Goal: Task Accomplishment & Management: Use online tool/utility

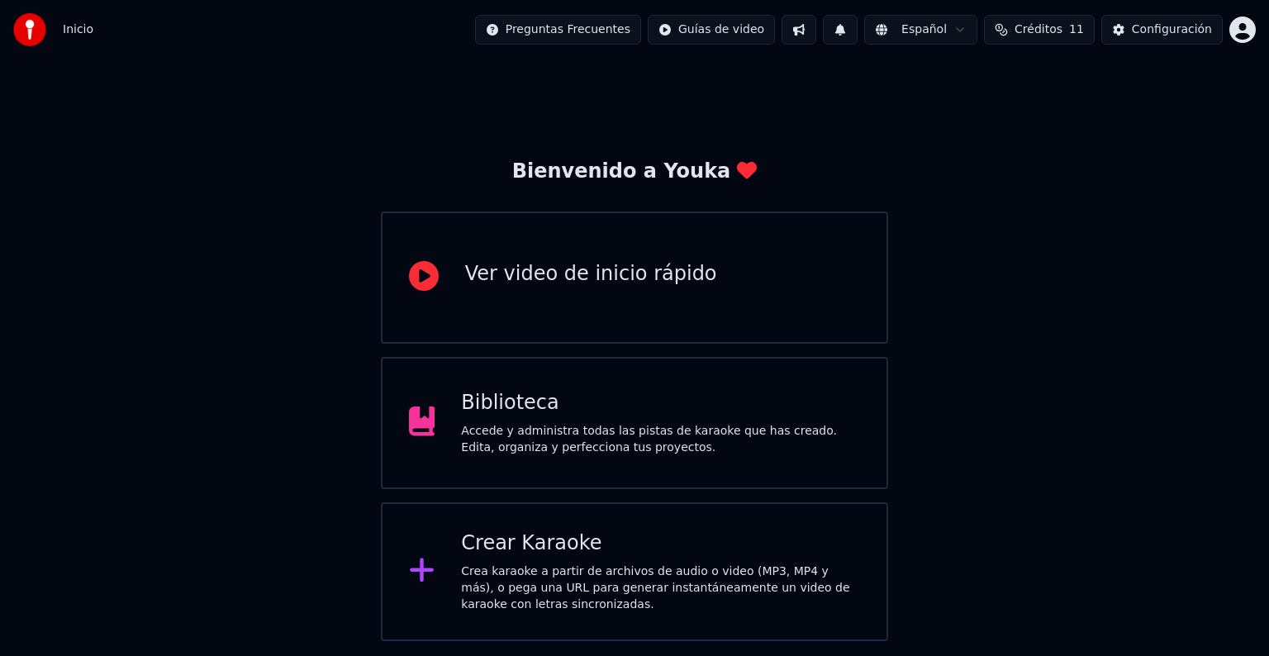
click at [573, 524] on div "Crear Karaoke Crea karaoke a partir de archivos de audio o video (MP3, MP4 y má…" at bounding box center [634, 571] width 507 height 139
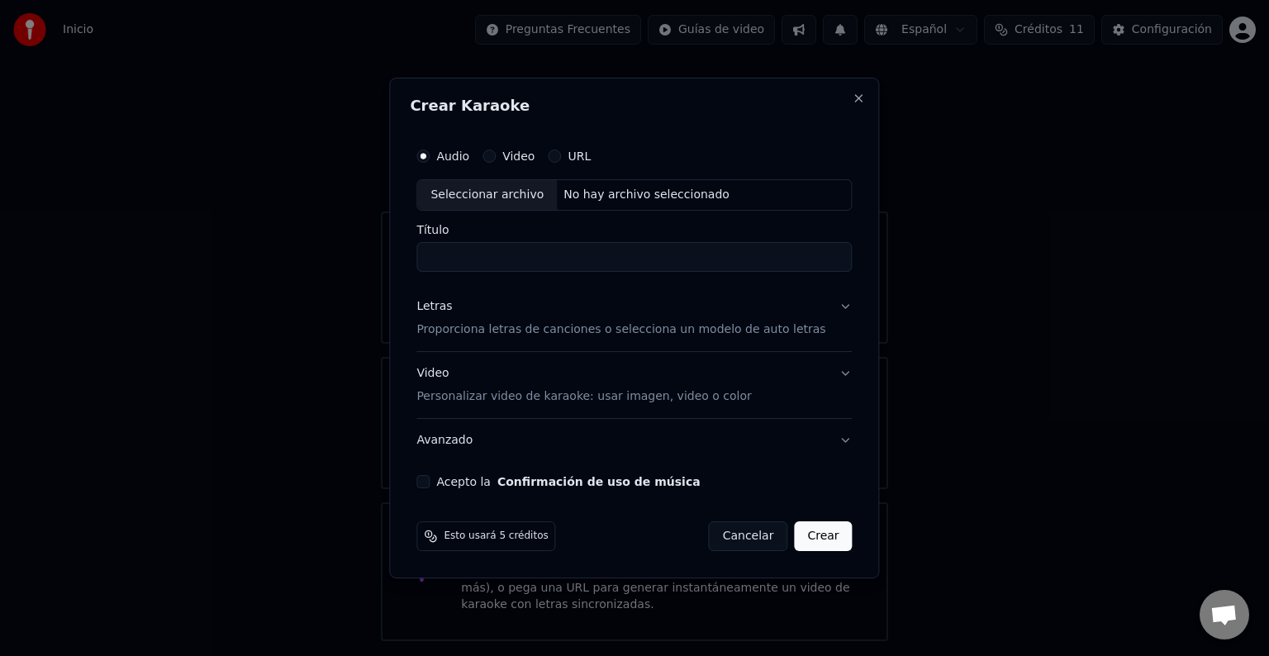
click at [481, 193] on div "Seleccionar archivo" at bounding box center [487, 195] width 140 height 30
drag, startPoint x: 575, startPoint y: 261, endPoint x: 448, endPoint y: 258, distance: 127.3
click at [448, 258] on input "**********" at bounding box center [633, 257] width 435 height 30
type input "**"
click at [721, 317] on div "Letras Proporciona letras de canciones o selecciona un modelo de auto letras" at bounding box center [620, 318] width 409 height 40
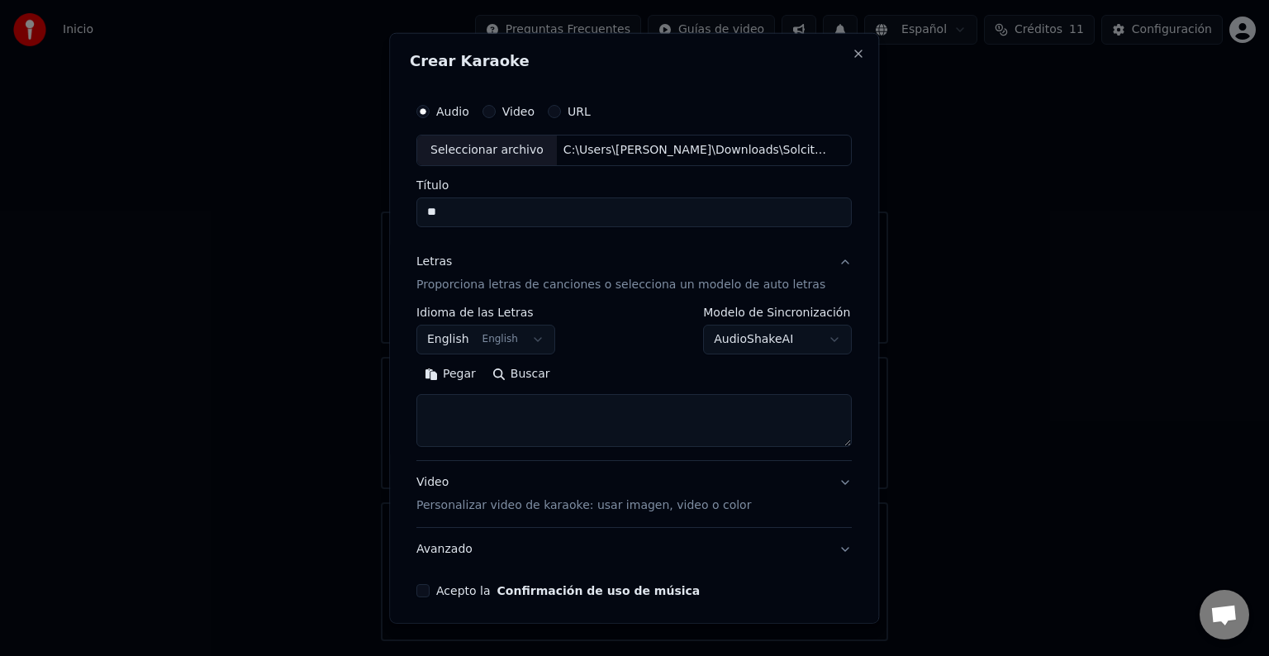
click at [499, 347] on button "English English" at bounding box center [485, 340] width 139 height 30
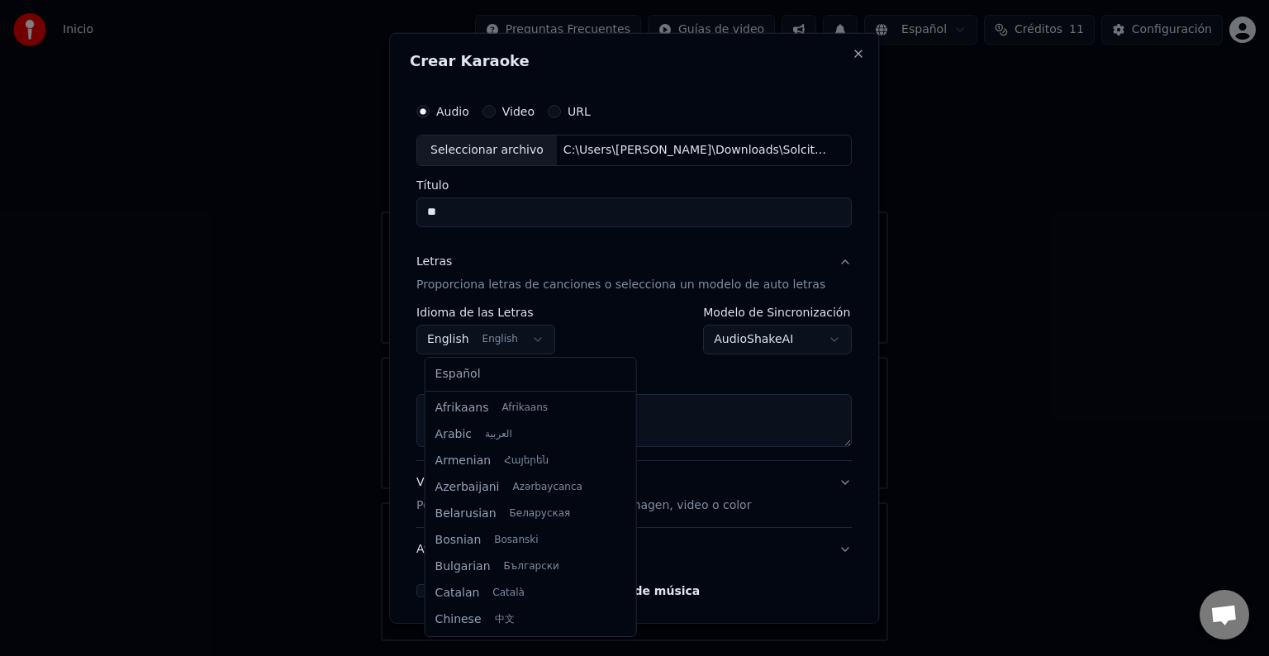
scroll to position [132, 0]
select select "**"
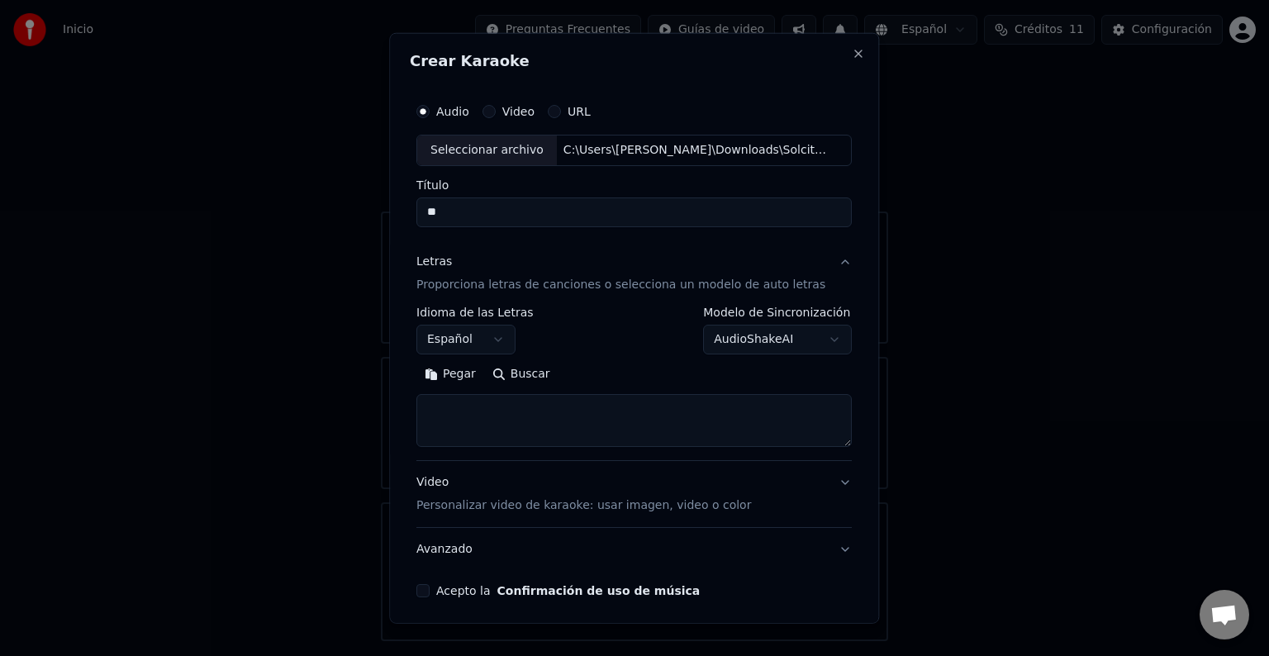
click at [520, 410] on textarea at bounding box center [633, 420] width 435 height 53
paste textarea "**********"
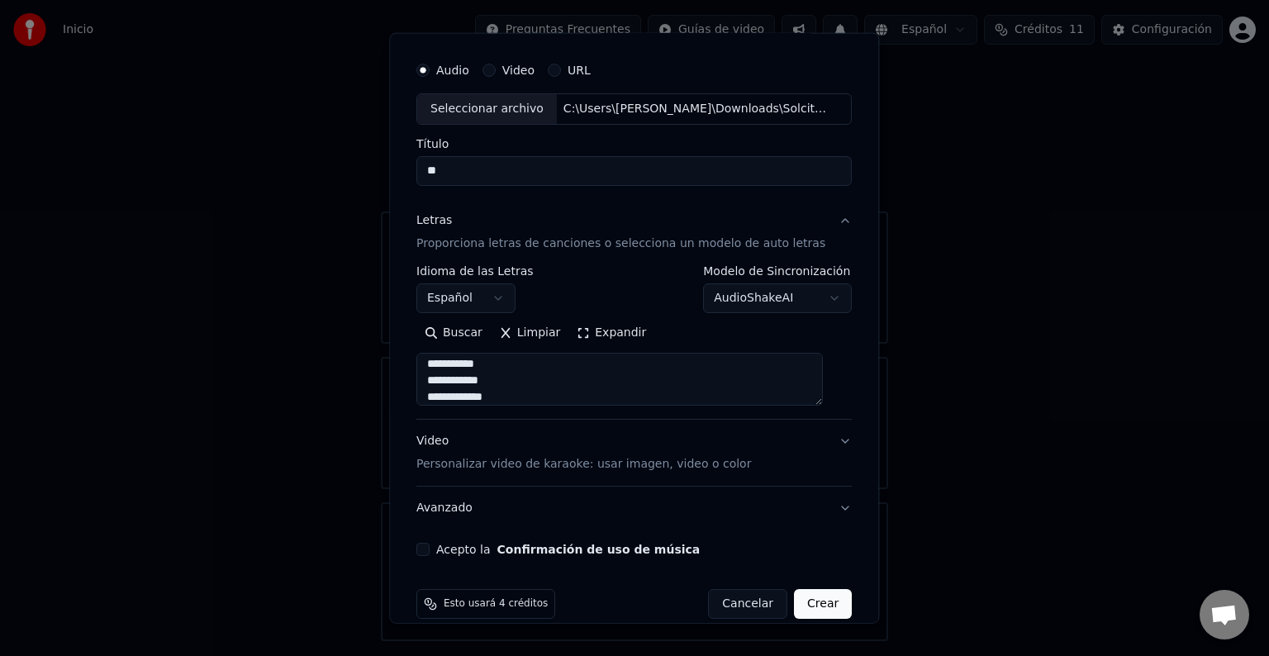
scroll to position [63, 0]
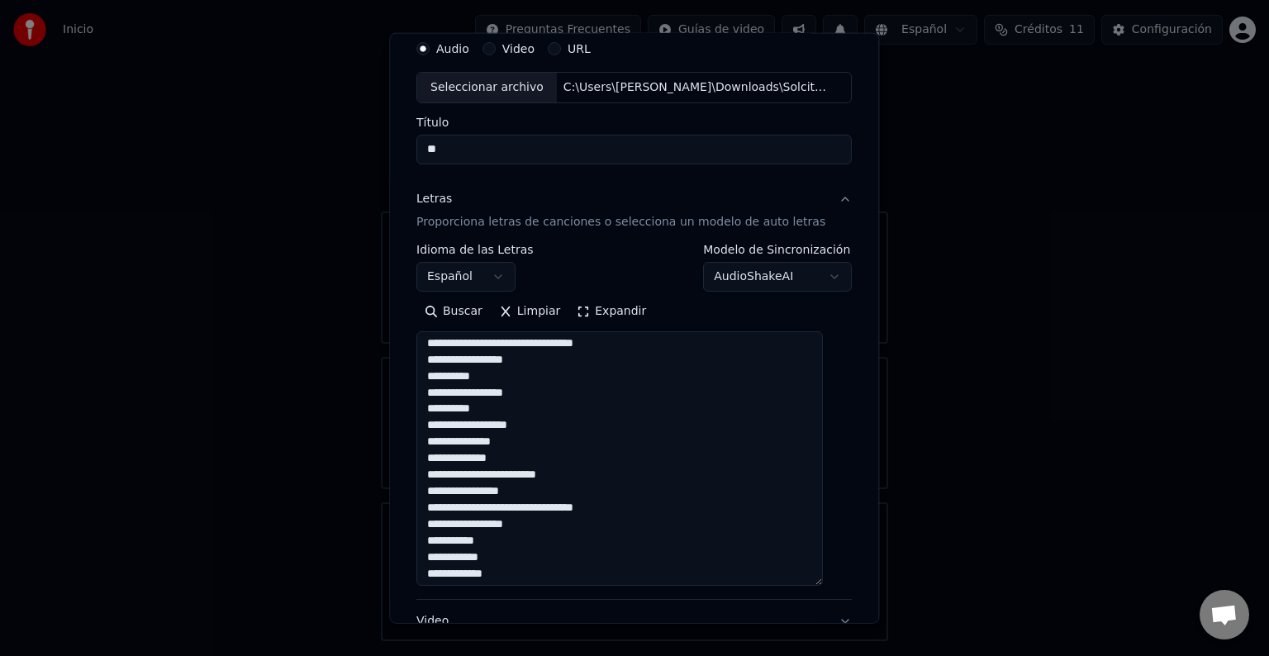
drag, startPoint x: 823, startPoint y: 379, endPoint x: 821, endPoint y: 584, distance: 204.9
click at [821, 584] on textarea "**********" at bounding box center [619, 458] width 407 height 255
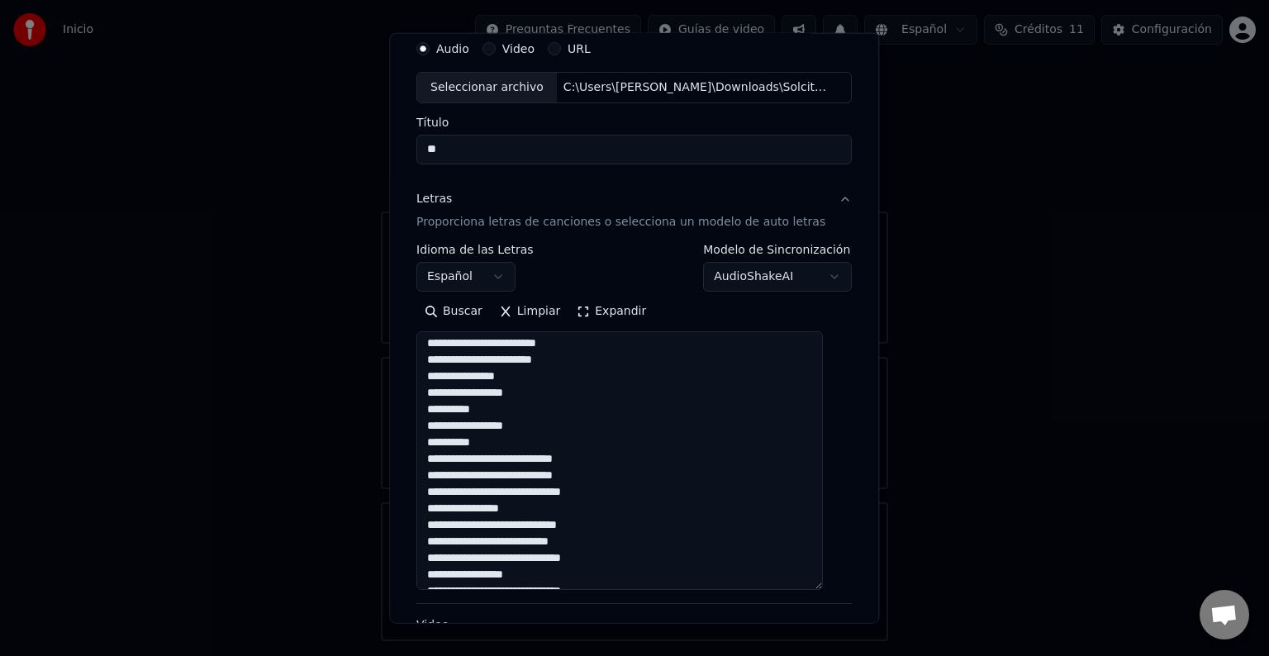
scroll to position [0, 0]
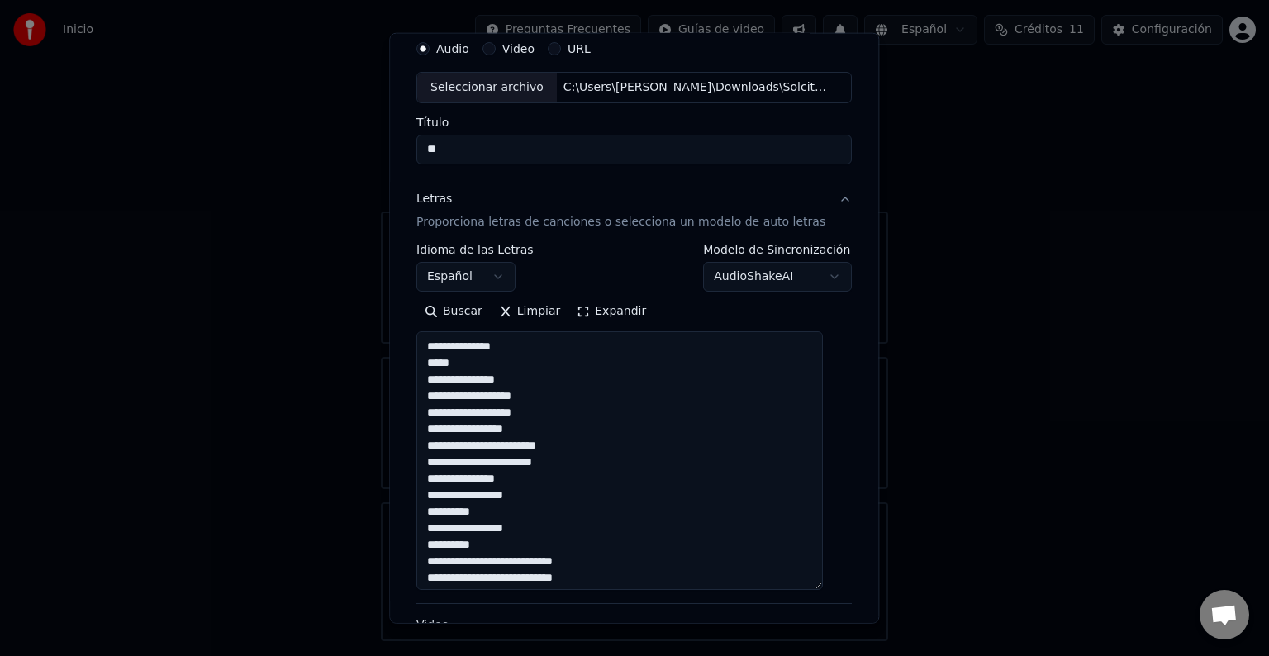
click at [538, 345] on textarea "**********" at bounding box center [619, 460] width 407 height 259
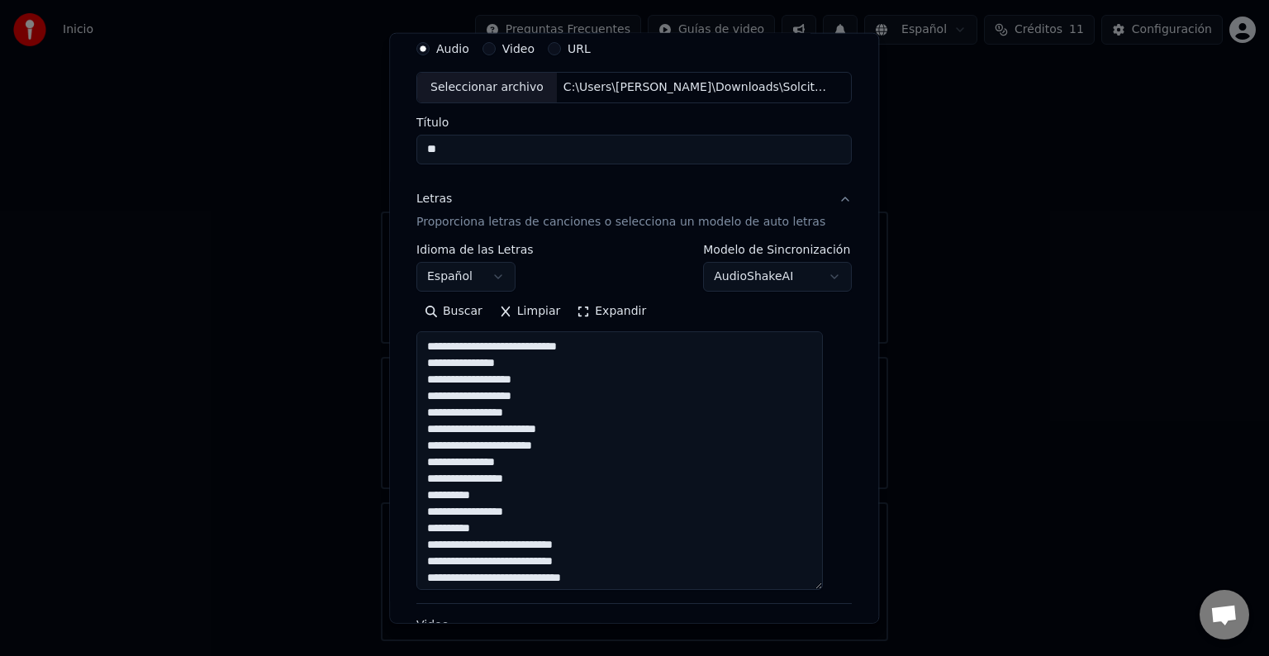
click at [618, 348] on textarea "**********" at bounding box center [619, 460] width 407 height 259
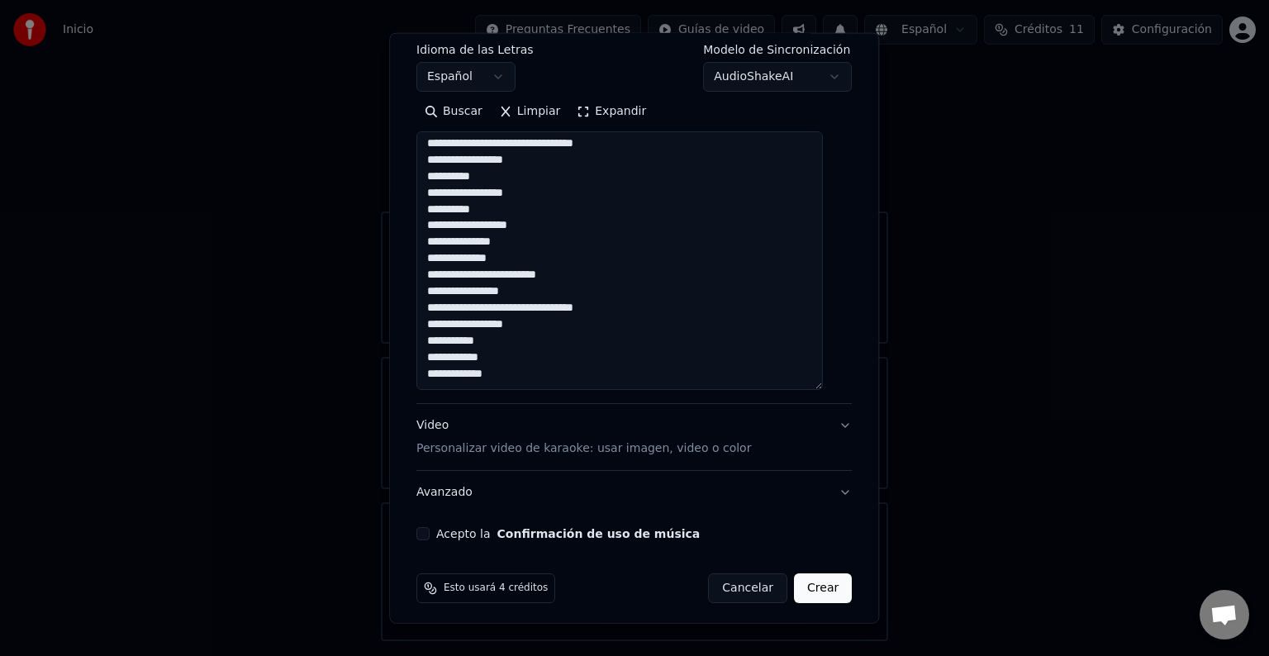
scroll to position [269, 0]
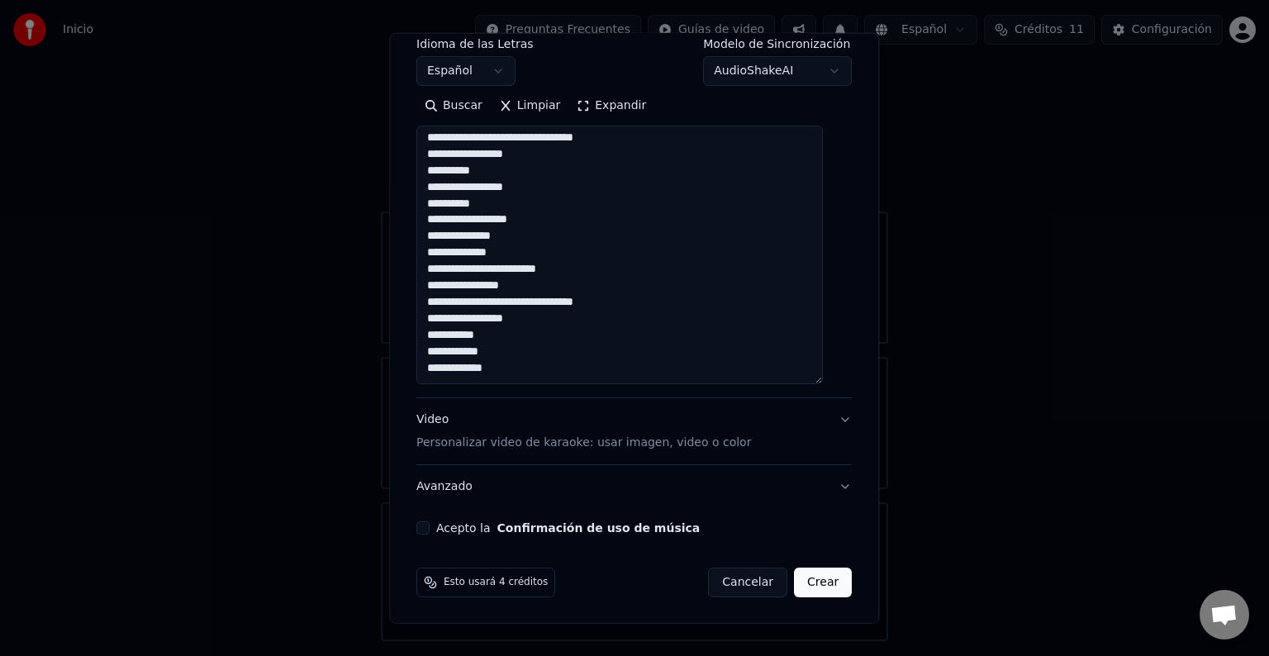
type textarea "**********"
click at [430, 523] on button "Acepto la Confirmación de uso de música" at bounding box center [422, 527] width 13 height 13
click at [796, 577] on button "Crear" at bounding box center [823, 583] width 58 height 30
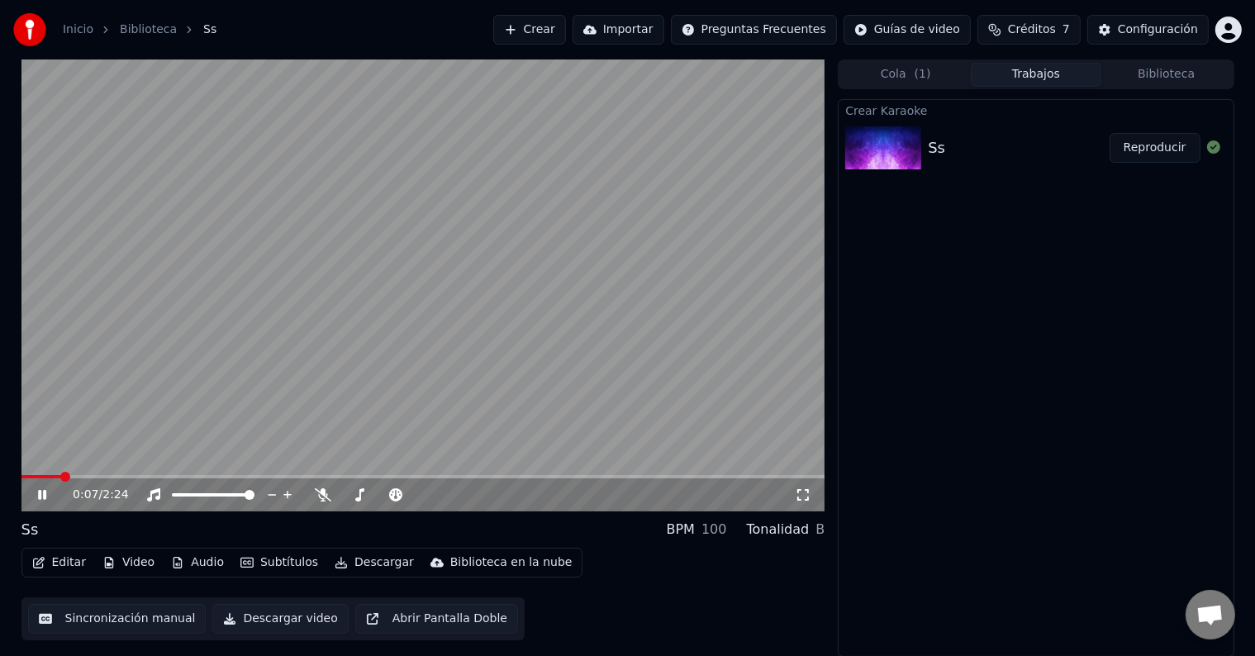
click at [42, 496] on icon at bounding box center [54, 494] width 39 height 13
click at [21, 478] on span at bounding box center [26, 477] width 10 height 10
click at [42, 498] on icon at bounding box center [42, 495] width 10 height 12
click at [320, 492] on icon at bounding box center [323, 494] width 17 height 13
click at [40, 493] on icon at bounding box center [42, 495] width 8 height 10
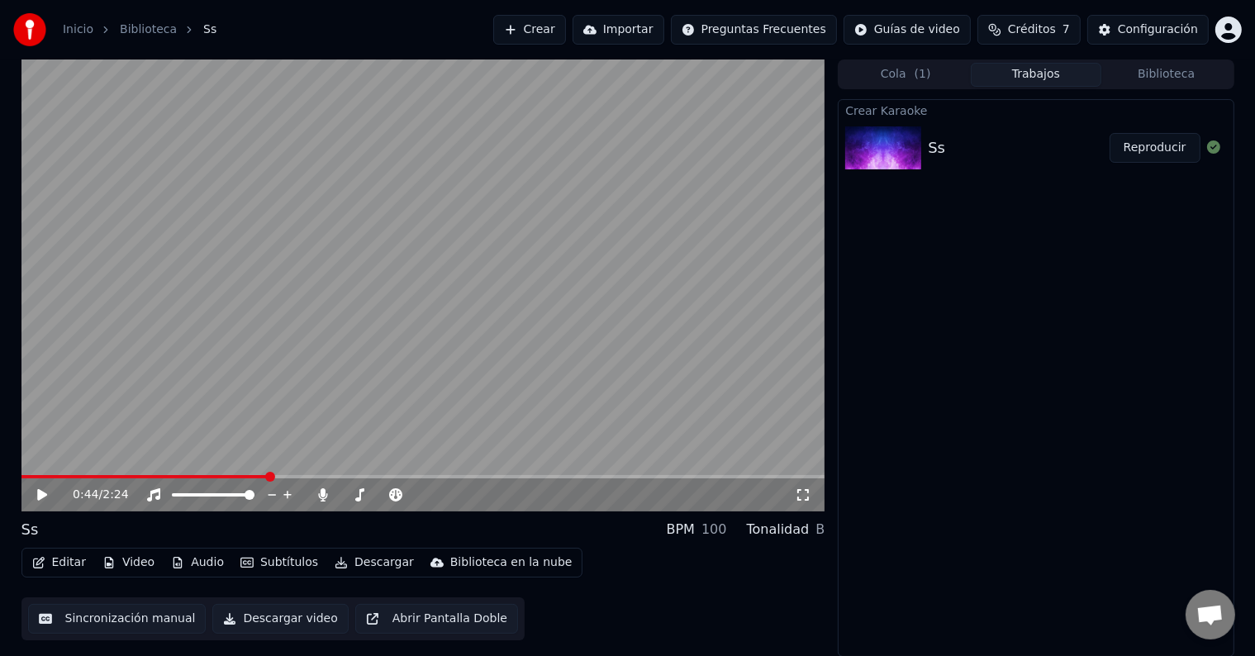
click at [50, 564] on button "Editar" at bounding box center [59, 562] width 67 height 23
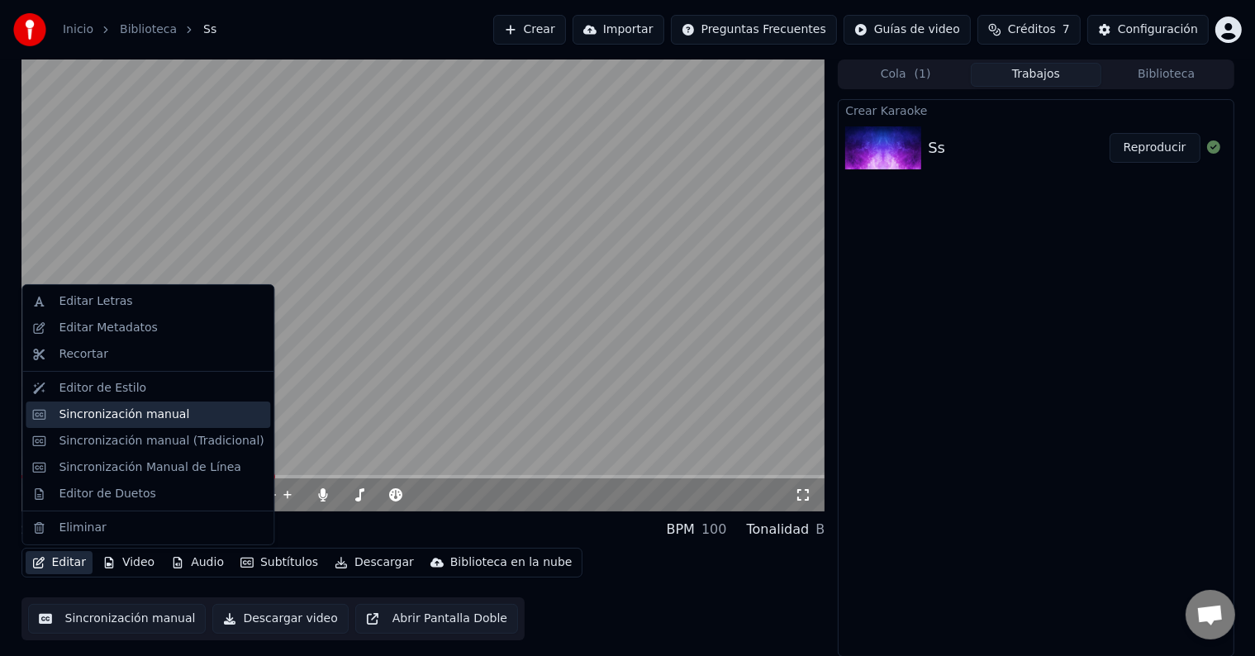
click at [118, 407] on div "Sincronización manual" at bounding box center [124, 415] width 131 height 17
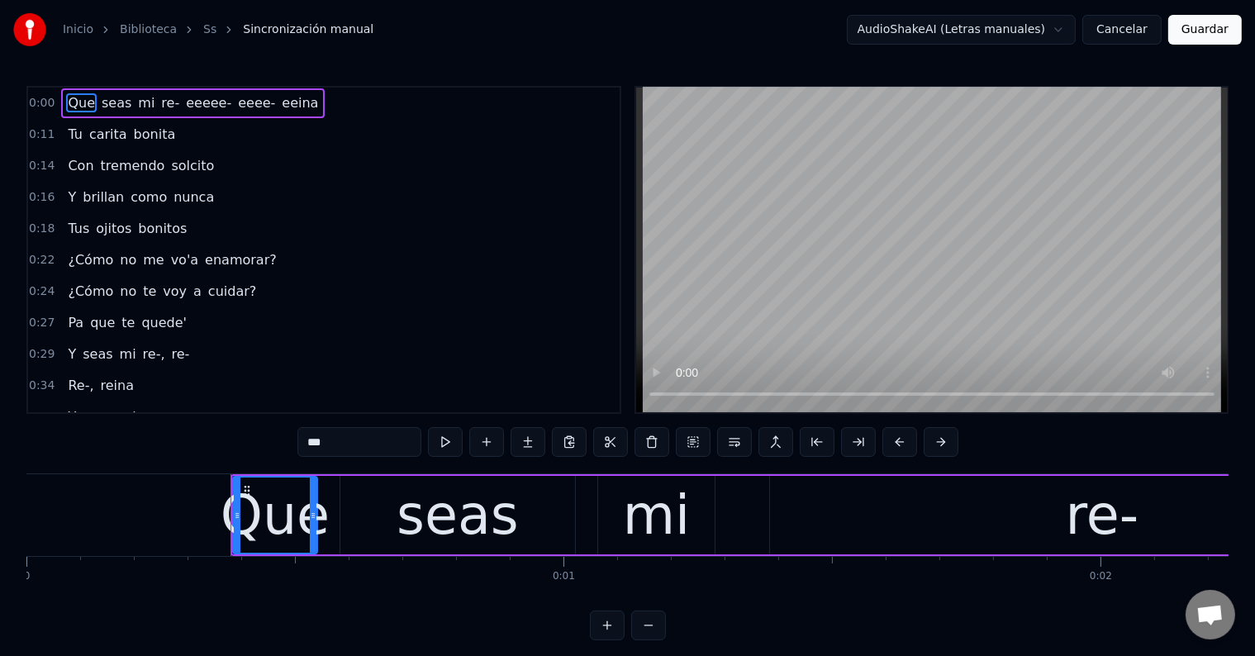
click at [159, 102] on span "re-" at bounding box center [169, 102] width 21 height 19
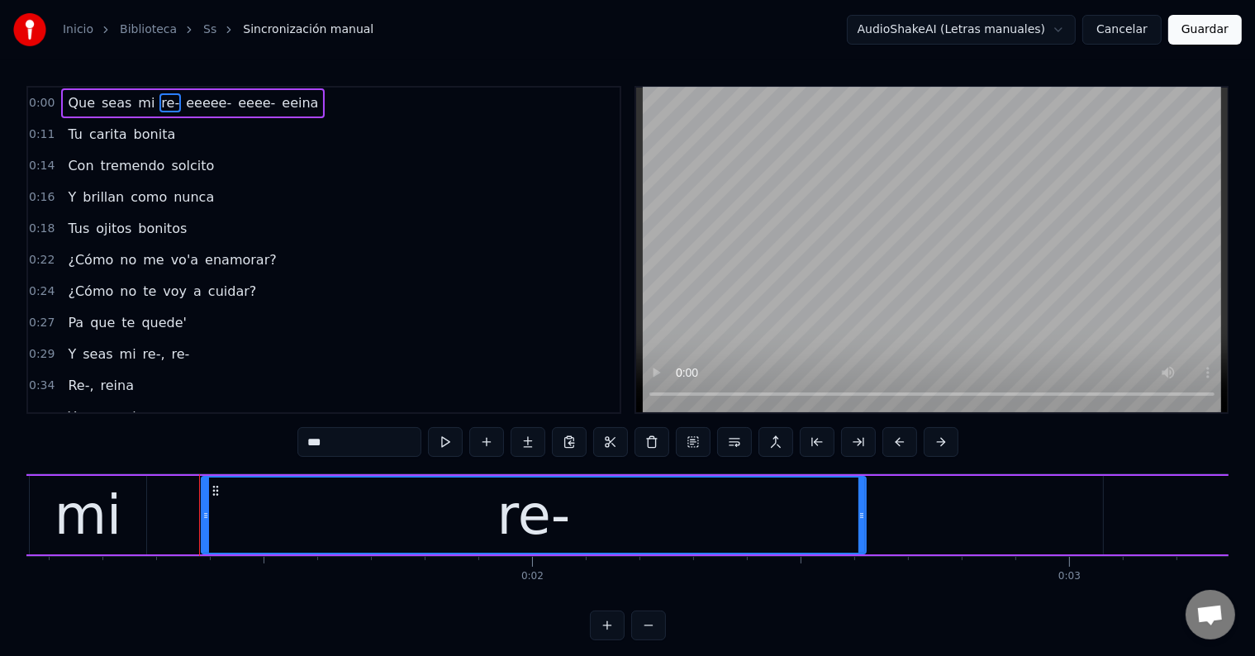
click at [601, 522] on div "re-" at bounding box center [533, 515] width 663 height 75
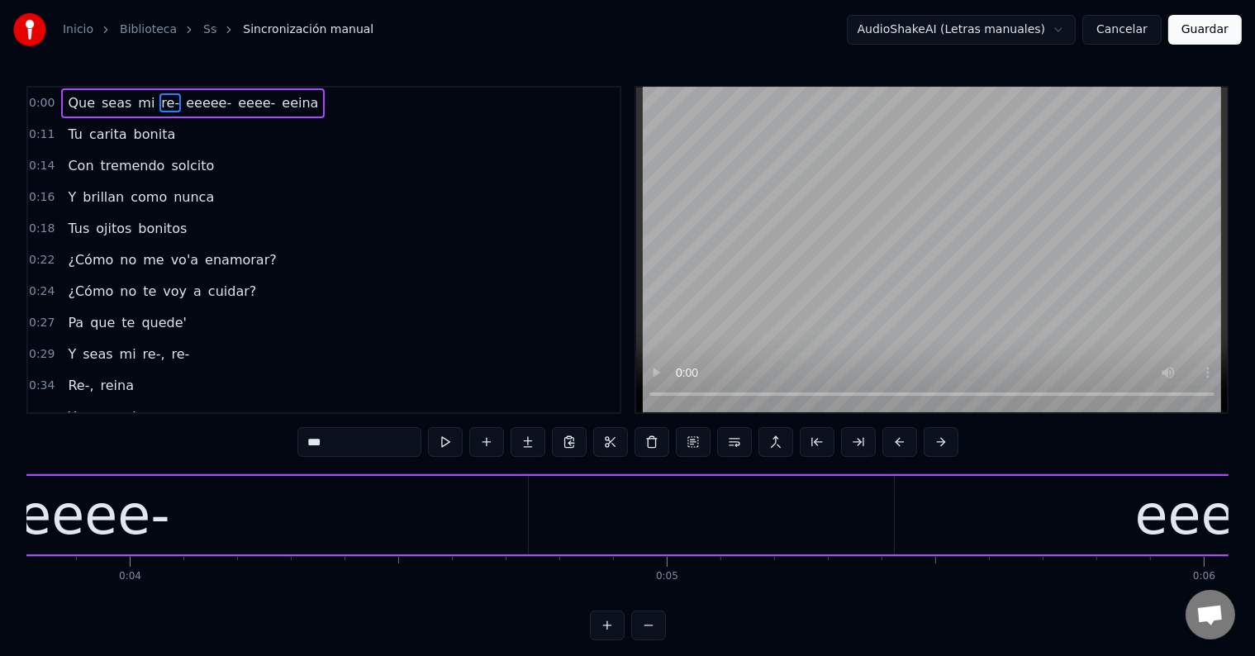
scroll to position [0, 2044]
click at [141, 345] on span "re-," at bounding box center [154, 354] width 26 height 19
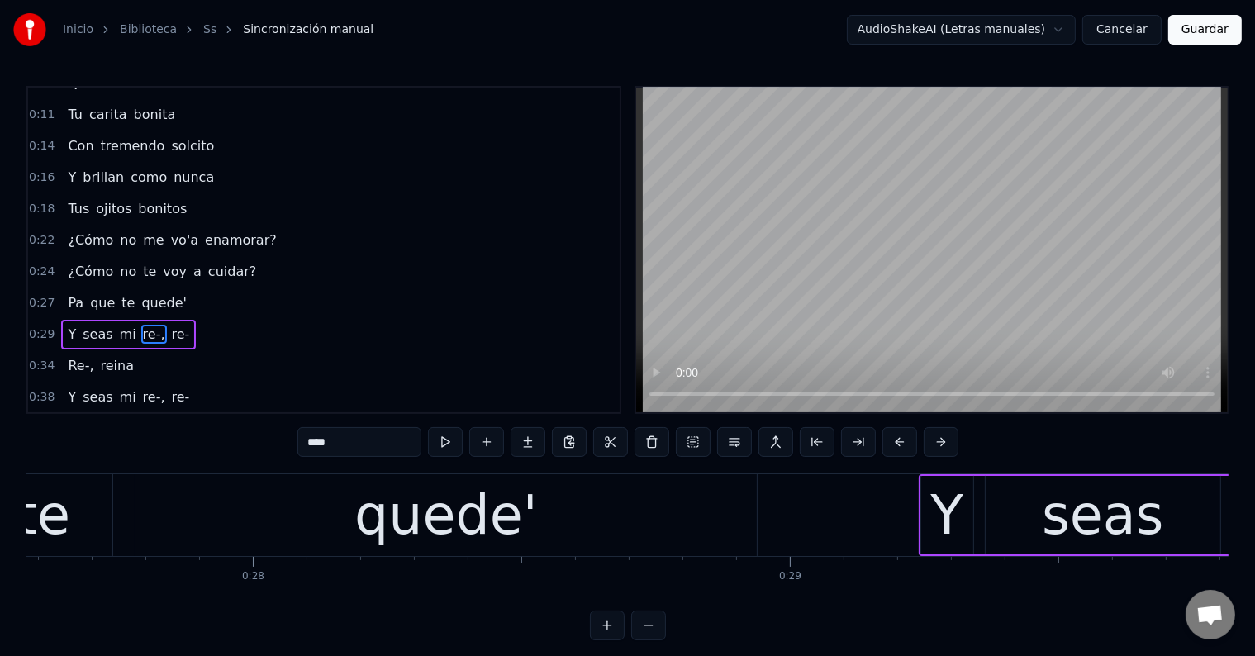
scroll to position [0, 16127]
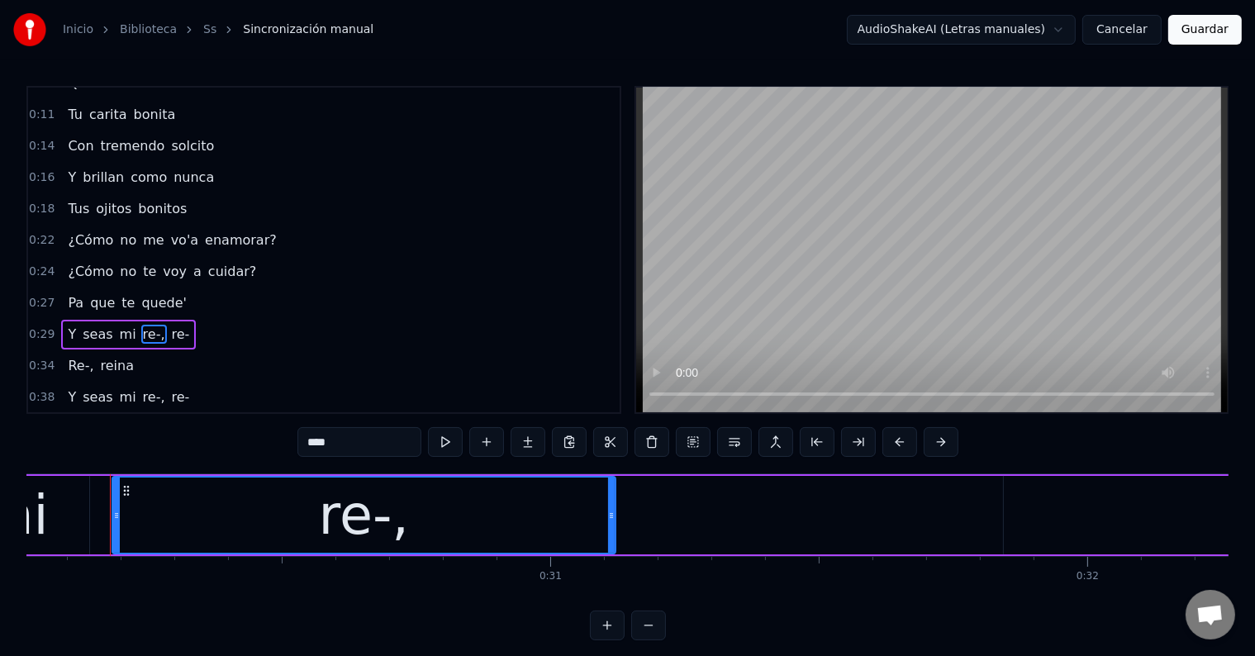
click at [414, 524] on div "re-," at bounding box center [364, 515] width 502 height 75
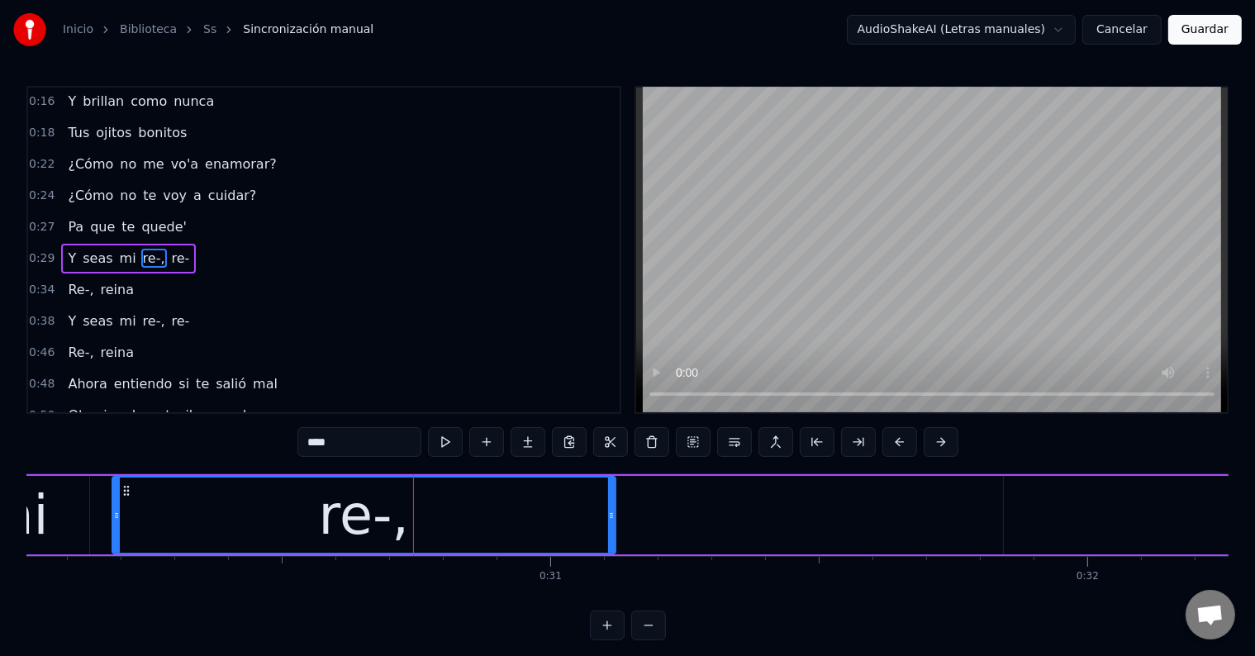
click at [317, 442] on input "****" at bounding box center [359, 442] width 124 height 30
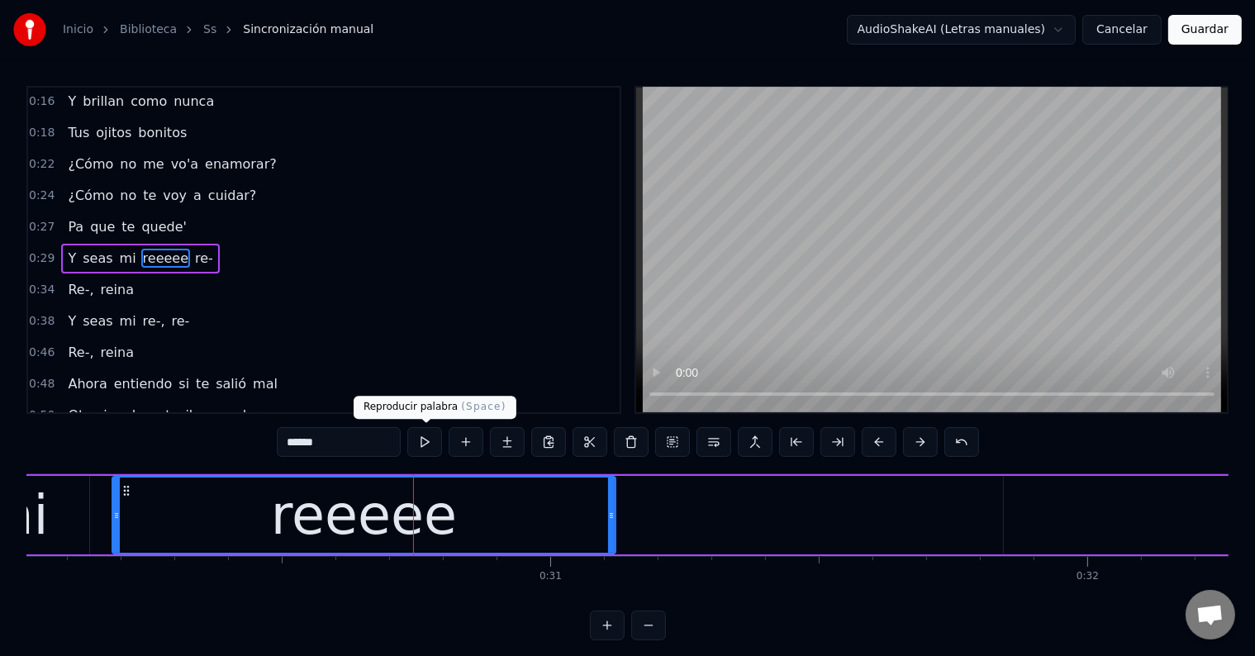
click at [428, 434] on button at bounding box center [424, 442] width 35 height 30
click at [428, 504] on div "reeeee" at bounding box center [364, 515] width 186 height 81
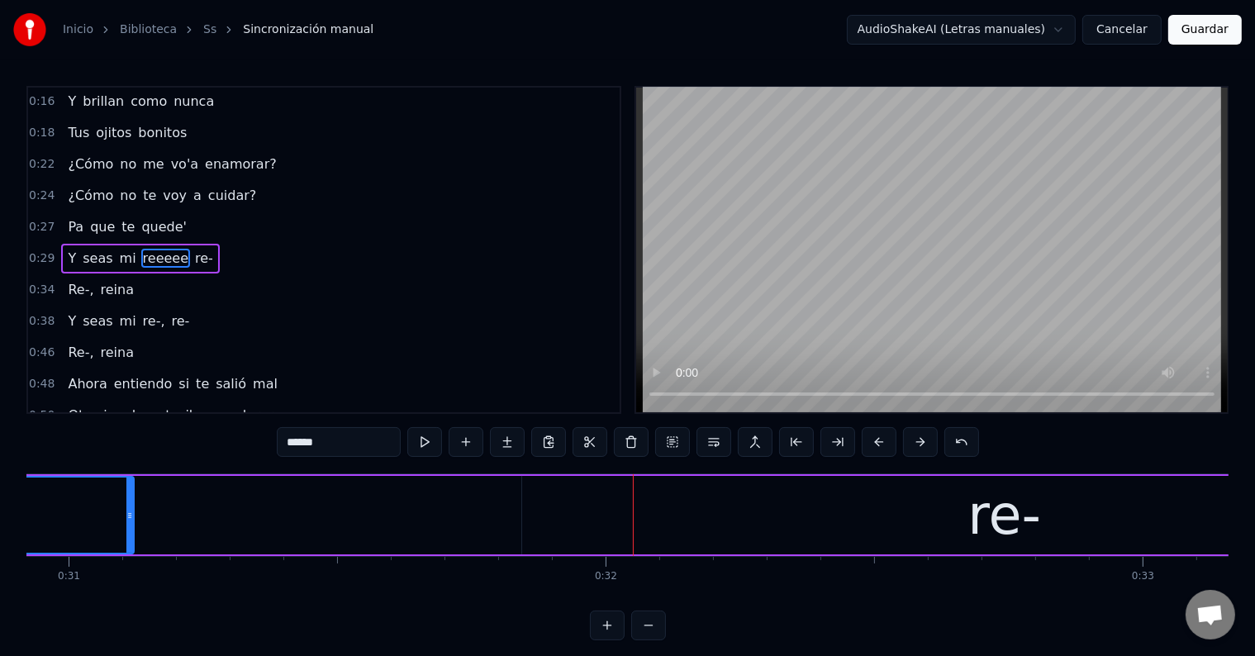
scroll to position [0, 16610]
click at [825, 509] on div "re-" at bounding box center [1003, 515] width 965 height 79
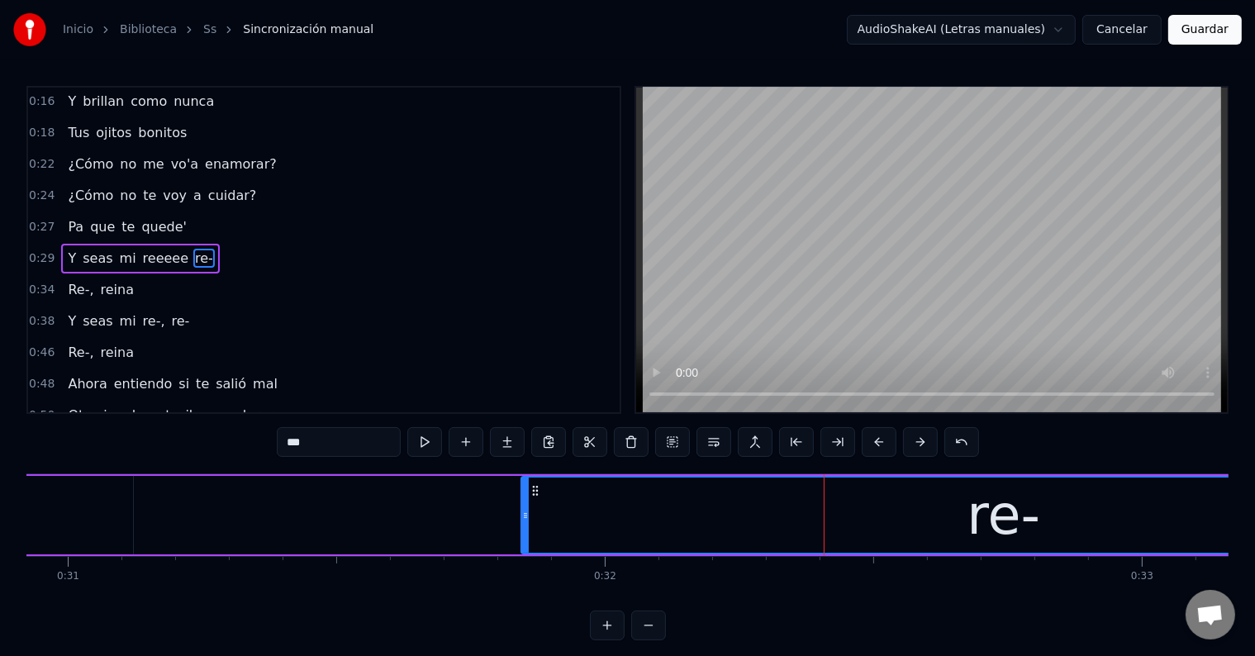
drag, startPoint x: 317, startPoint y: 444, endPoint x: 298, endPoint y: 444, distance: 19.0
click at [298, 444] on input "***" at bounding box center [339, 442] width 124 height 30
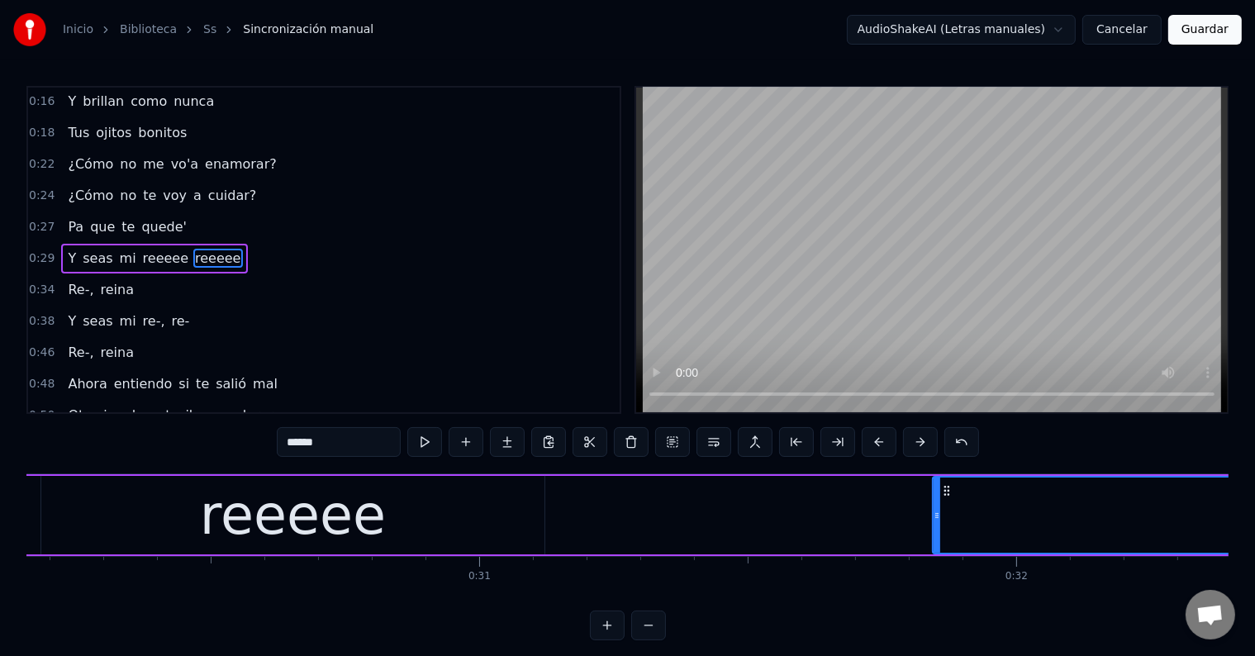
scroll to position [0, 16200]
click at [353, 502] on div "reeeee" at bounding box center [291, 515] width 186 height 81
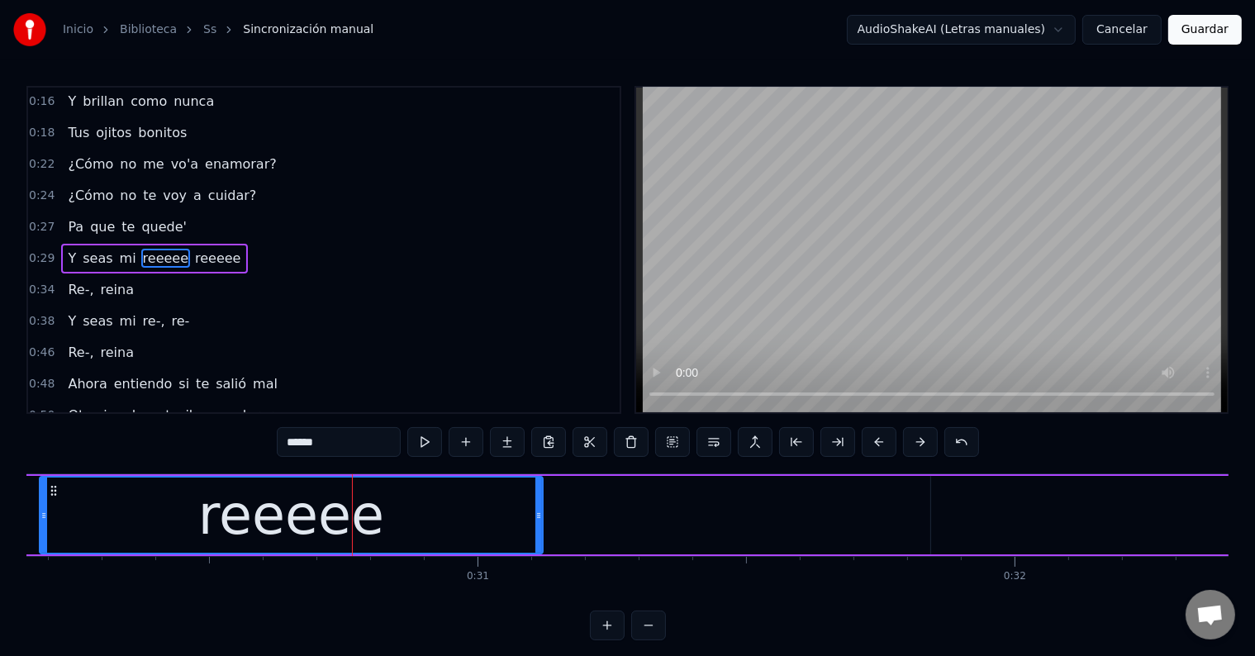
click at [357, 431] on input "******" at bounding box center [339, 442] width 124 height 30
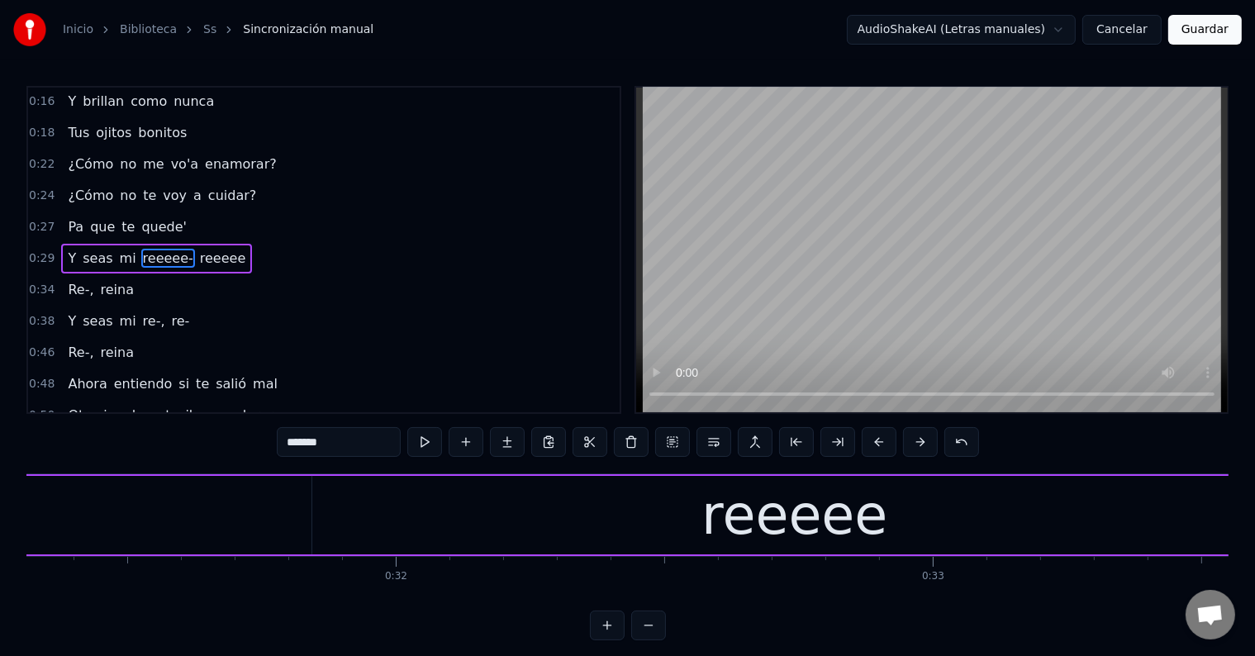
scroll to position [0, 16820]
click at [602, 498] on div "reeeee" at bounding box center [794, 515] width 965 height 79
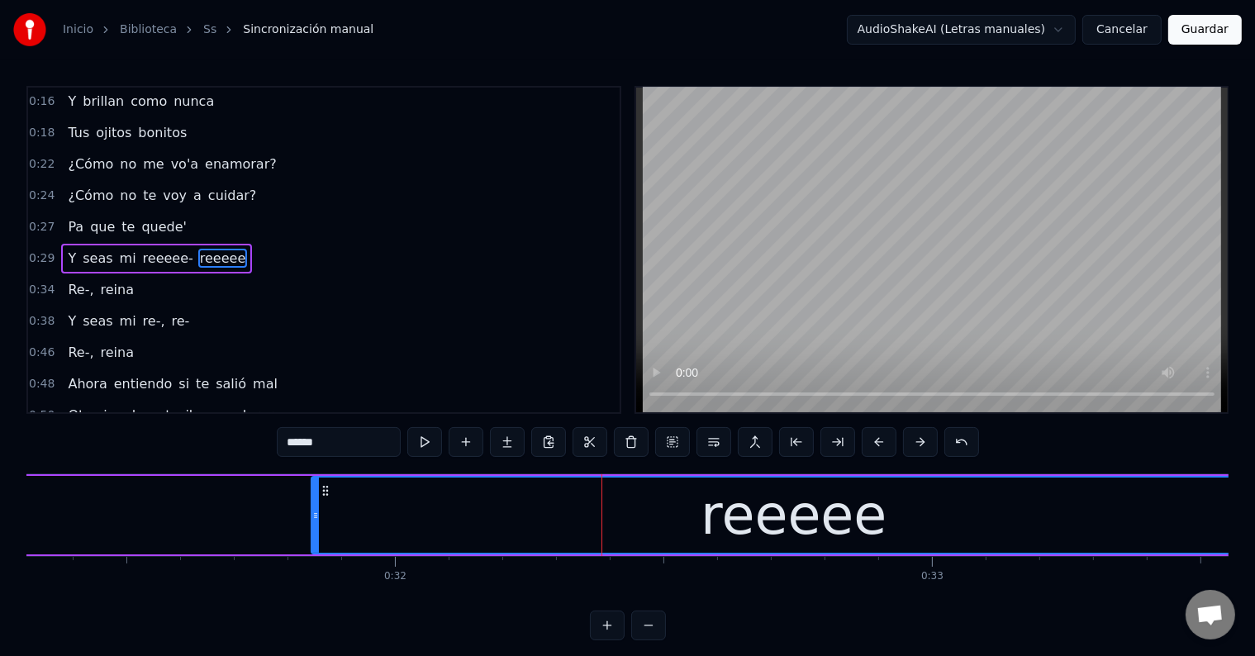
click at [364, 450] on input "******" at bounding box center [339, 442] width 124 height 30
drag, startPoint x: 331, startPoint y: 441, endPoint x: 314, endPoint y: 444, distance: 16.7
click at [314, 444] on input "******" at bounding box center [339, 442] width 124 height 30
drag, startPoint x: 327, startPoint y: 450, endPoint x: 293, endPoint y: 451, distance: 33.9
click at [293, 451] on input "*****" at bounding box center [339, 442] width 124 height 30
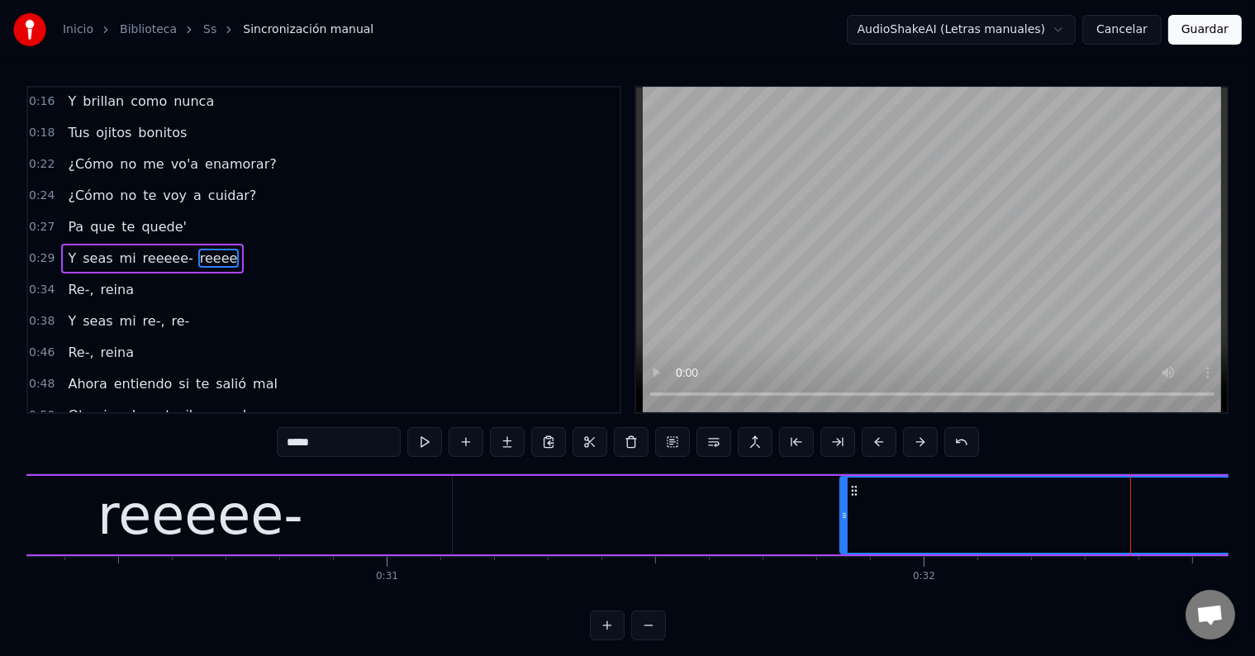
scroll to position [0, 16269]
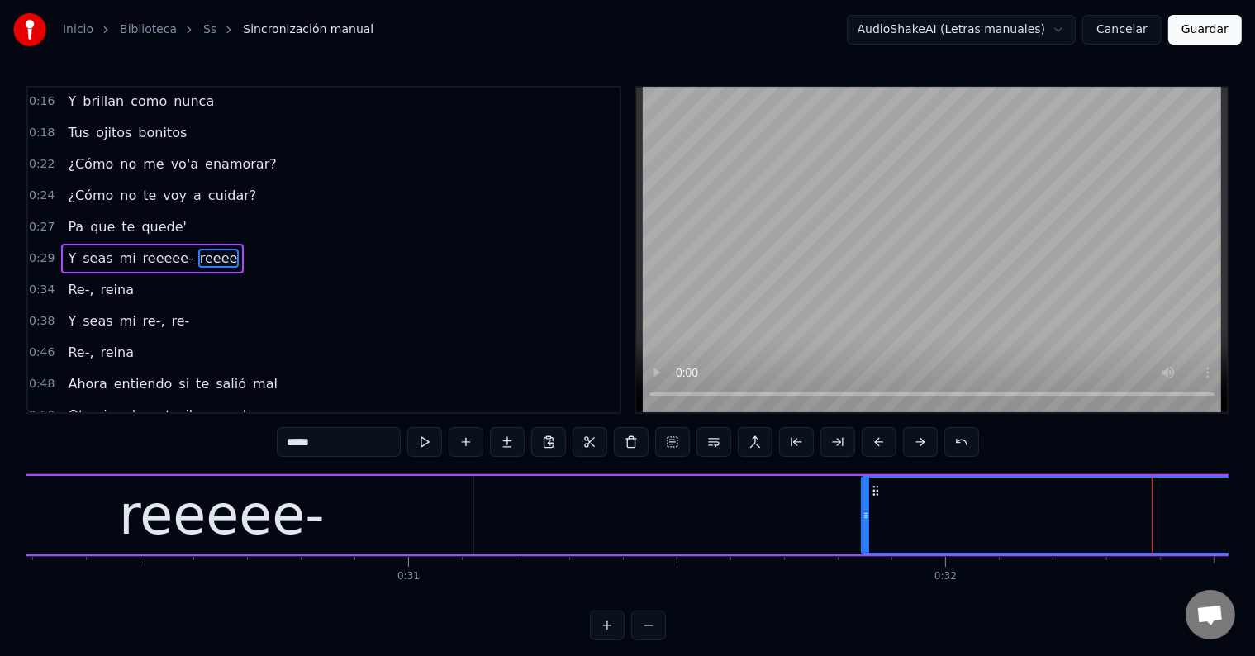
click at [327, 519] on div "reeeee-" at bounding box center [221, 515] width 503 height 79
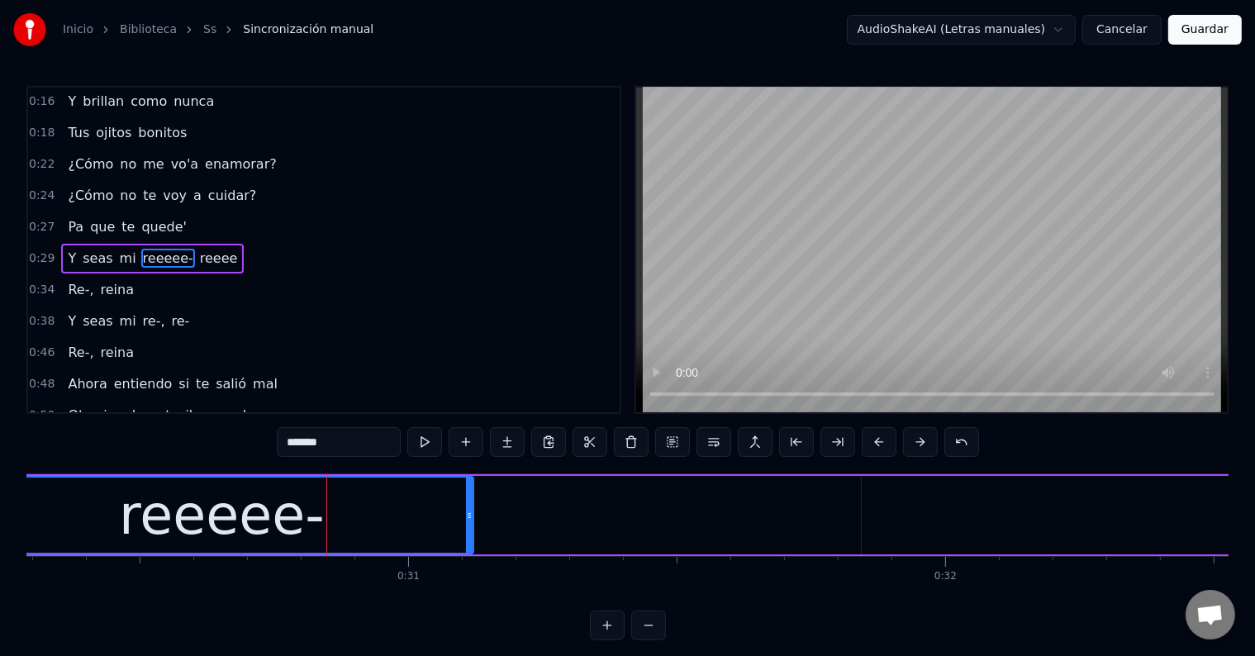
drag, startPoint x: 321, startPoint y: 444, endPoint x: 293, endPoint y: 445, distance: 28.1
click at [293, 445] on input "*******" at bounding box center [339, 442] width 124 height 30
paste input "text"
type input "******"
click at [540, 495] on div "Y seas mi reeee- reeee" at bounding box center [646, 515] width 2367 height 82
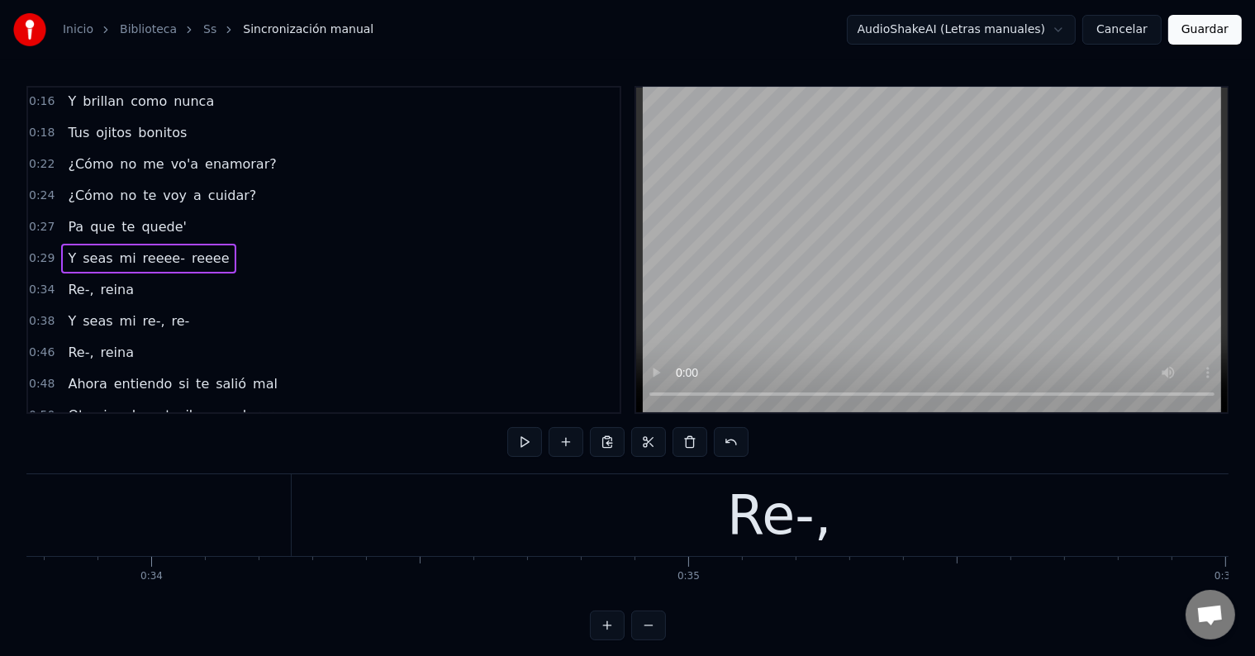
scroll to position [0, 18152]
click at [613, 511] on div "Re-," at bounding box center [766, 515] width 976 height 82
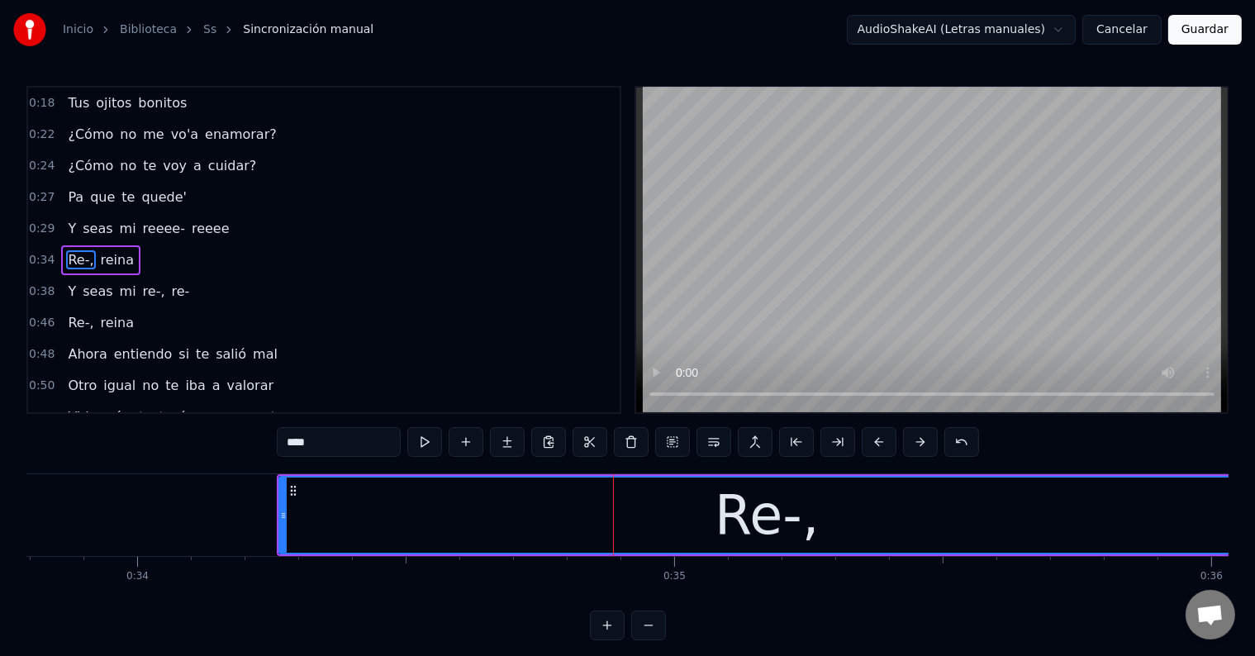
drag, startPoint x: 340, startPoint y: 445, endPoint x: 295, endPoint y: 444, distance: 45.5
click at [295, 444] on input "****" at bounding box center [339, 442] width 124 height 30
paste input "*"
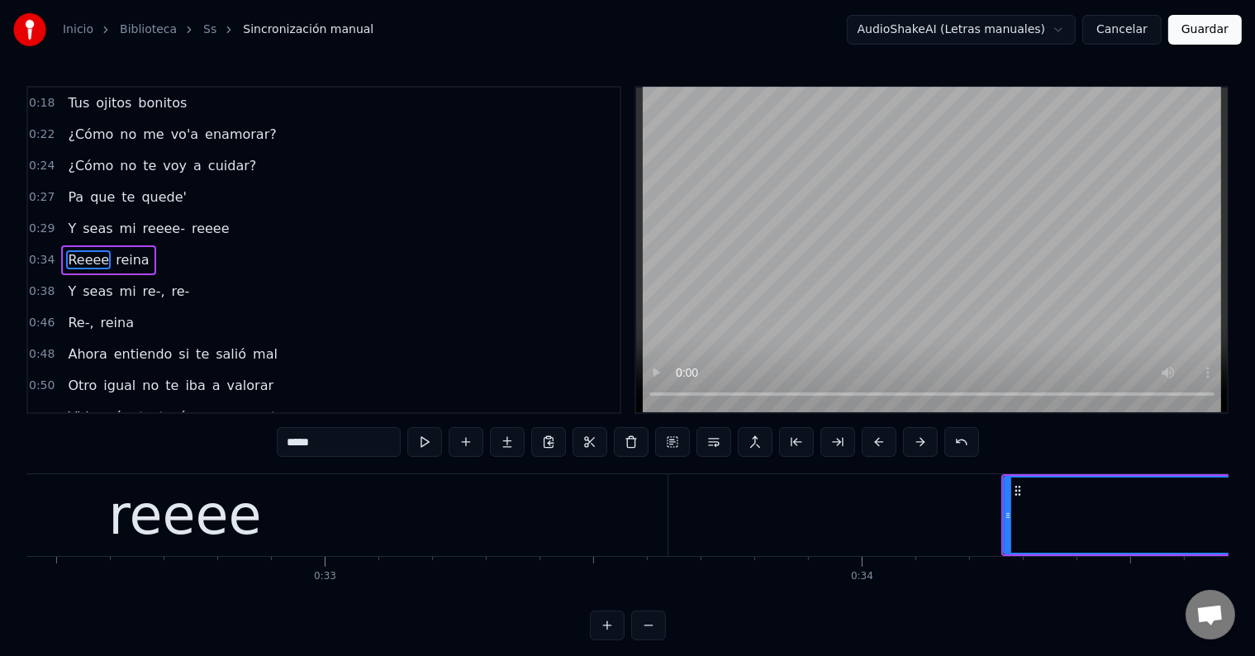
scroll to position [0, 17426]
click at [336, 528] on div "reeee" at bounding box center [185, 515] width 965 height 82
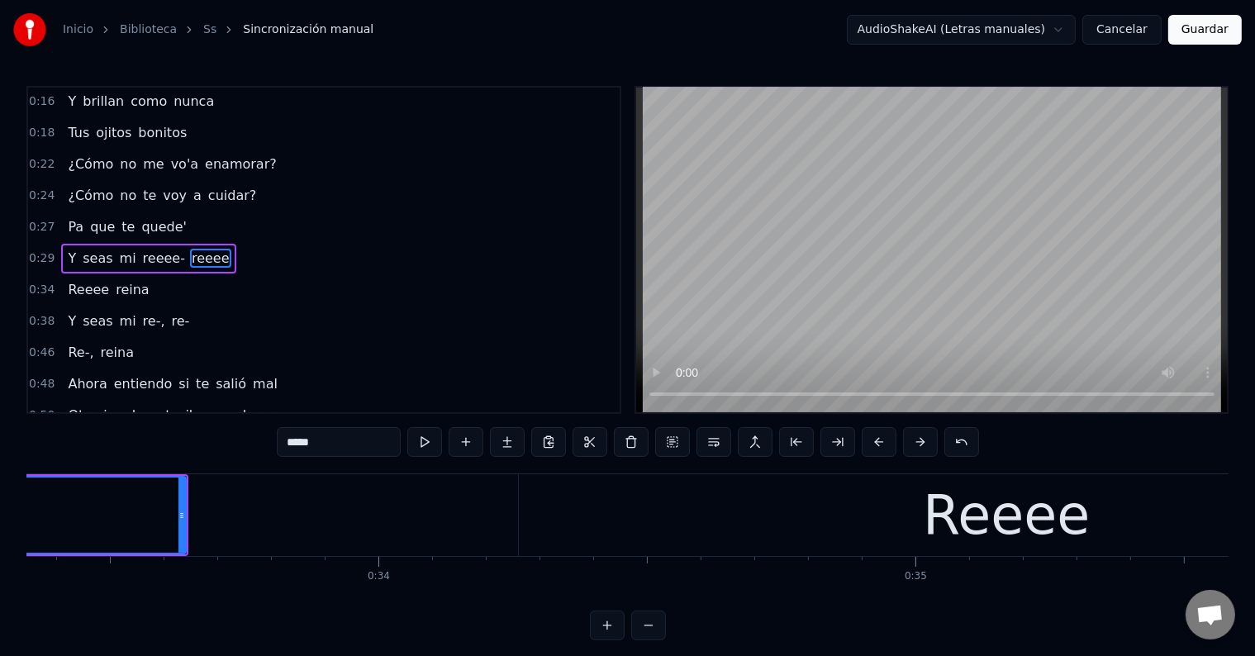
scroll to position [0, 17909]
click at [355, 448] on input "*****" at bounding box center [339, 442] width 124 height 30
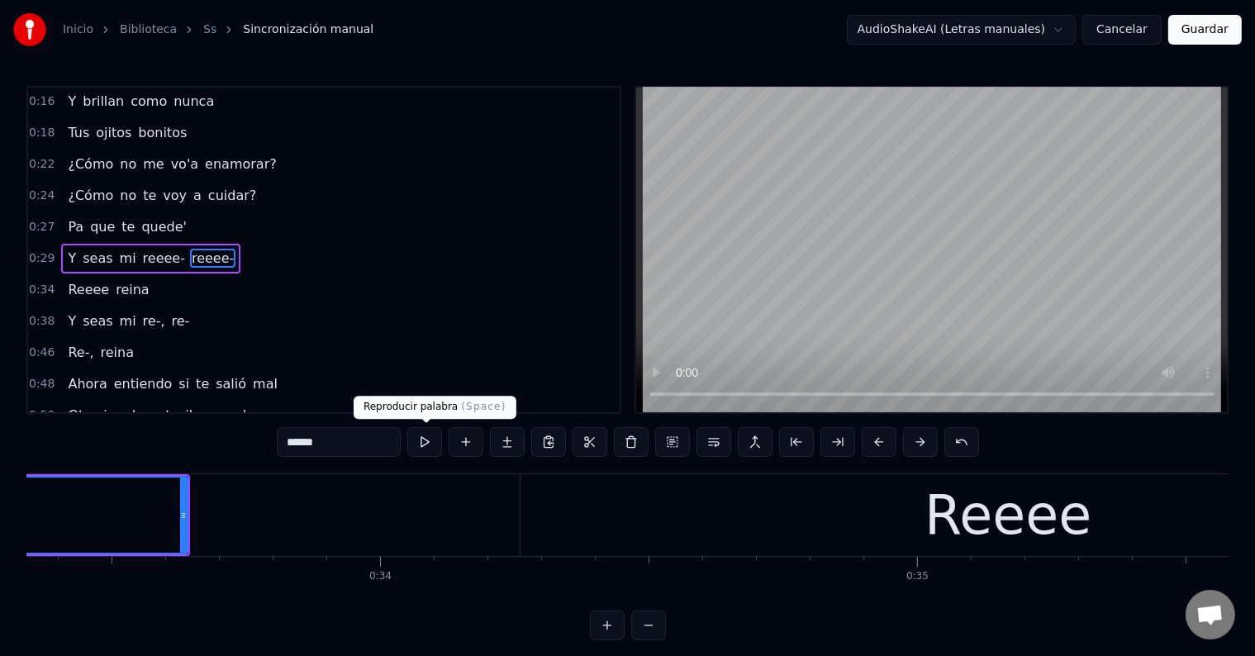
click at [426, 447] on button at bounding box center [424, 442] width 35 height 30
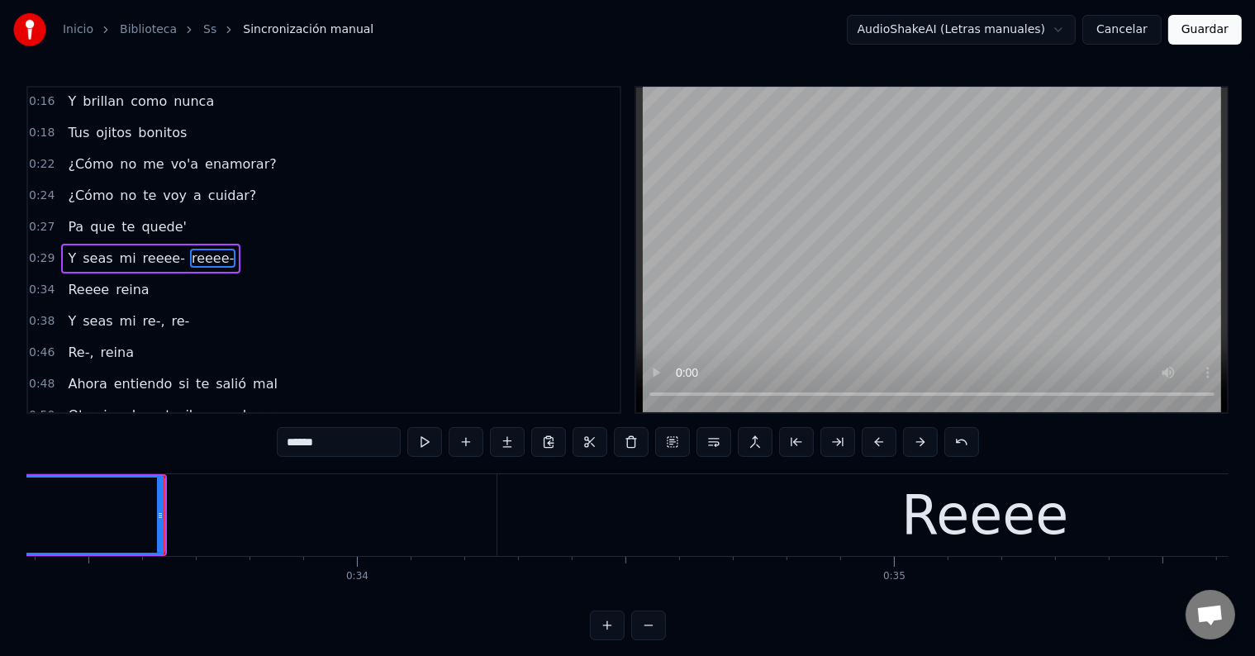
scroll to position [0, 17934]
click at [871, 509] on div "Reeee" at bounding box center [984, 515] width 976 height 82
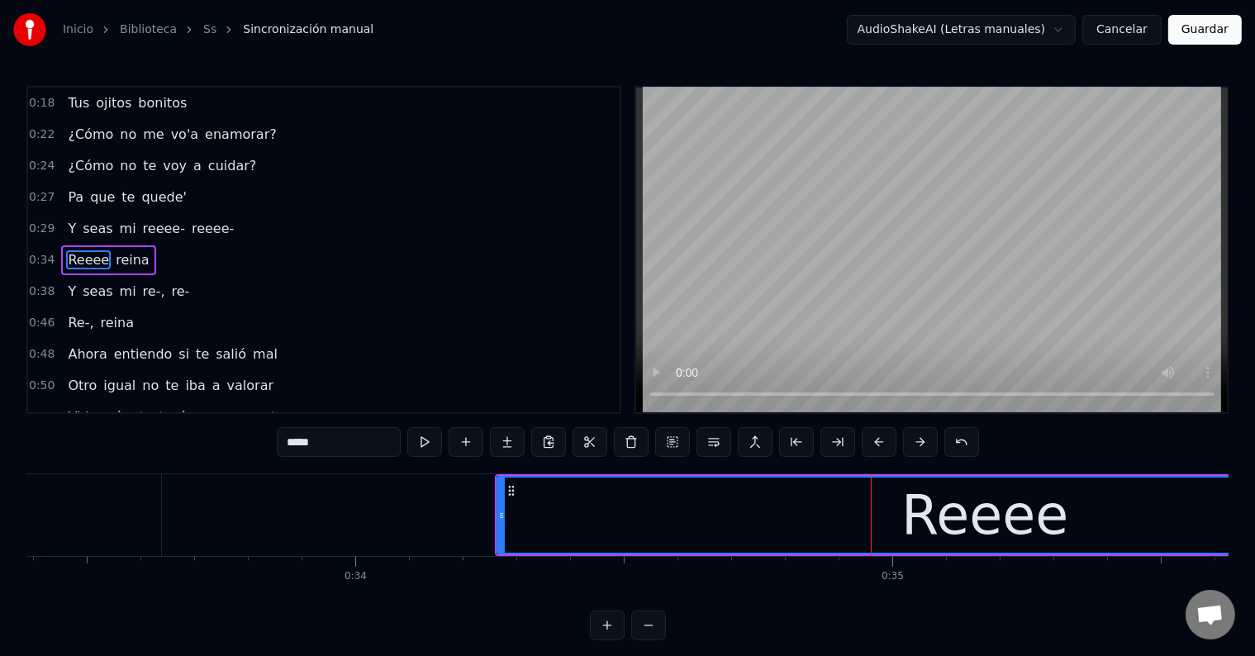
click at [286, 443] on input "*****" at bounding box center [339, 442] width 124 height 30
type input "*****"
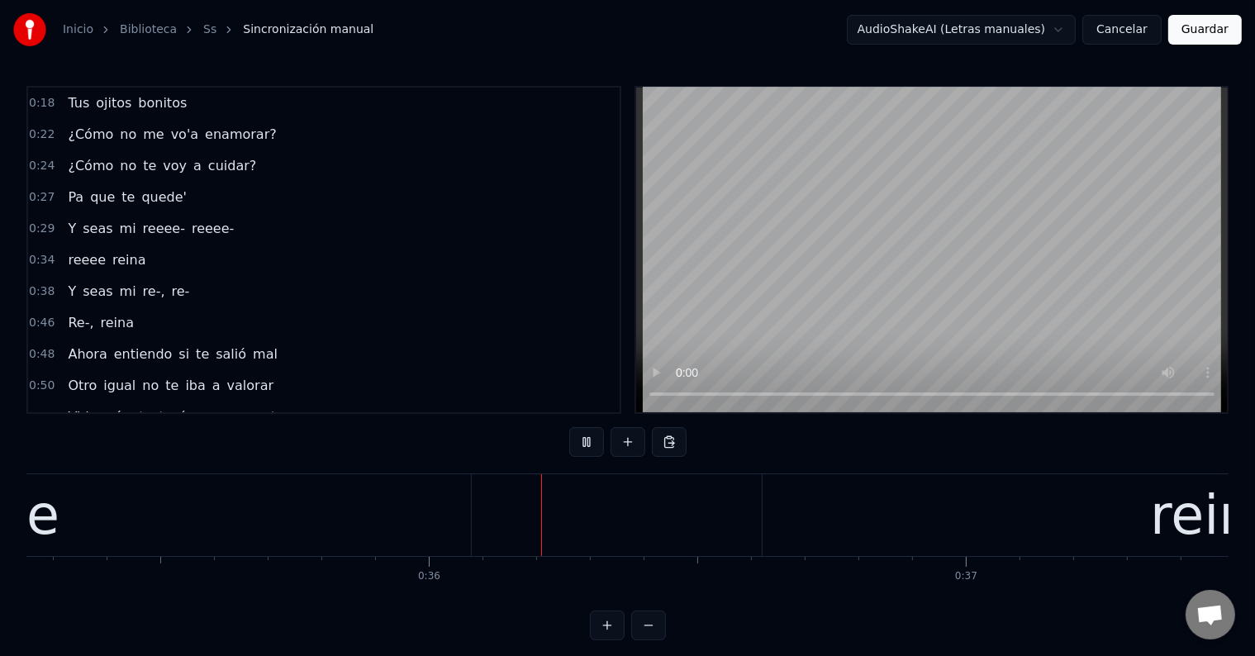
scroll to position [0, 19005]
click at [939, 502] on div "reina" at bounding box center [1147, 515] width 911 height 82
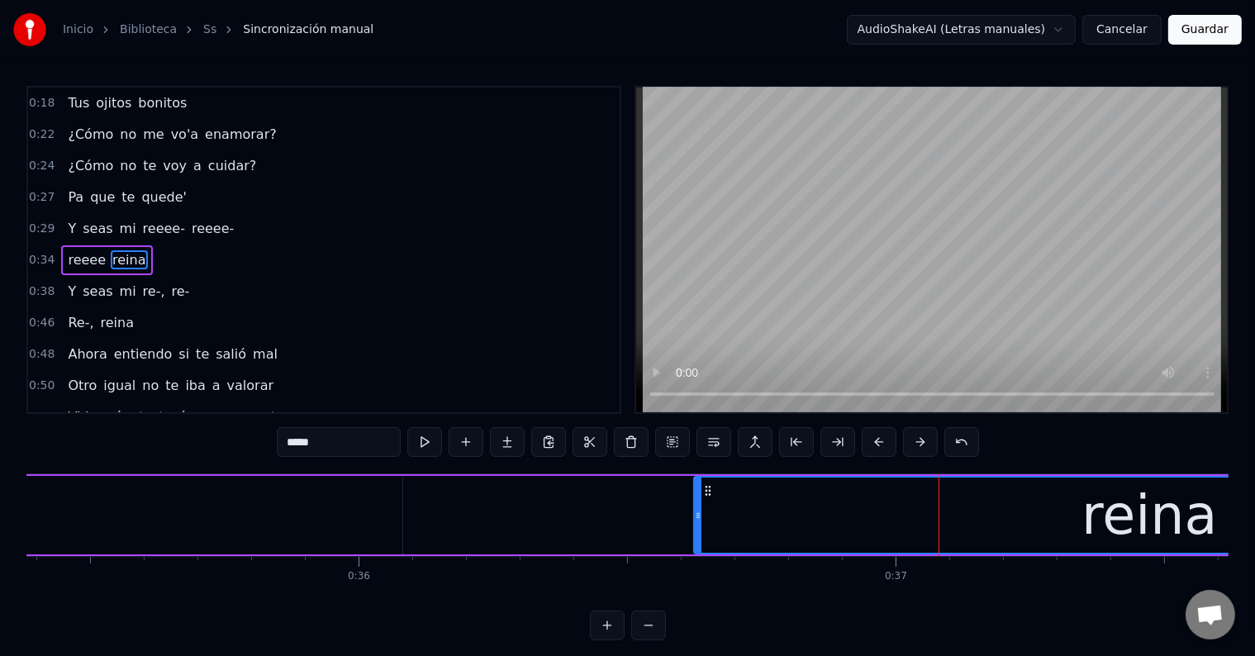
click at [288, 439] on input "*****" at bounding box center [339, 442] width 124 height 30
type input "******"
click at [508, 516] on div "reeee -reina" at bounding box center [516, 515] width 2184 height 82
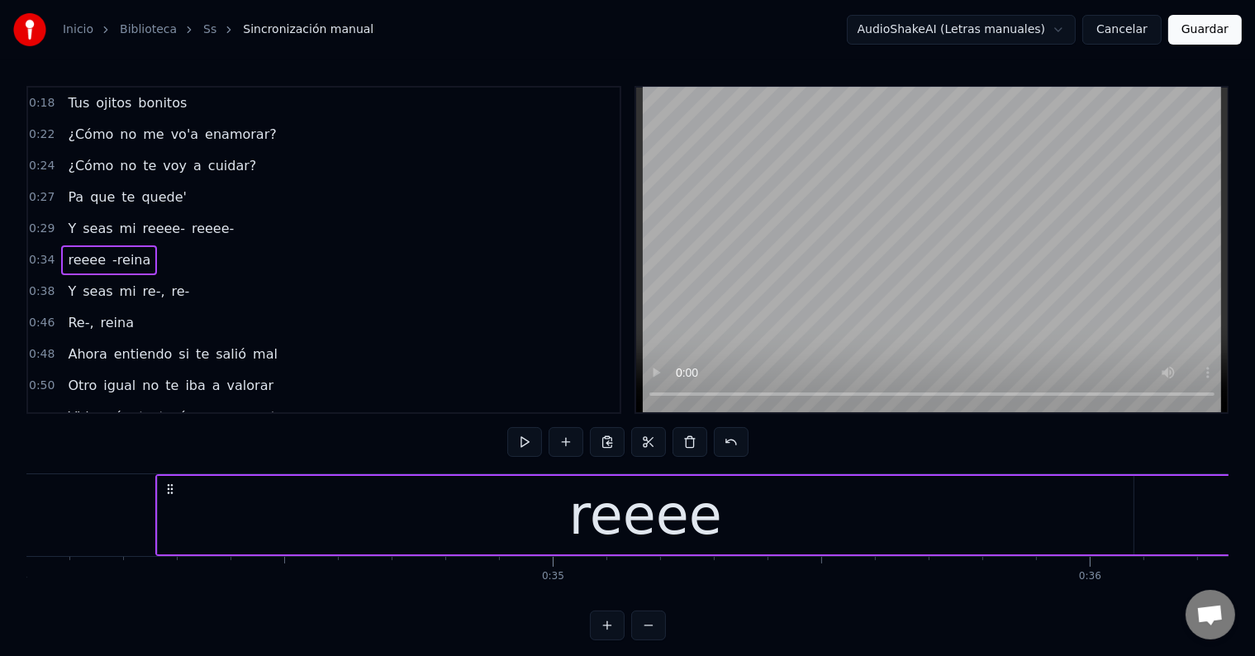
scroll to position [0, 18275]
click at [560, 512] on div "reeee" at bounding box center [644, 515] width 976 height 79
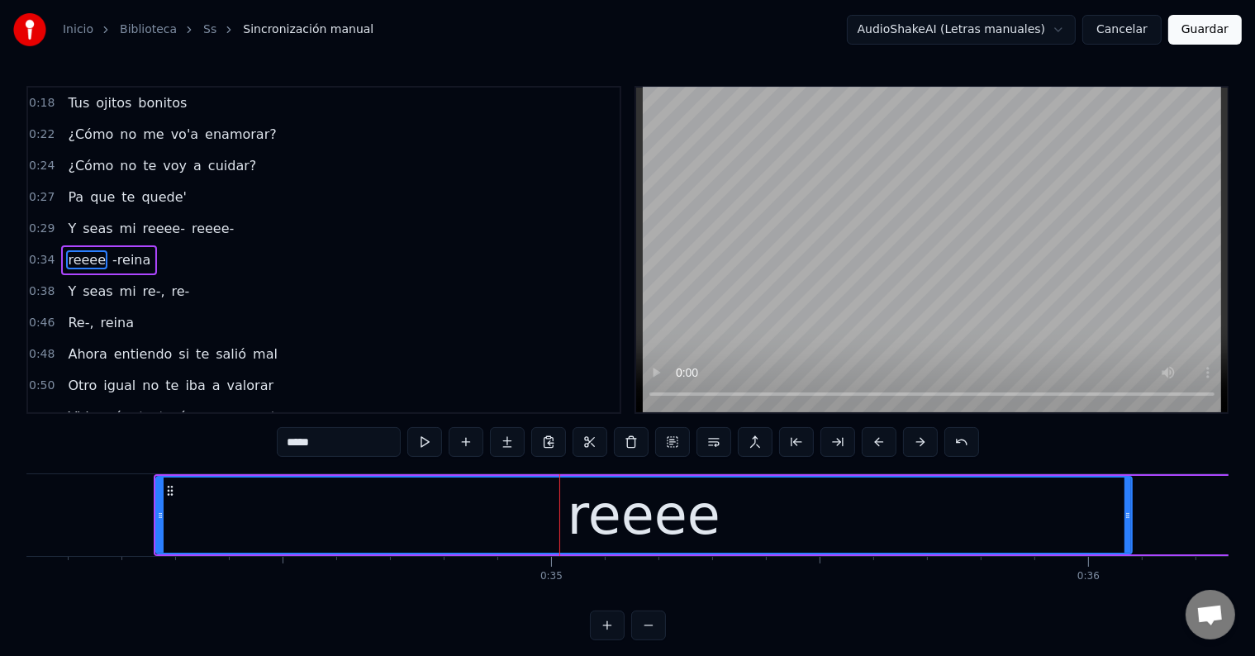
click at [293, 450] on input "*****" at bounding box center [339, 442] width 124 height 30
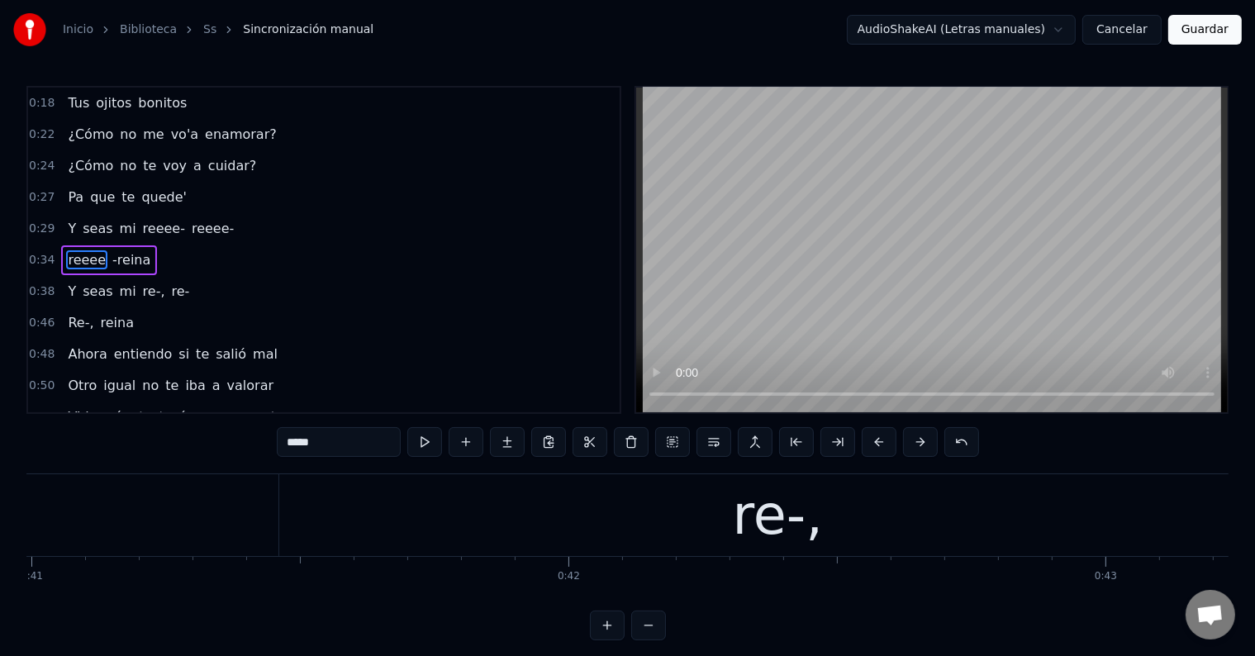
scroll to position [0, 22055]
click at [580, 516] on div "re-," at bounding box center [740, 515] width 997 height 82
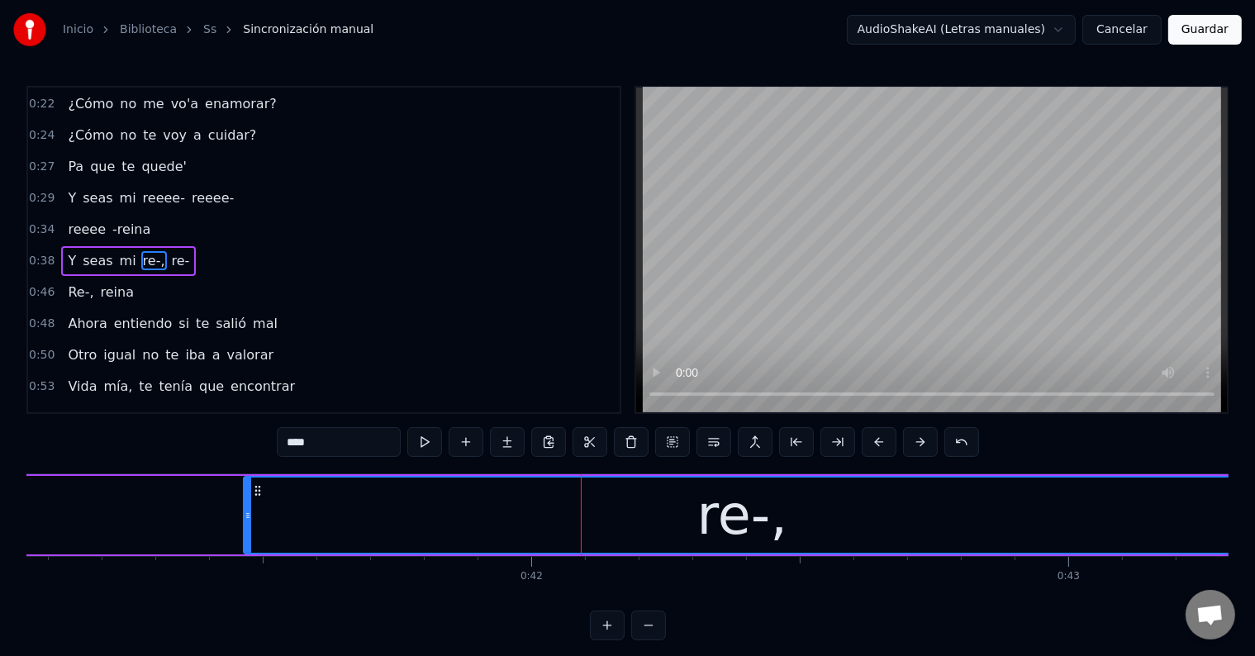
drag, startPoint x: 344, startPoint y: 447, endPoint x: 294, endPoint y: 445, distance: 49.6
click at [294, 445] on input "****" at bounding box center [339, 442] width 124 height 30
paste input "*"
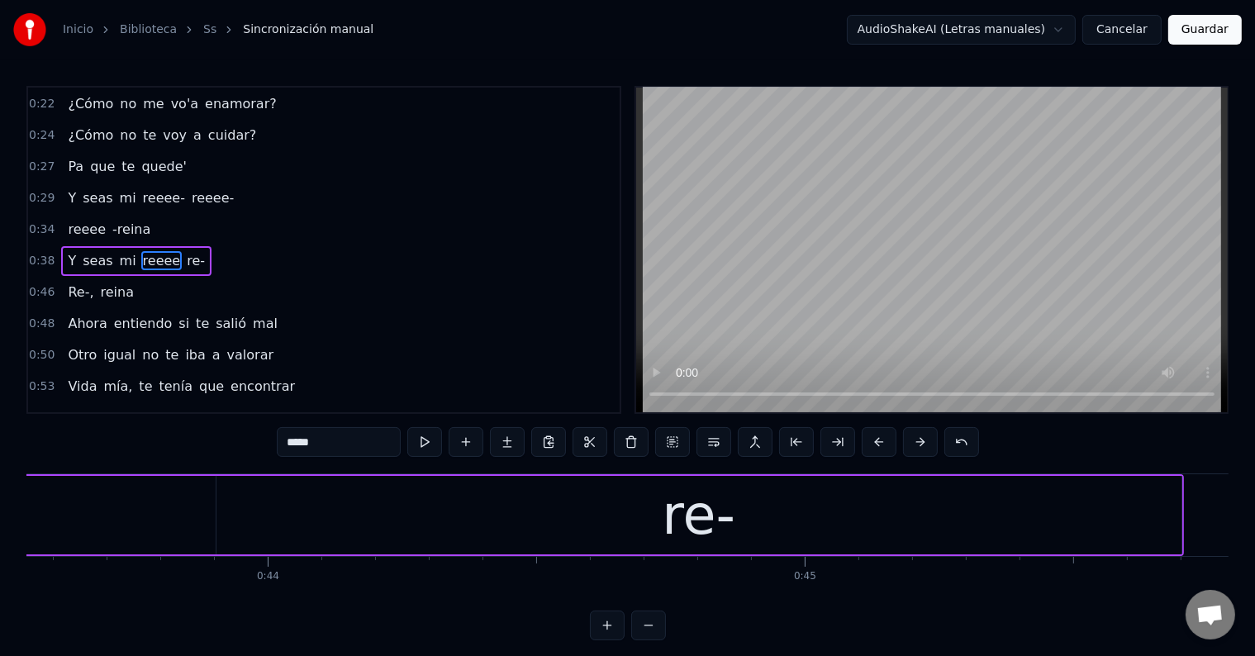
scroll to position [0, 23402]
click at [571, 509] on div "re-" at bounding box center [689, 515] width 965 height 79
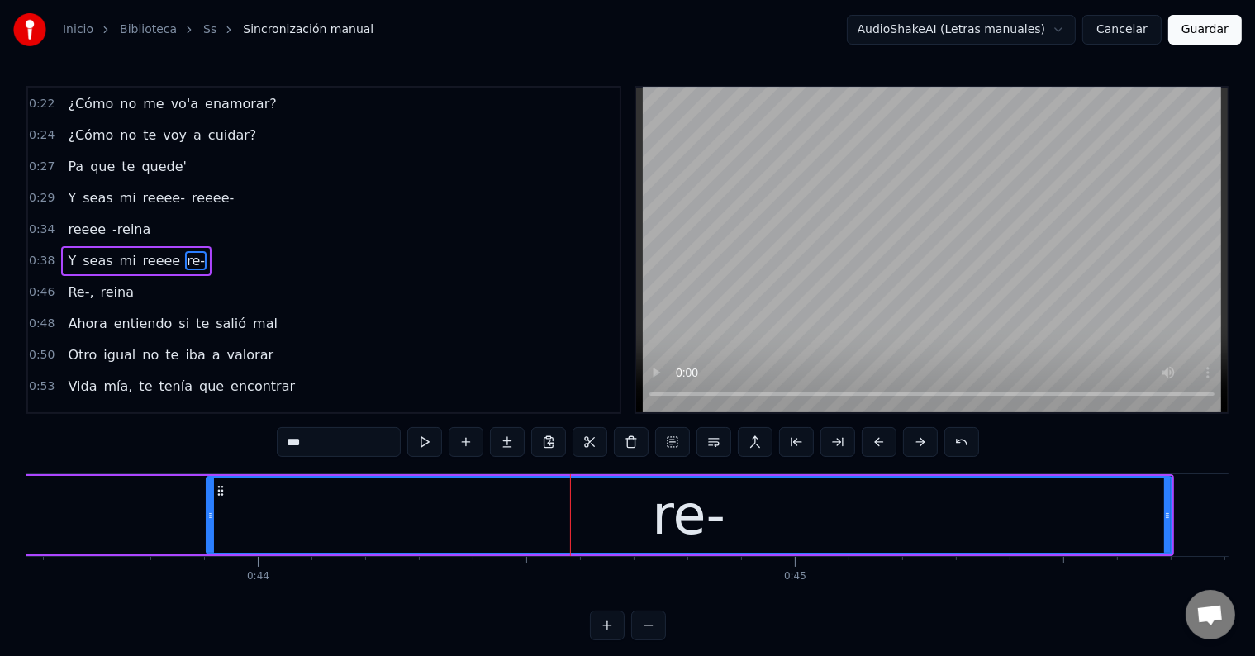
drag, startPoint x: 316, startPoint y: 444, endPoint x: 293, endPoint y: 443, distance: 22.3
click at [293, 443] on input "***" at bounding box center [339, 442] width 124 height 30
click at [301, 444] on input "***" at bounding box center [339, 442] width 124 height 30
paste input "***"
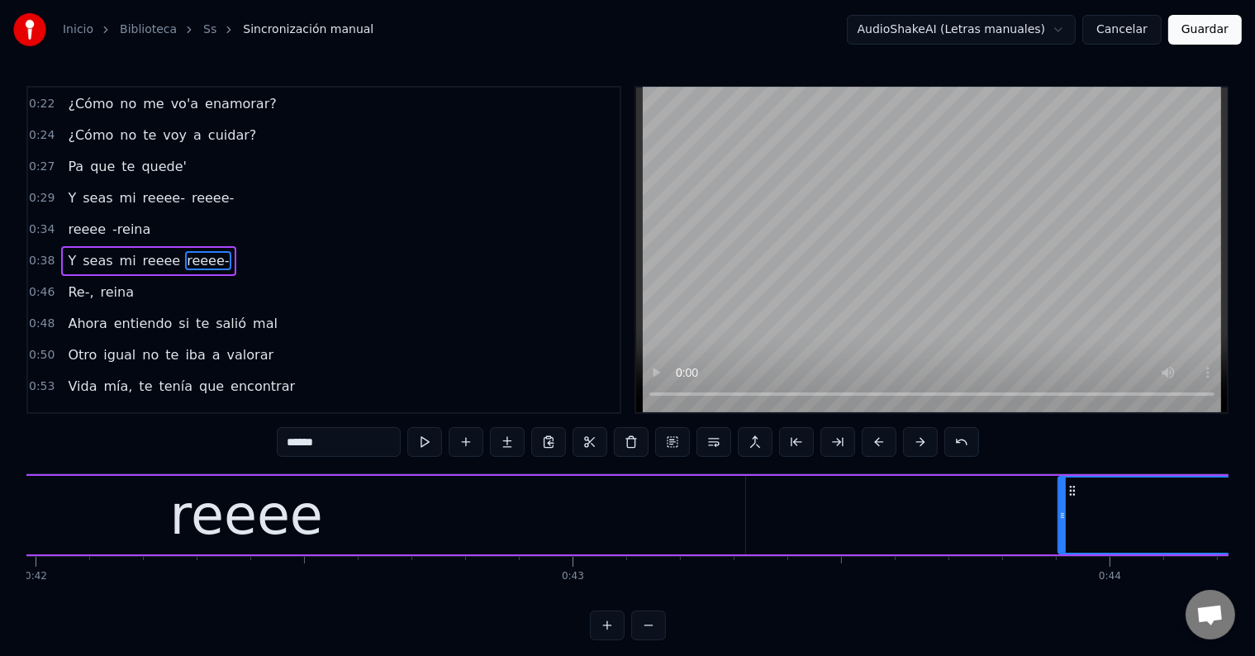
scroll to position [0, 22550]
click at [364, 512] on div "reeee" at bounding box center [247, 515] width 997 height 79
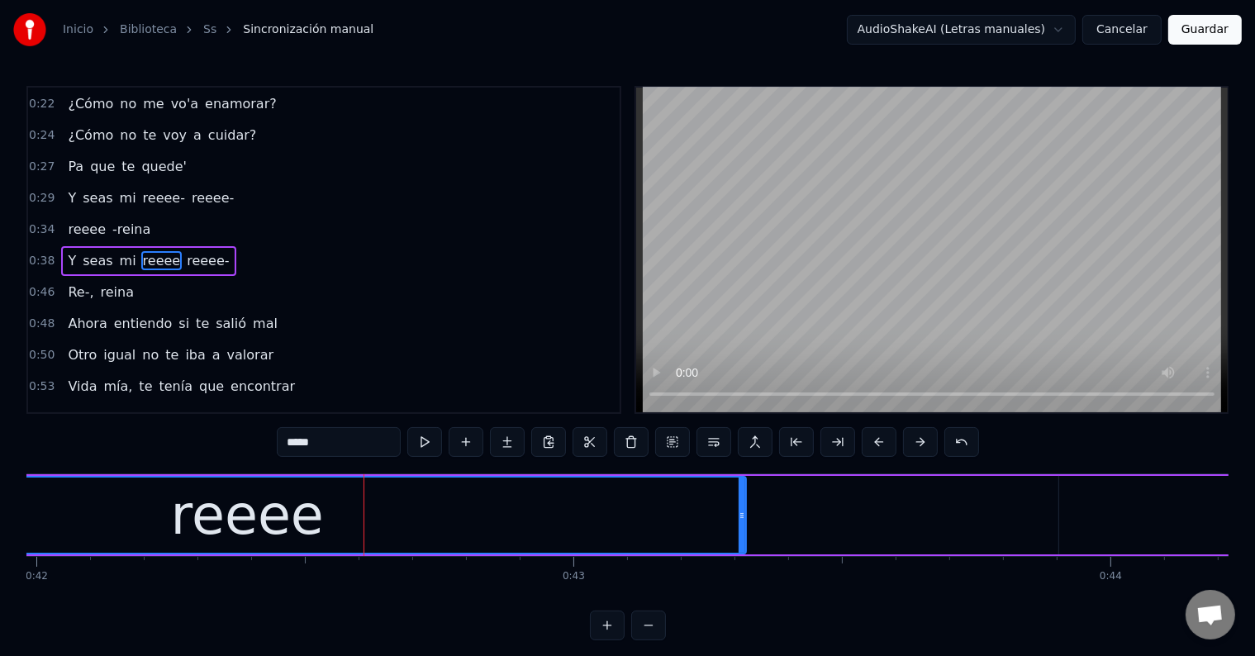
click at [360, 445] on input "*****" at bounding box center [339, 442] width 124 height 30
click at [391, 521] on div "reeee-" at bounding box center [248, 515] width 996 height 75
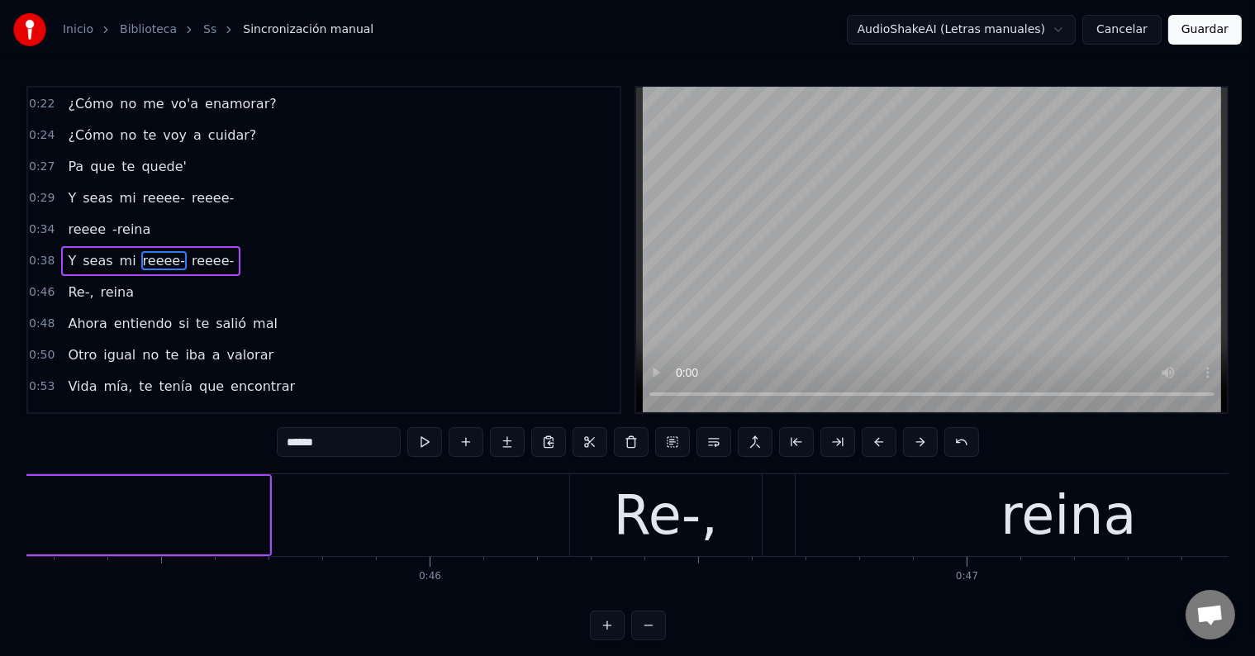
scroll to position [0, 24305]
click at [659, 517] on div "Re-," at bounding box center [666, 515] width 104 height 81
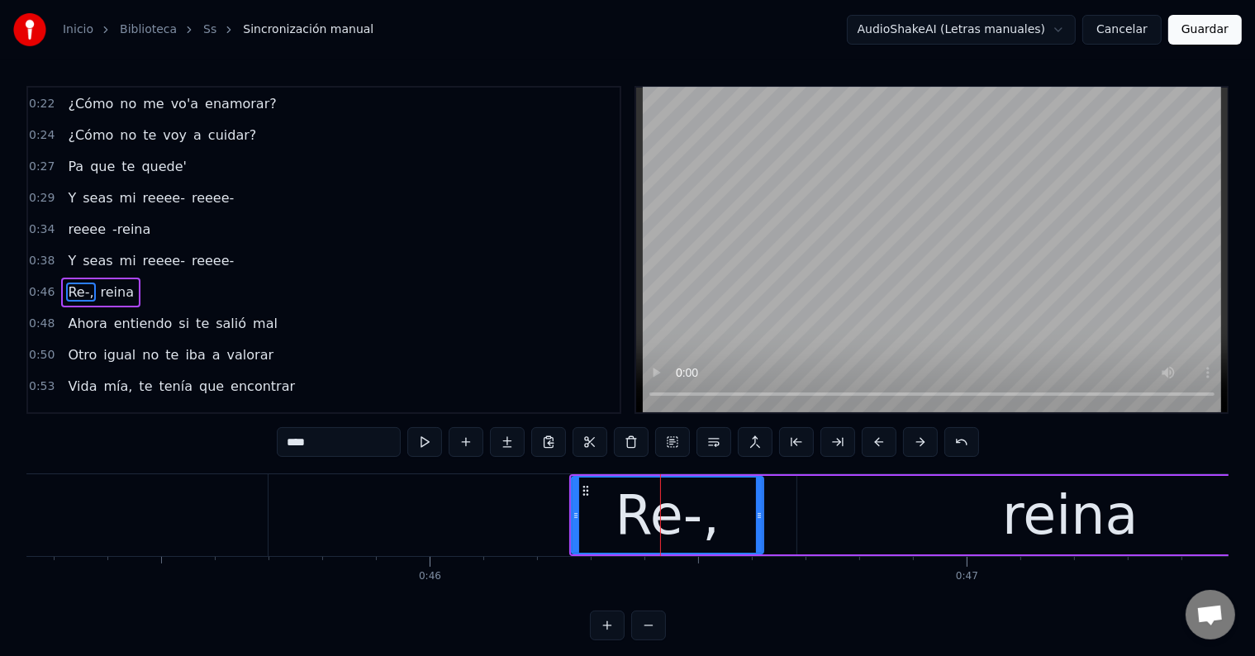
scroll to position [187, 0]
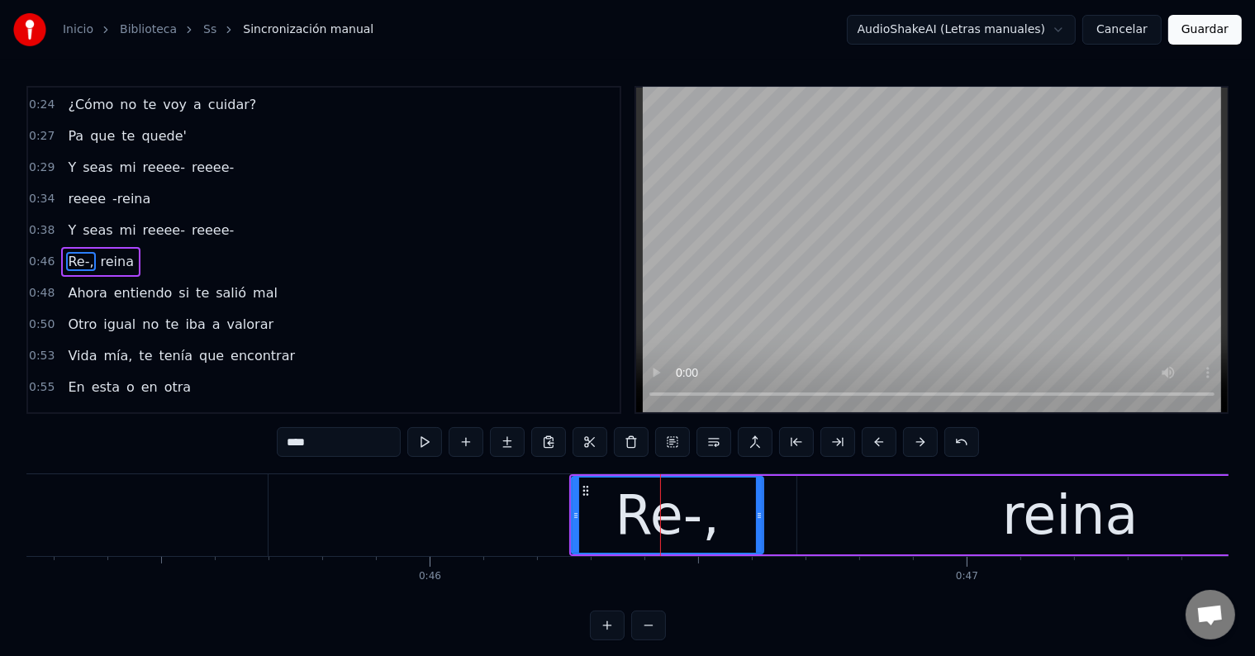
drag, startPoint x: 355, startPoint y: 449, endPoint x: 296, endPoint y: 446, distance: 58.7
click at [296, 446] on input "****" at bounding box center [339, 442] width 124 height 30
paste input "*"
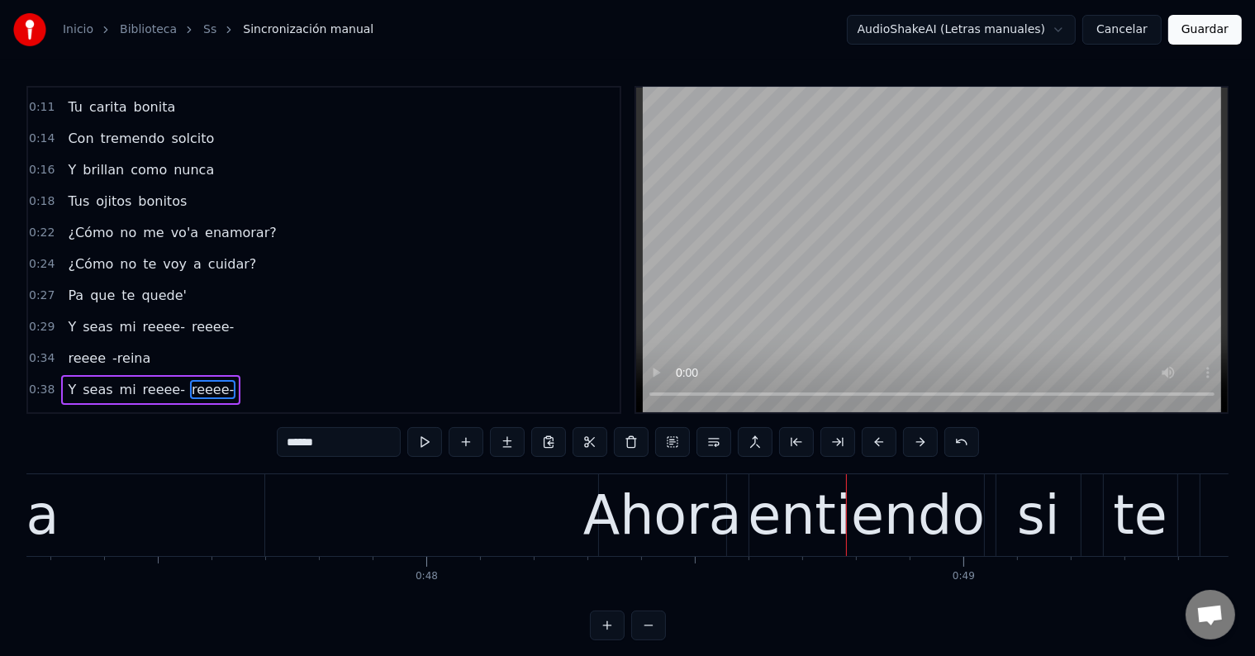
scroll to position [0, 0]
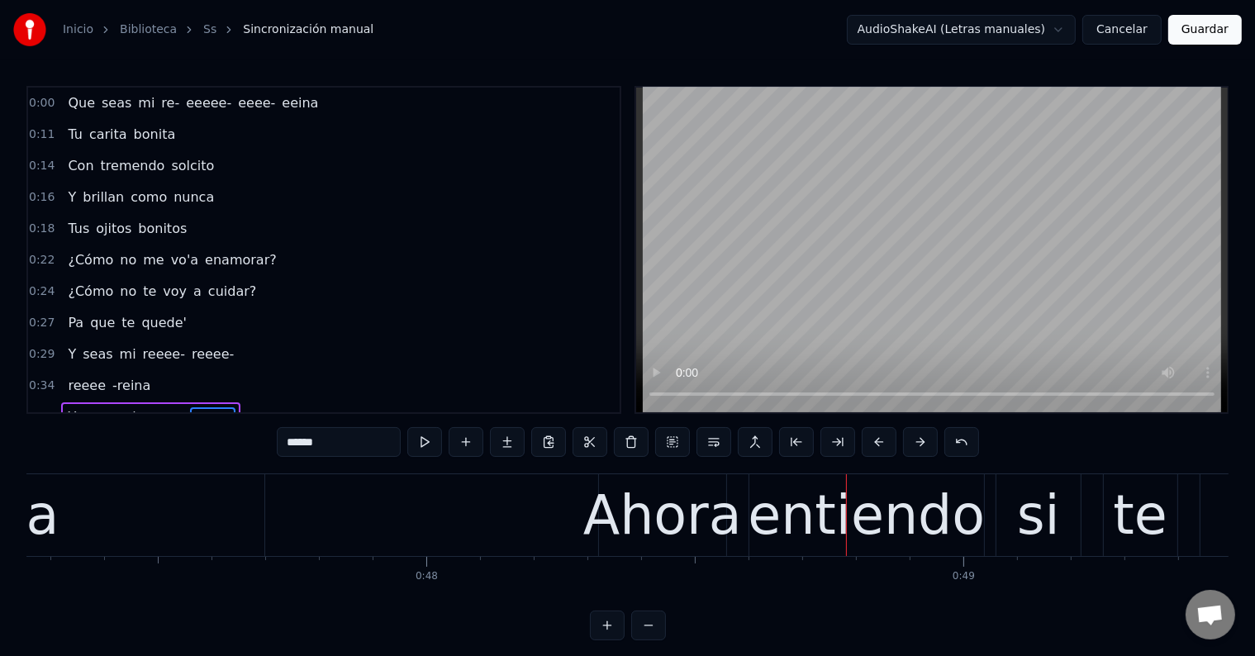
click at [185, 111] on span "eeeee-" at bounding box center [208, 102] width 49 height 19
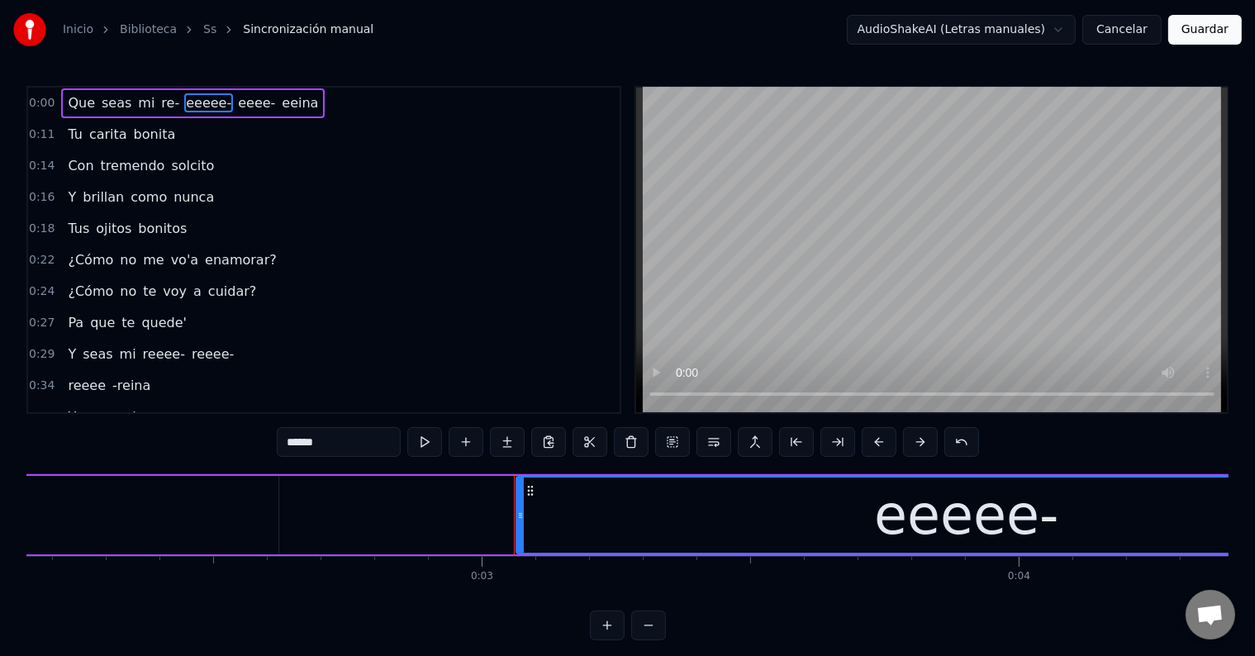
scroll to position [0, 1154]
drag, startPoint x: 316, startPoint y: 441, endPoint x: 231, endPoint y: 442, distance: 85.1
click at [232, 441] on div "0:00 Que seas mi re- eeeee- eeee- eeina 0:11 Tu carita bonita 0:14 Con tremendo…" at bounding box center [627, 363] width 1202 height 554
paste input "text"
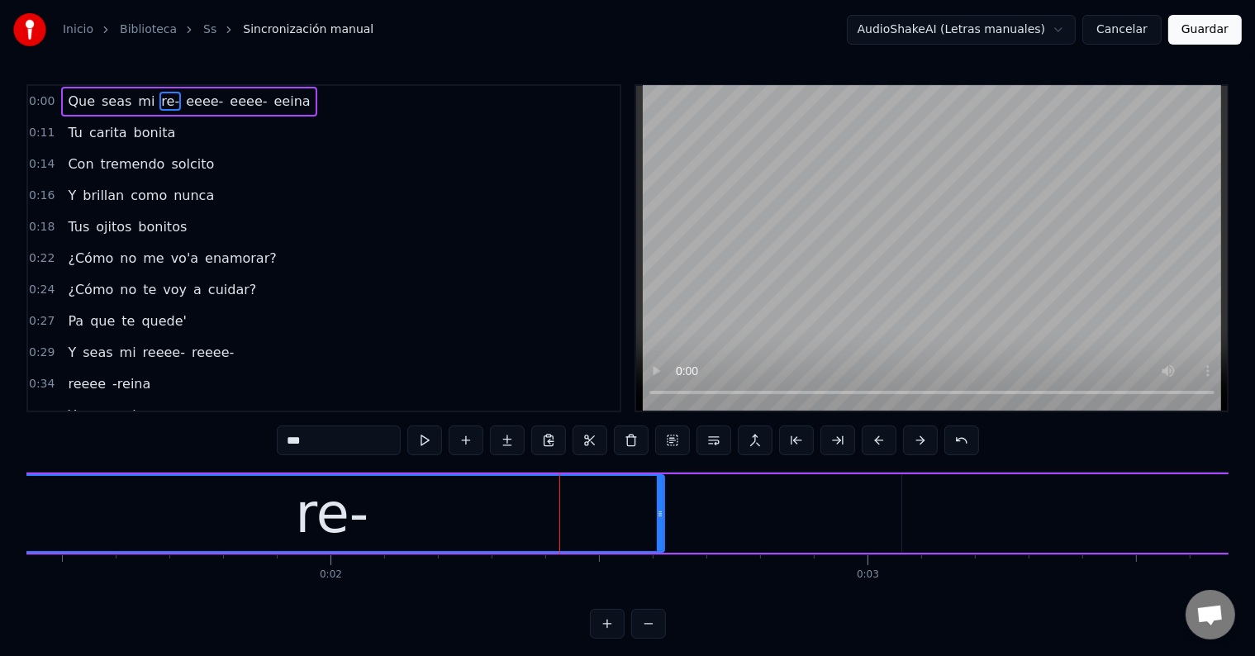
scroll to position [5, 0]
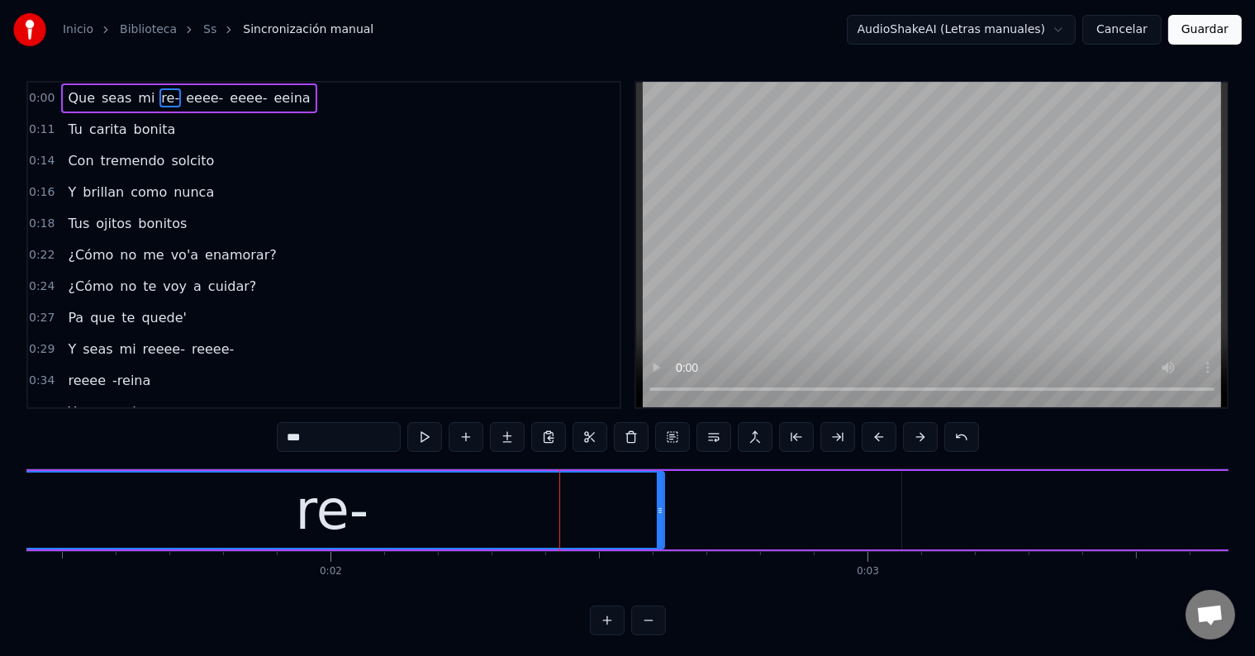
drag, startPoint x: 315, startPoint y: 443, endPoint x: 294, endPoint y: 440, distance: 20.9
click at [294, 440] on input "***" at bounding box center [339, 437] width 124 height 30
paste input "**"
click at [378, 417] on div "0:00 Que seas mi reeee- eeee- eeee- eeina 0:11 Tu carita bonita 0:14 Con tremen…" at bounding box center [627, 358] width 1202 height 554
click at [417, 495] on div "reeee-" at bounding box center [332, 510] width 663 height 75
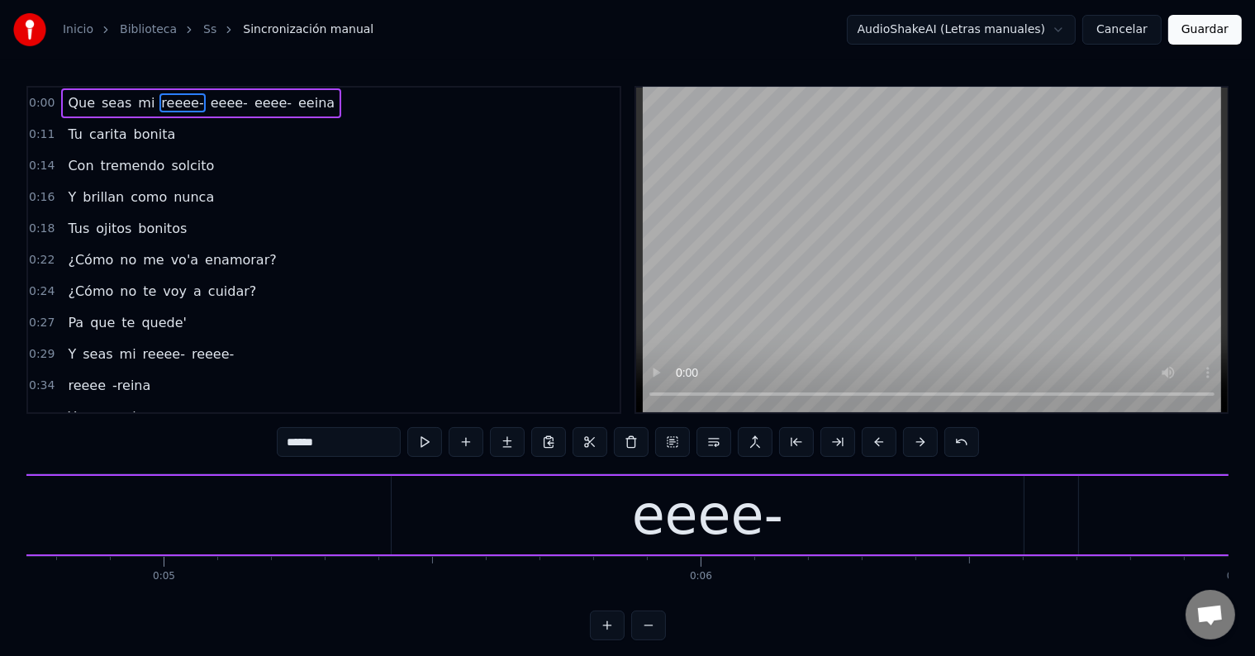
scroll to position [0, 2549]
click at [590, 506] on div "eeee-" at bounding box center [707, 515] width 632 height 79
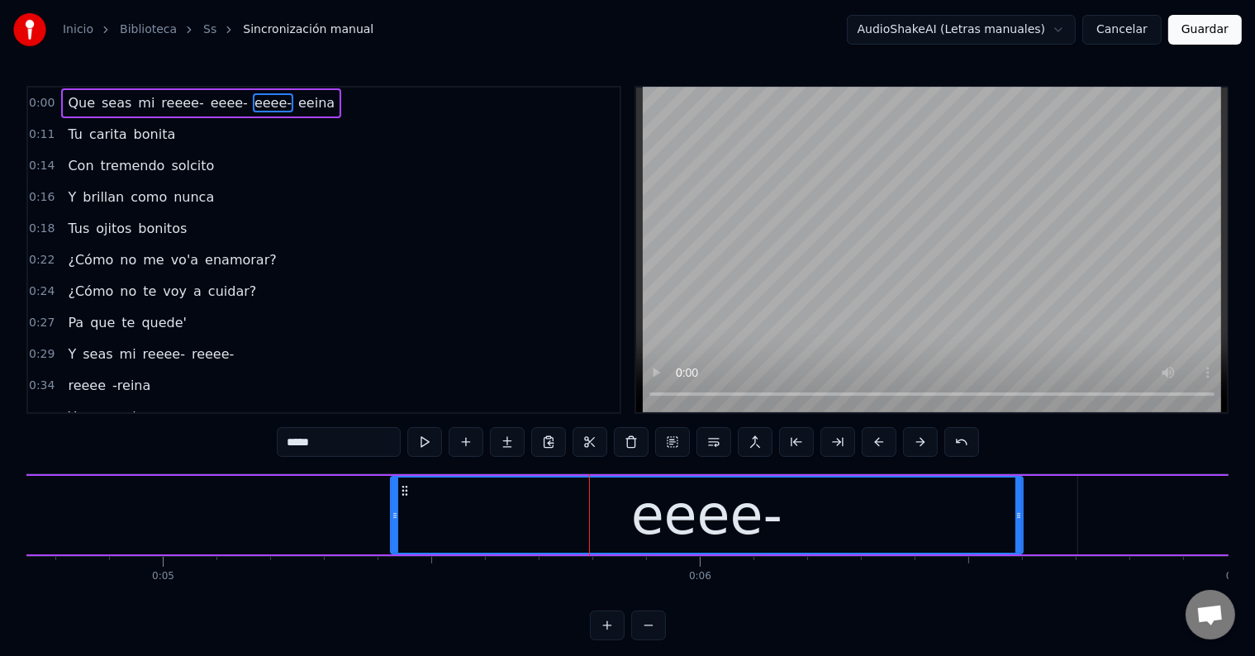
drag, startPoint x: 311, startPoint y: 440, endPoint x: 217, endPoint y: 445, distance: 93.5
click at [217, 445] on div "0:00 Que seas mi reeee- eeee- eeee- eeina 0:11 Tu carita bonita 0:14 Con tremen…" at bounding box center [627, 363] width 1202 height 554
click at [519, 527] on div "eeee-" at bounding box center [707, 515] width 631 height 75
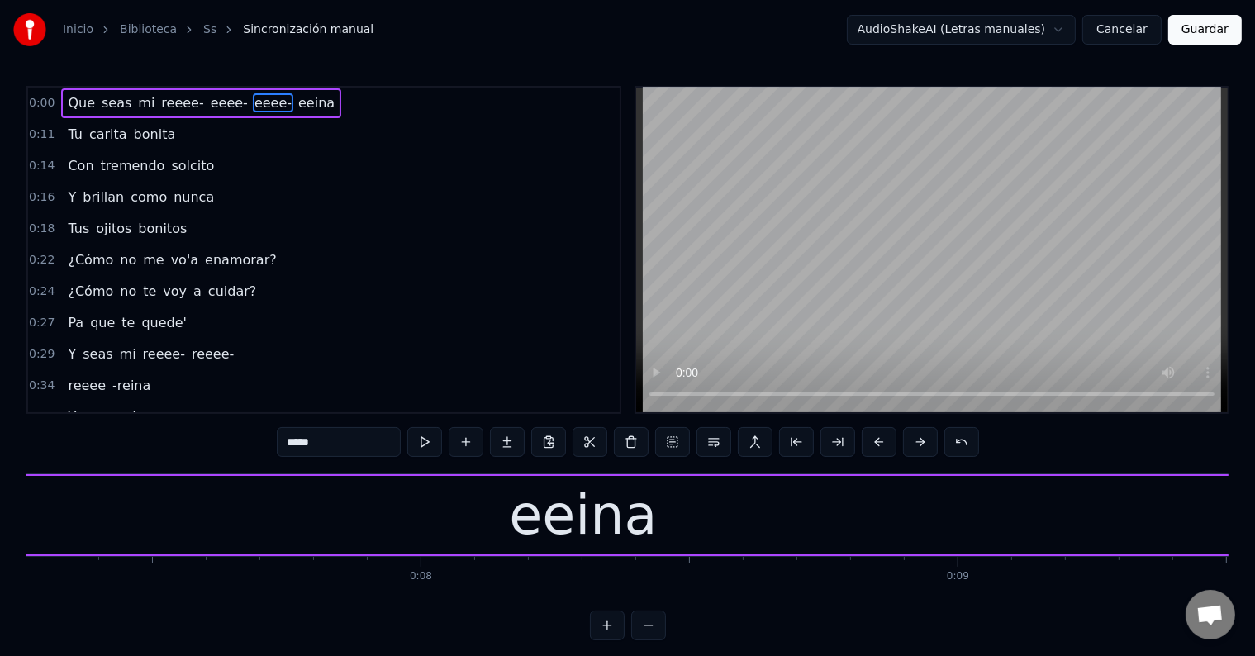
scroll to position [0, 3904]
click at [529, 522] on div "eeina" at bounding box center [582, 515] width 148 height 81
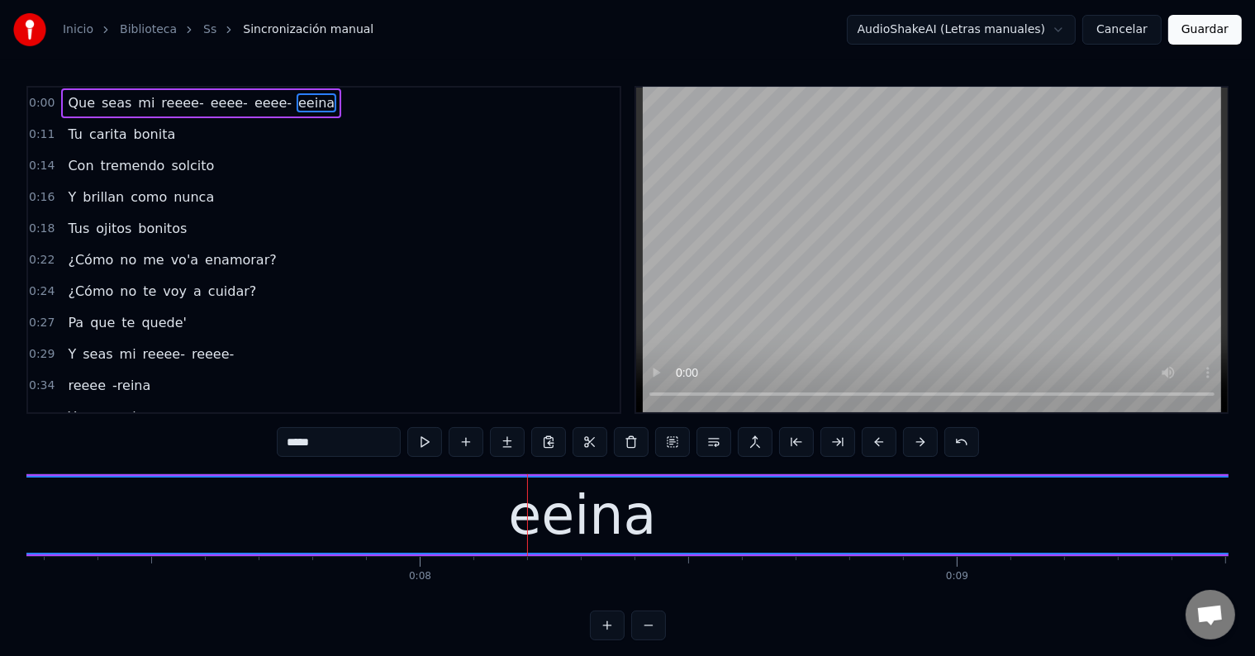
click at [549, 520] on div "eeina" at bounding box center [582, 515] width 148 height 81
click at [534, 521] on div "eeina" at bounding box center [652, 515] width 1716 height 75
drag, startPoint x: 294, startPoint y: 443, endPoint x: 284, endPoint y: 443, distance: 9.9
click at [284, 443] on input "*****" at bounding box center [339, 442] width 124 height 30
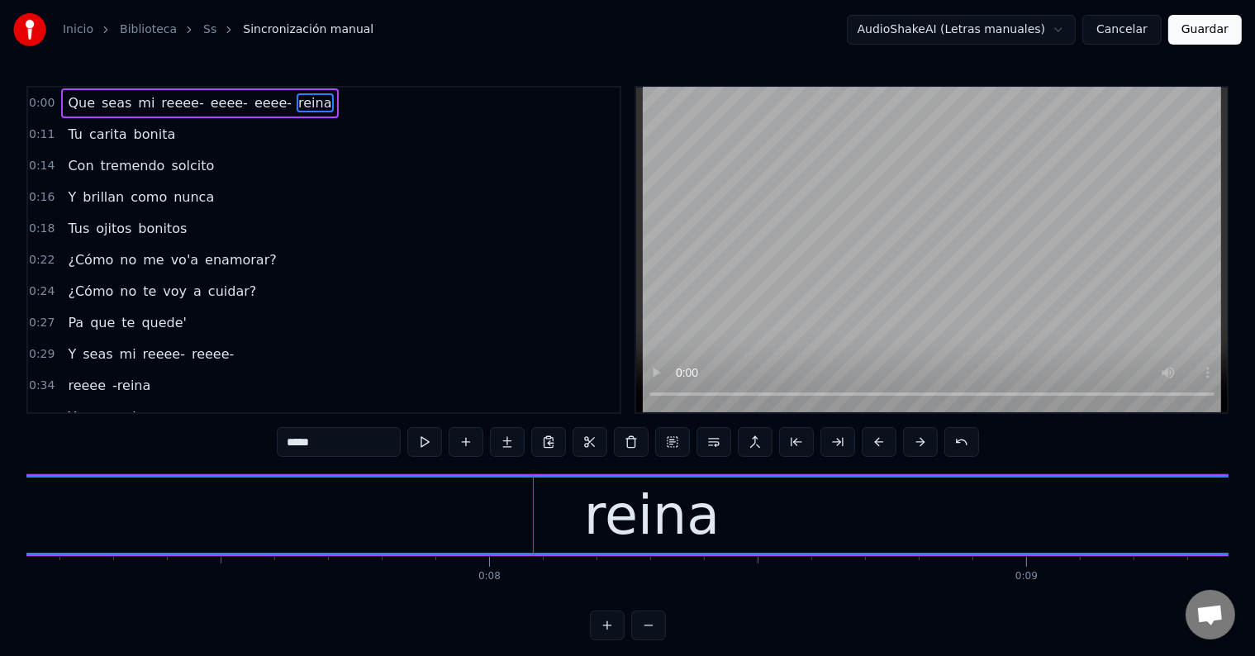
click at [350, 500] on div "reina" at bounding box center [652, 515] width 1716 height 75
click at [588, 502] on div "reina" at bounding box center [675, 515] width 1716 height 75
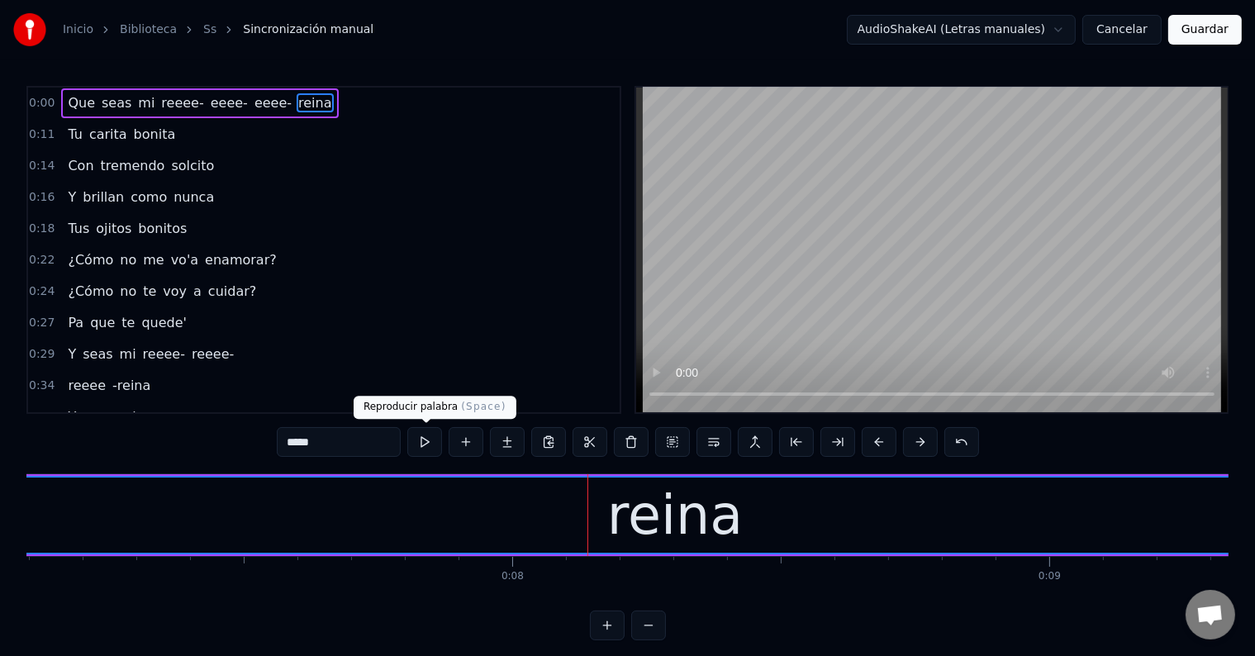
click at [421, 449] on button at bounding box center [424, 442] width 35 height 30
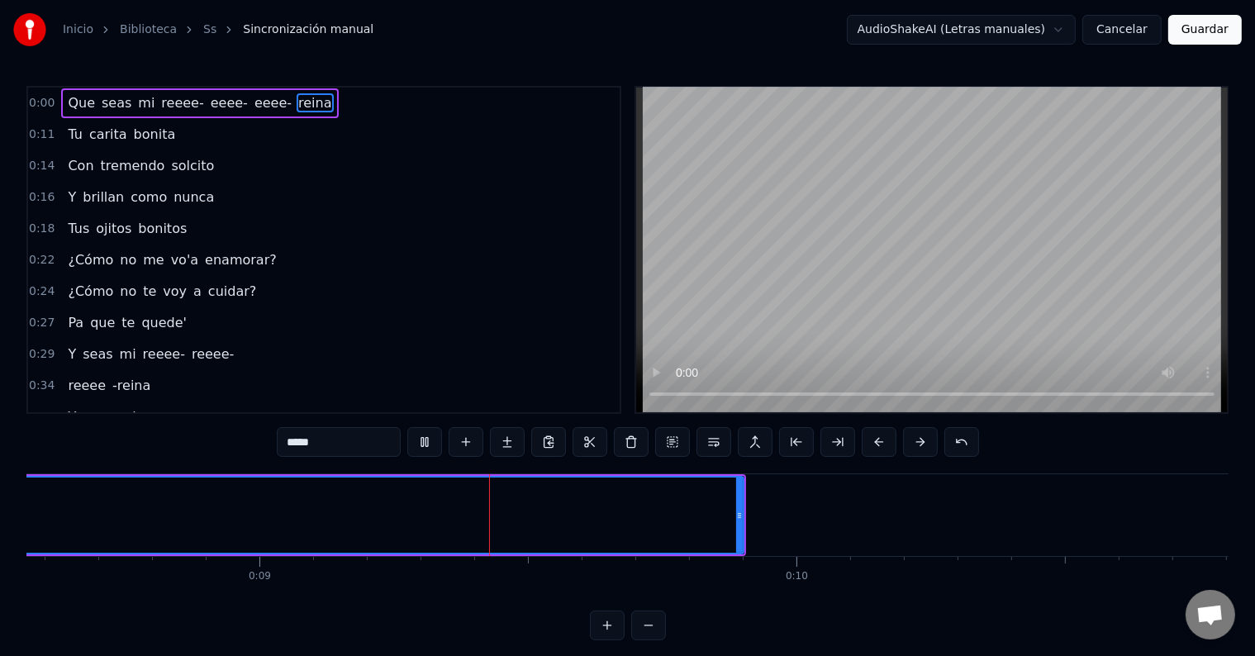
scroll to position [0, 4653]
click at [418, 449] on button at bounding box center [424, 442] width 35 height 30
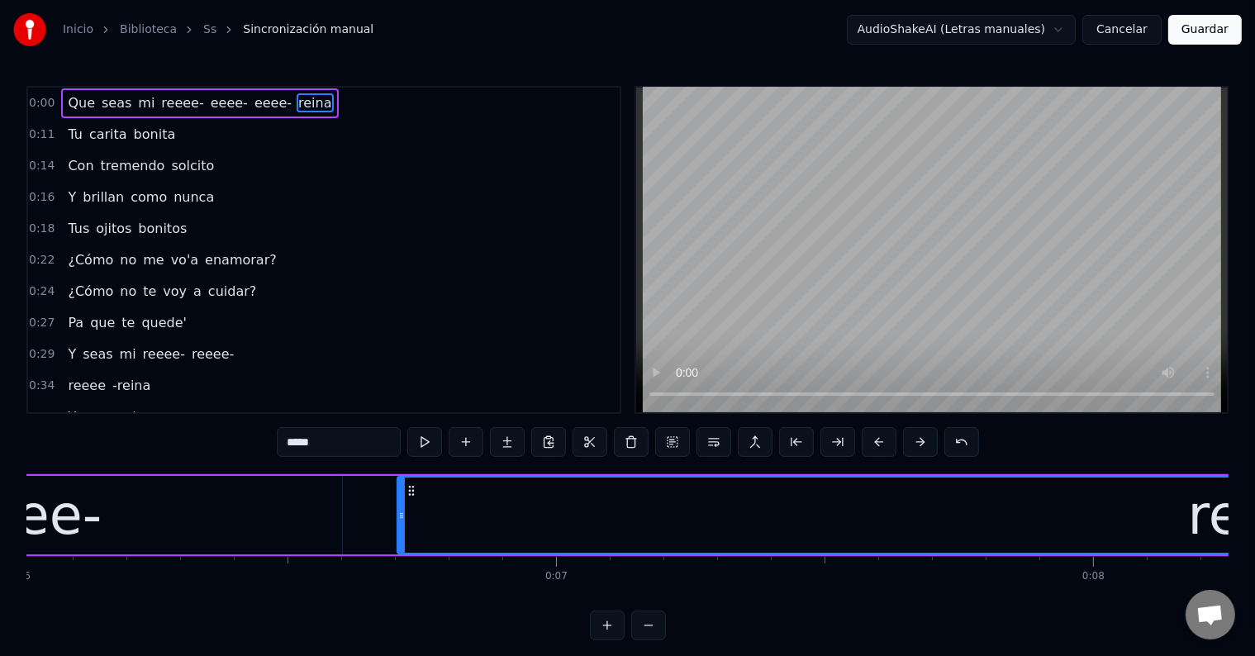
scroll to position [0, 3225]
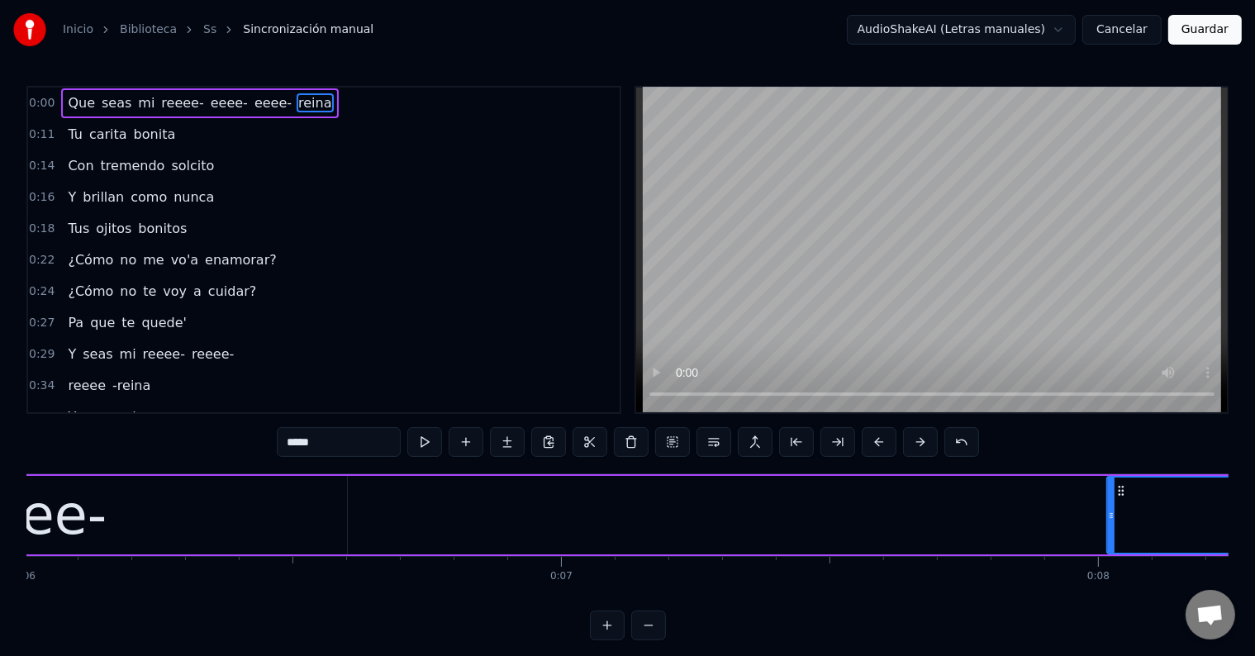
drag, startPoint x: 407, startPoint y: 520, endPoint x: 1119, endPoint y: 508, distance: 712.4
click at [1115, 509] on icon at bounding box center [1111, 515] width 7 height 13
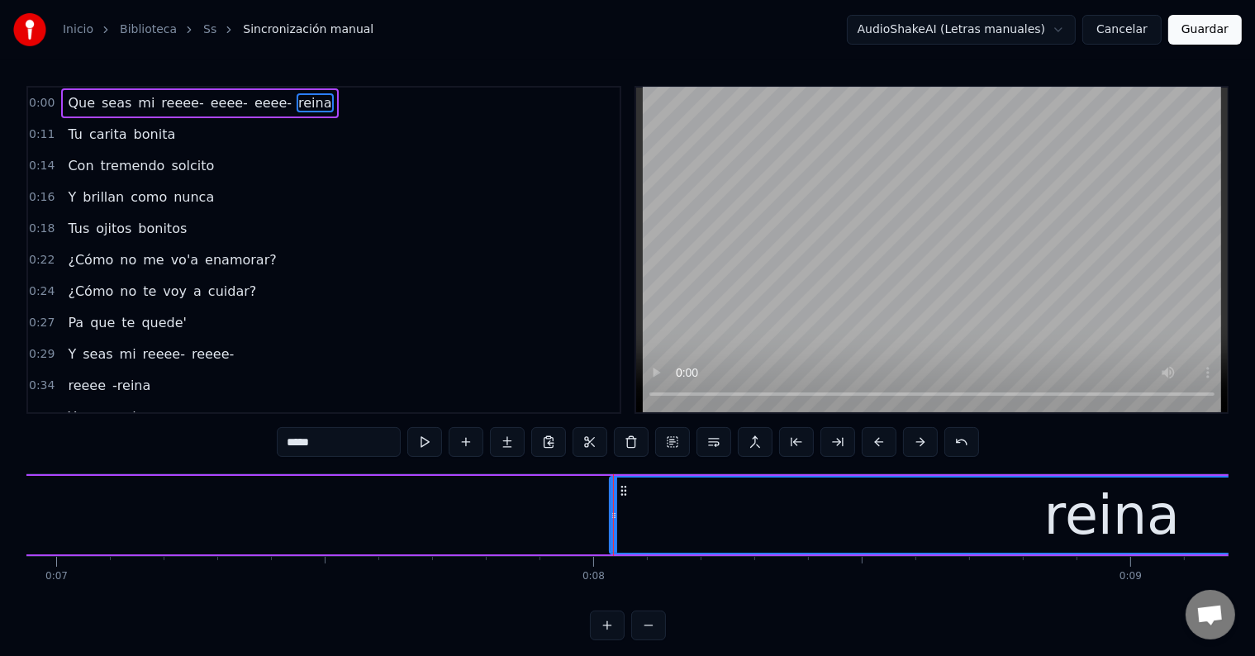
scroll to position [0, 3741]
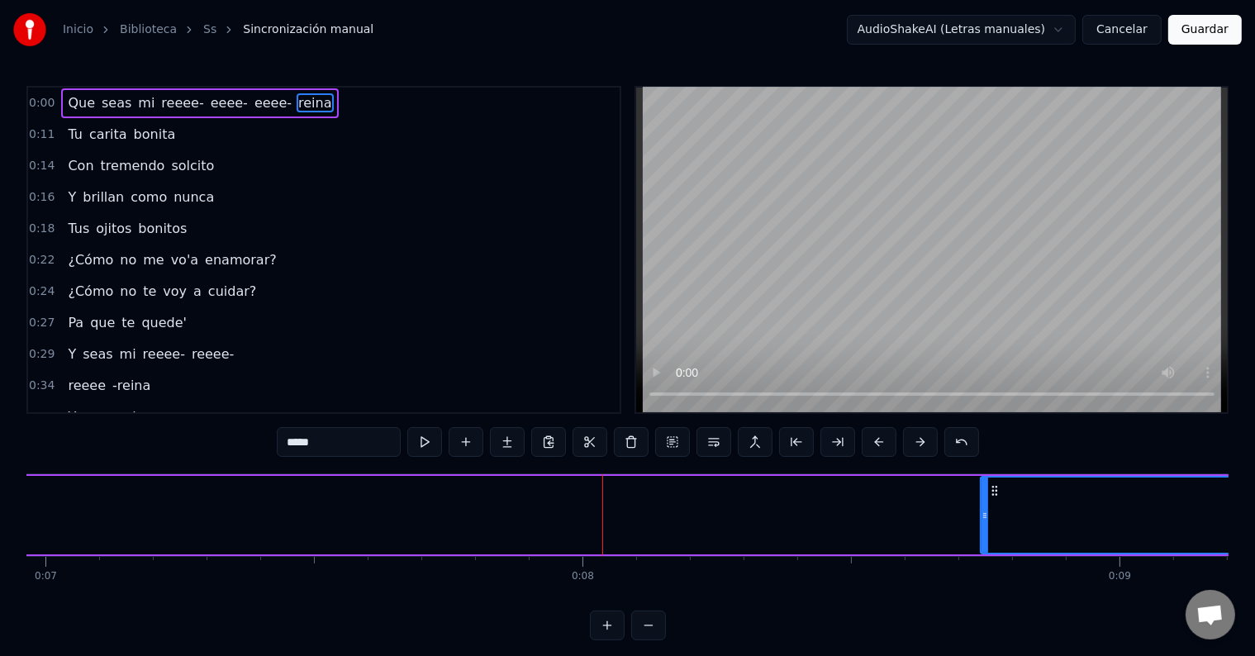
drag, startPoint x: 603, startPoint y: 511, endPoint x: 985, endPoint y: 505, distance: 381.8
click at [985, 505] on div at bounding box center [985, 515] width 7 height 75
click at [436, 450] on button at bounding box center [424, 442] width 35 height 30
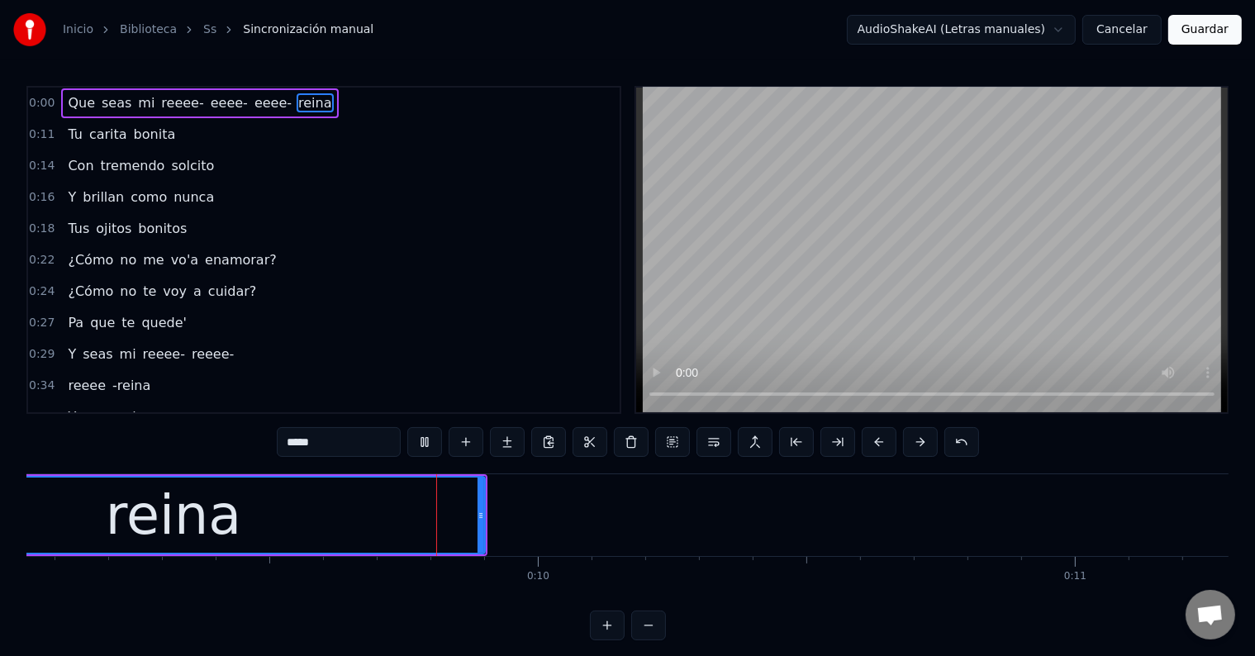
click at [436, 450] on button at bounding box center [424, 442] width 35 height 30
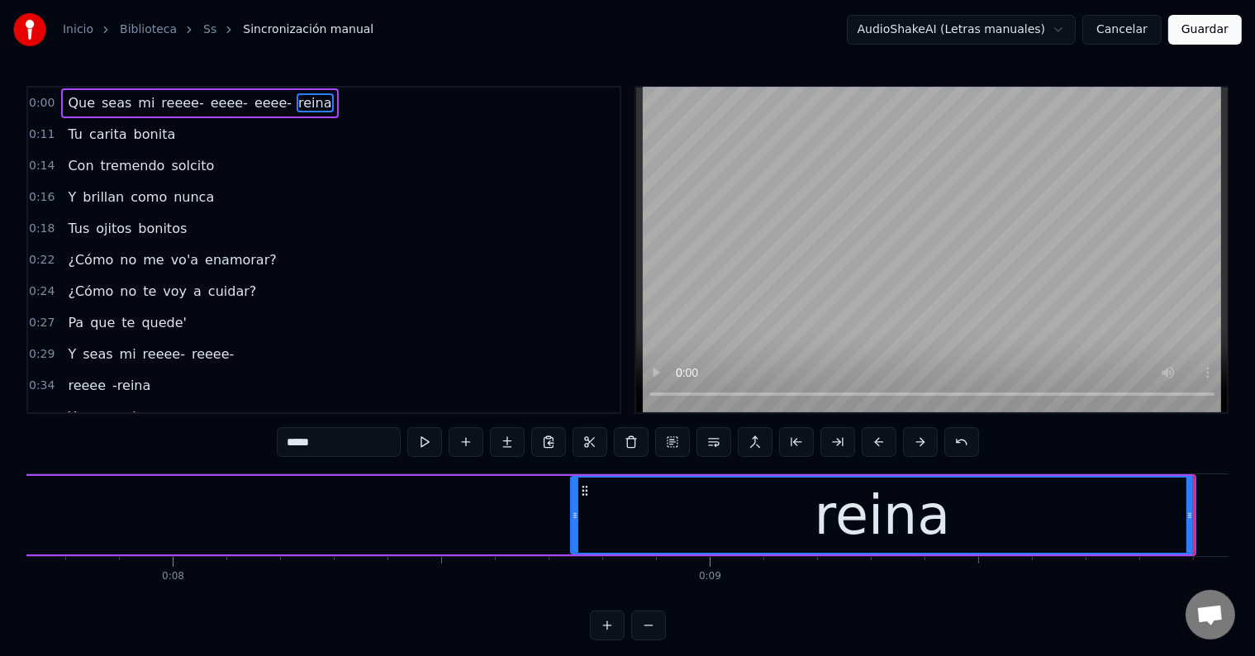
scroll to position [0, 4147]
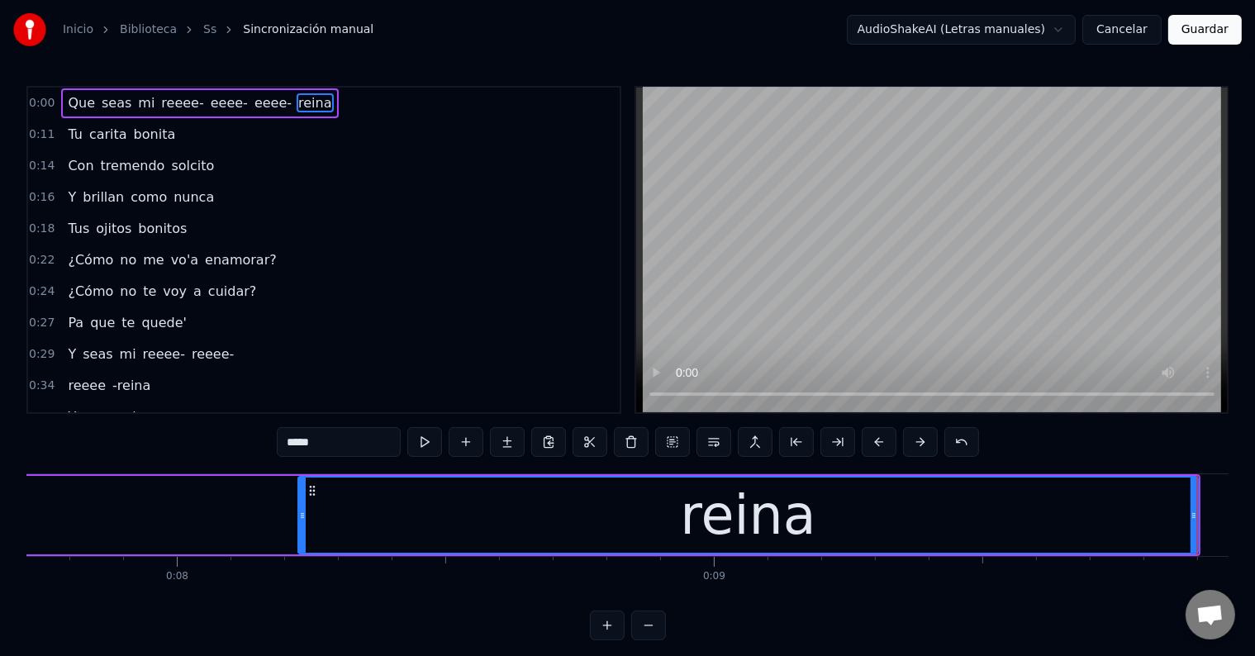
drag, startPoint x: 578, startPoint y: 527, endPoint x: 312, endPoint y: 512, distance: 267.3
click at [300, 522] on div at bounding box center [302, 515] width 7 height 75
click at [429, 446] on button at bounding box center [424, 442] width 35 height 30
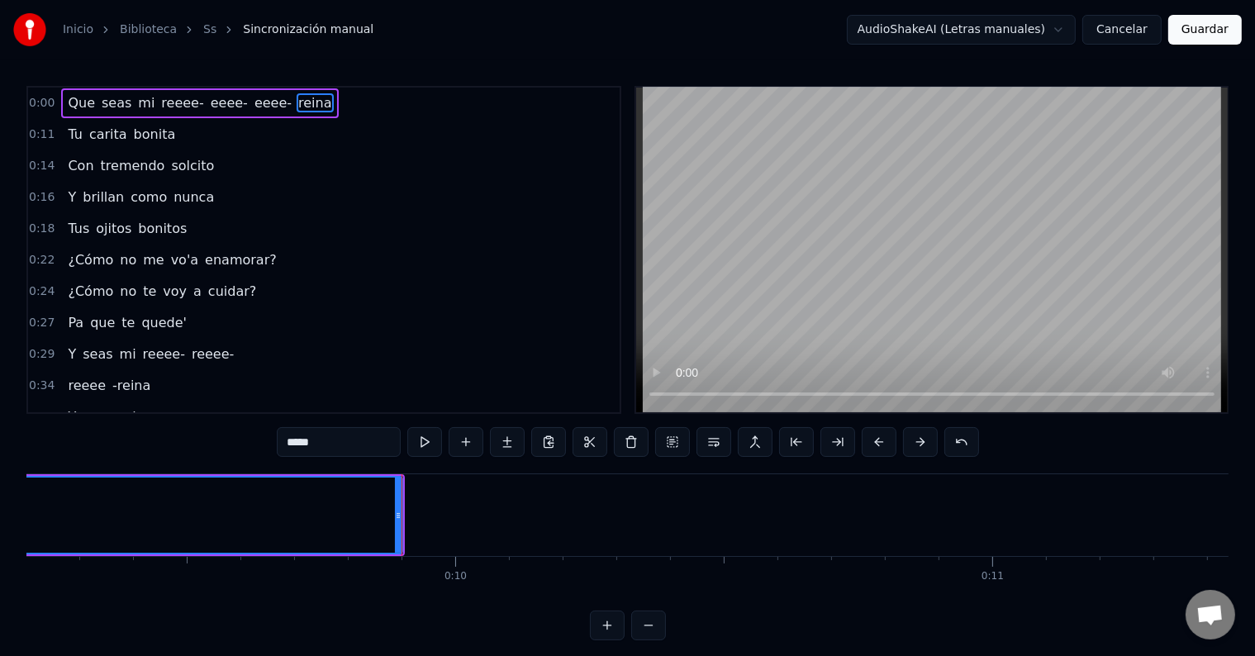
click at [429, 446] on button at bounding box center [424, 442] width 35 height 30
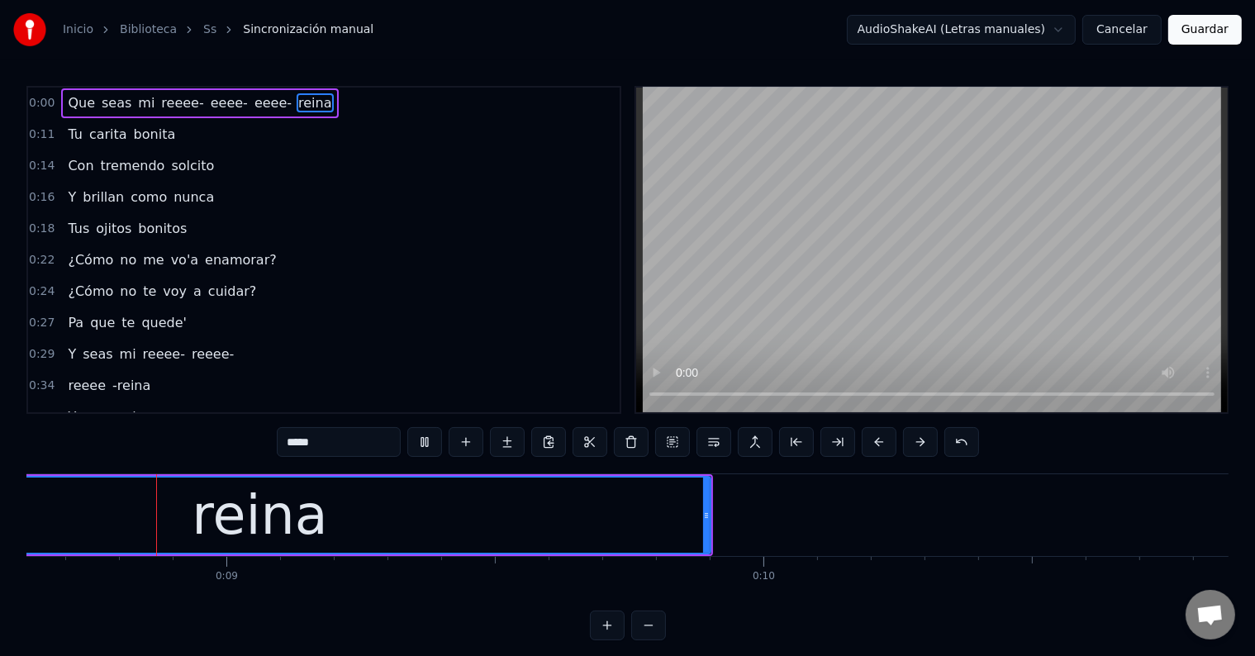
scroll to position [0, 4595]
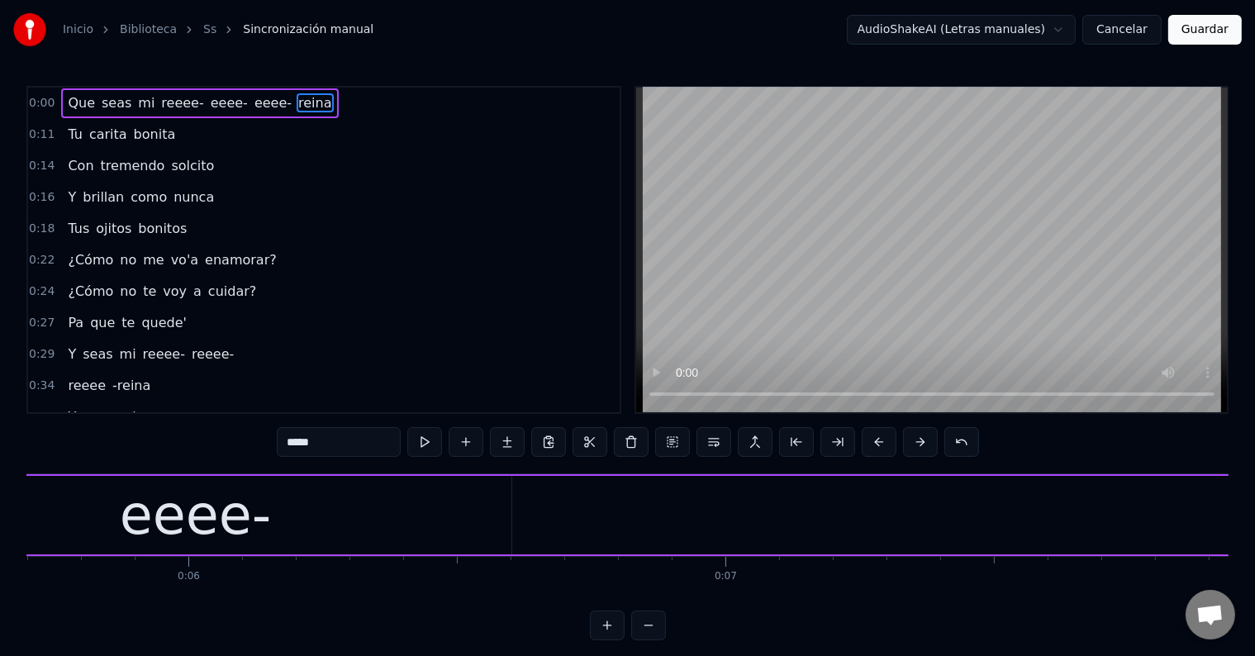
click at [248, 526] on div "eeee-" at bounding box center [195, 515] width 151 height 81
type input "*****"
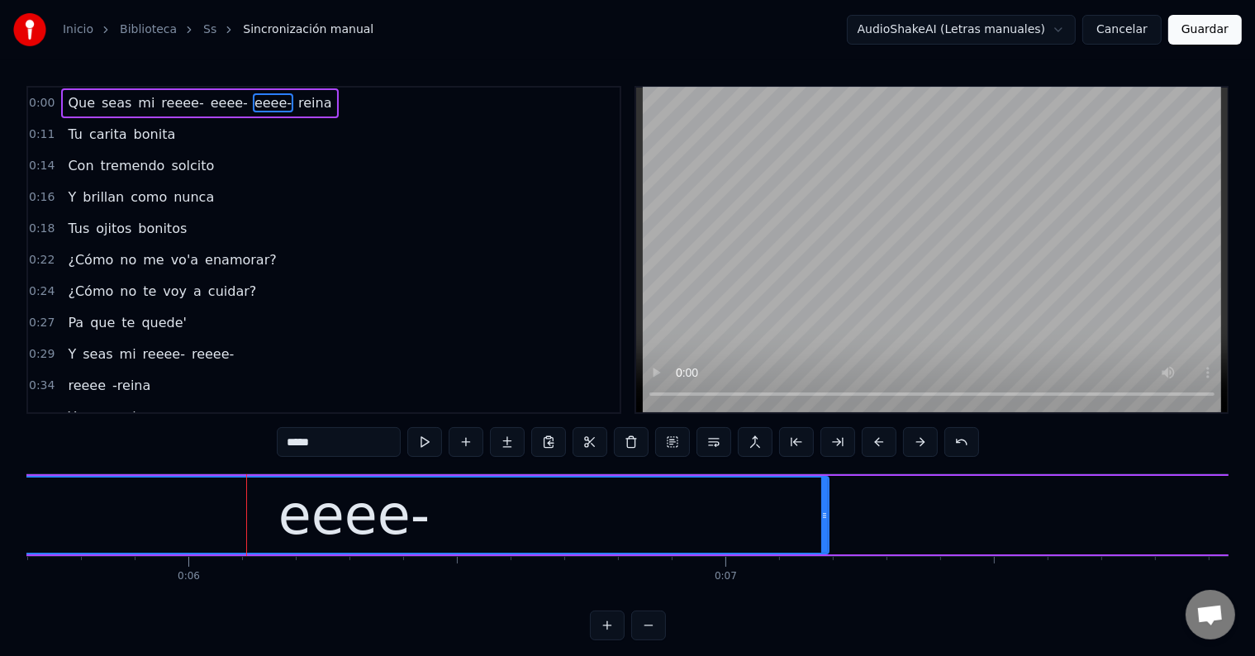
drag, startPoint x: 507, startPoint y: 512, endPoint x: 830, endPoint y: 509, distance: 322.3
click at [828, 509] on icon at bounding box center [824, 515] width 7 height 13
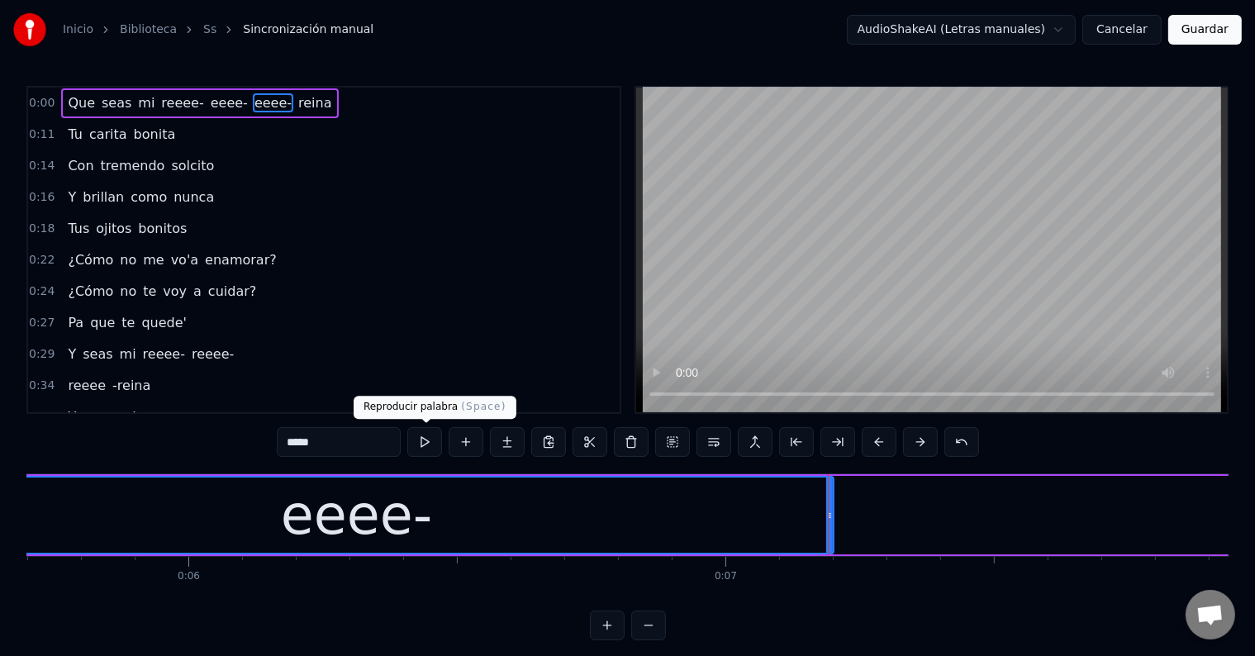
click at [430, 446] on button at bounding box center [424, 442] width 35 height 30
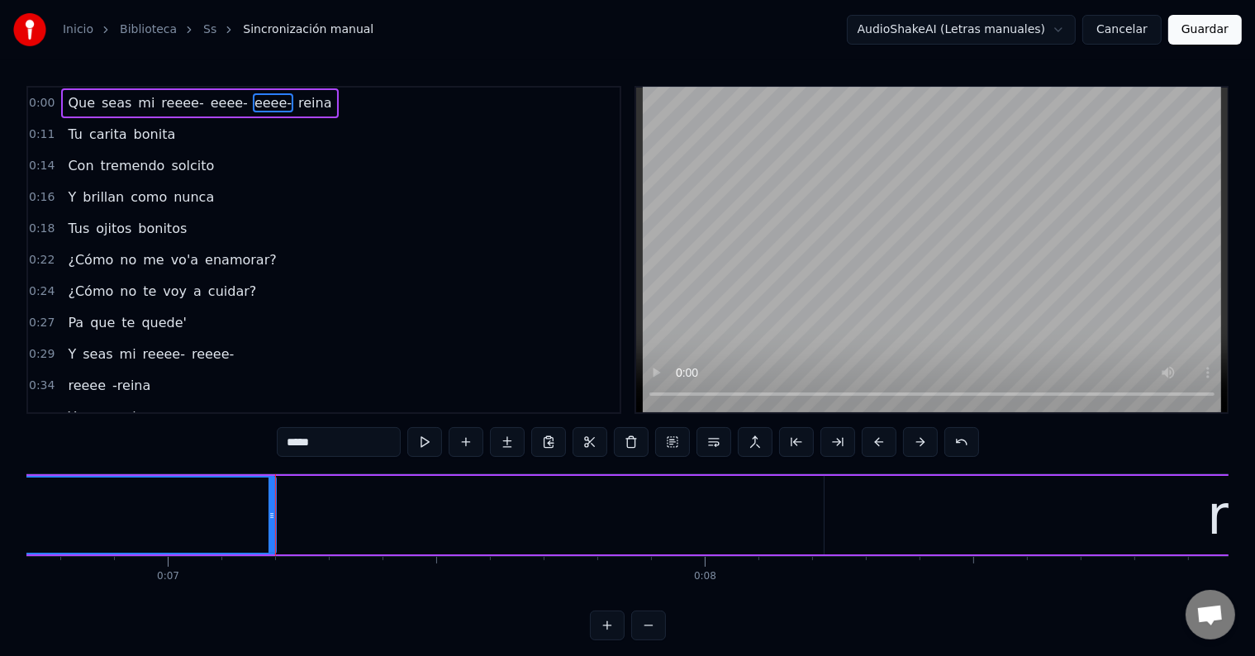
scroll to position [0, 3618]
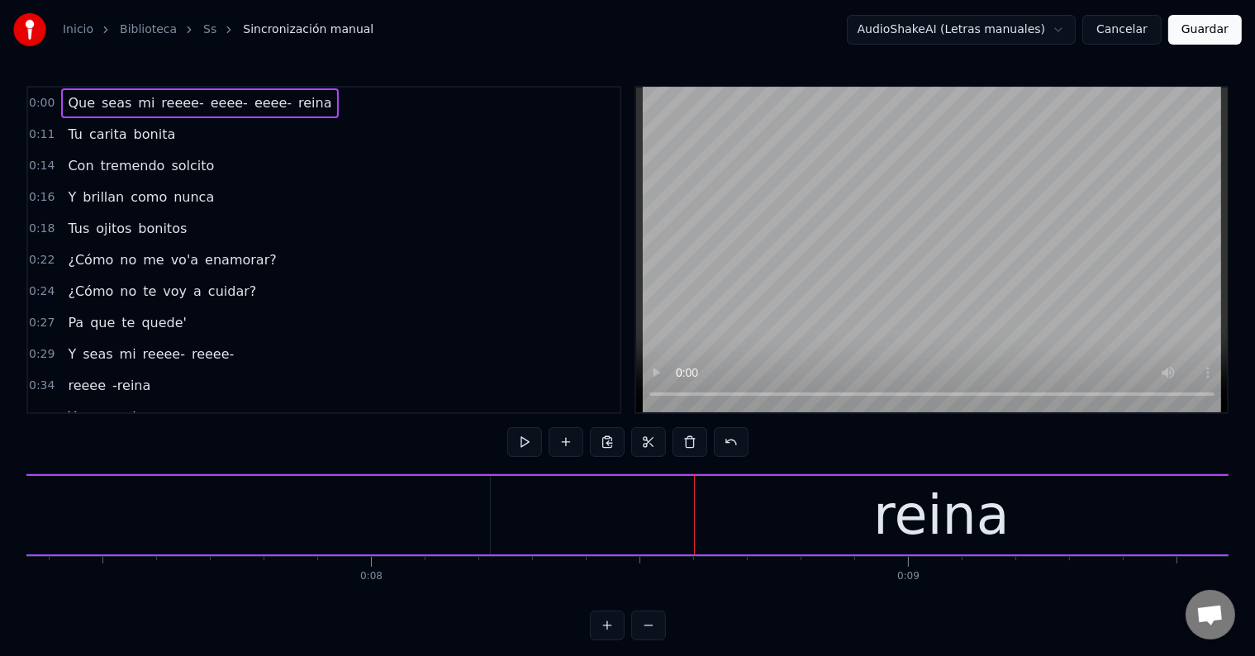
scroll to position [0, 3955]
click at [602, 508] on div "reina" at bounding box center [939, 515] width 902 height 79
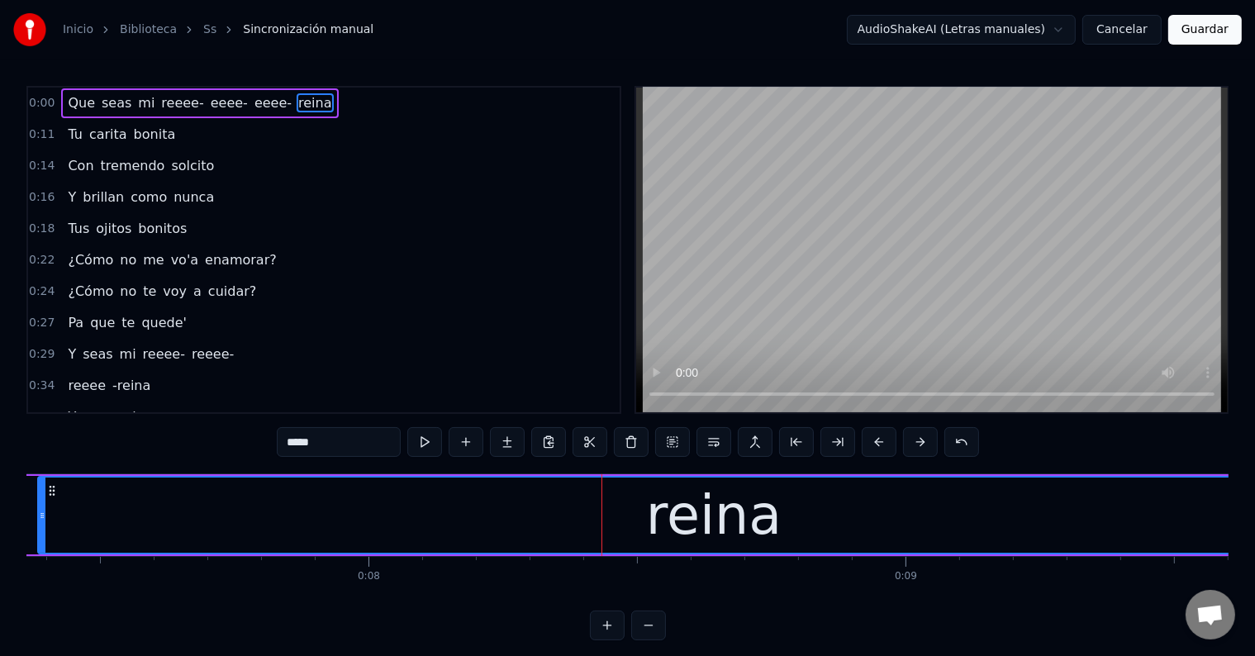
drag, startPoint x: 491, startPoint y: 514, endPoint x: 40, endPoint y: 507, distance: 450.4
click at [40, 507] on div at bounding box center [42, 515] width 7 height 75
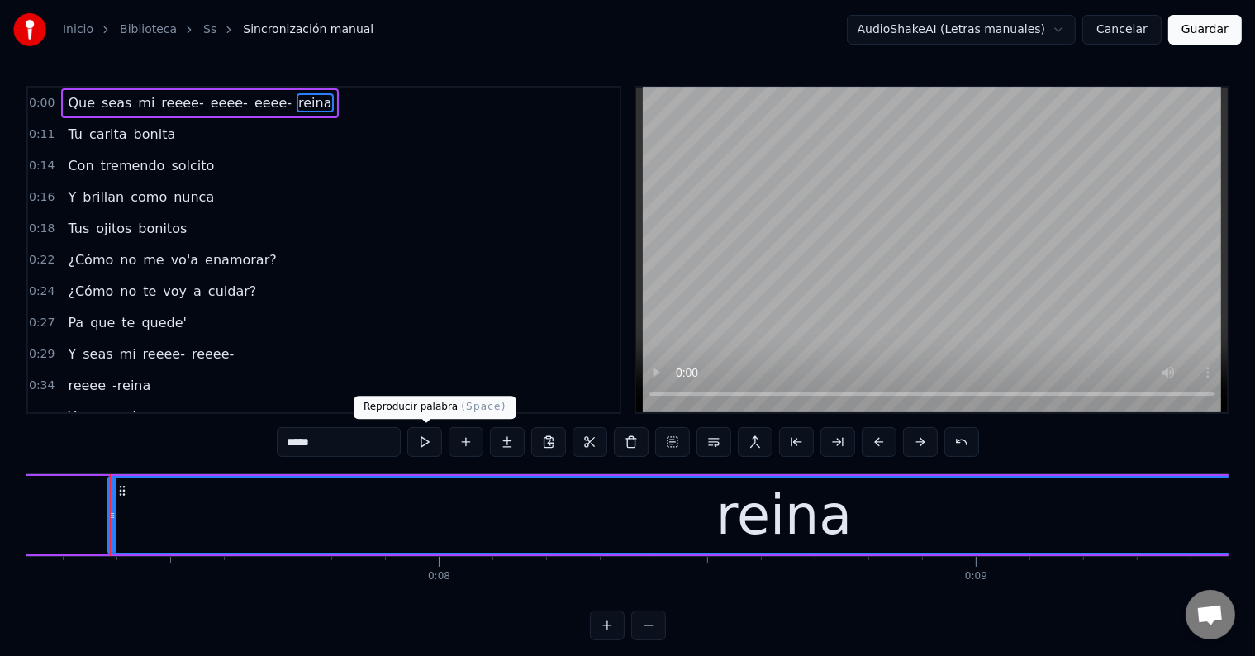
click at [433, 440] on button at bounding box center [424, 442] width 35 height 30
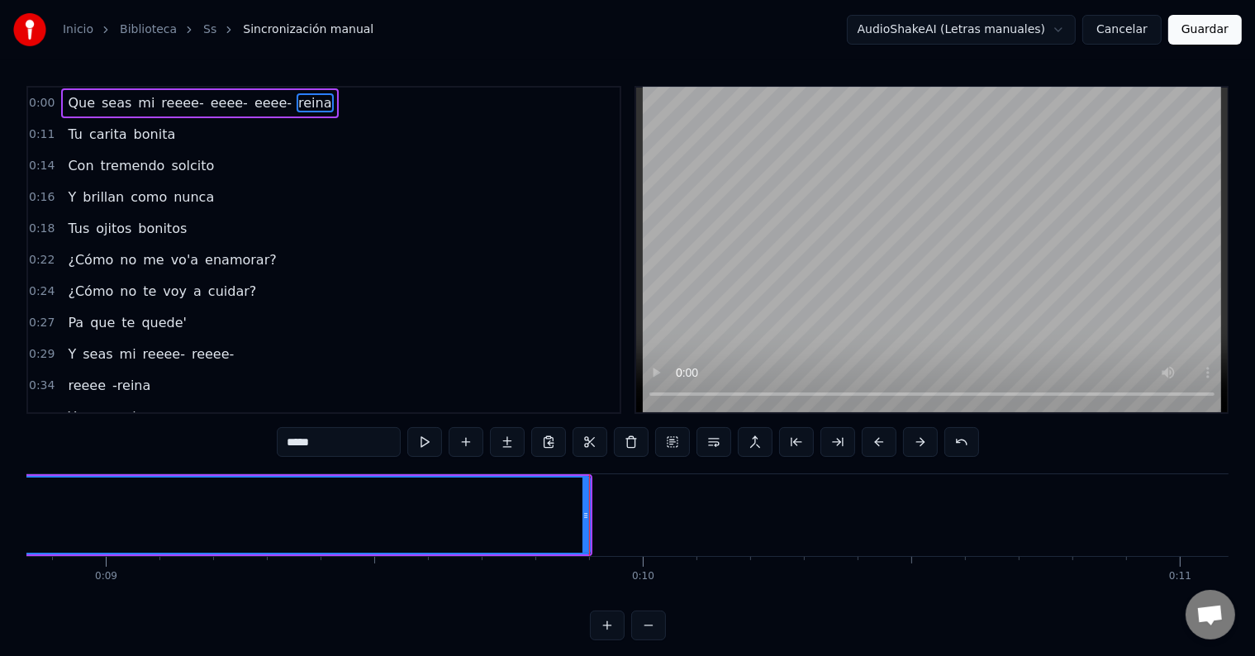
scroll to position [0, 4980]
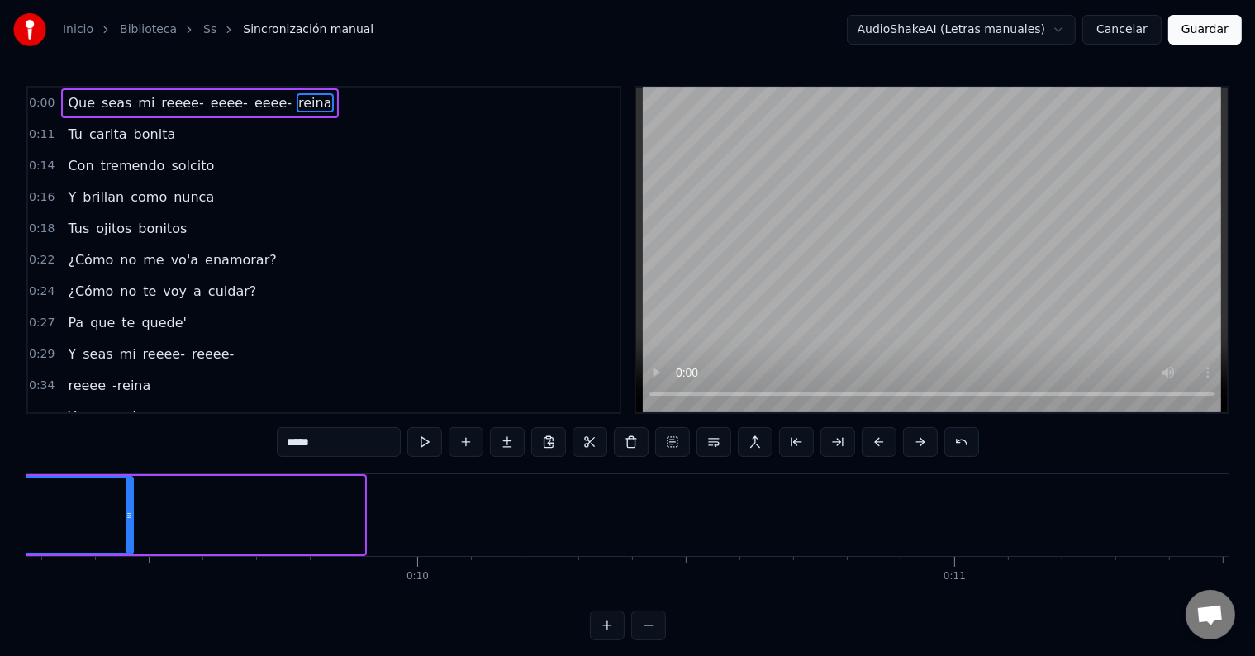
drag, startPoint x: 360, startPoint y: 514, endPoint x: 129, endPoint y: 514, distance: 231.4
click at [129, 514] on icon at bounding box center [129, 515] width 7 height 13
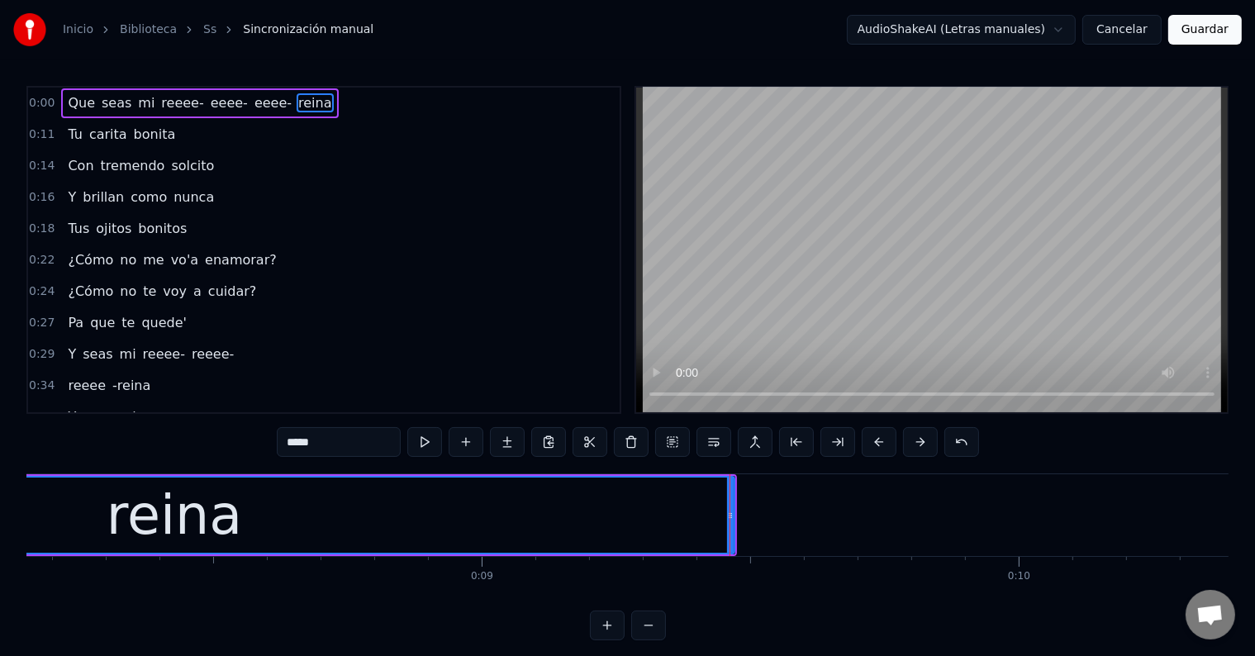
scroll to position [0, 4374]
click at [430, 502] on div "reina" at bounding box center [179, 515] width 1119 height 75
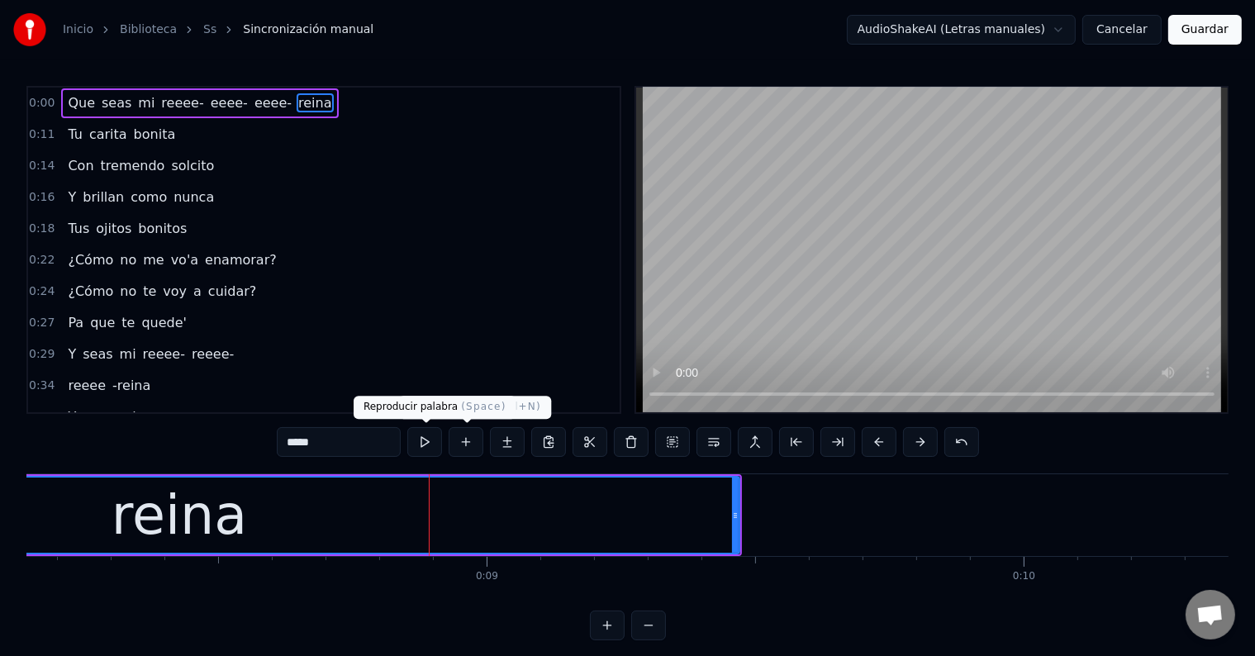
click at [434, 446] on button at bounding box center [424, 442] width 35 height 30
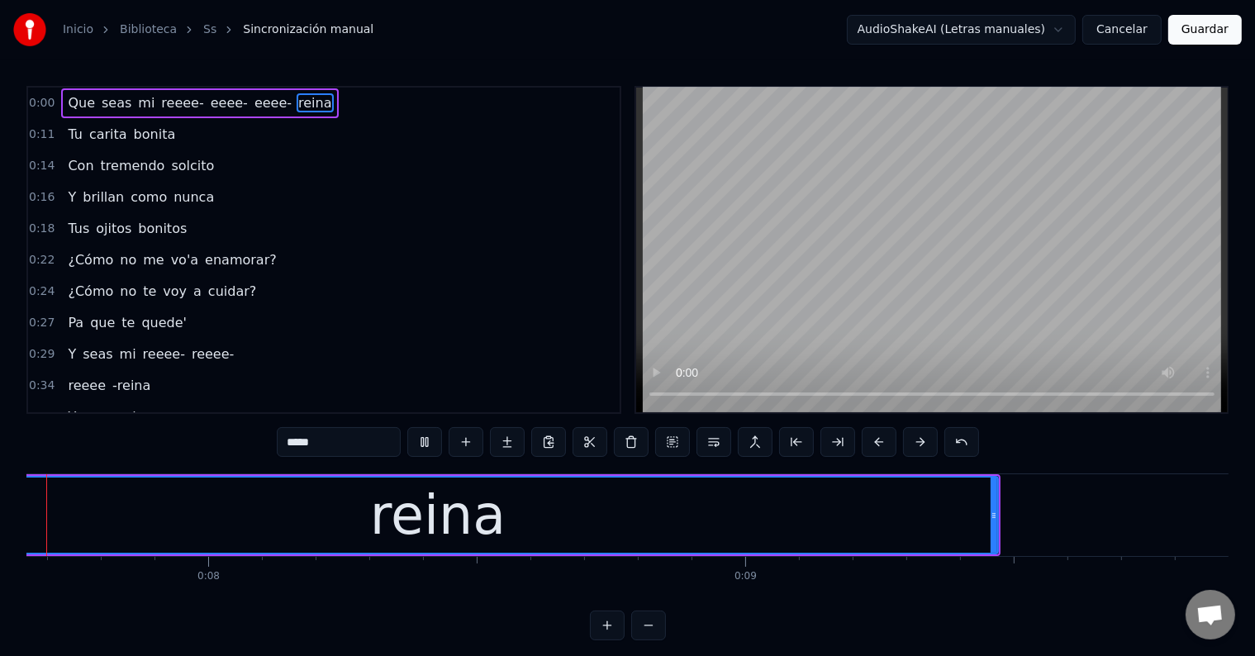
scroll to position [0, 3988]
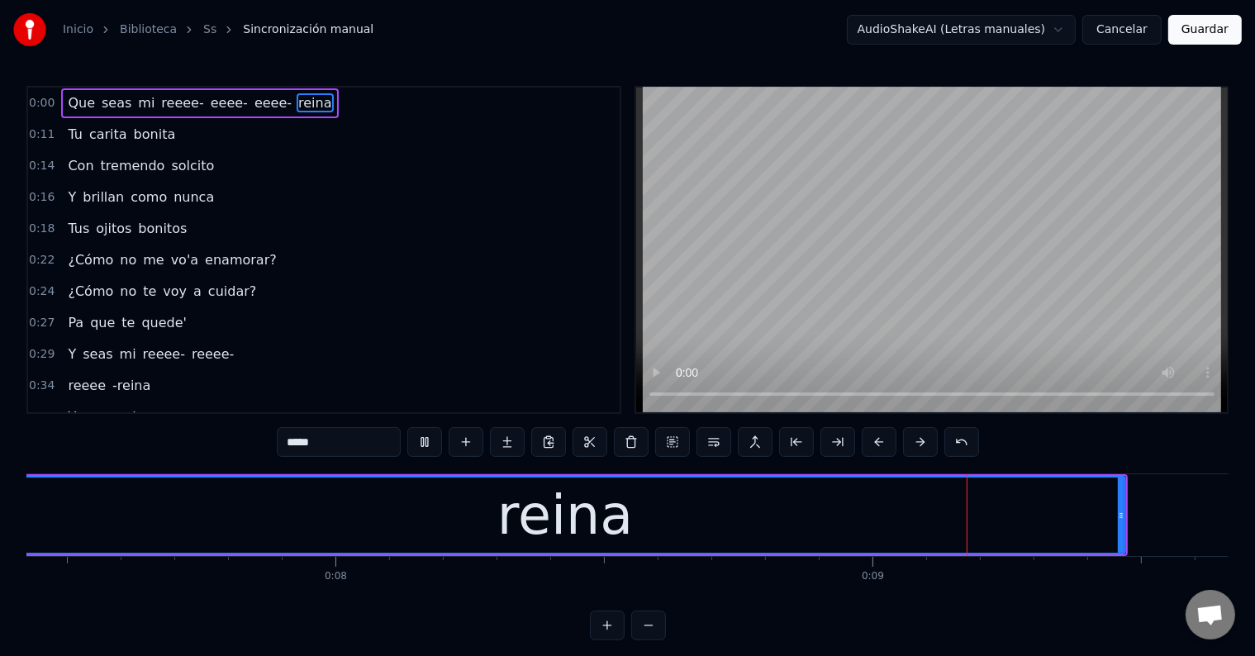
click at [434, 446] on button at bounding box center [424, 442] width 35 height 30
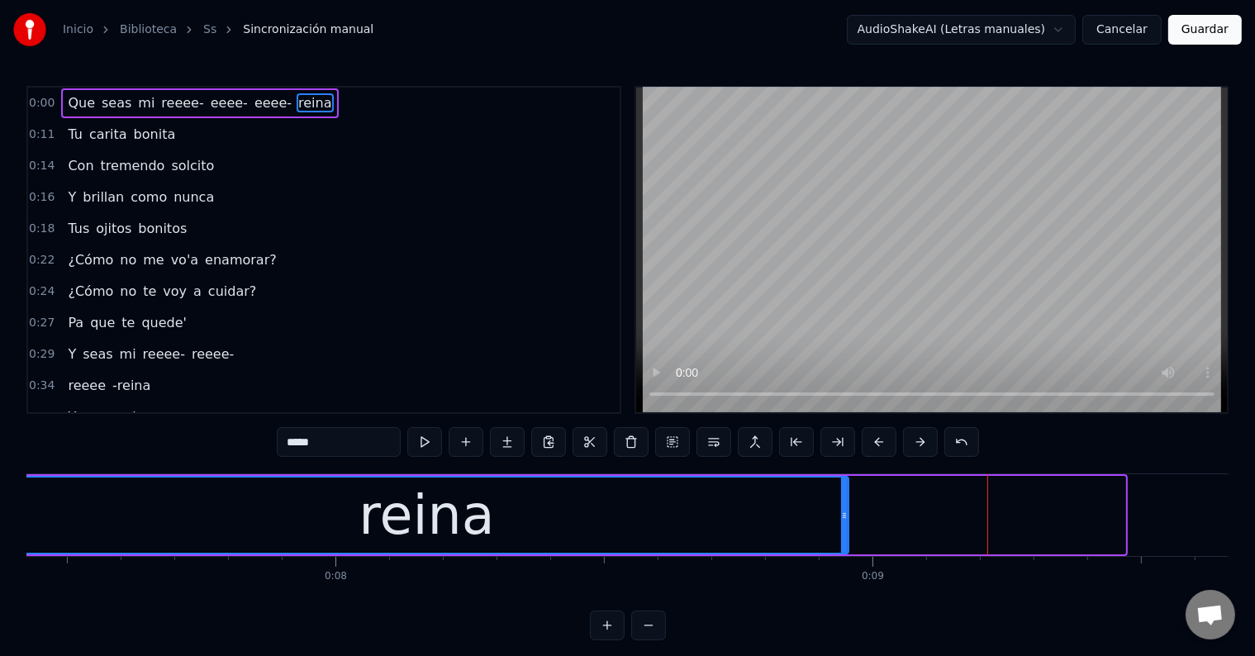
drag, startPoint x: 1121, startPoint y: 506, endPoint x: 845, endPoint y: 513, distance: 276.9
click at [845, 513] on div at bounding box center [844, 515] width 7 height 75
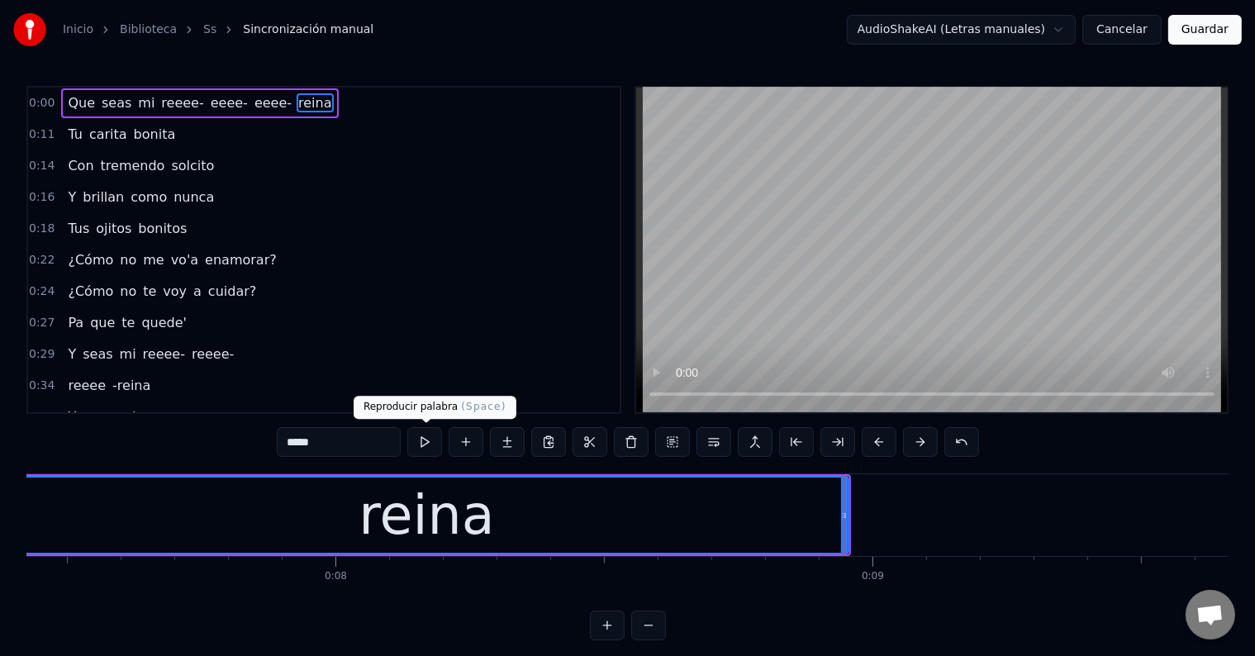
click at [425, 449] on button at bounding box center [424, 442] width 35 height 30
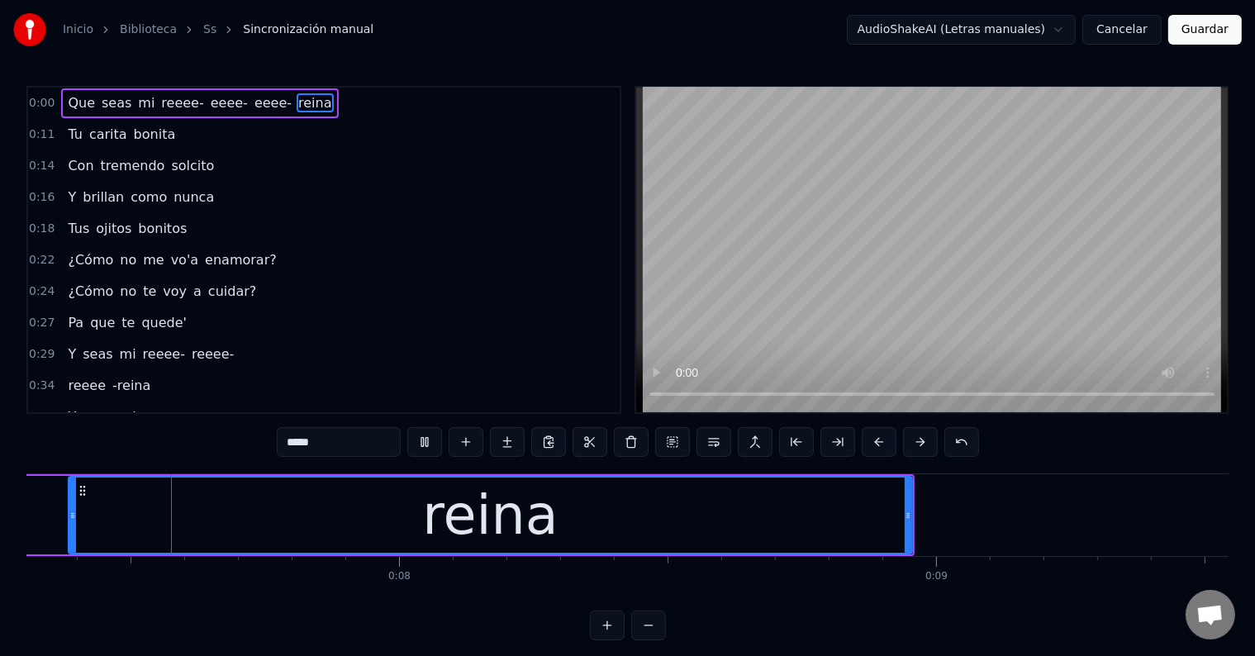
scroll to position [0, 3881]
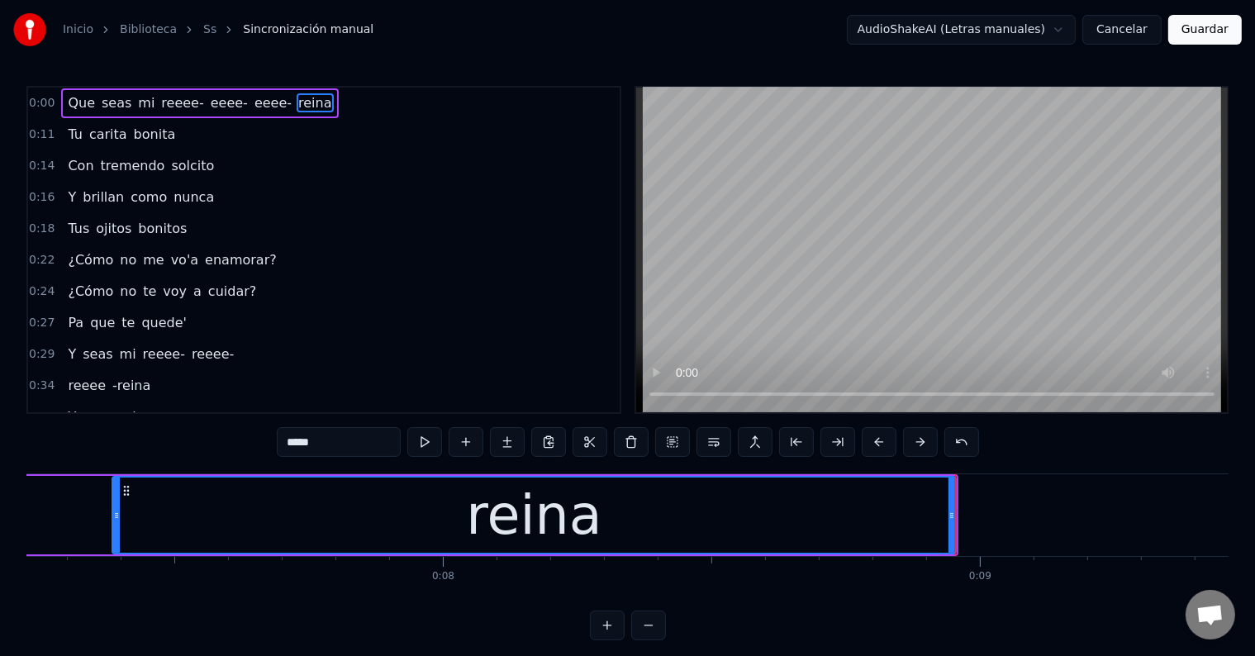
click at [141, 350] on span "reeee-" at bounding box center [163, 354] width 45 height 19
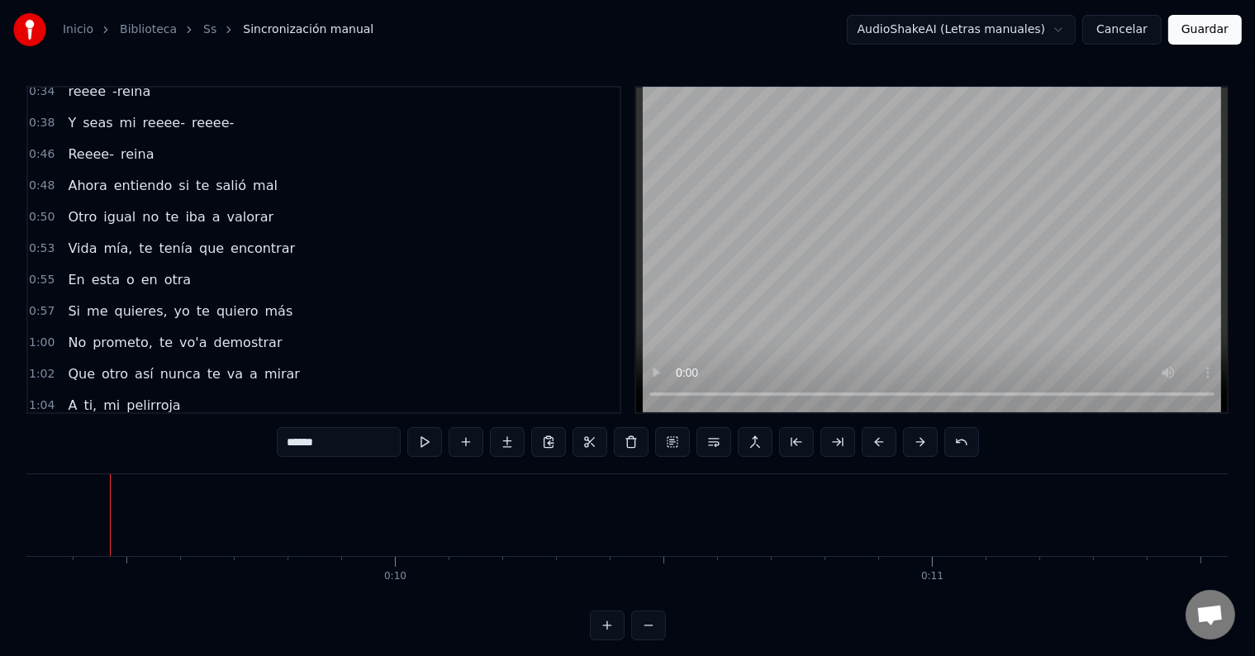
scroll to position [212, 0]
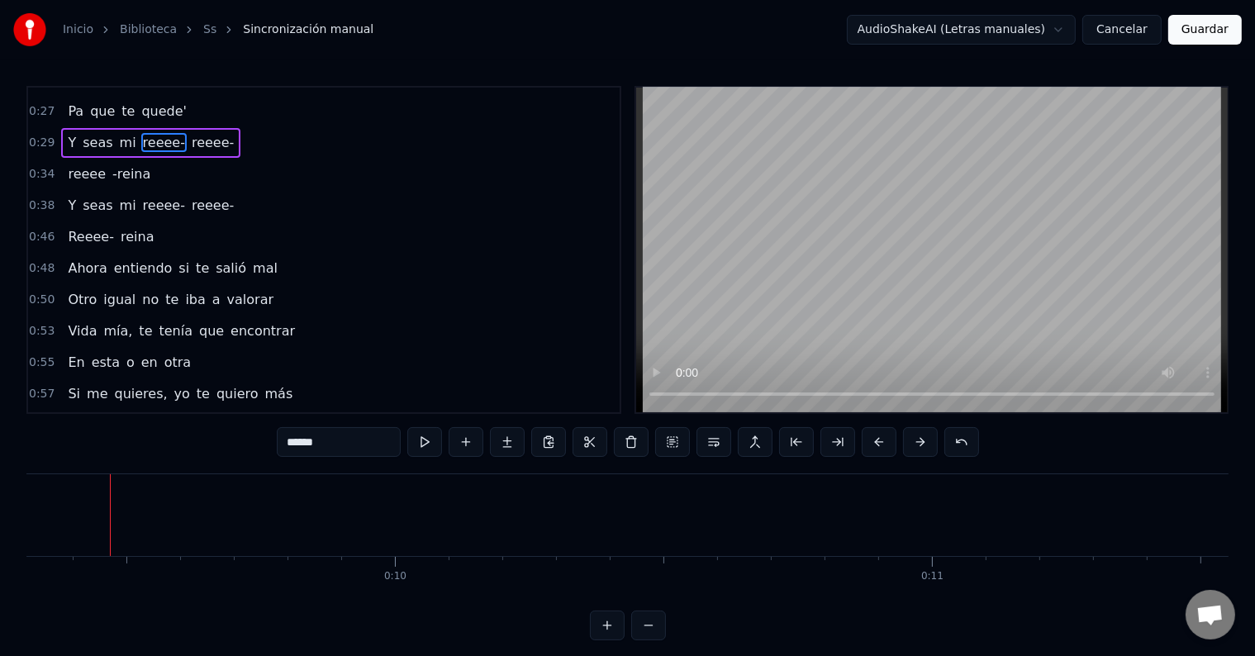
click at [88, 197] on span "seas" at bounding box center [97, 205] width 33 height 19
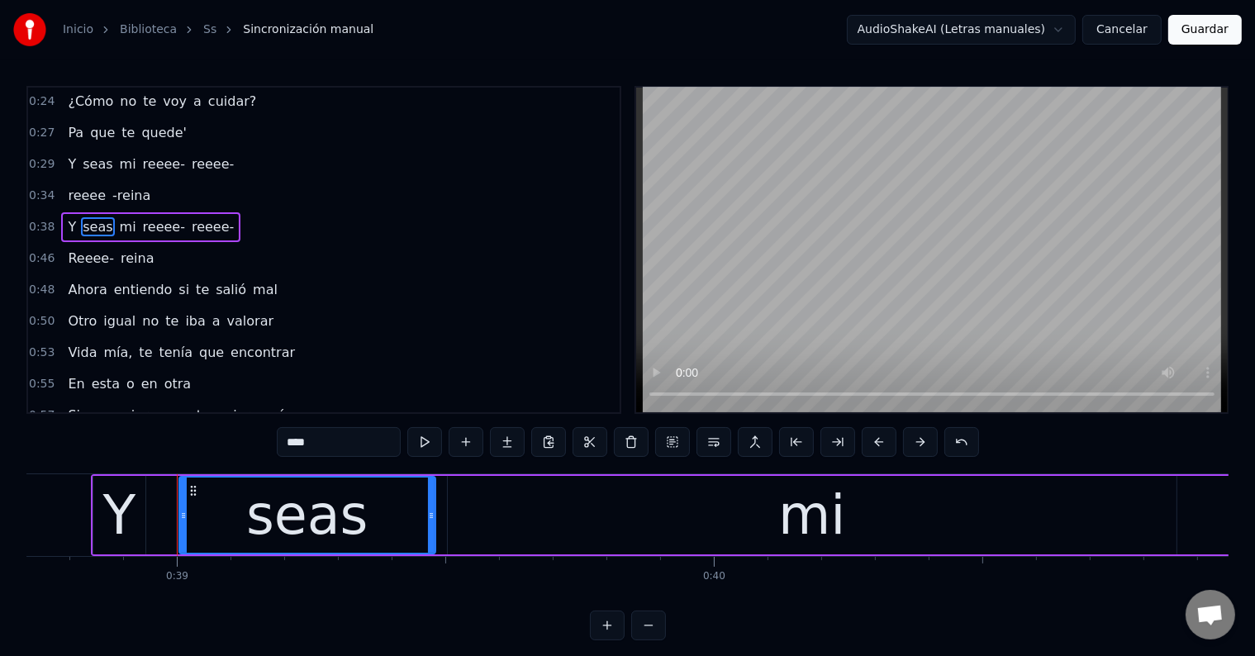
scroll to position [0, 20865]
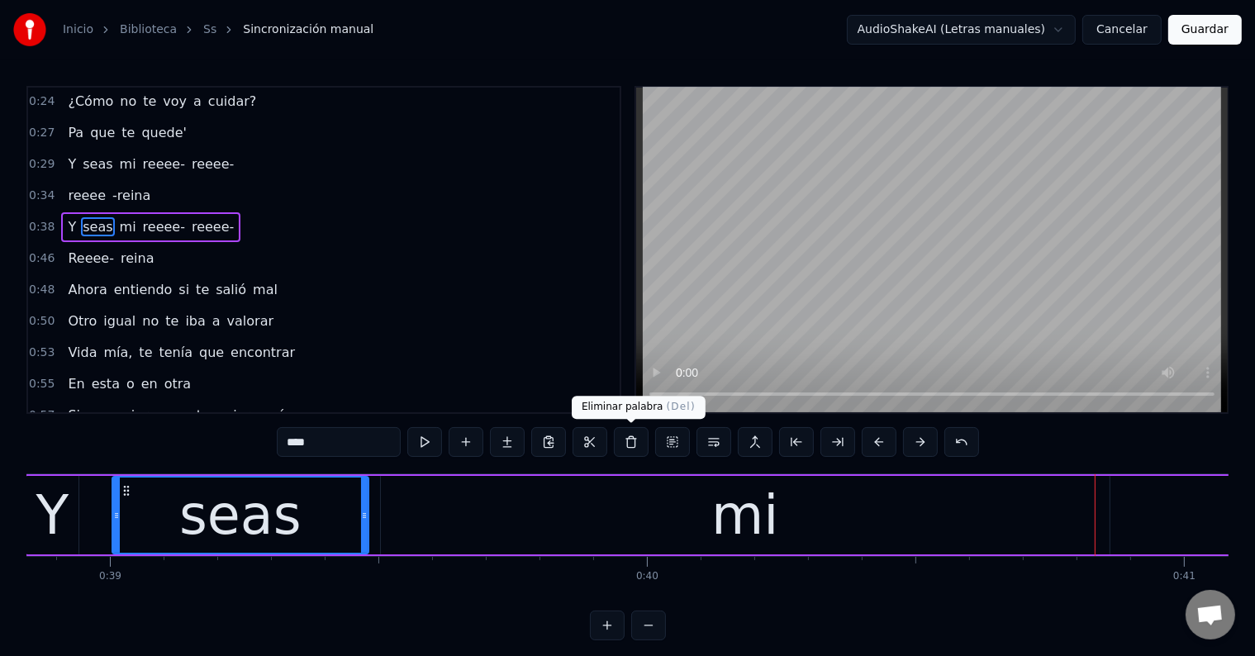
click at [630, 489] on div "mi" at bounding box center [745, 515] width 729 height 79
type input "**"
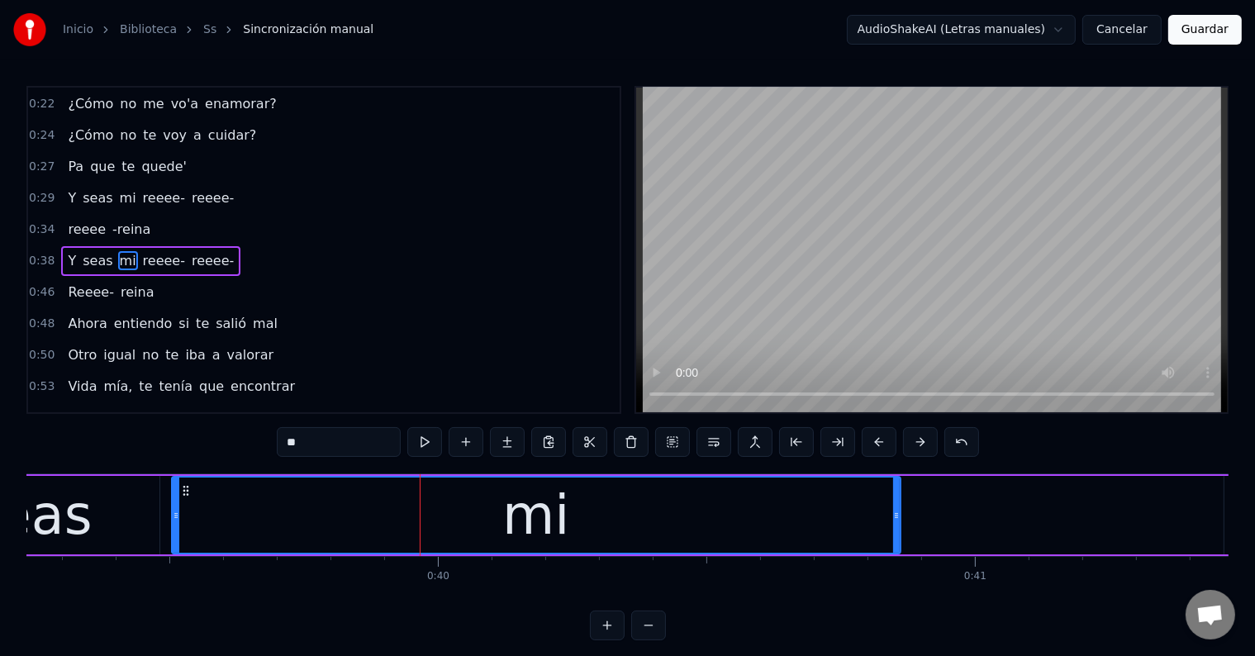
scroll to position [0, 21078]
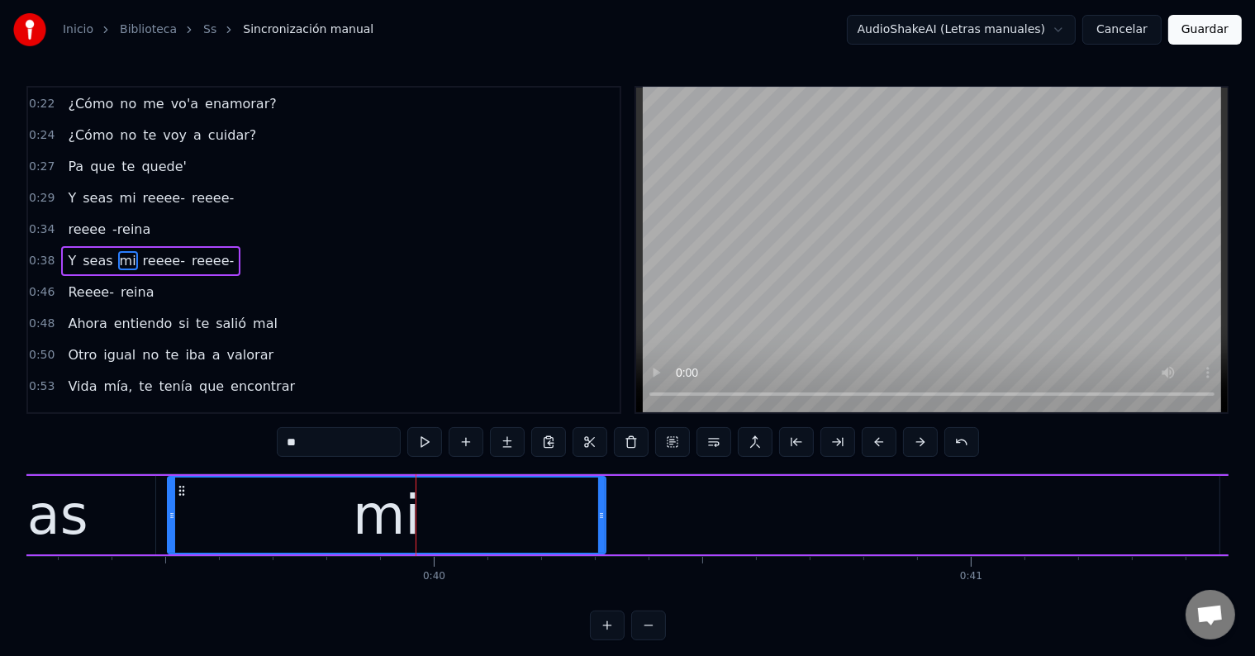
drag, startPoint x: 893, startPoint y: 512, endPoint x: 602, endPoint y: 512, distance: 290.9
click at [602, 512] on icon at bounding box center [601, 515] width 7 height 13
click at [424, 445] on button at bounding box center [424, 442] width 35 height 30
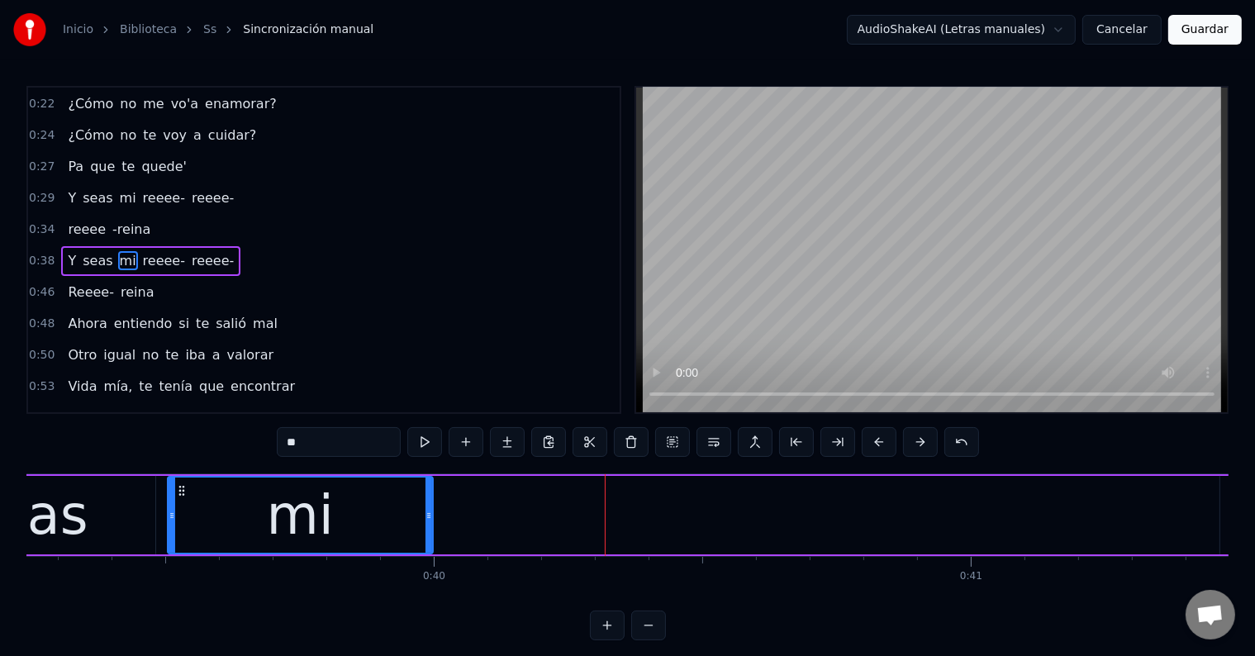
drag, startPoint x: 599, startPoint y: 509, endPoint x: 426, endPoint y: 504, distance: 172.8
click at [426, 504] on div at bounding box center [429, 515] width 7 height 75
click at [430, 443] on button at bounding box center [424, 442] width 35 height 30
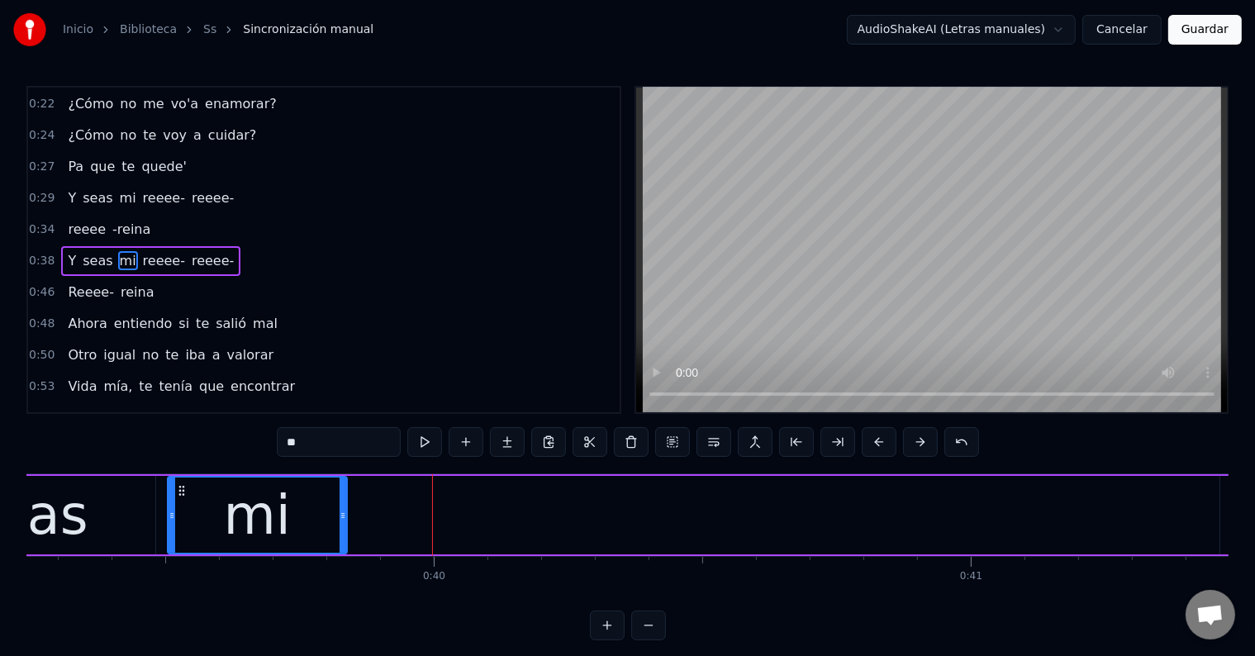
drag, startPoint x: 426, startPoint y: 496, endPoint x: 340, endPoint y: 496, distance: 86.8
click at [340, 497] on div at bounding box center [343, 515] width 7 height 75
click at [427, 445] on button at bounding box center [424, 442] width 35 height 30
drag, startPoint x: 330, startPoint y: 512, endPoint x: 288, endPoint y: 507, distance: 42.3
click at [300, 507] on div at bounding box center [303, 515] width 7 height 75
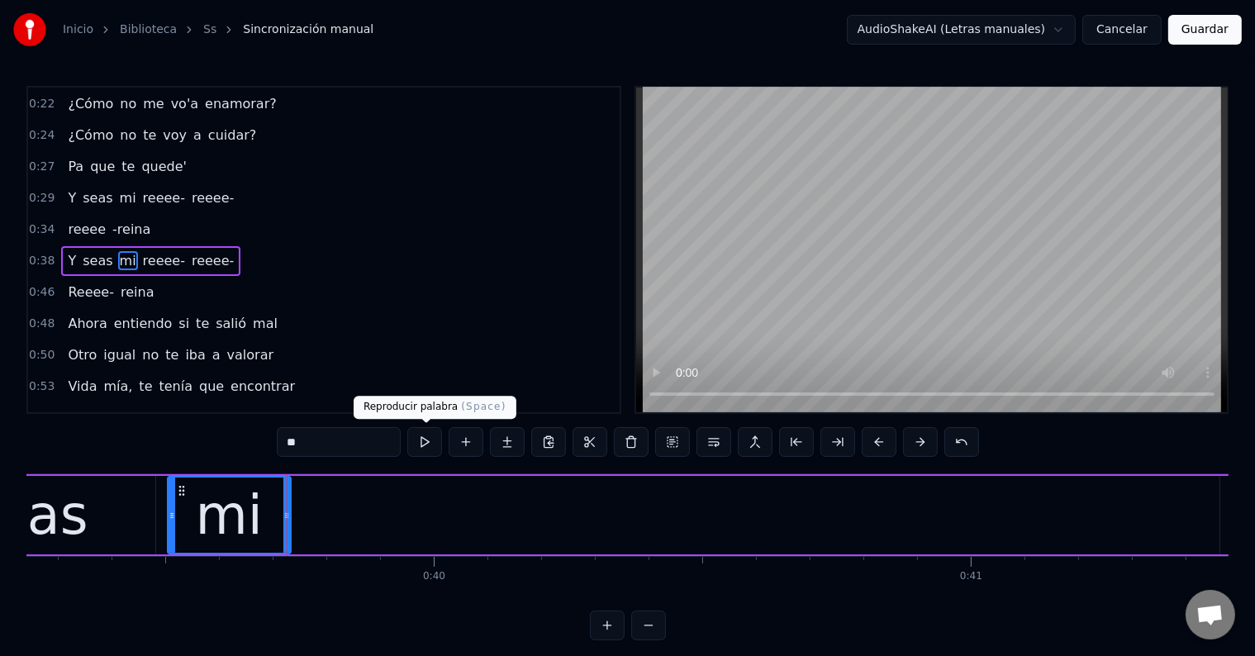
click at [423, 440] on button at bounding box center [424, 442] width 35 height 30
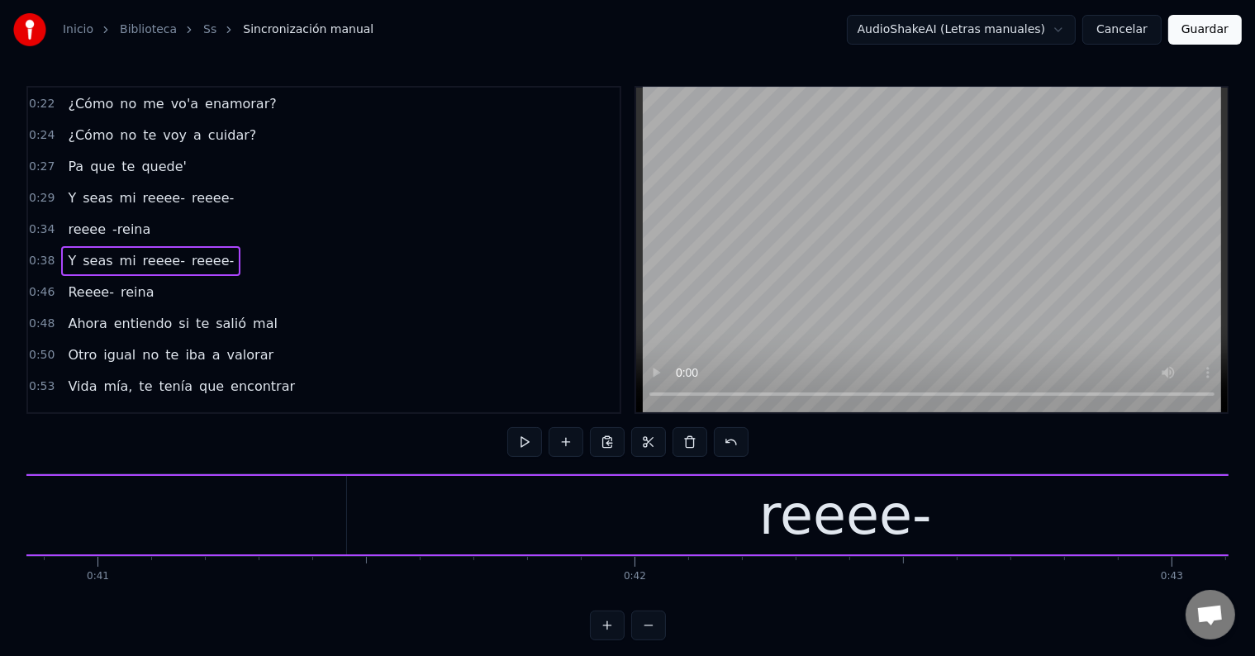
click at [693, 517] on div "reeee-" at bounding box center [845, 515] width 997 height 79
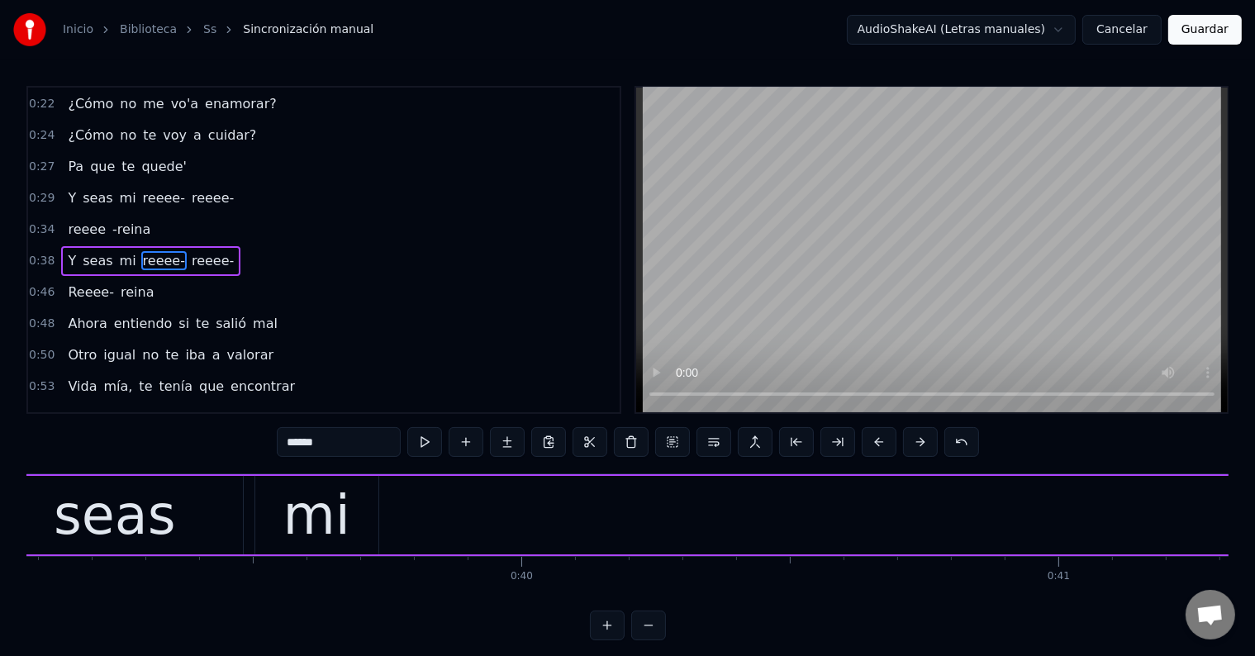
scroll to position [0, 20989]
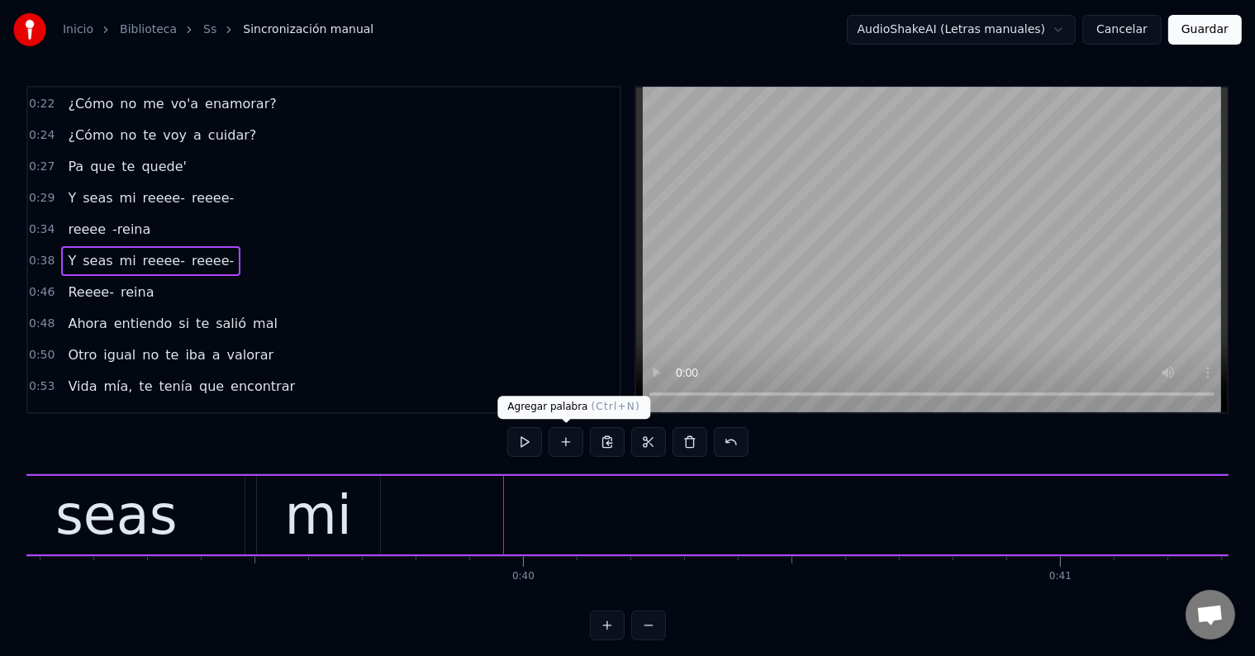
click at [574, 446] on button at bounding box center [566, 442] width 35 height 30
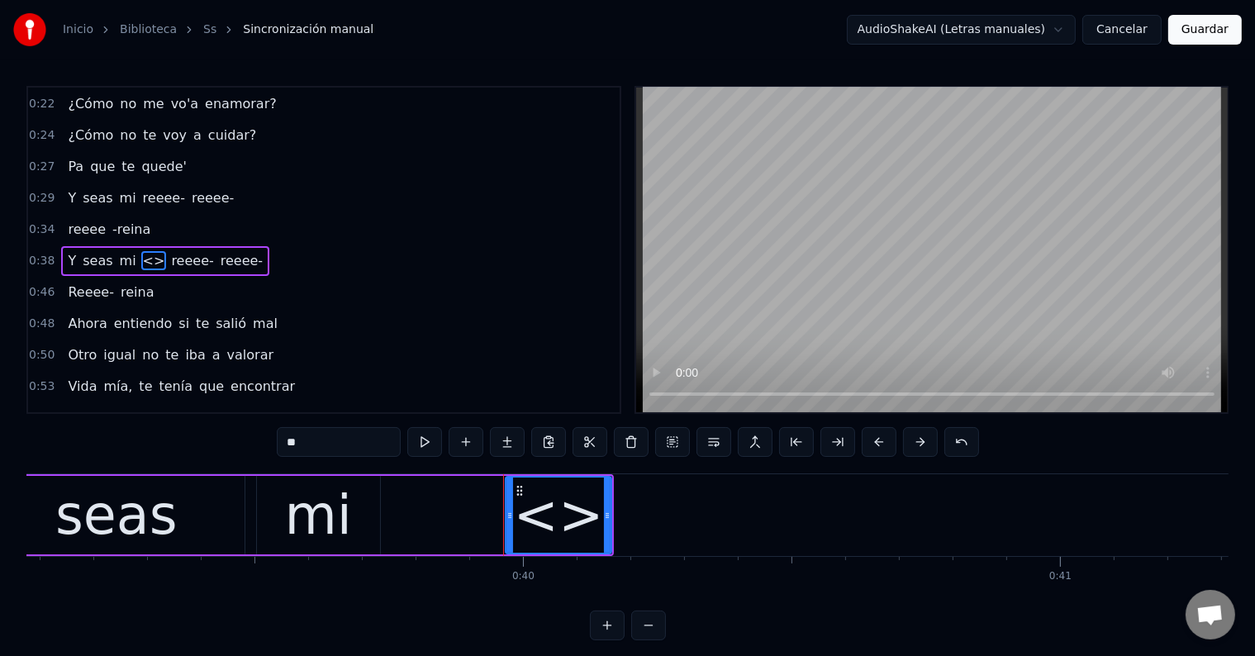
click at [573, 513] on div "<>" at bounding box center [559, 515] width 90 height 81
drag, startPoint x: 331, startPoint y: 450, endPoint x: 271, endPoint y: 446, distance: 59.6
click at [271, 446] on div "0:00 Que seas mi reeee- eeee- eeee- reina 0:11 Tu carita bonita 0:14 Con tremen…" at bounding box center [627, 363] width 1202 height 554
paste input "**"
click at [290, 439] on input "****" at bounding box center [339, 442] width 124 height 30
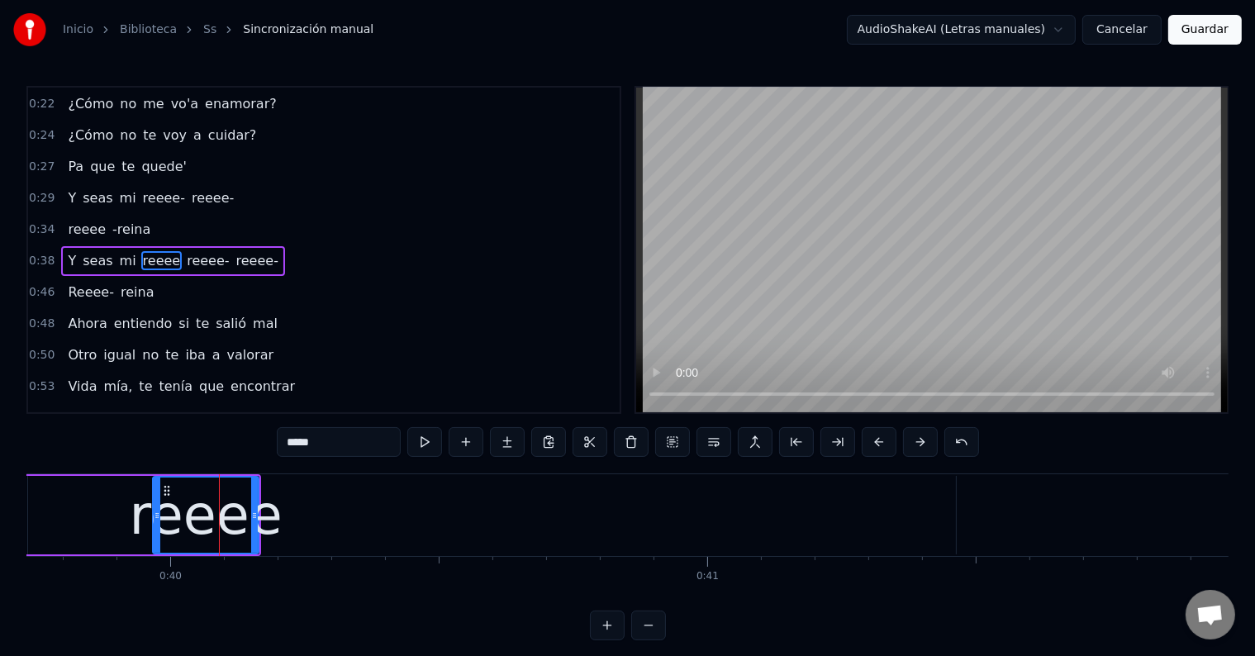
scroll to position [0, 21342]
type input "*****"
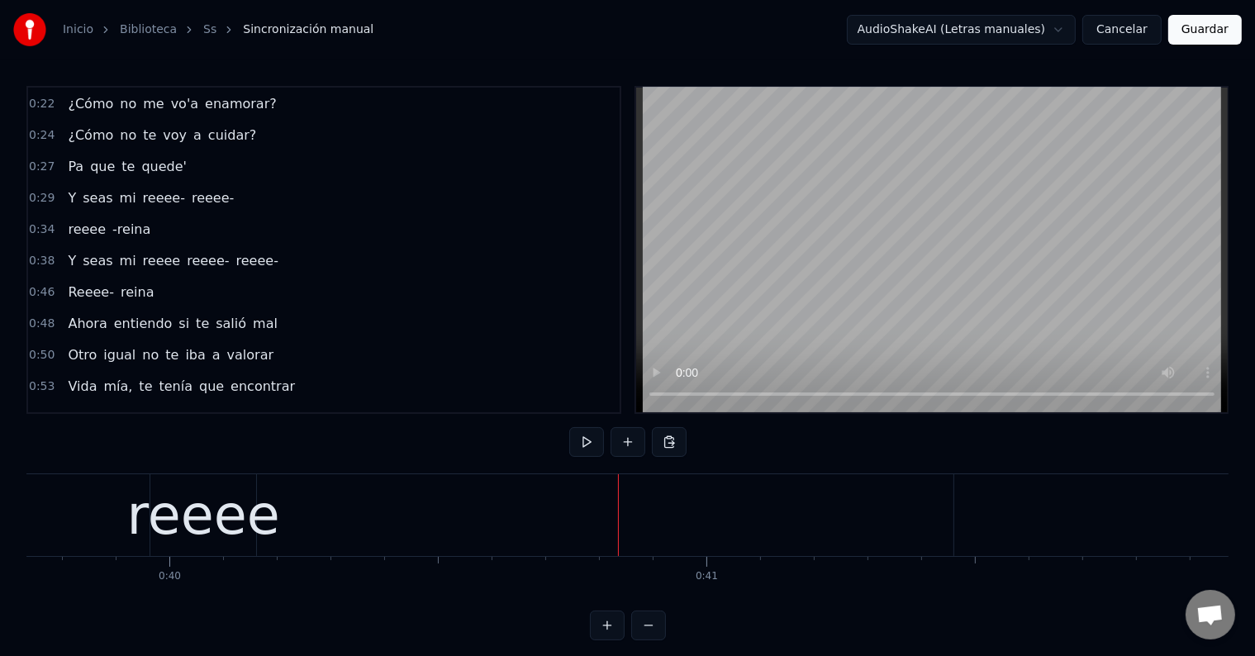
click at [200, 507] on div "reeee" at bounding box center [203, 515] width 153 height 81
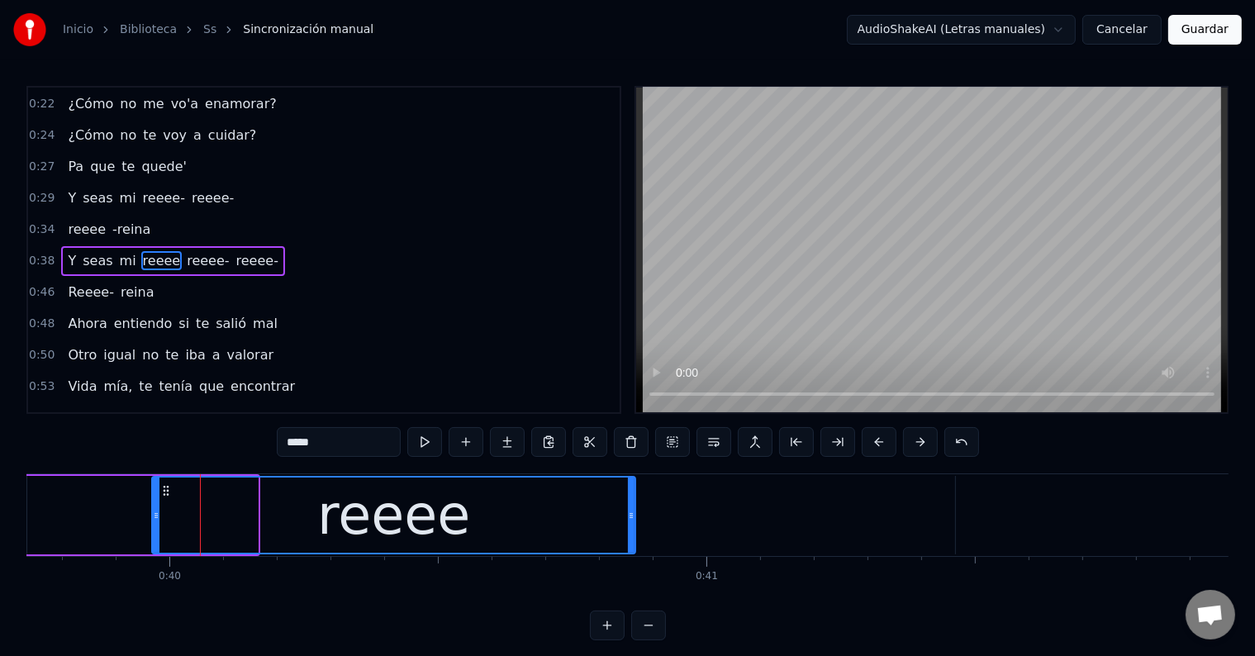
drag, startPoint x: 255, startPoint y: 512, endPoint x: 628, endPoint y: 509, distance: 373.5
click at [628, 509] on icon at bounding box center [631, 515] width 7 height 13
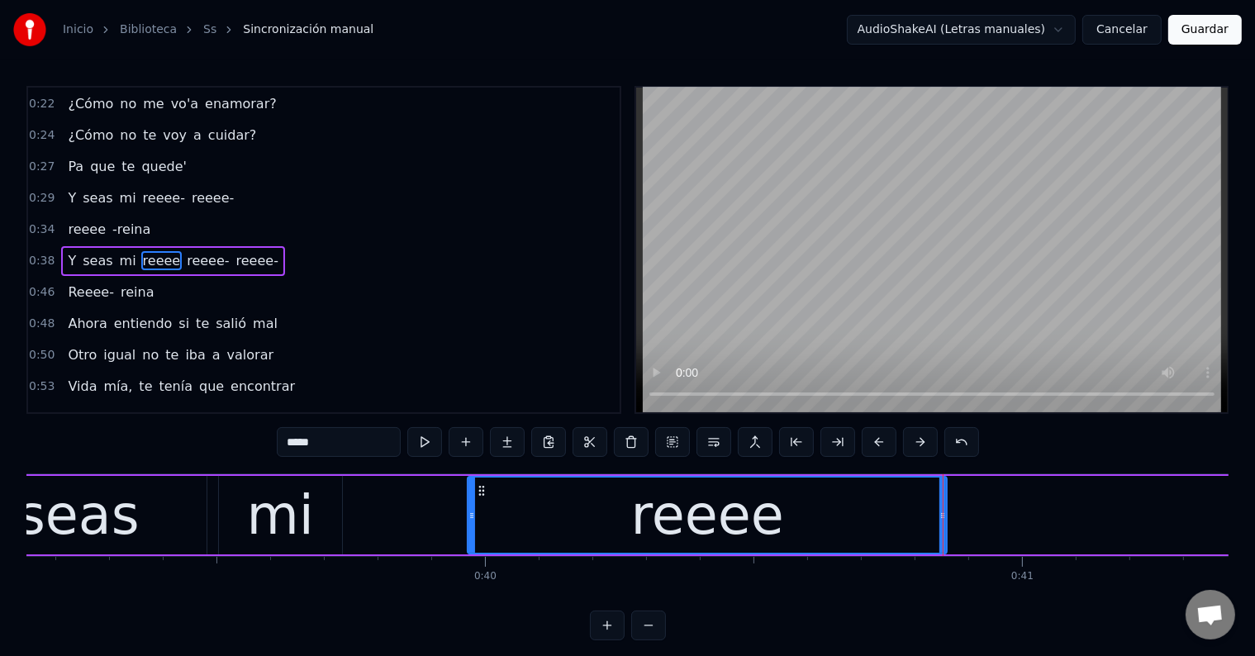
scroll to position [0, 21026]
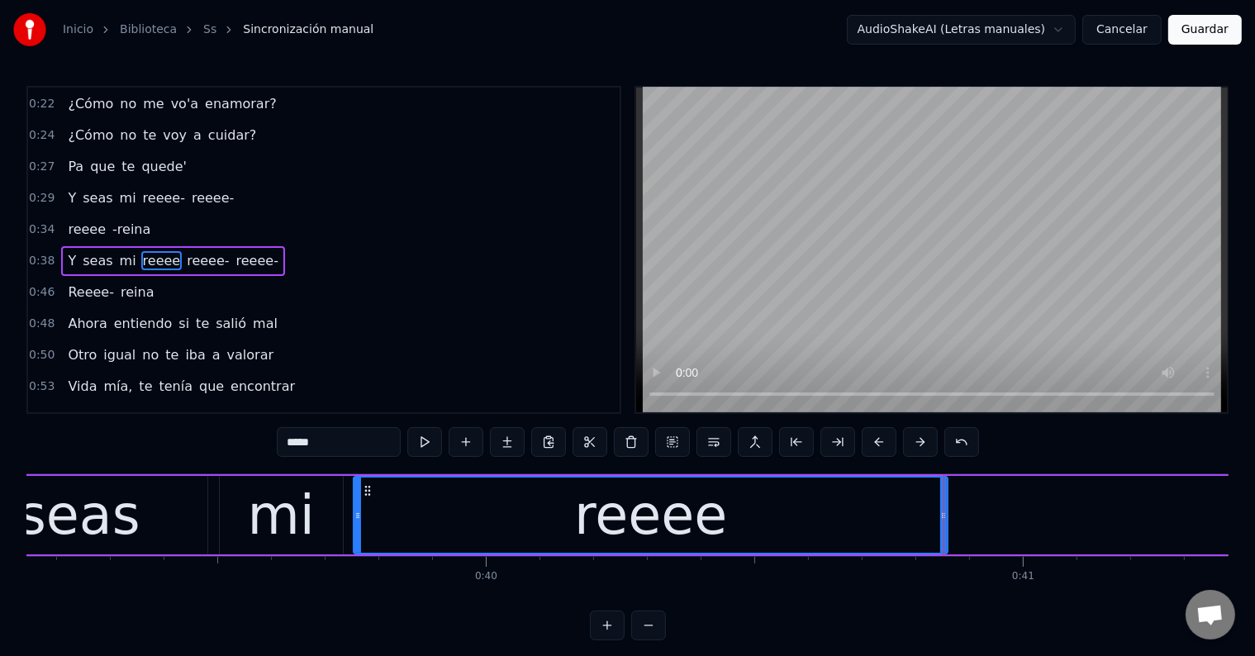
drag, startPoint x: 474, startPoint y: 515, endPoint x: 359, endPoint y: 516, distance: 114.9
click at [359, 516] on icon at bounding box center [358, 515] width 7 height 13
click at [440, 507] on div "reeee" at bounding box center [651, 515] width 592 height 75
click at [433, 448] on button at bounding box center [424, 442] width 35 height 30
click at [399, 506] on div "reeee" at bounding box center [651, 515] width 592 height 75
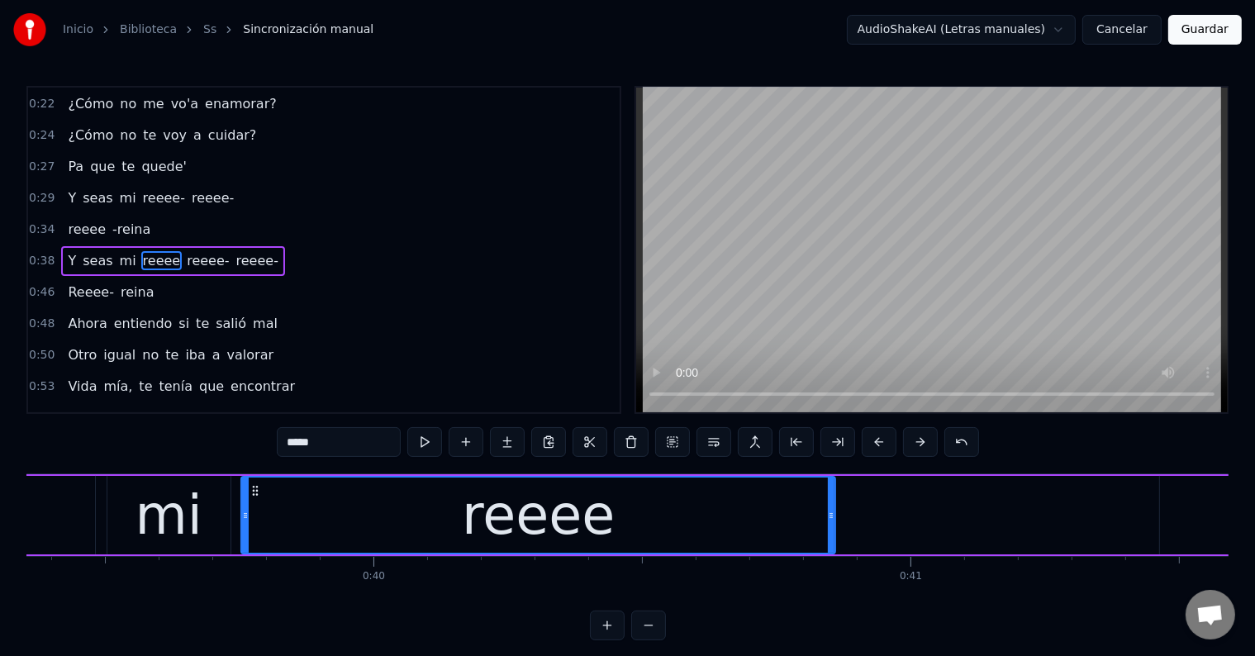
scroll to position [0, 21137]
click at [435, 526] on div "reeee" at bounding box center [539, 515] width 592 height 75
click at [368, 446] on input "*****" at bounding box center [339, 442] width 124 height 30
click at [199, 511] on div "mi" at bounding box center [169, 515] width 123 height 79
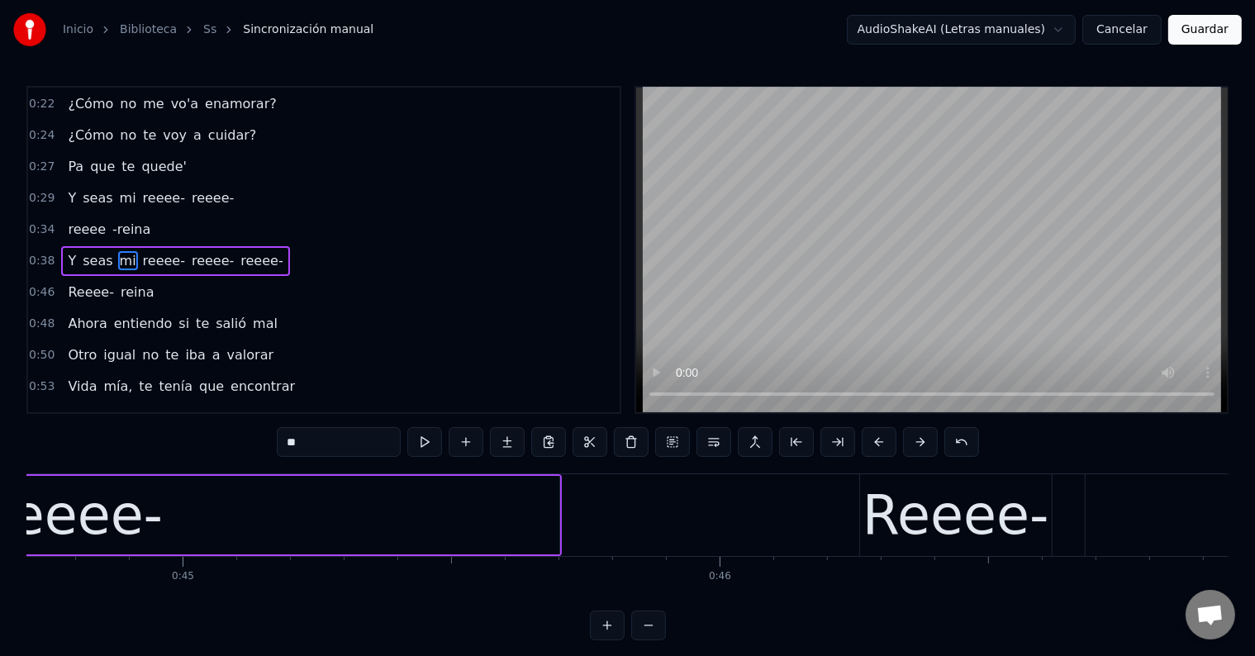
scroll to position [0, 24013]
click at [440, 510] on div "reeee-" at bounding box center [78, 515] width 965 height 79
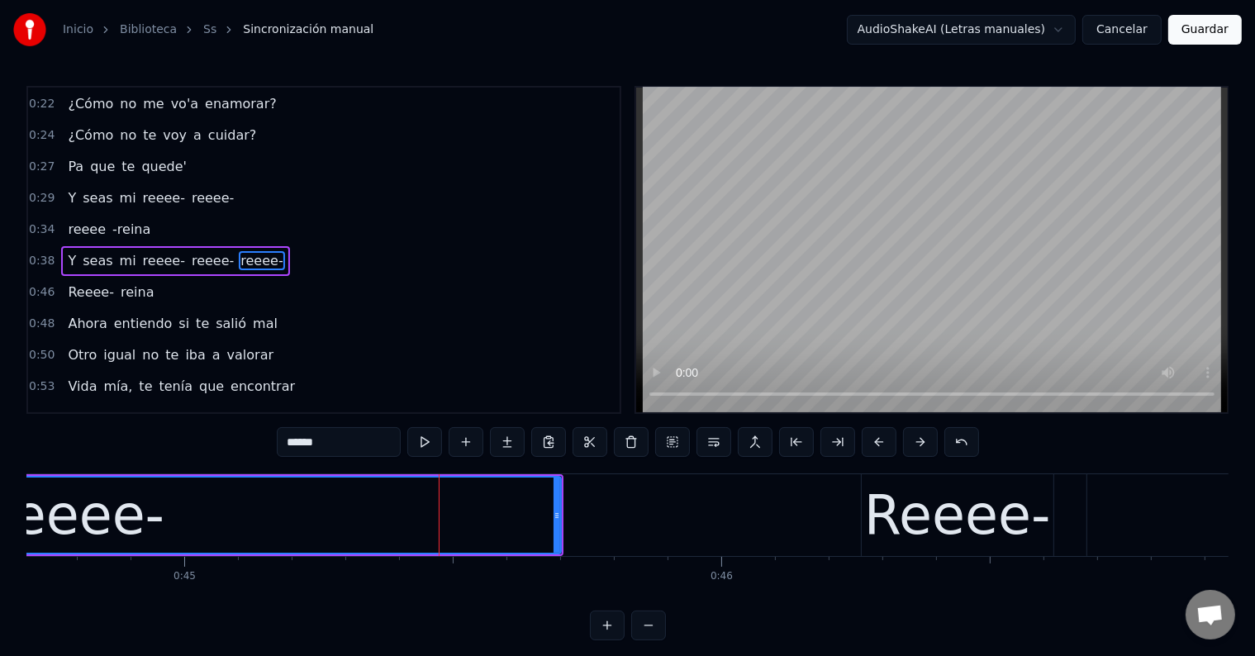
click at [876, 507] on div "Reeee-" at bounding box center [957, 515] width 187 height 81
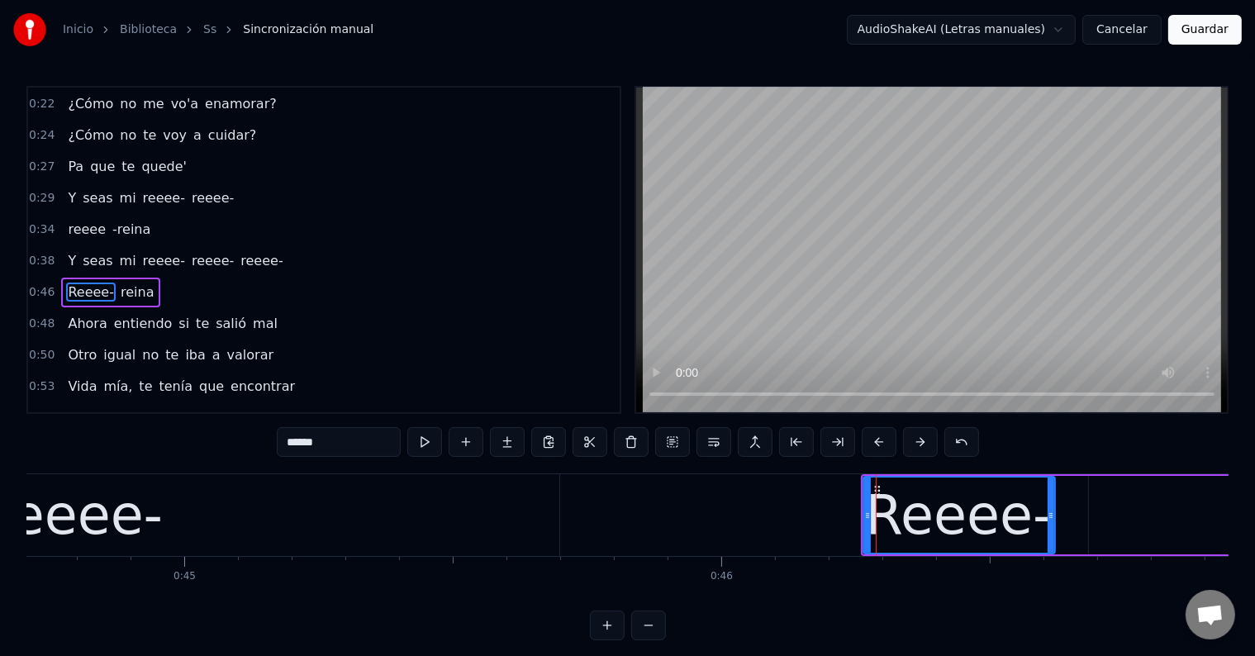
scroll to position [187, 0]
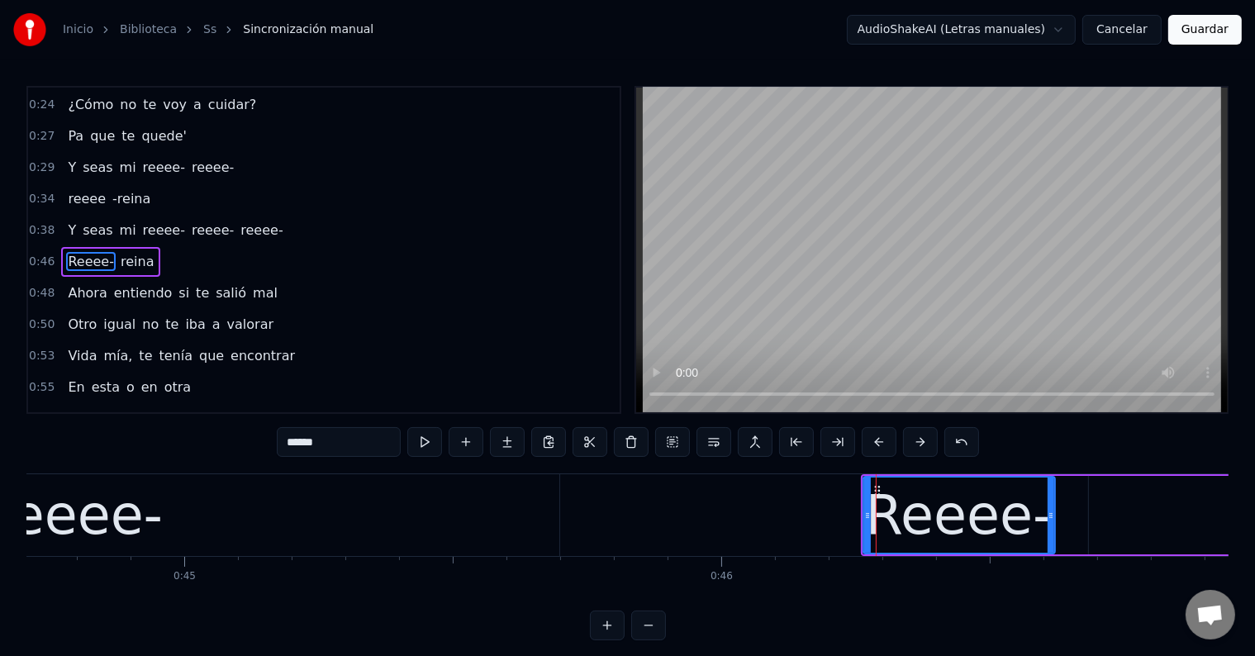
click at [450, 506] on div "reeee-" at bounding box center [76, 515] width 965 height 82
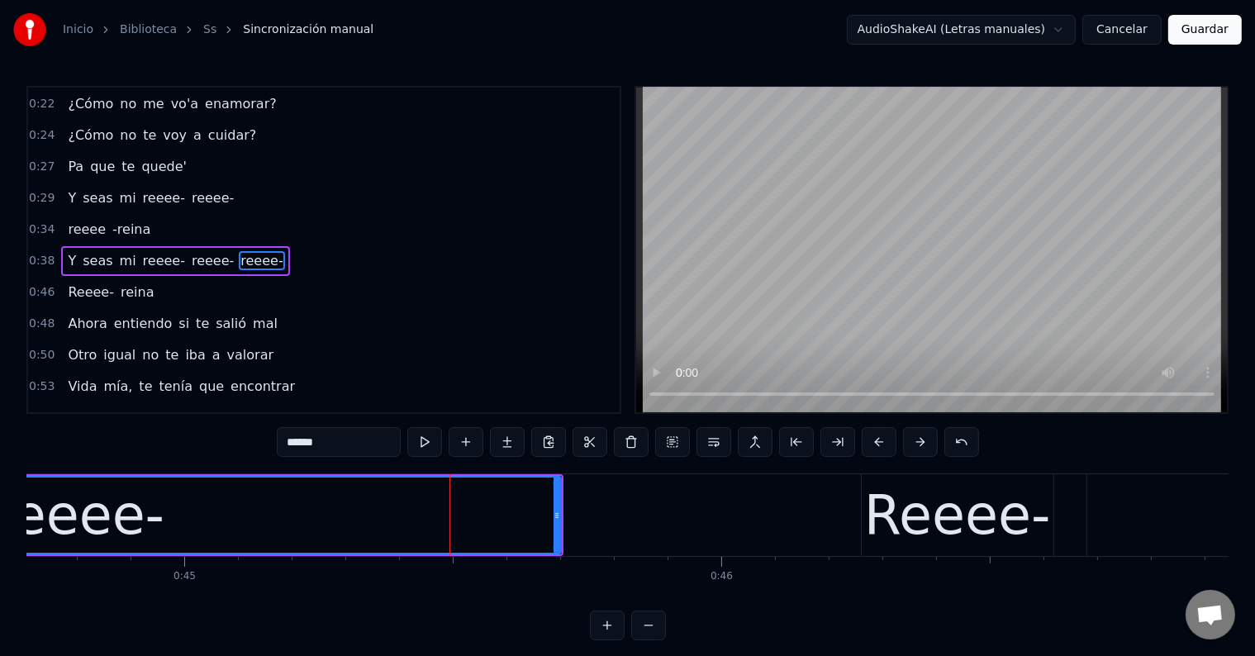
click at [889, 494] on div "Reeee-" at bounding box center [957, 515] width 187 height 81
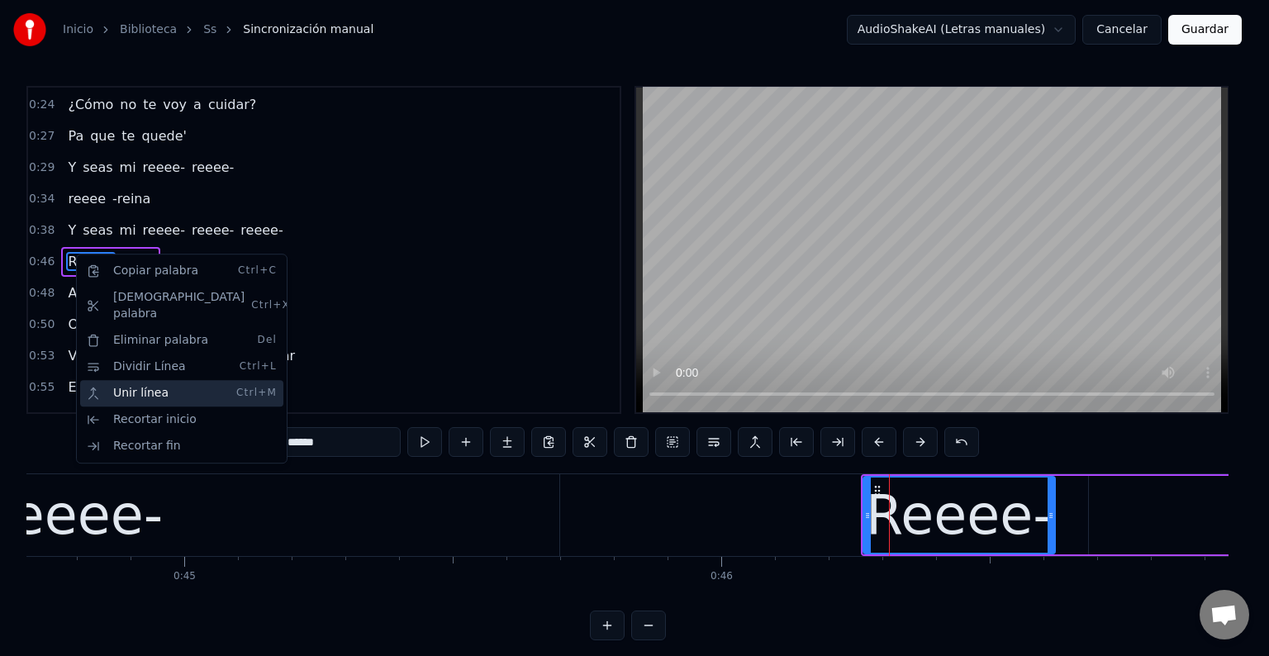
click at [149, 380] on div "Unir línea Ctrl+M" at bounding box center [181, 393] width 203 height 26
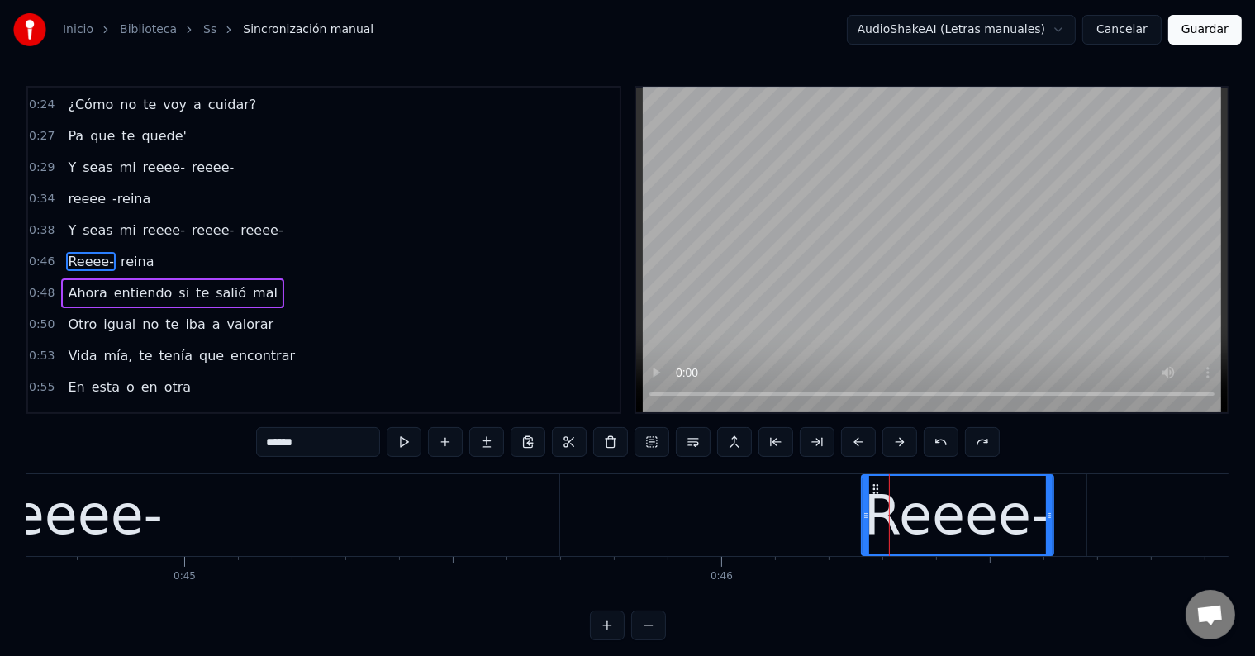
click at [239, 223] on span "reeee-" at bounding box center [261, 230] width 45 height 19
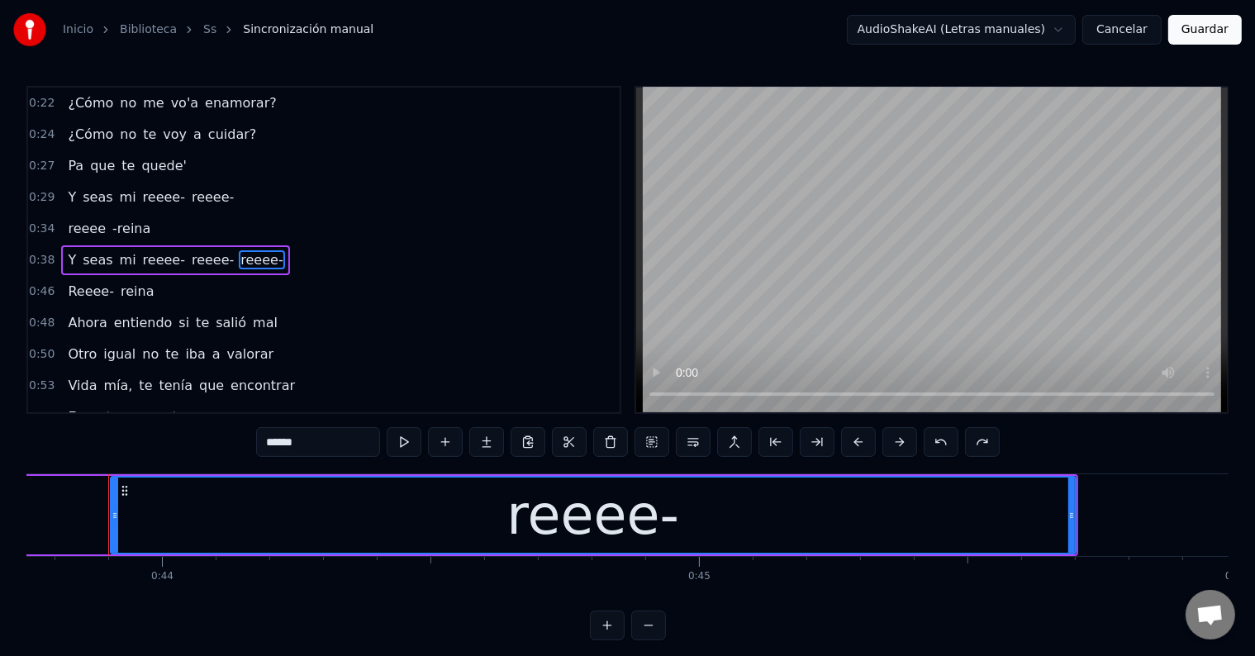
scroll to position [0, 23497]
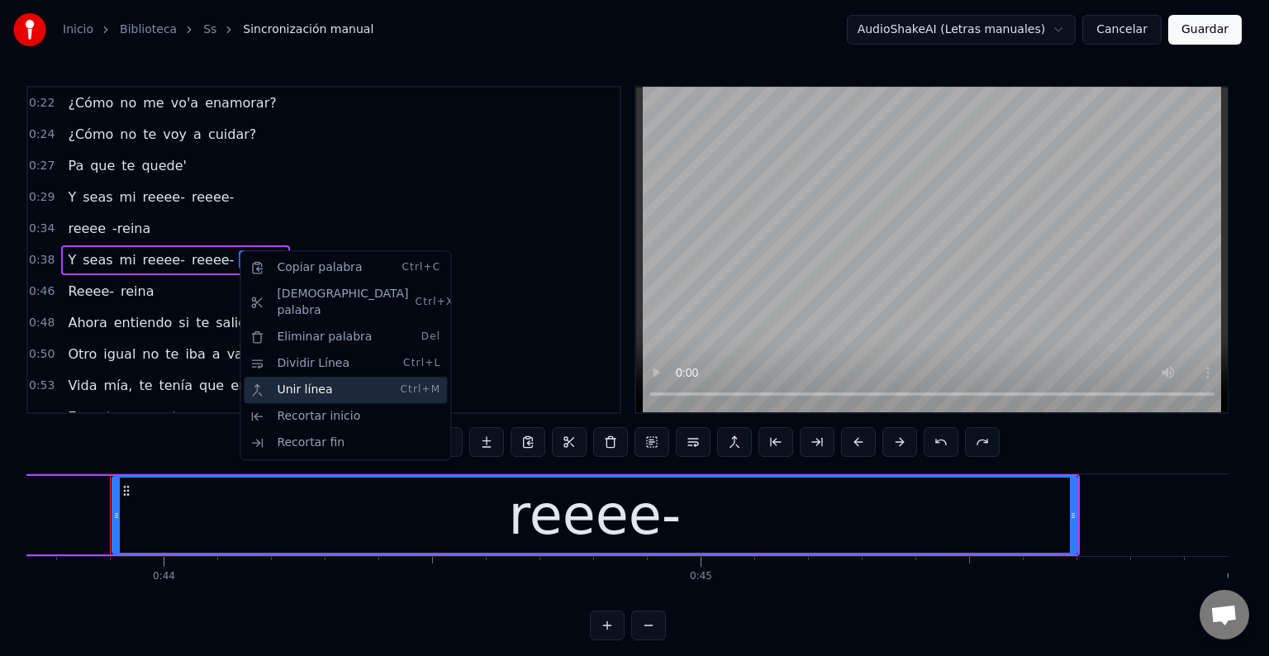
click at [305, 377] on div "Unir línea Ctrl+M" at bounding box center [345, 390] width 203 height 26
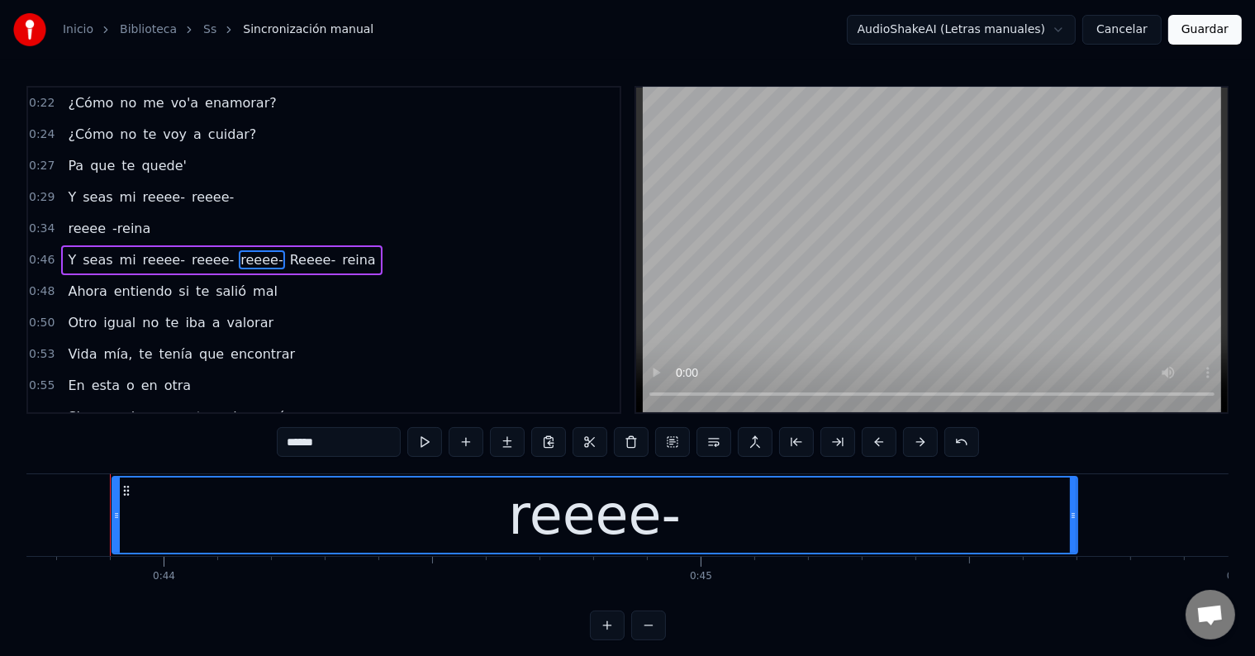
click at [193, 250] on span "reeee-" at bounding box center [212, 259] width 45 height 19
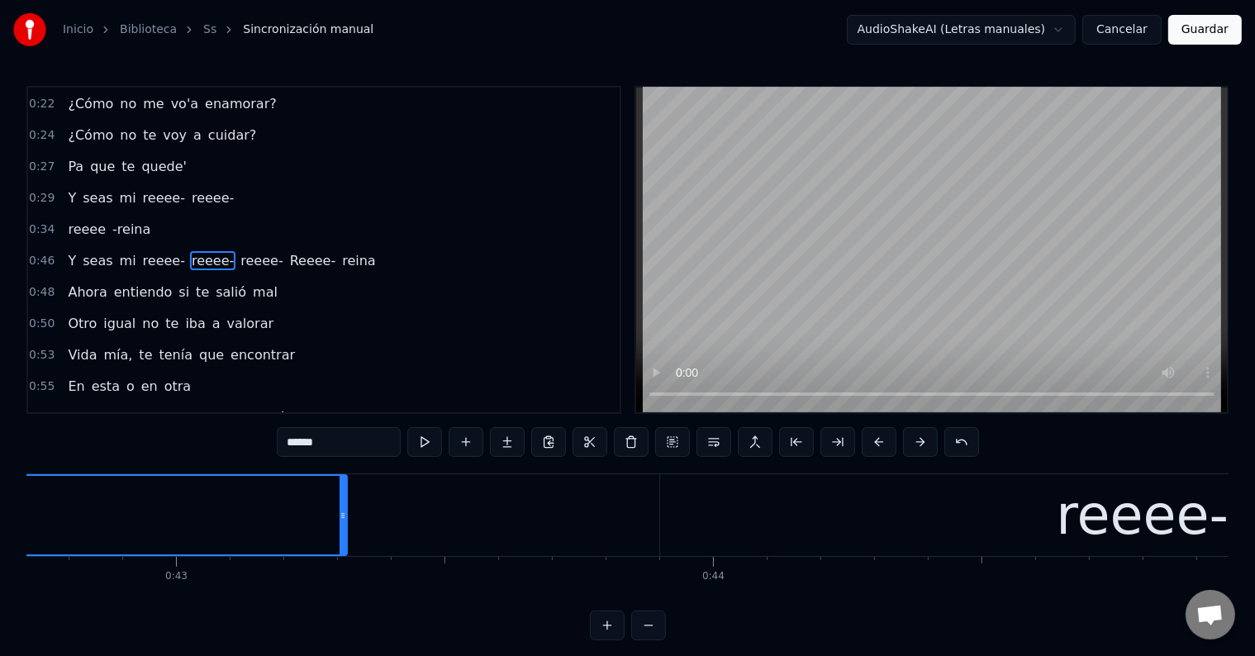
click at [141, 251] on span "reeee-" at bounding box center [163, 260] width 45 height 19
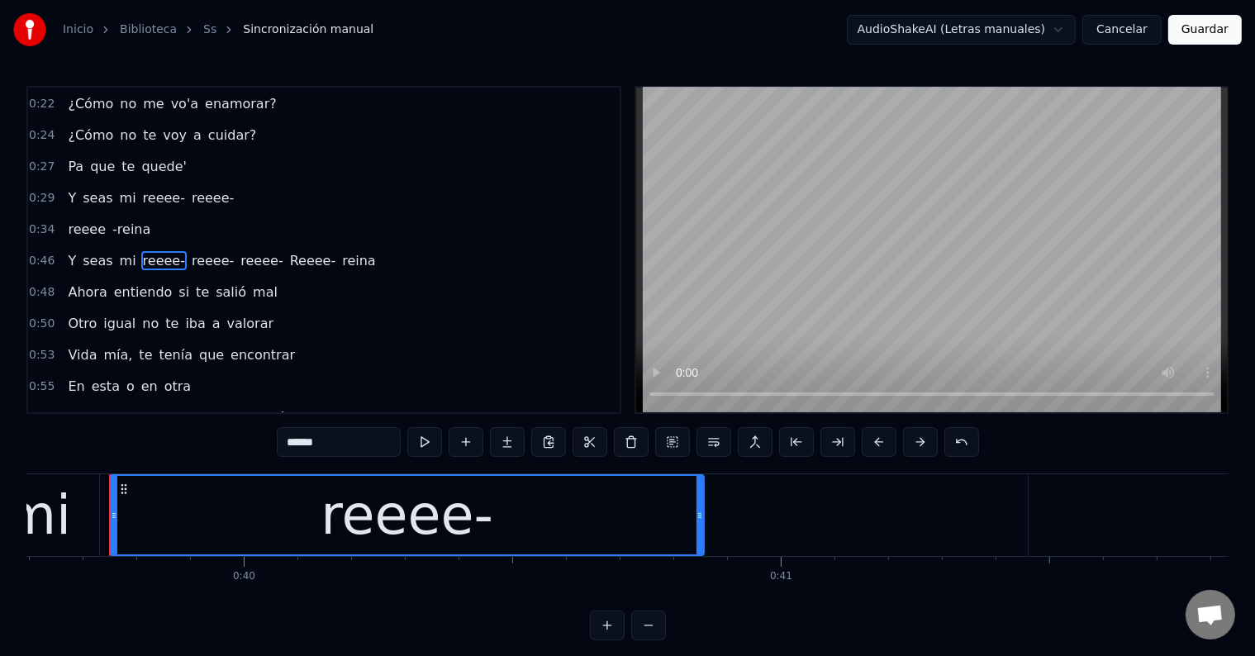
scroll to position [0, 21267]
click at [67, 190] on span "Y" at bounding box center [72, 197] width 12 height 19
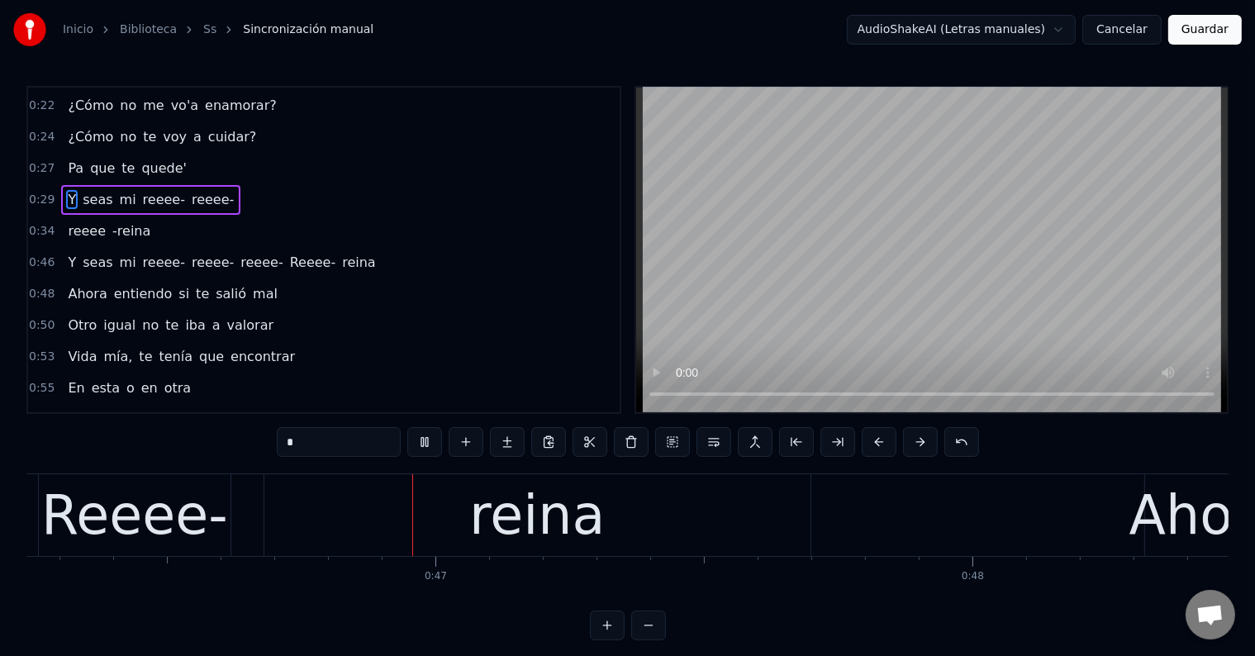
scroll to position [0, 24839]
click at [198, 521] on div "Reeee-" at bounding box center [131, 515] width 187 height 81
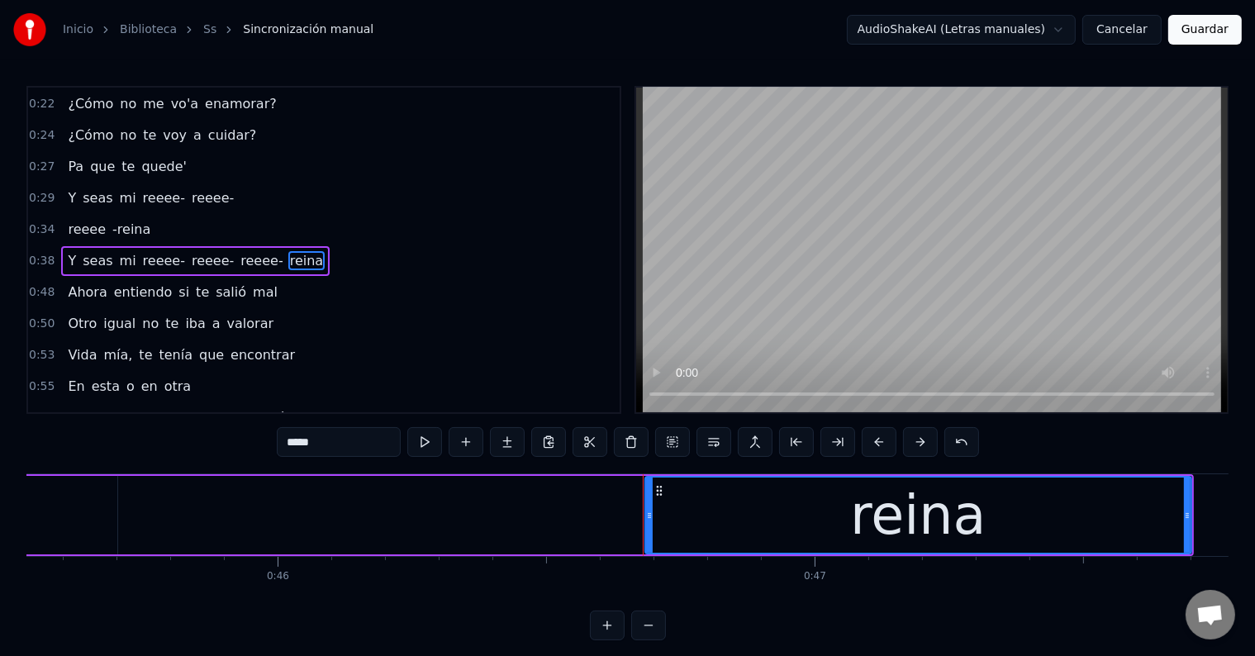
scroll to position [0, 24454]
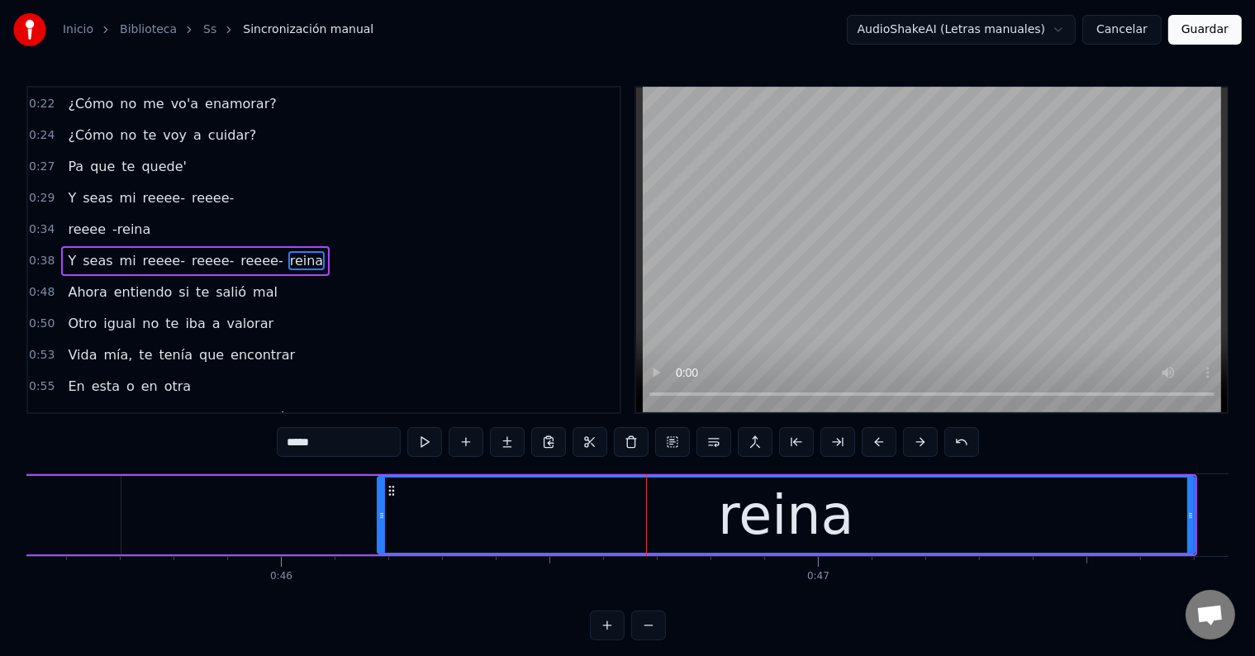
drag, startPoint x: 651, startPoint y: 507, endPoint x: 380, endPoint y: 511, distance: 271.1
click at [380, 511] on div at bounding box center [381, 515] width 7 height 75
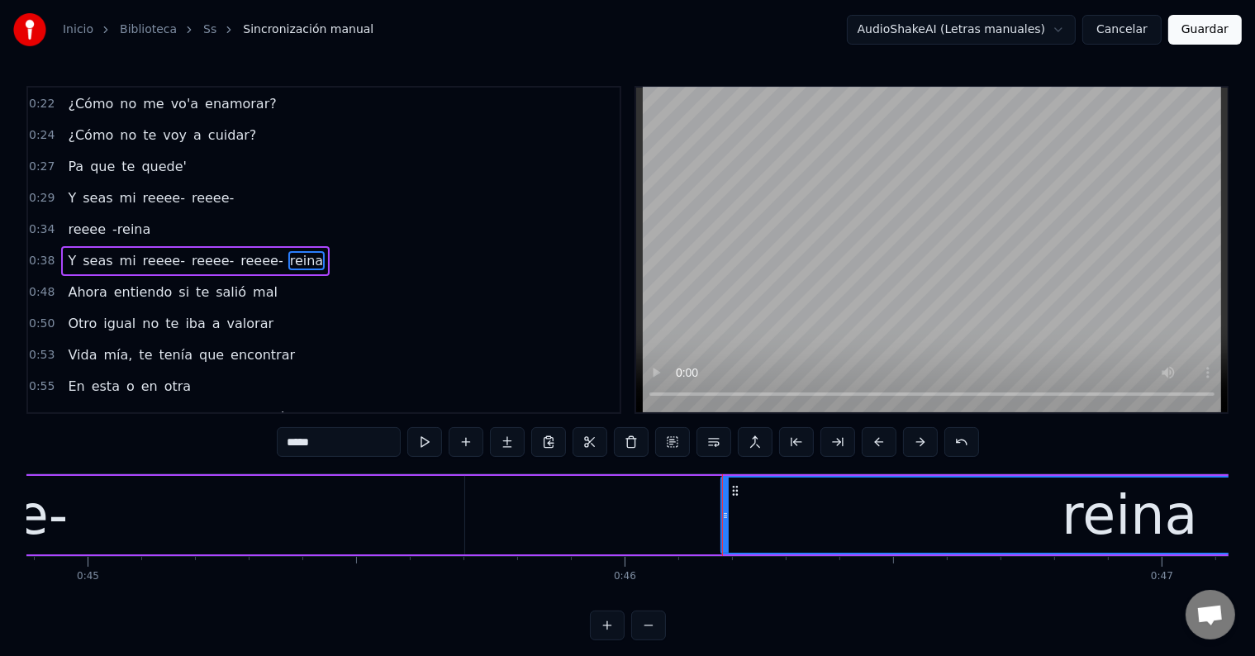
scroll to position [0, 24106]
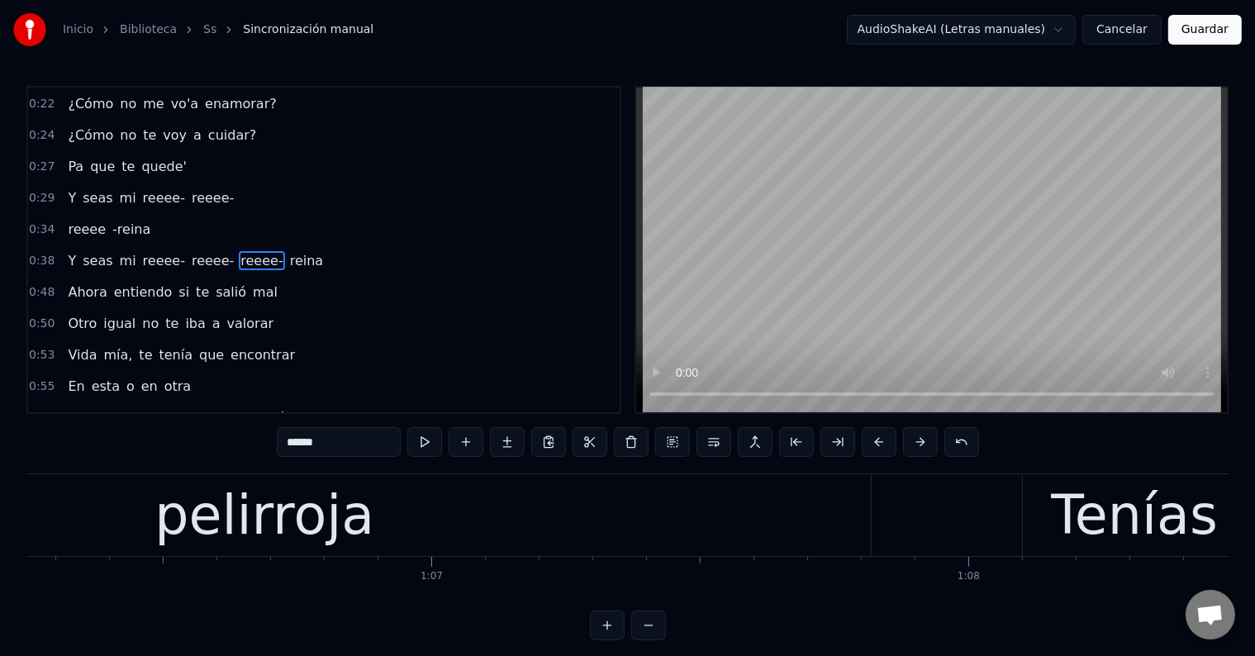
scroll to position [0, 35574]
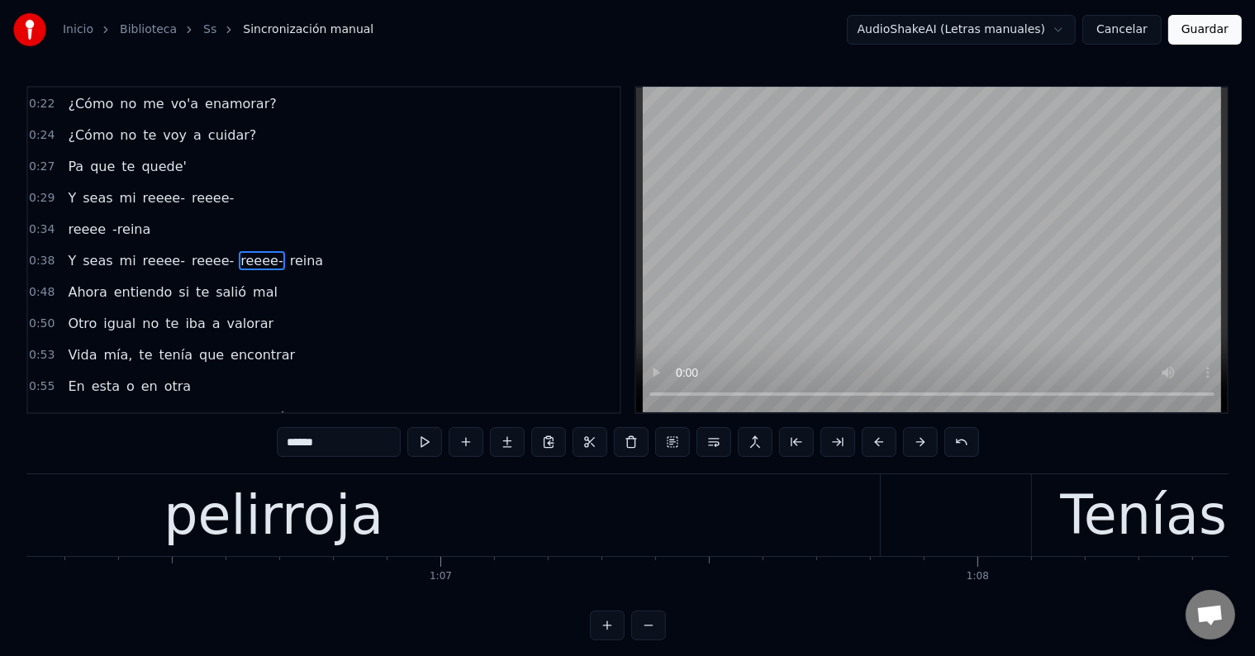
click at [327, 539] on div "pelirroja" at bounding box center [274, 515] width 220 height 81
type input "*********"
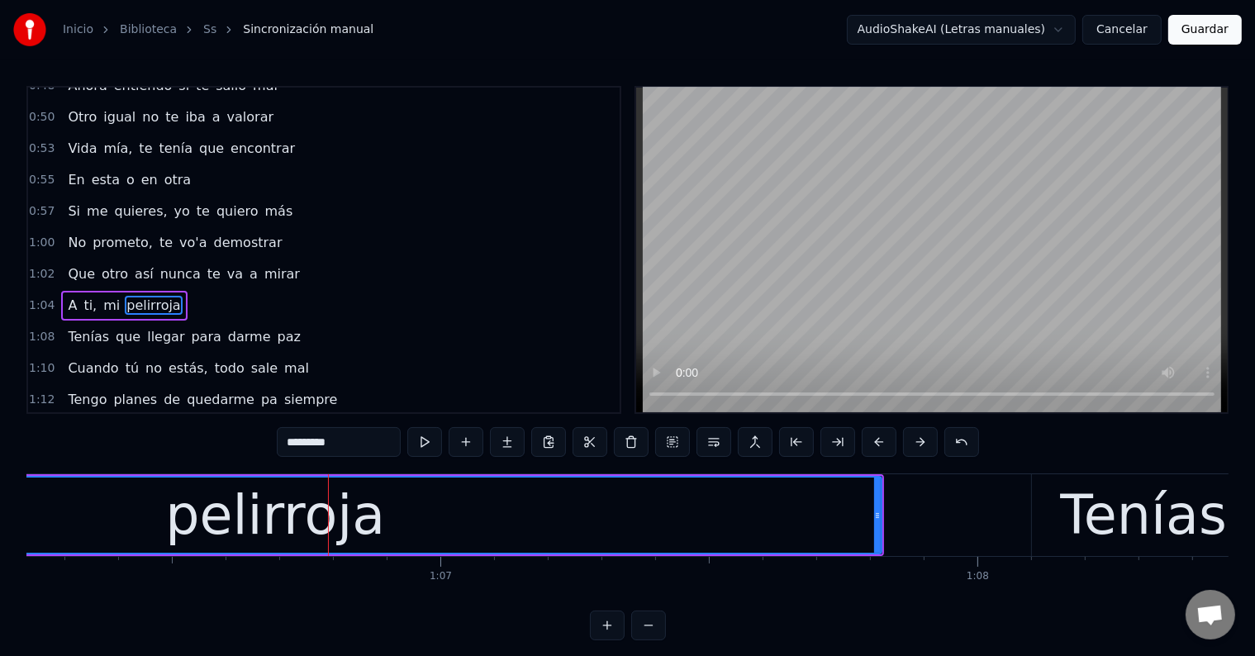
scroll to position [400, 0]
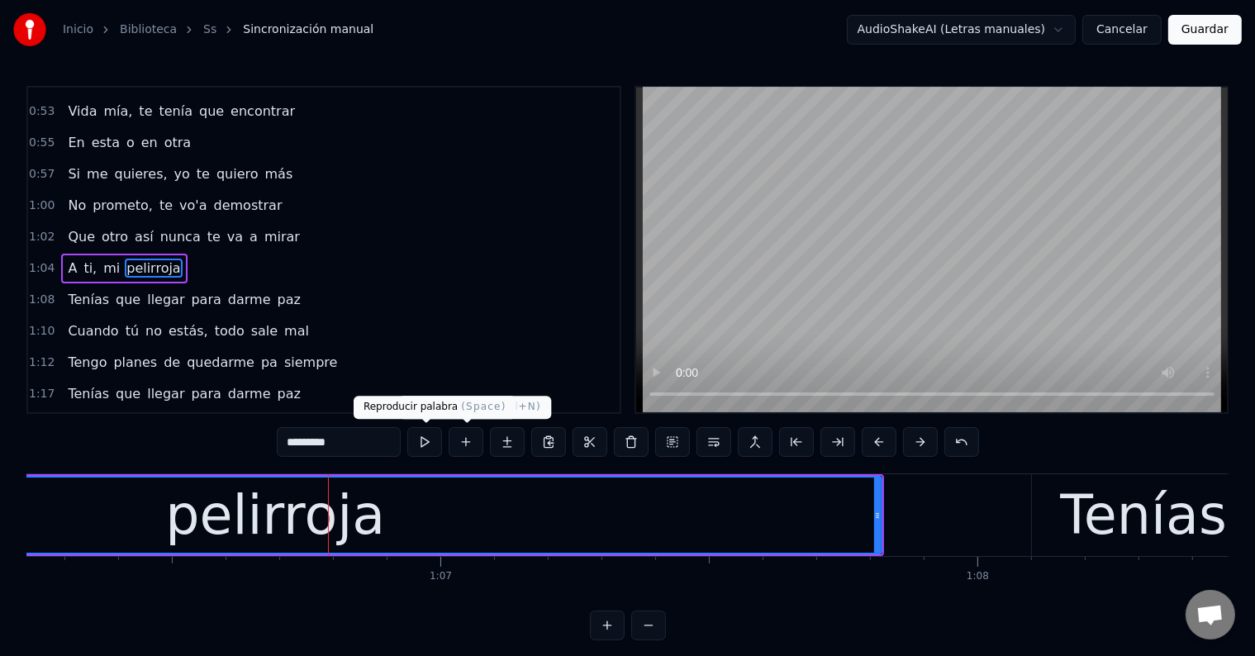
click at [430, 435] on button at bounding box center [424, 442] width 35 height 30
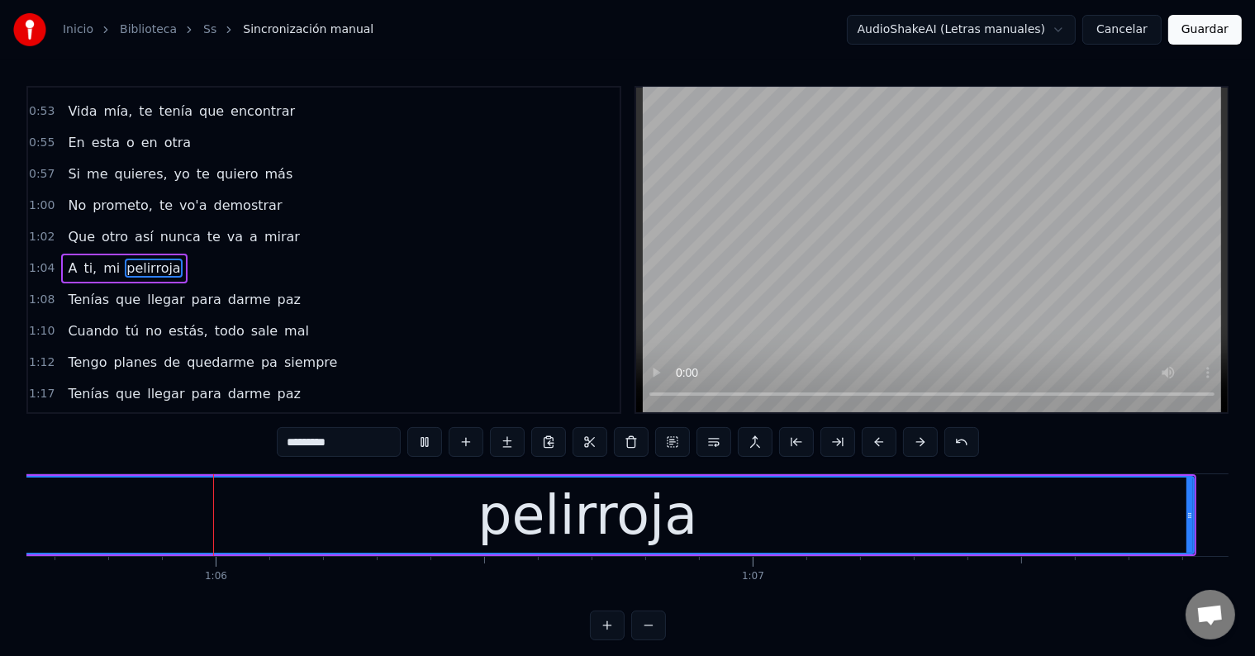
scroll to position [0, 35251]
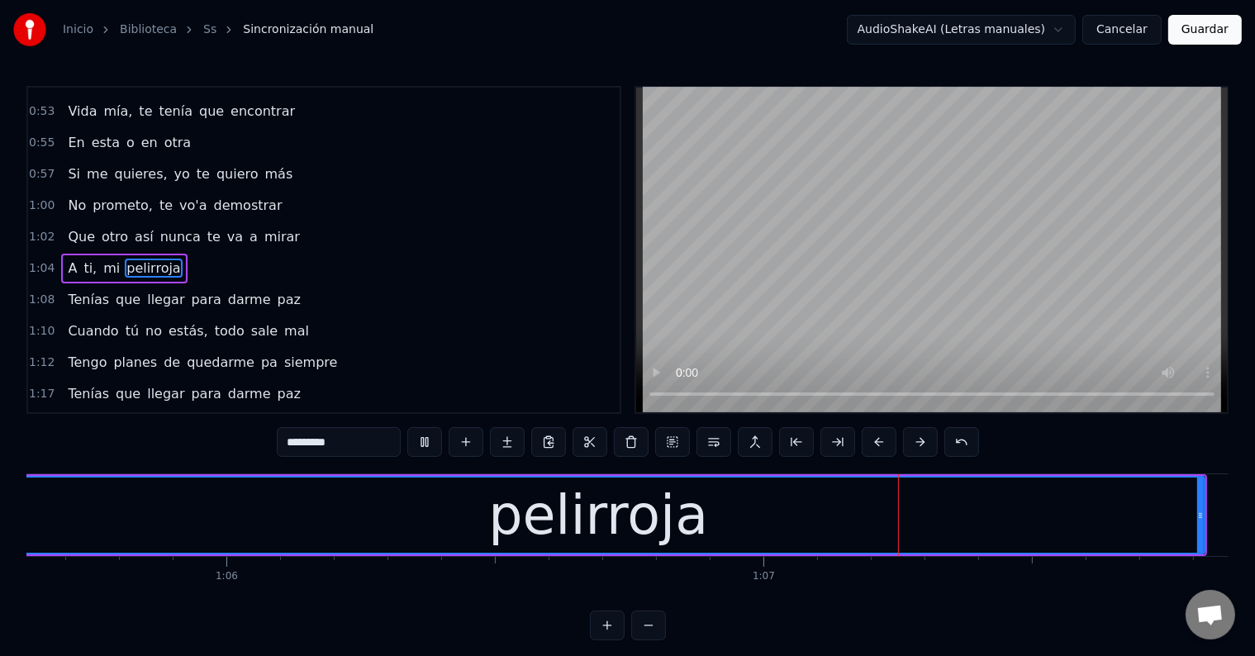
click at [430, 435] on button at bounding box center [424, 442] width 35 height 30
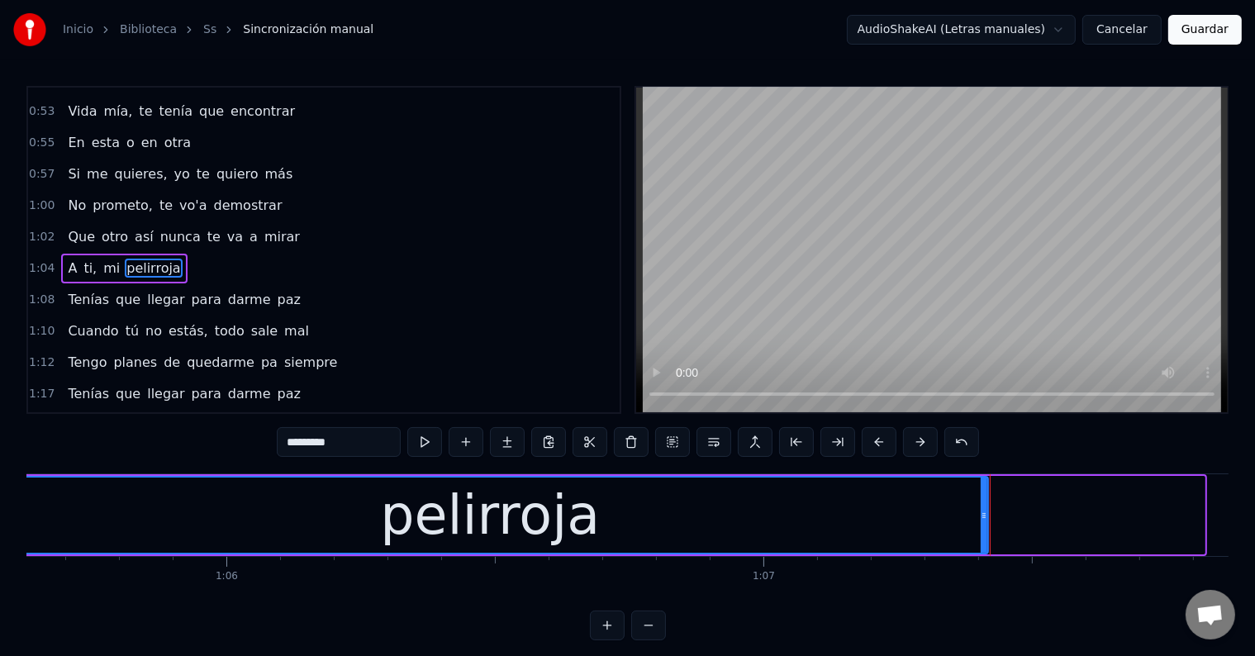
drag, startPoint x: 1198, startPoint y: 500, endPoint x: 866, endPoint y: 526, distance: 333.2
click at [981, 516] on div at bounding box center [984, 515] width 7 height 75
click at [432, 443] on button at bounding box center [424, 442] width 35 height 30
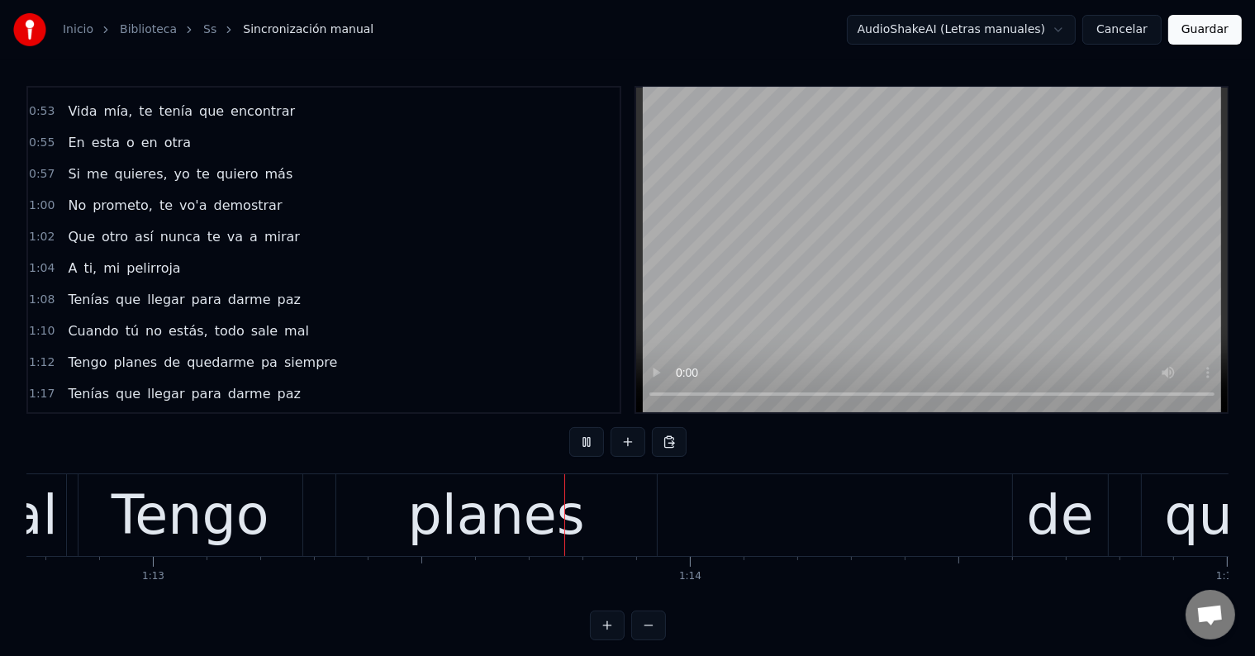
scroll to position [0, 39159]
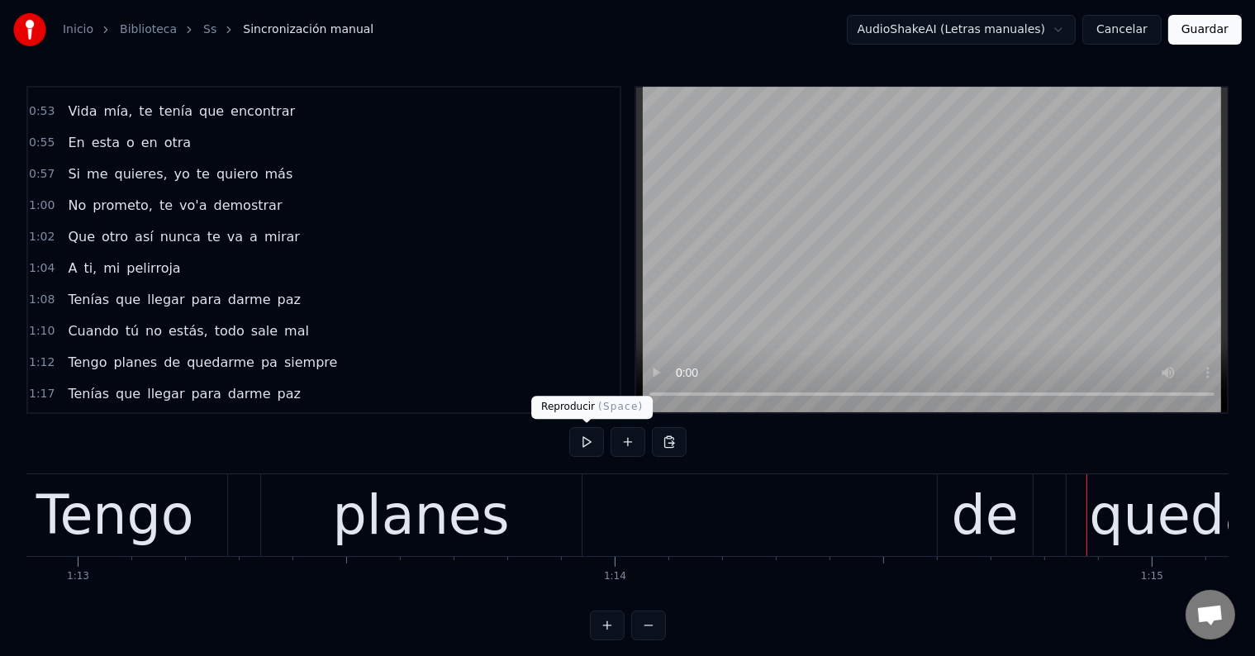
click at [483, 522] on div "planes" at bounding box center [421, 515] width 177 height 81
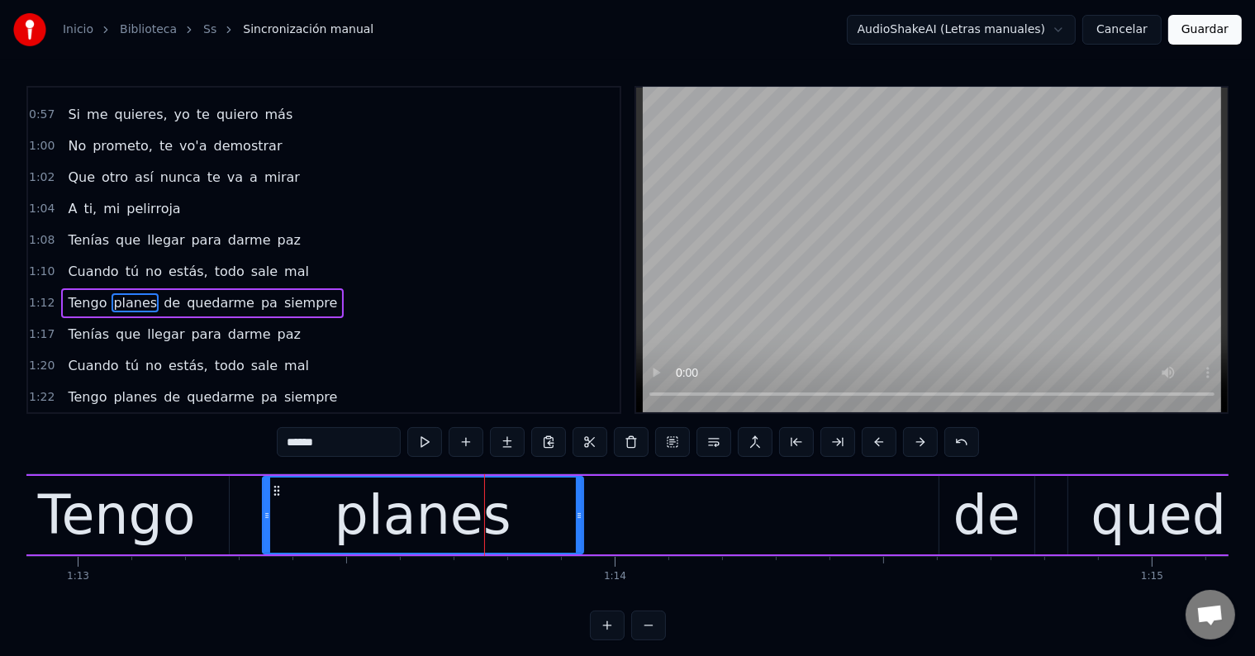
scroll to position [491, 0]
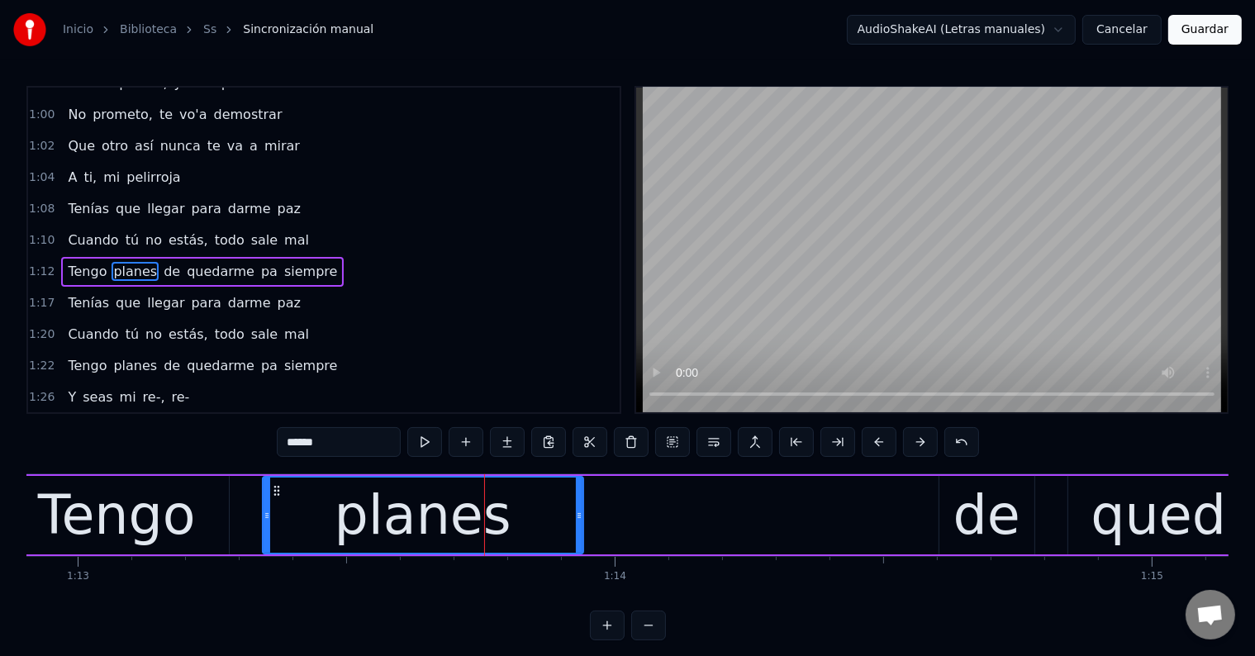
click at [380, 450] on input "******" at bounding box center [339, 442] width 124 height 30
drag, startPoint x: 201, startPoint y: 515, endPoint x: 229, endPoint y: 509, distance: 28.7
click at [201, 516] on div "Tengo" at bounding box center [117, 515] width 224 height 79
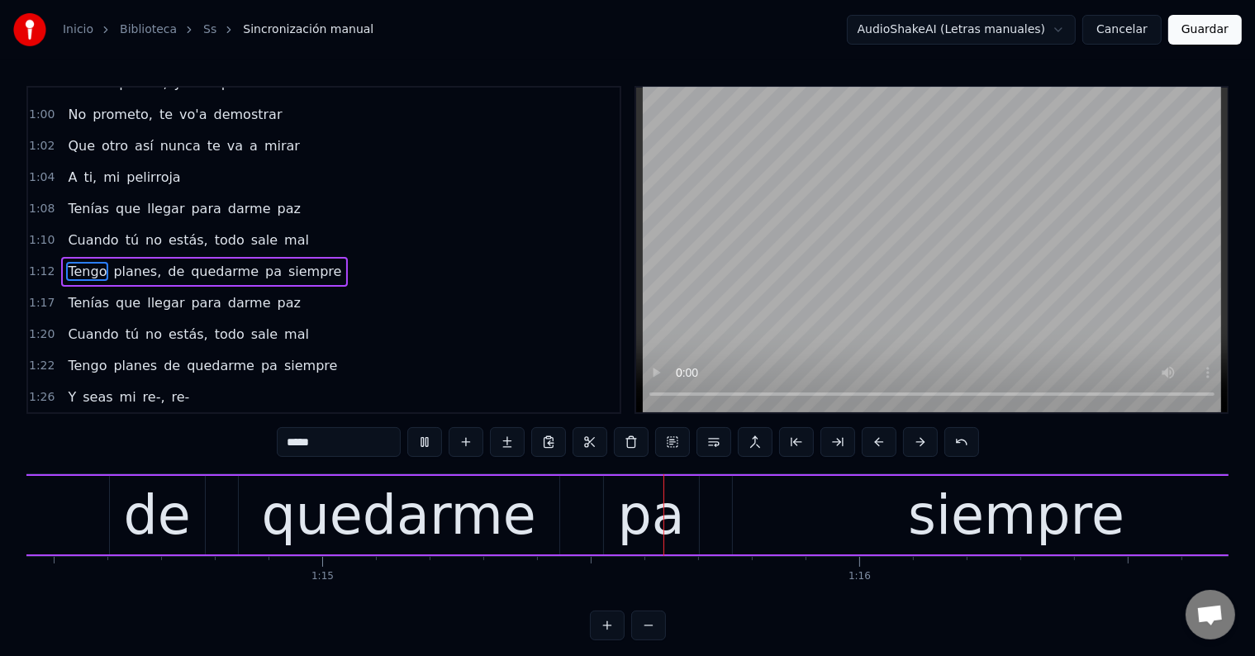
scroll to position [0, 40230]
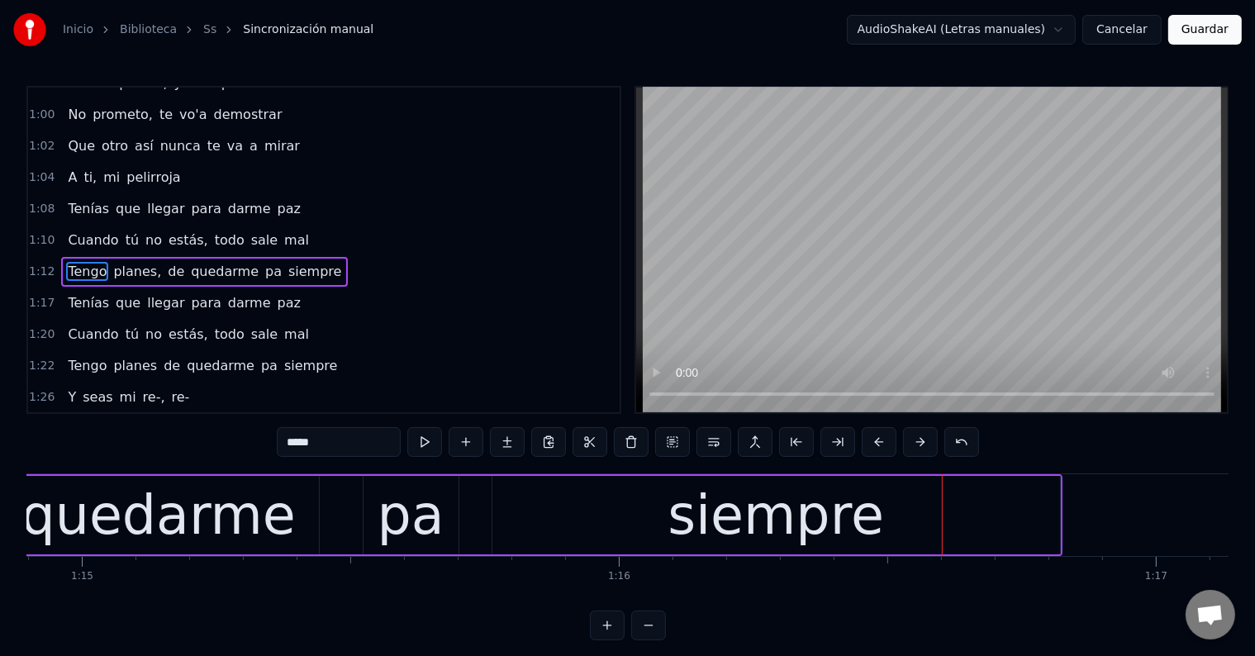
click at [441, 516] on div "pa" at bounding box center [411, 515] width 95 height 79
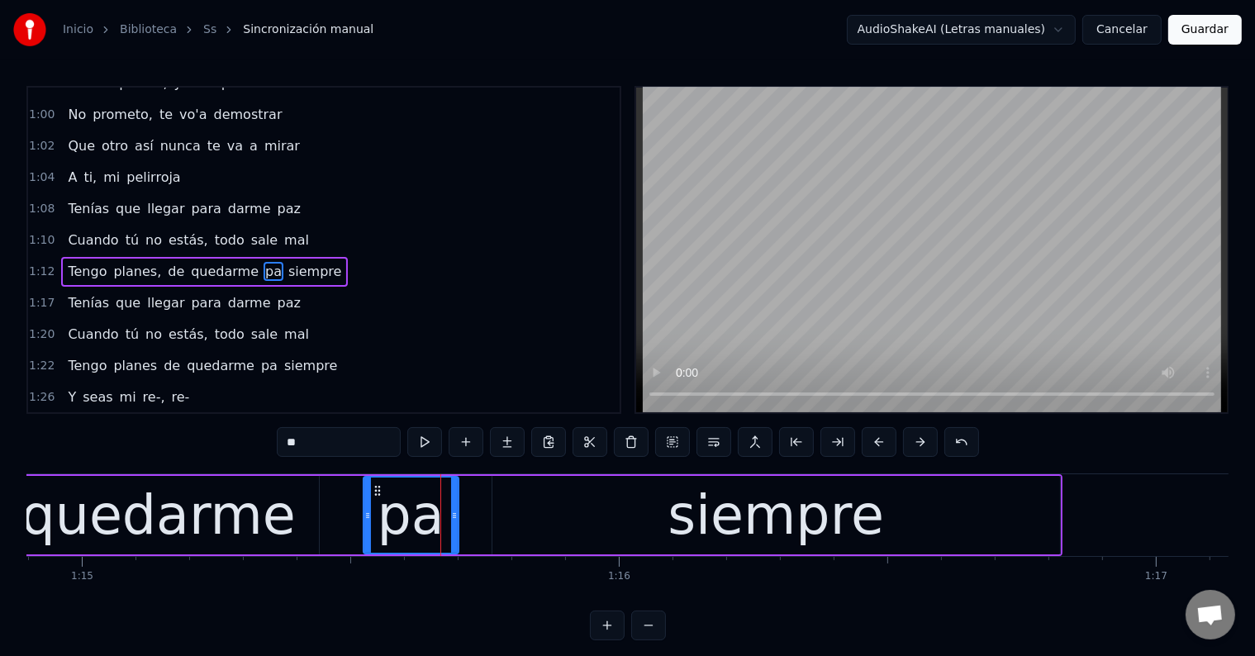
click at [358, 446] on input "**" at bounding box center [339, 442] width 124 height 30
click at [261, 520] on div "quedarme" at bounding box center [158, 515] width 274 height 81
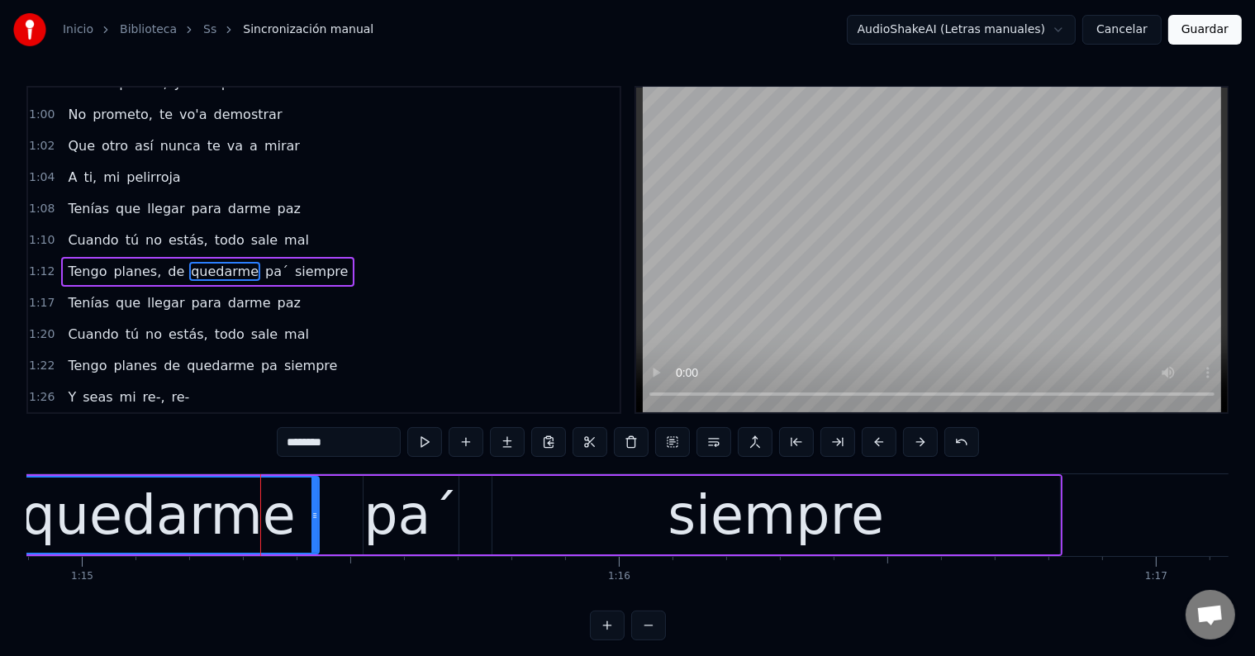
click at [396, 506] on div "pa´" at bounding box center [411, 515] width 94 height 81
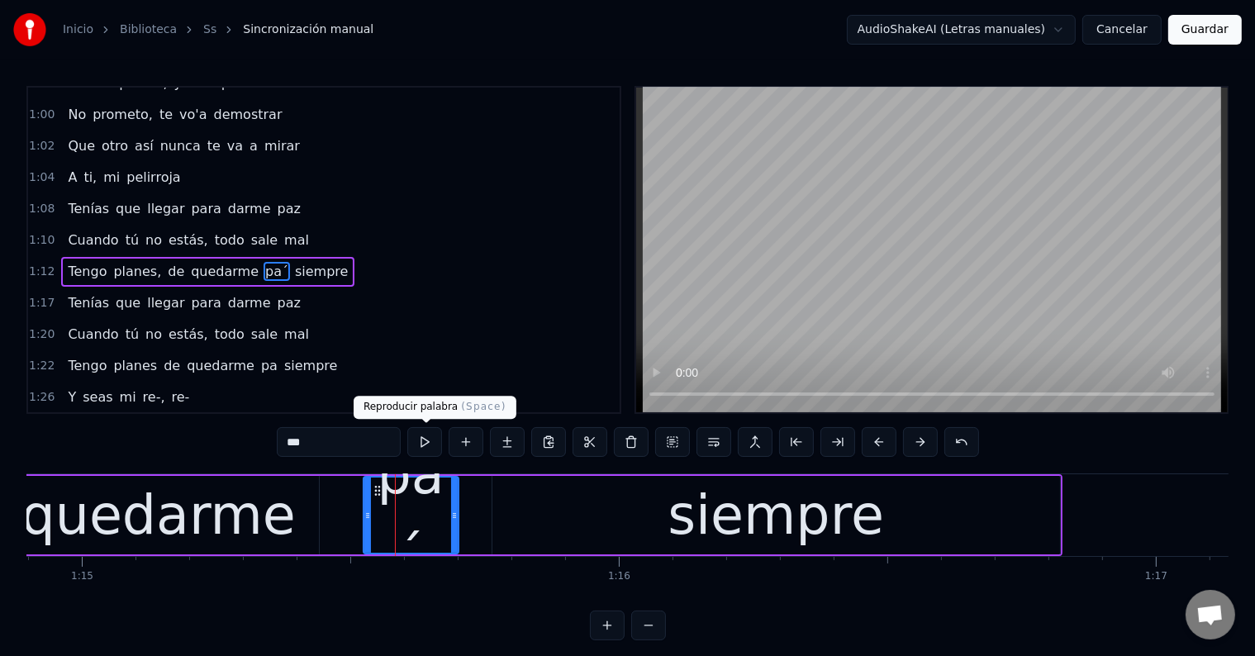
click at [416, 443] on button at bounding box center [424, 442] width 35 height 30
click at [251, 509] on div "quedarme" at bounding box center [158, 515] width 274 height 81
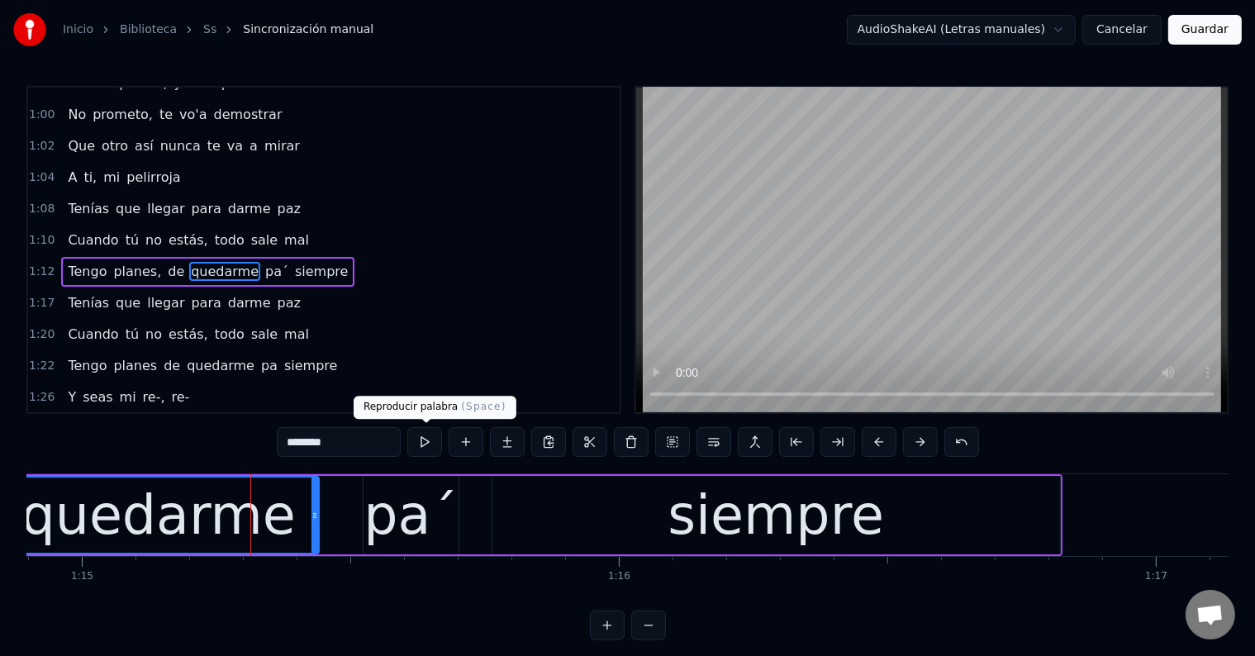
click at [426, 440] on button at bounding box center [424, 442] width 35 height 30
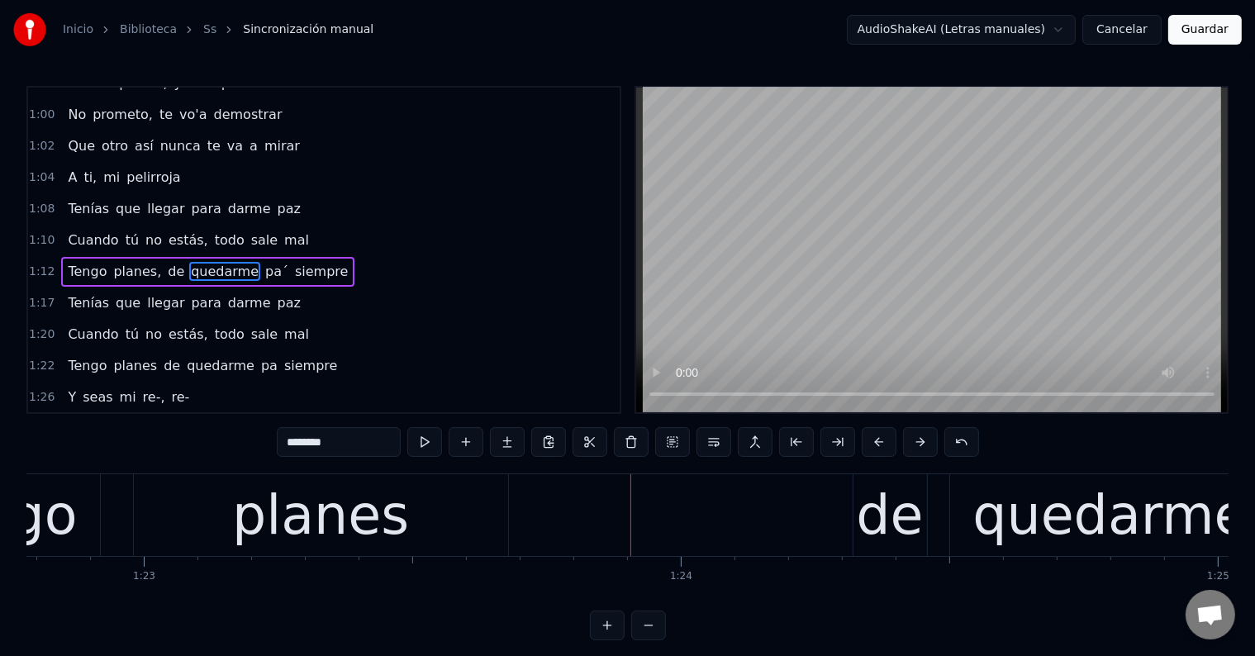
scroll to position [0, 44465]
click at [318, 529] on div "planes" at bounding box center [319, 515] width 177 height 81
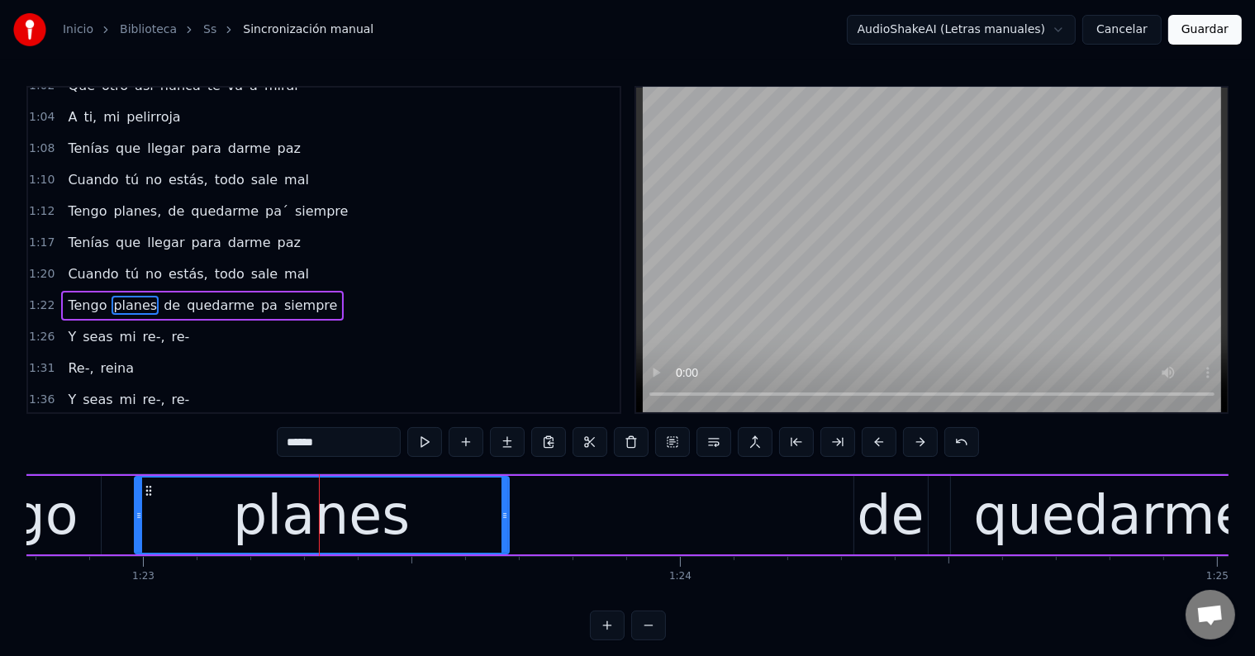
scroll to position [582, 0]
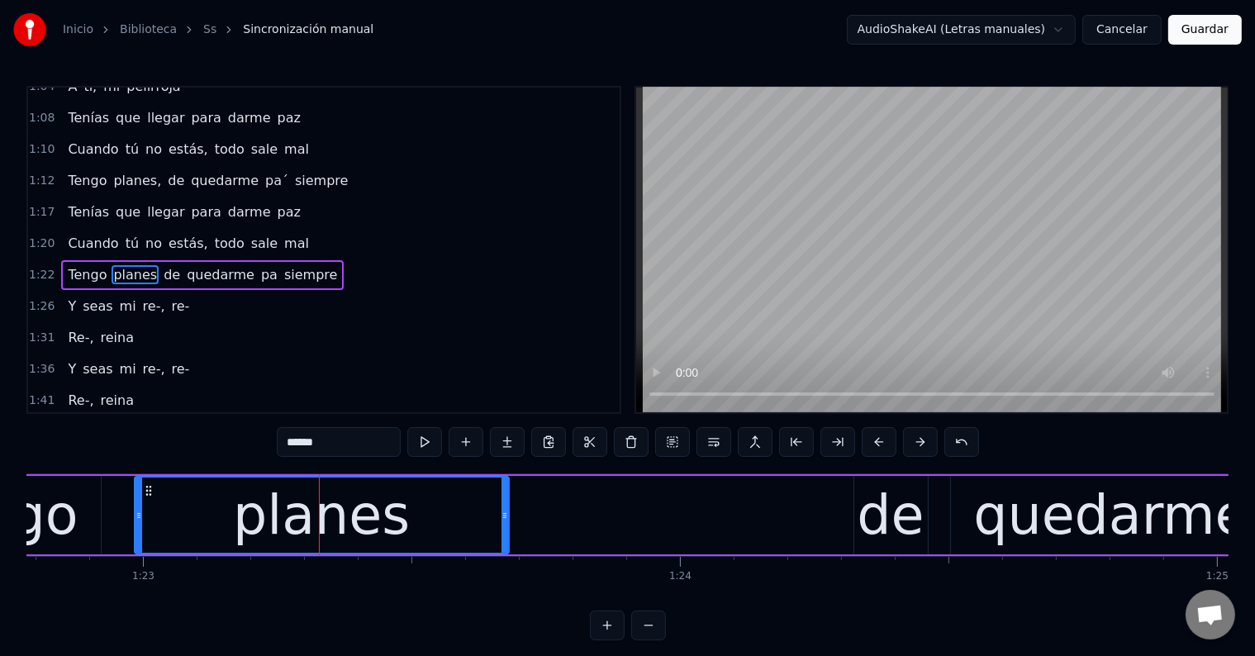
click at [355, 449] on input "******" at bounding box center [339, 442] width 124 height 30
click at [202, 515] on div "planes," at bounding box center [322, 515] width 373 height 75
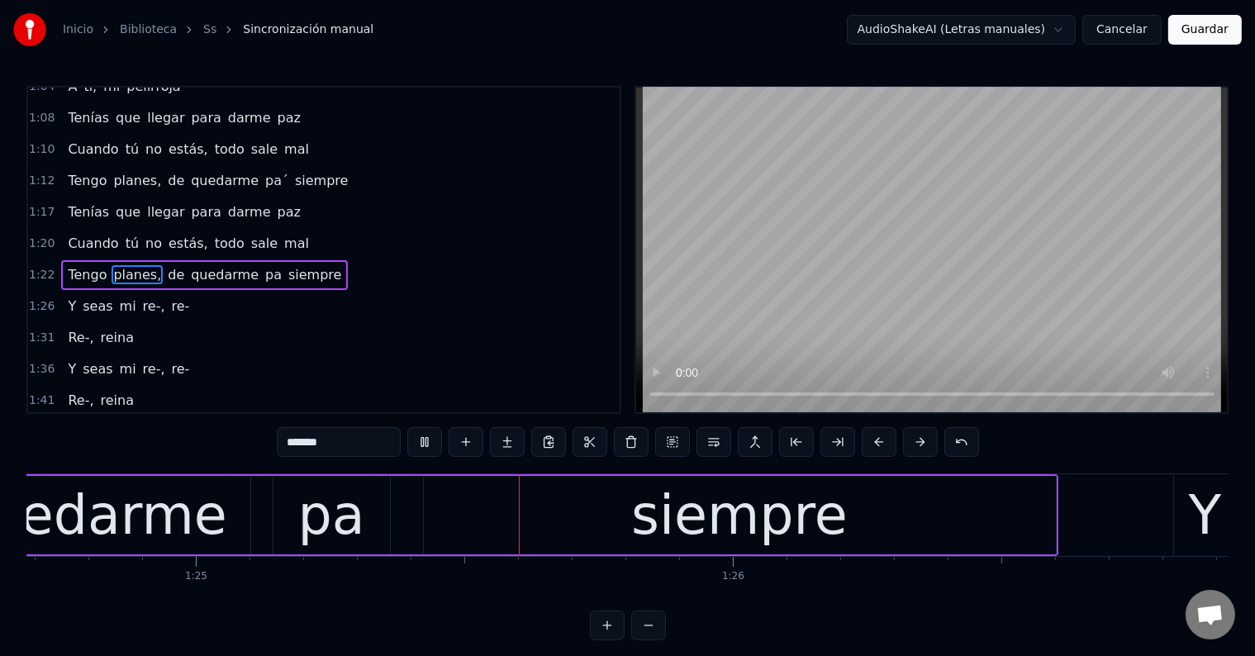
scroll to position [0, 45518]
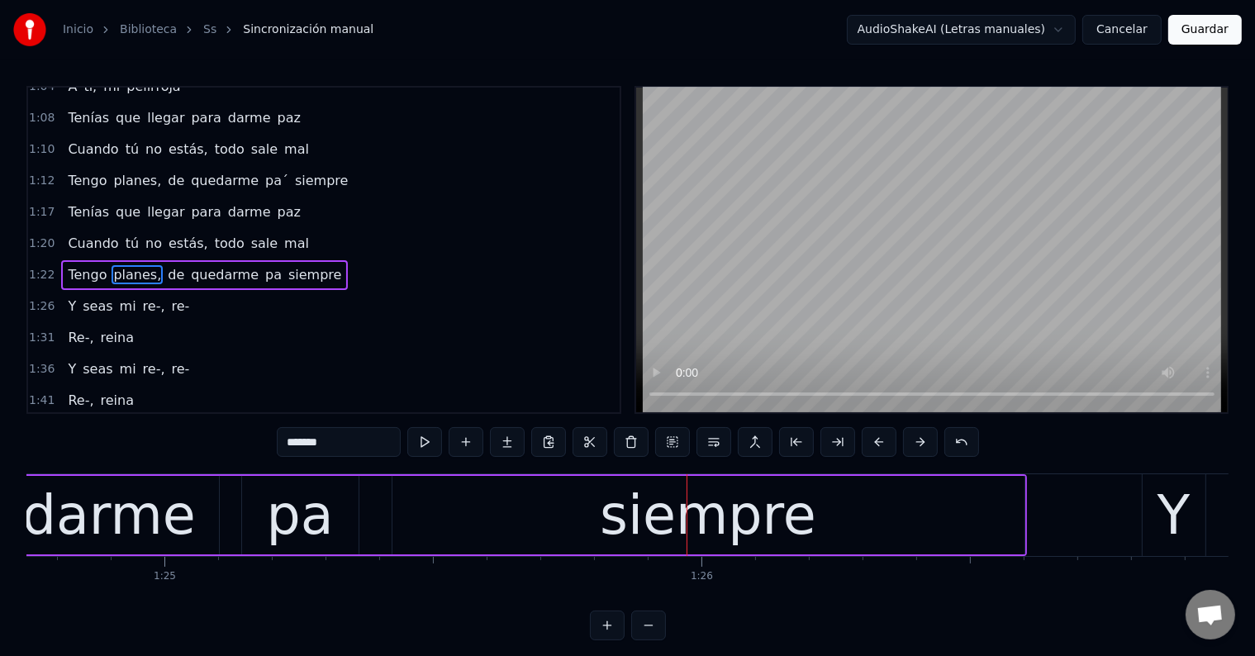
click at [272, 517] on div "pa" at bounding box center [300, 515] width 67 height 81
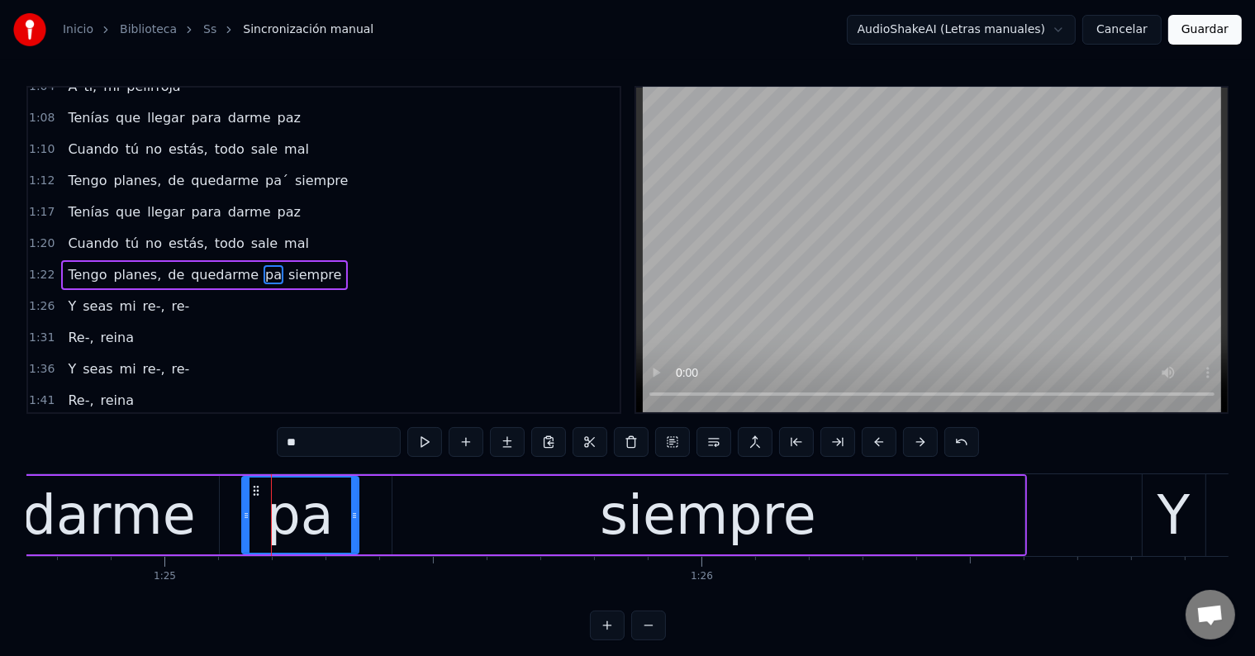
click at [355, 442] on input "**" at bounding box center [339, 442] width 124 height 30
click at [316, 504] on div "pa´" at bounding box center [300, 515] width 94 height 81
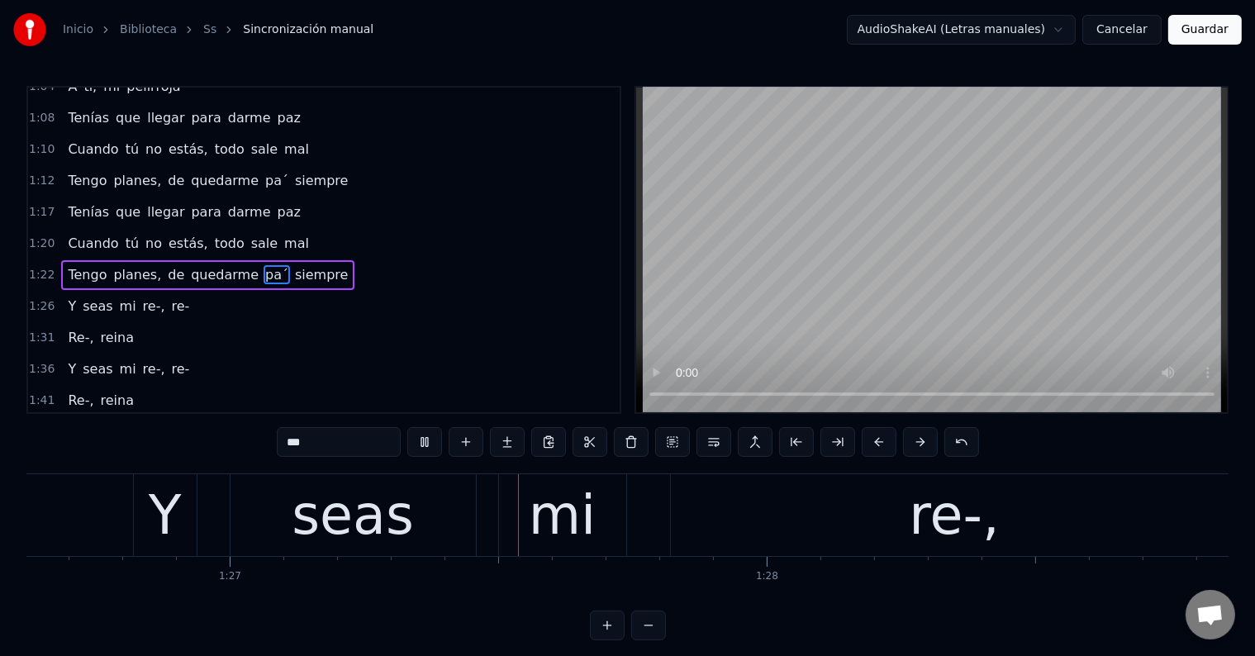
scroll to position [0, 46554]
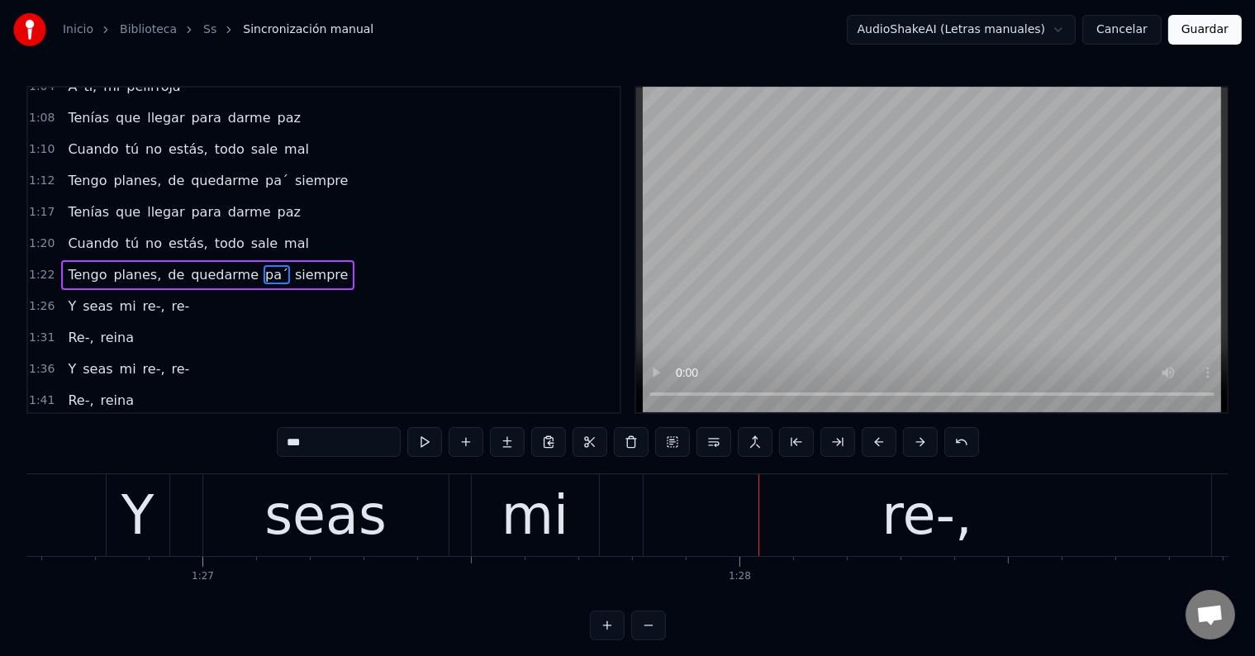
click at [810, 500] on div "re-," at bounding box center [928, 515] width 568 height 82
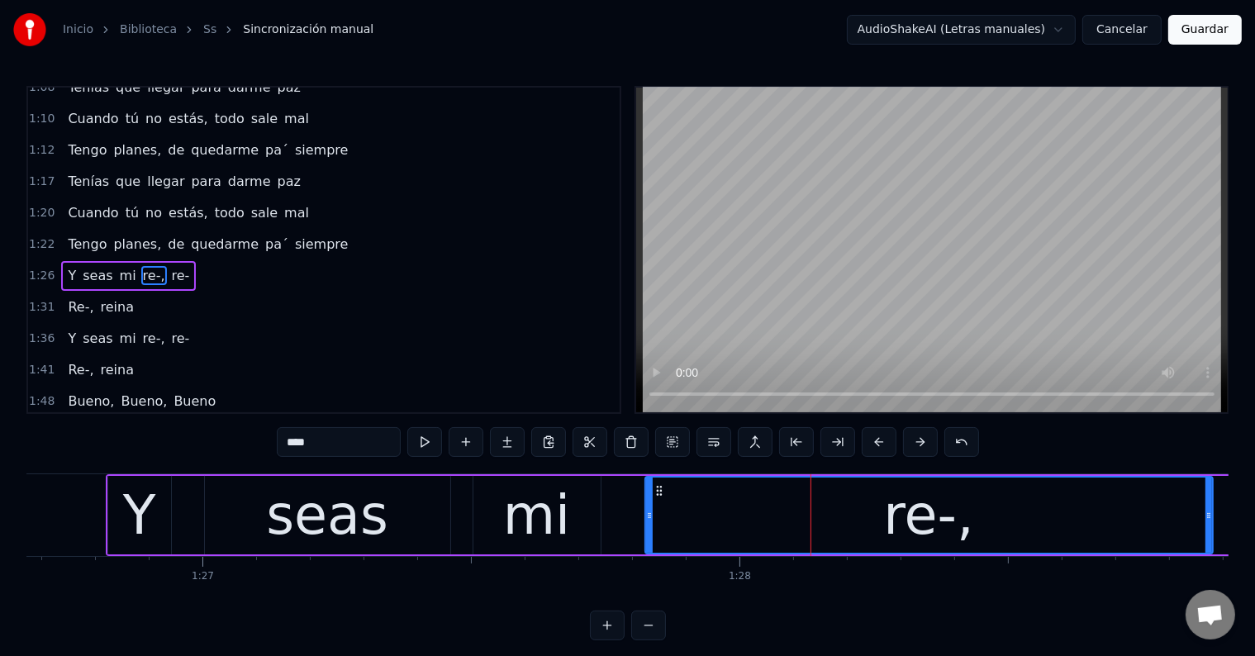
click at [317, 450] on input "****" at bounding box center [339, 442] width 124 height 30
paste input "***"
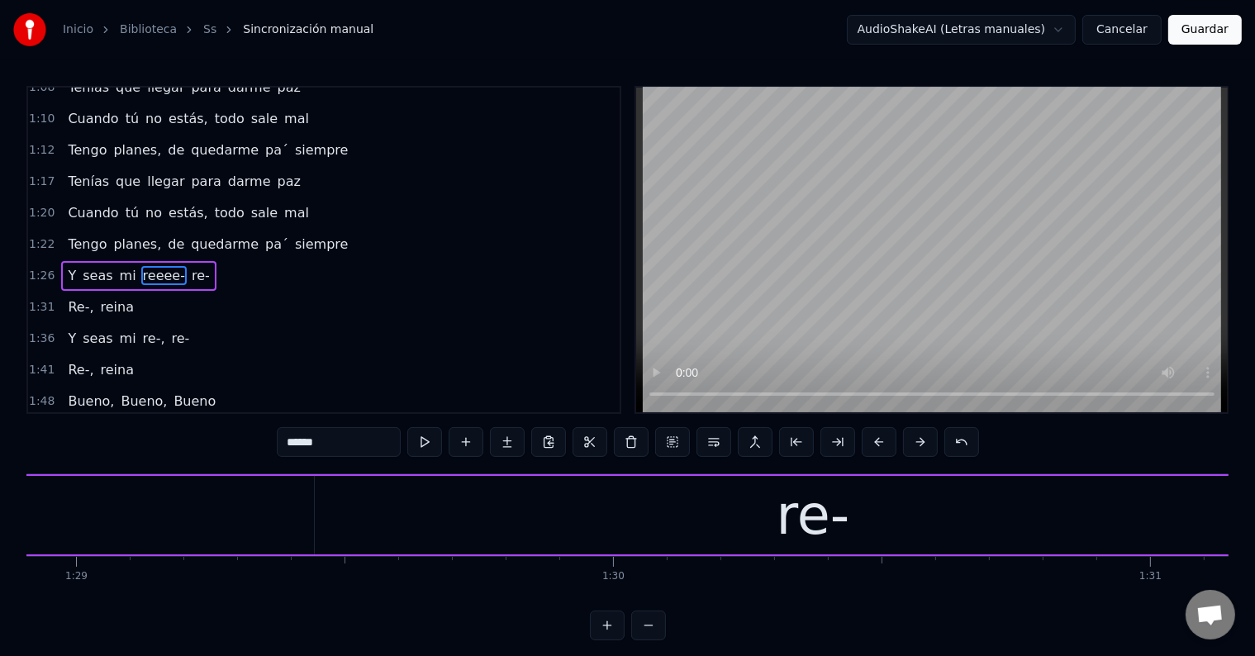
scroll to position [0, 47754]
click at [744, 519] on div "re-" at bounding box center [814, 515] width 997 height 79
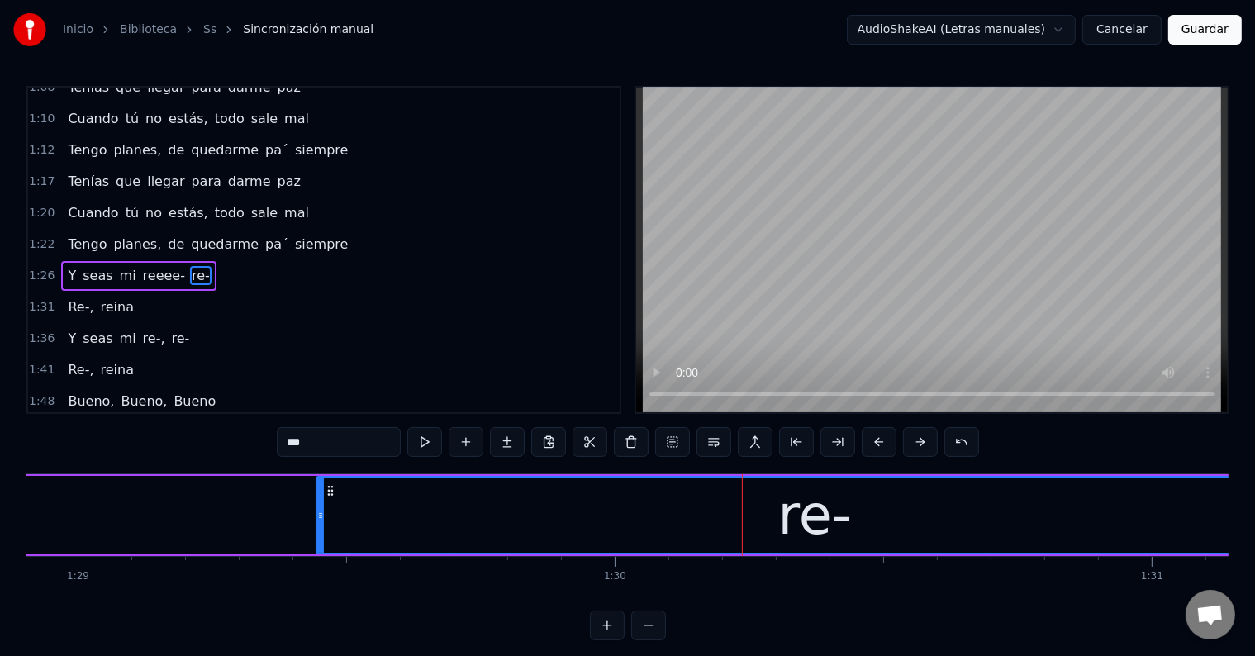
click at [296, 443] on input "***" at bounding box center [339, 442] width 124 height 30
paste input "***"
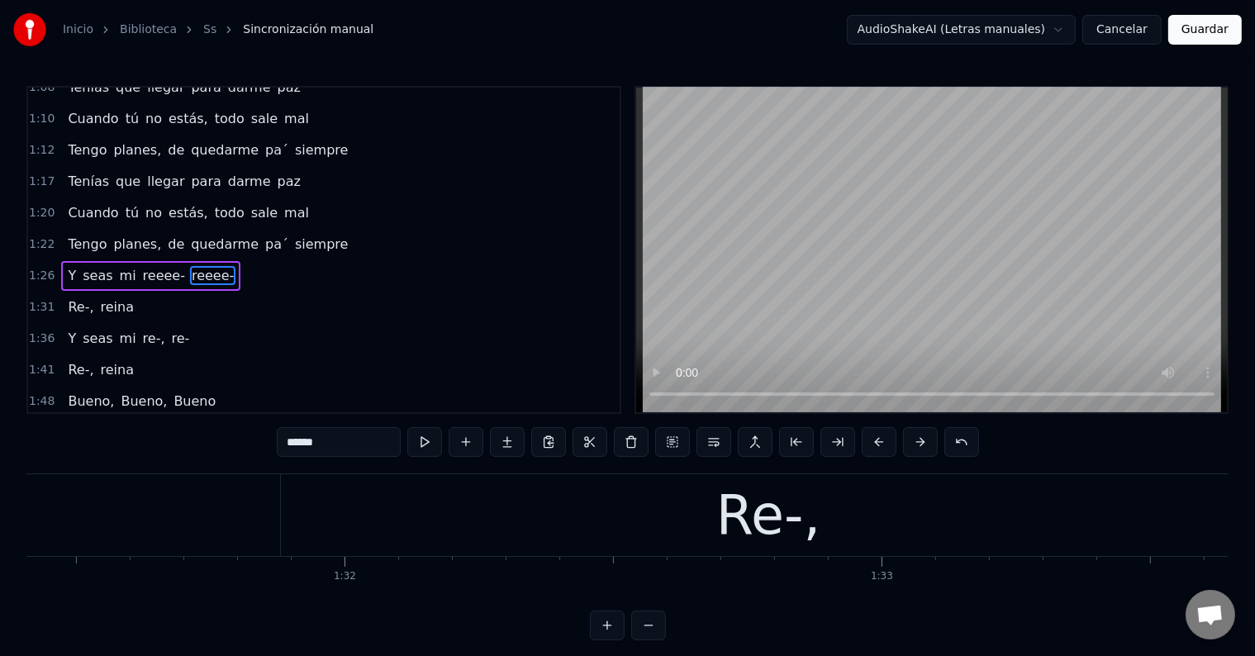
scroll to position [0, 49088]
click at [621, 514] on div "Re-," at bounding box center [779, 515] width 976 height 82
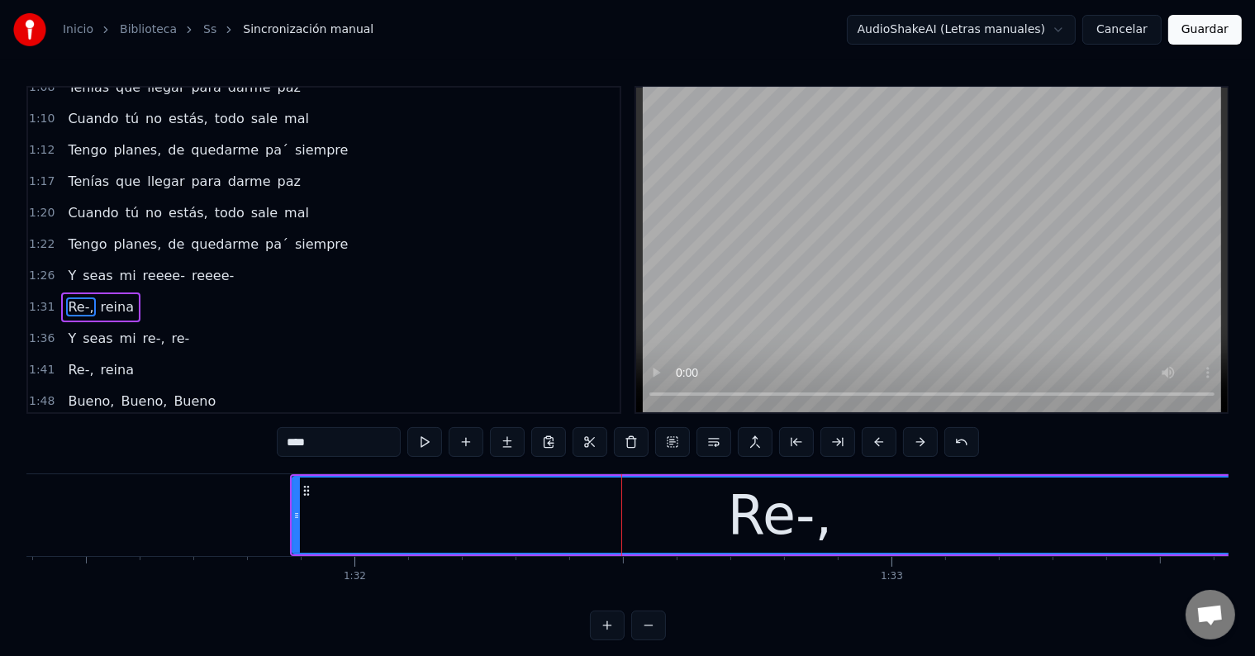
scroll to position [643, 0]
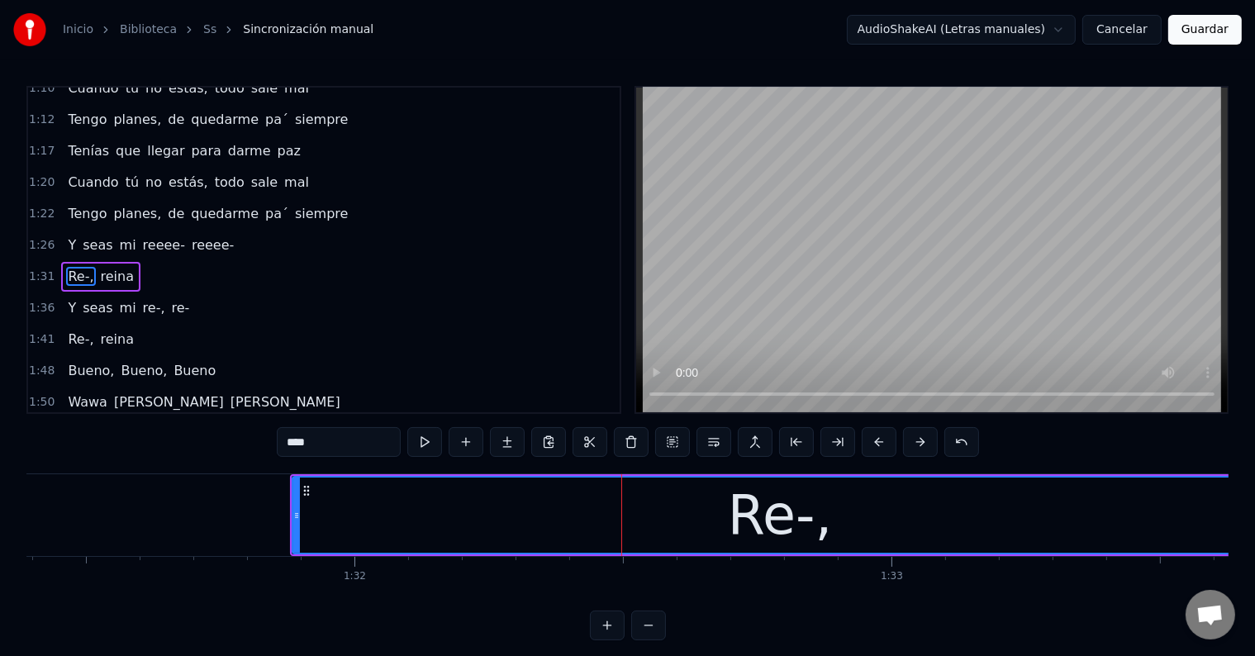
click at [298, 441] on input "****" at bounding box center [339, 442] width 124 height 30
paste input "***"
click at [350, 446] on input "*******" at bounding box center [339, 442] width 124 height 30
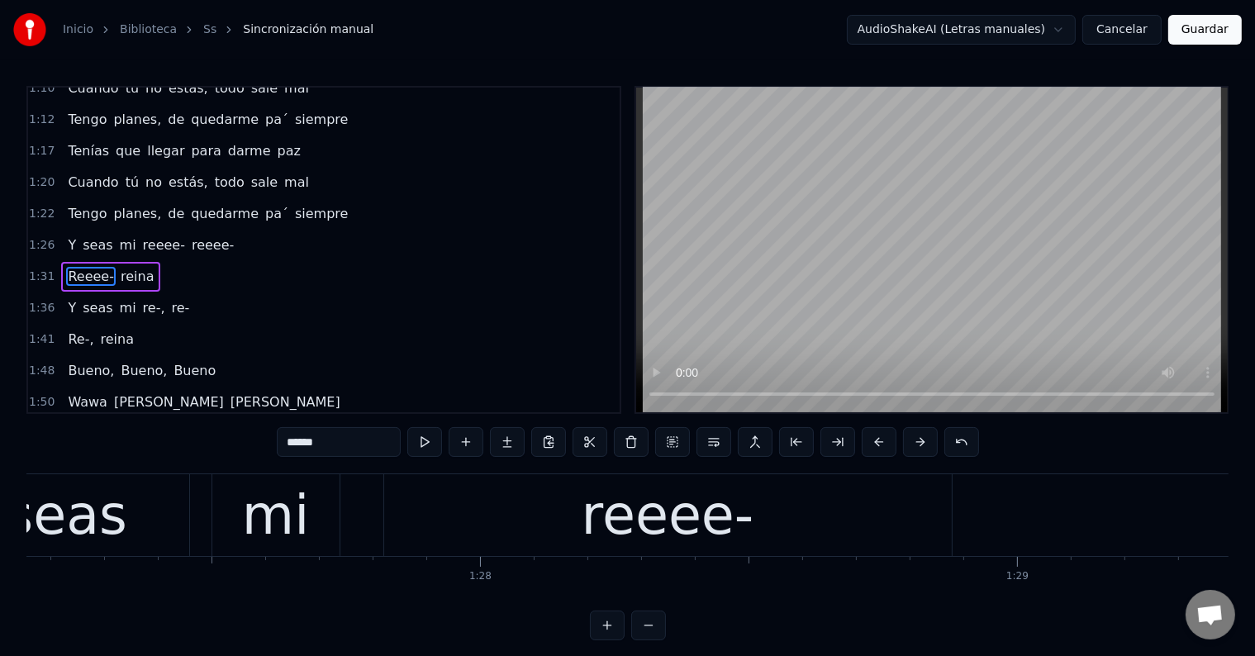
scroll to position [0, 46815]
click at [298, 505] on div "mi" at bounding box center [274, 515] width 67 height 81
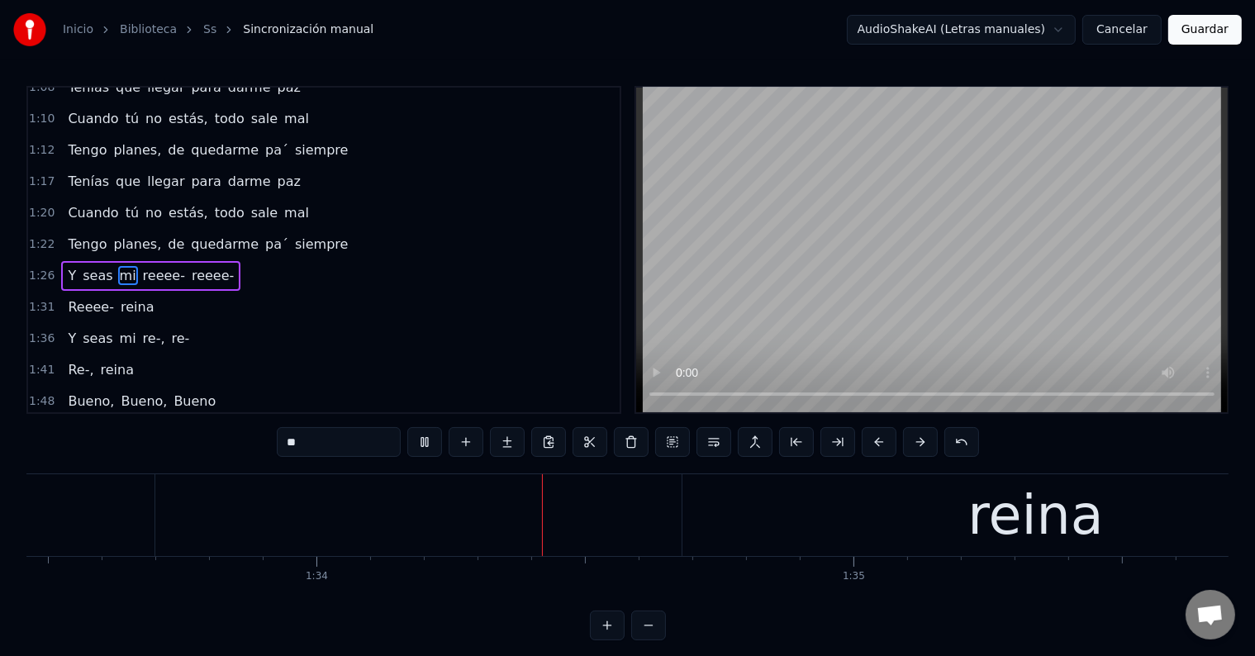
scroll to position [0, 50204]
click at [924, 495] on div "reina" at bounding box center [1032, 515] width 707 height 82
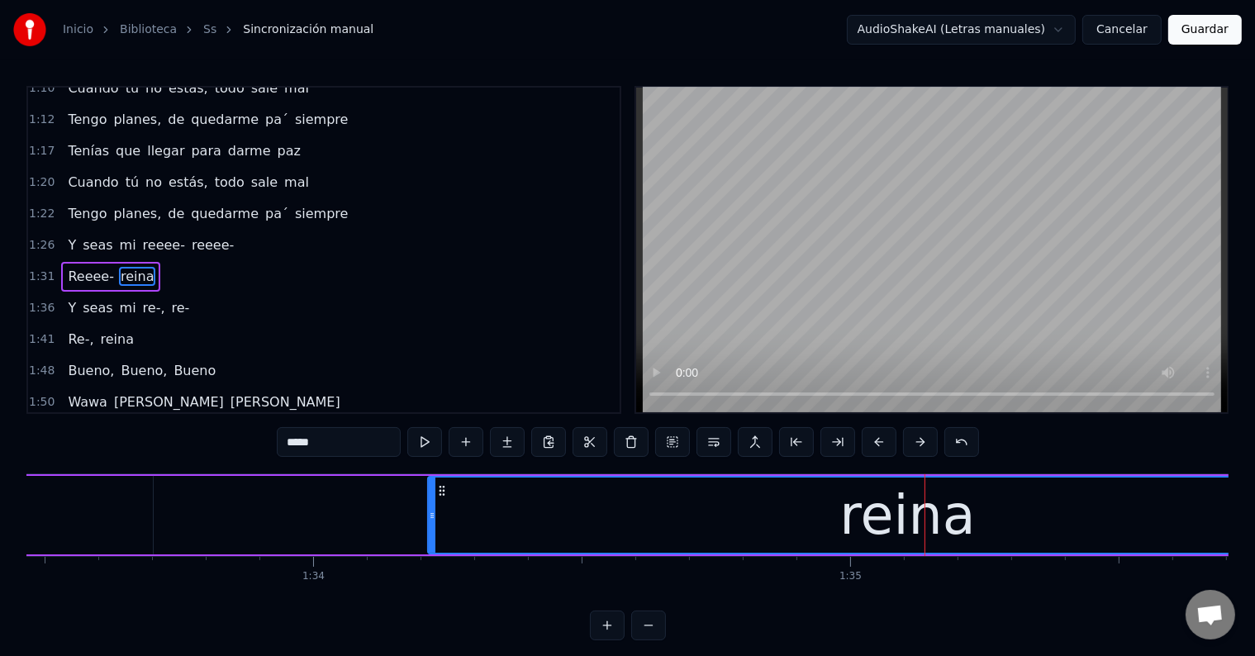
drag, startPoint x: 683, startPoint y: 512, endPoint x: 430, endPoint y: 512, distance: 252.9
click at [430, 512] on icon at bounding box center [432, 515] width 7 height 13
click at [418, 435] on button at bounding box center [424, 442] width 35 height 30
click at [419, 435] on button at bounding box center [424, 442] width 35 height 30
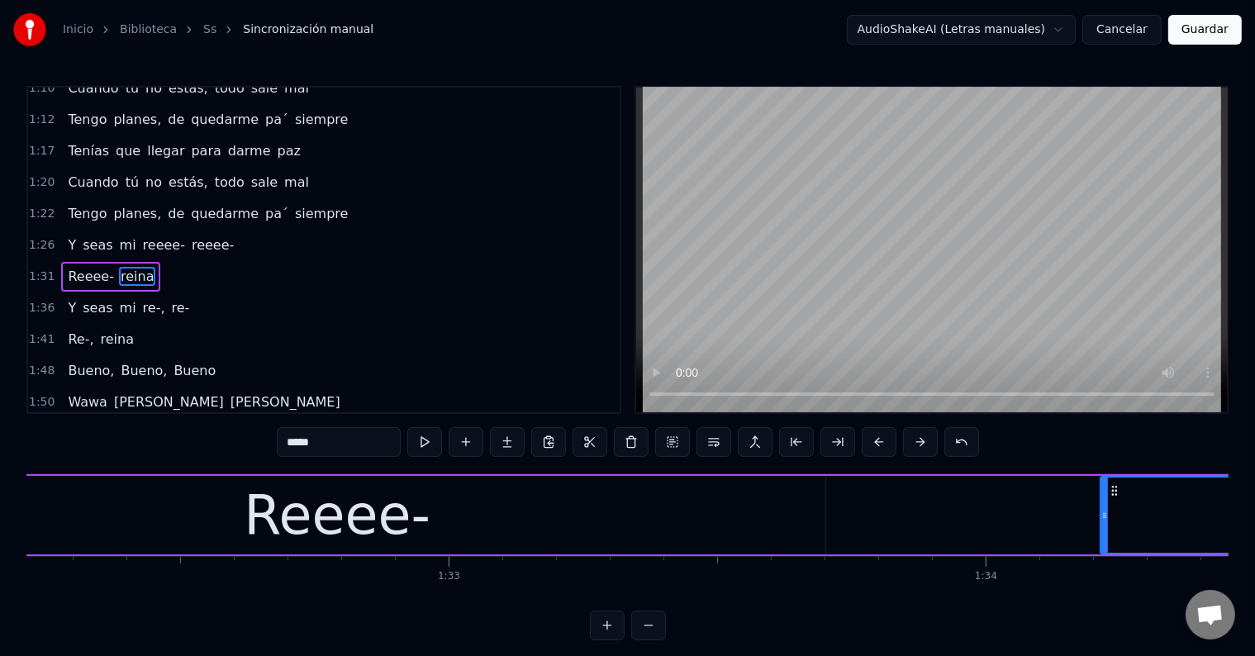
scroll to position [0, 49529]
click at [377, 512] on div "Reeee-" at bounding box center [338, 515] width 187 height 81
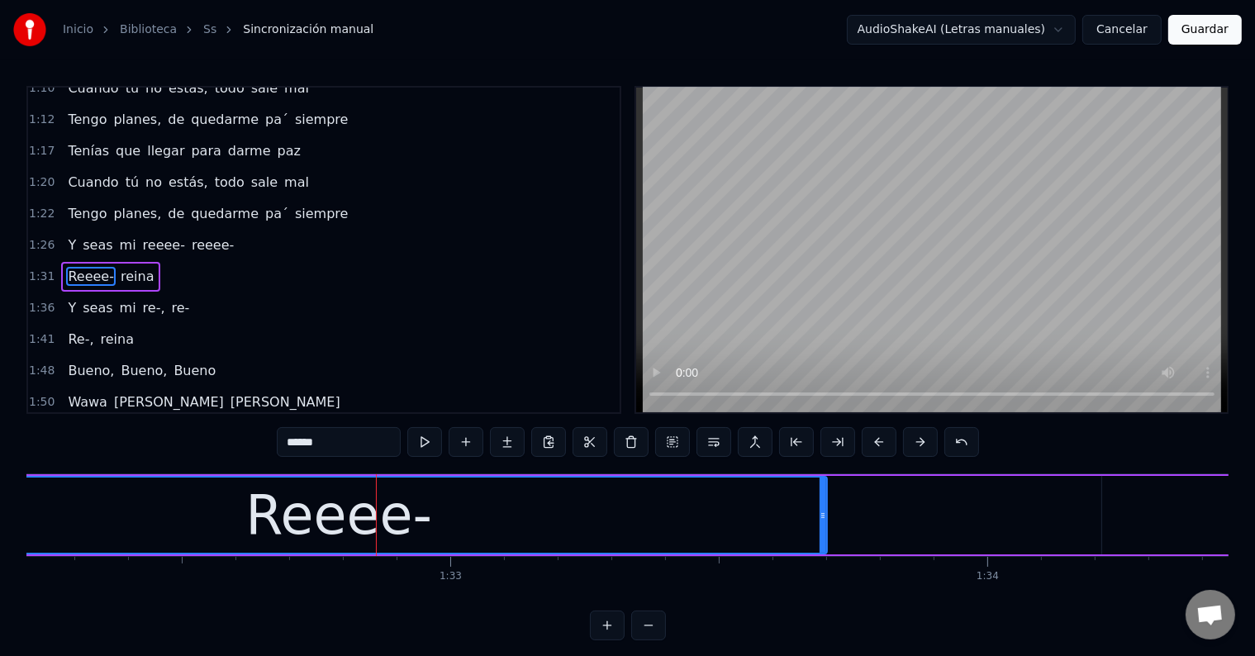
click at [290, 440] on input "******" at bounding box center [339, 442] width 124 height 30
click at [141, 236] on span "reeee-" at bounding box center [163, 245] width 45 height 19
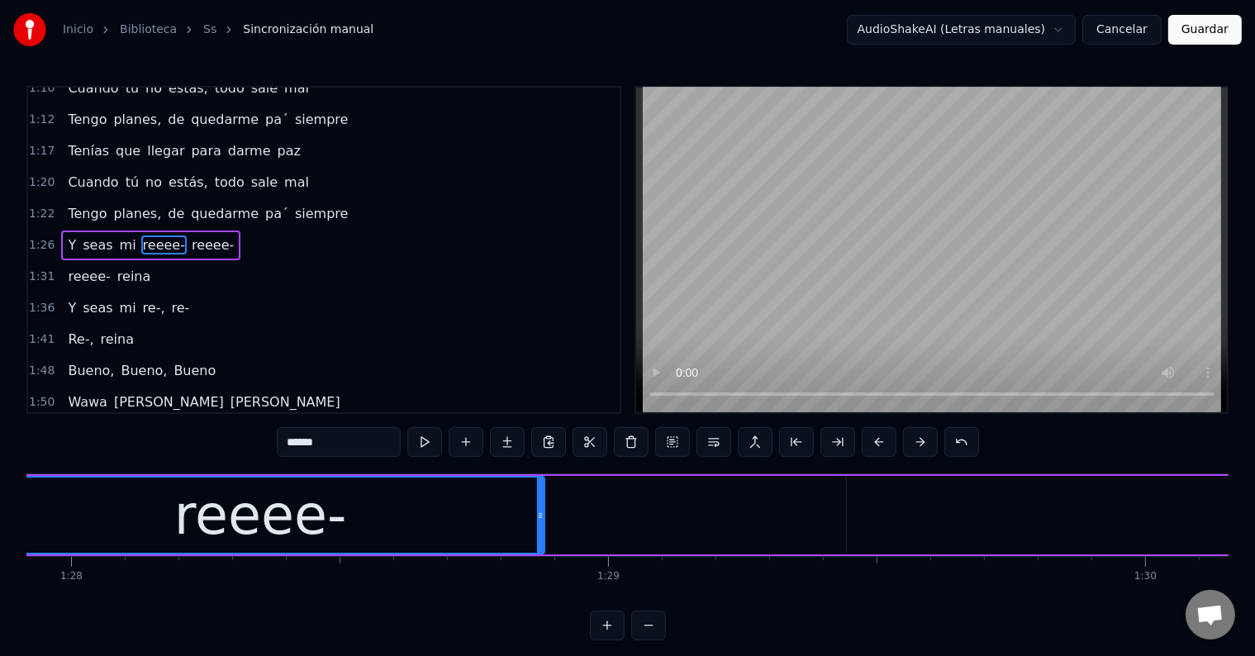
scroll to position [0, 47087]
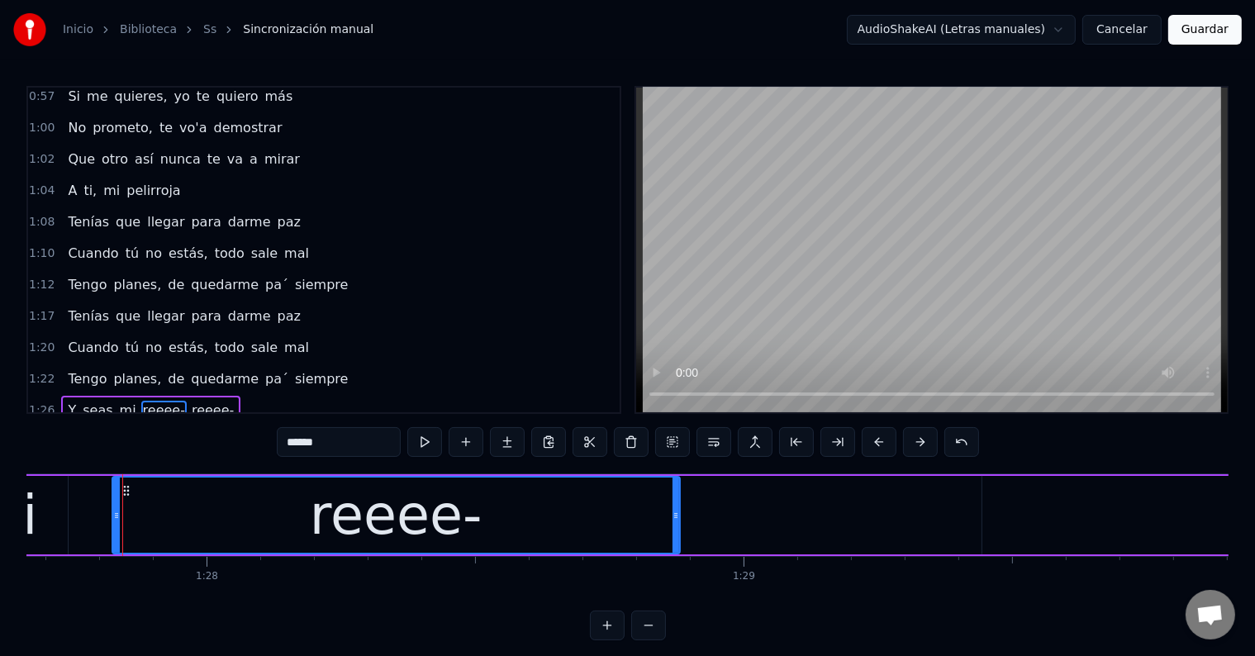
click at [88, 338] on span "Cuando" at bounding box center [93, 347] width 54 height 19
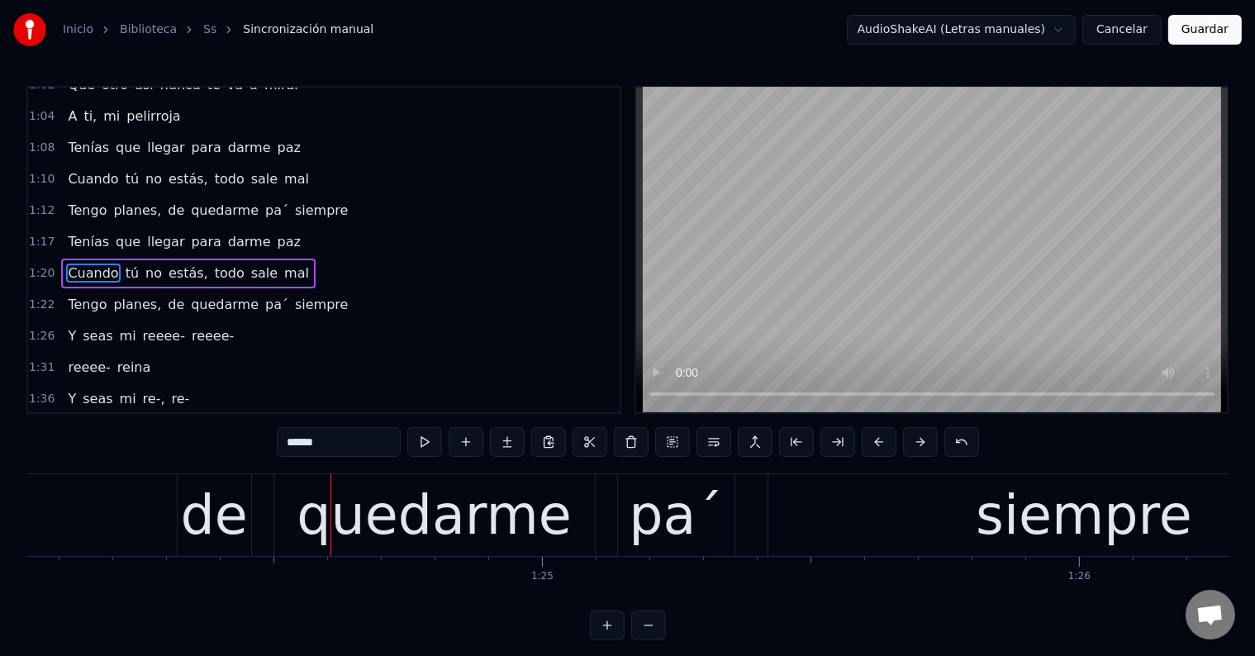
scroll to position [0, 45202]
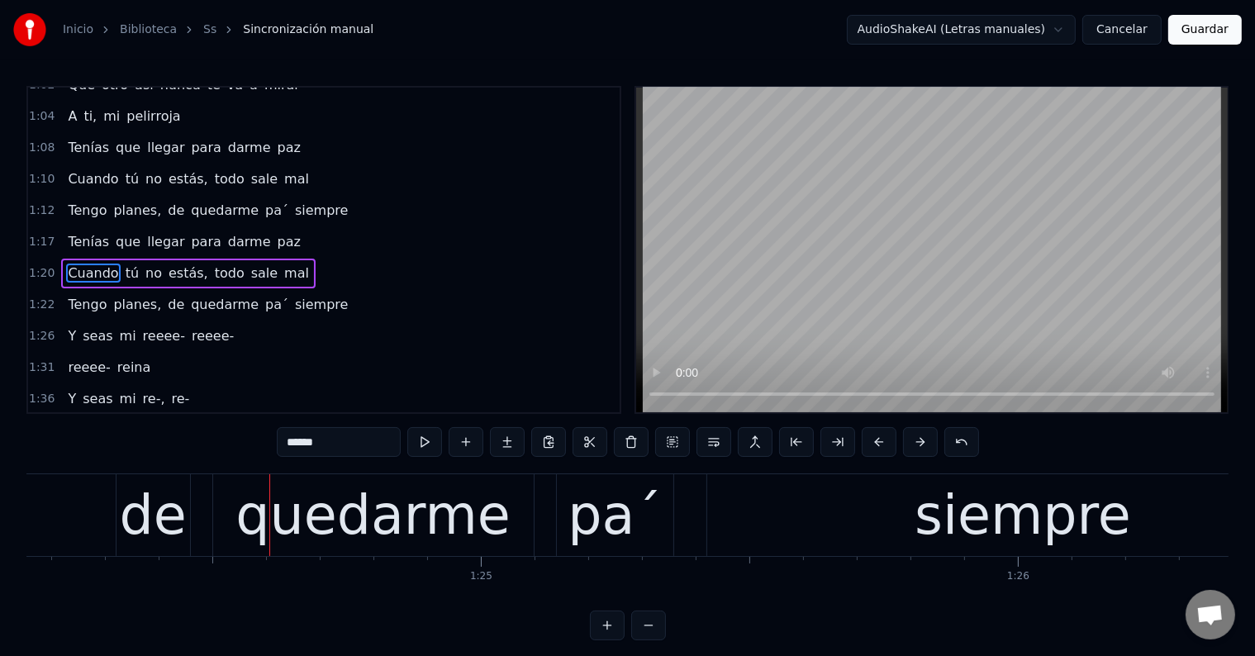
click at [72, 421] on span "Re-," at bounding box center [80, 430] width 29 height 19
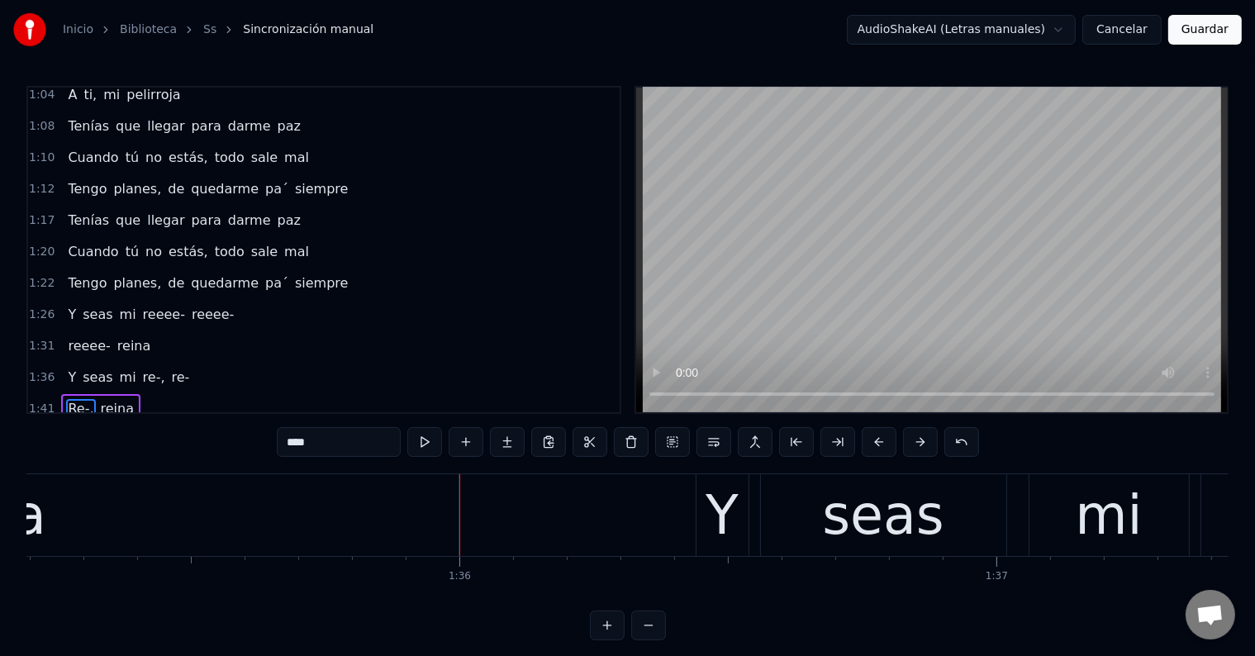
scroll to position [0, 51481]
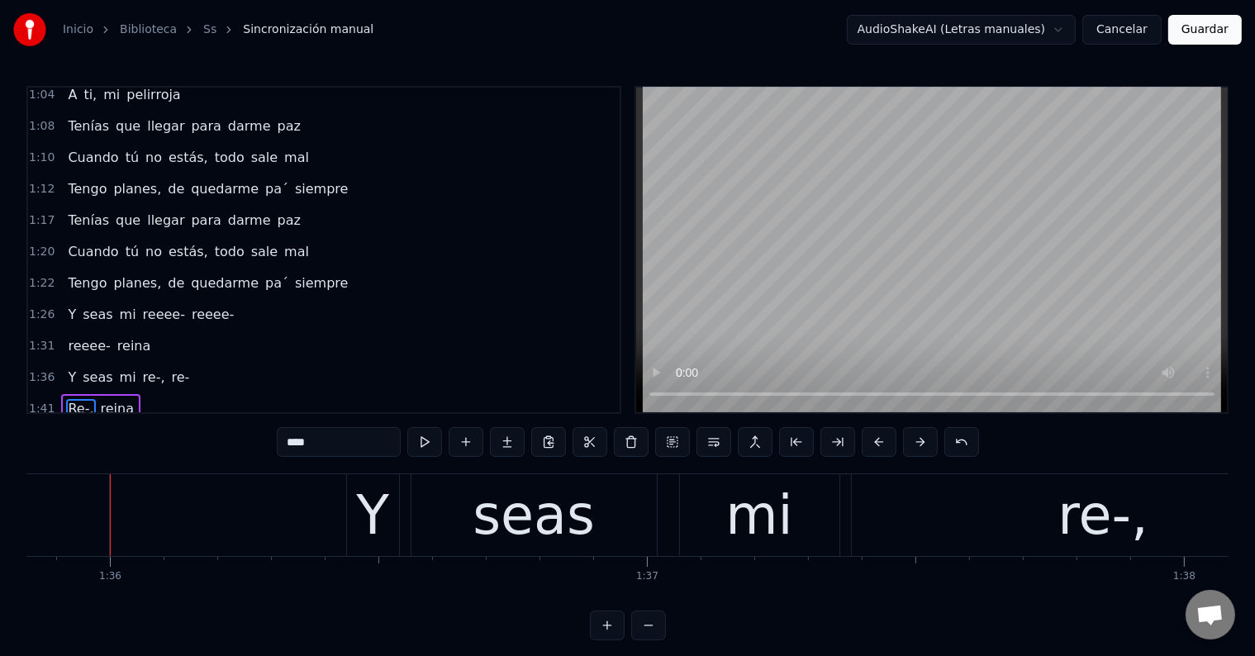
drag, startPoint x: 297, startPoint y: 444, endPoint x: 288, endPoint y: 444, distance: 9.1
click at [288, 444] on input "****" at bounding box center [339, 442] width 124 height 30
click at [288, 442] on input "****" at bounding box center [339, 442] width 124 height 30
drag, startPoint x: 296, startPoint y: 442, endPoint x: 306, endPoint y: 443, distance: 10.0
click at [306, 443] on input "****" at bounding box center [339, 442] width 124 height 30
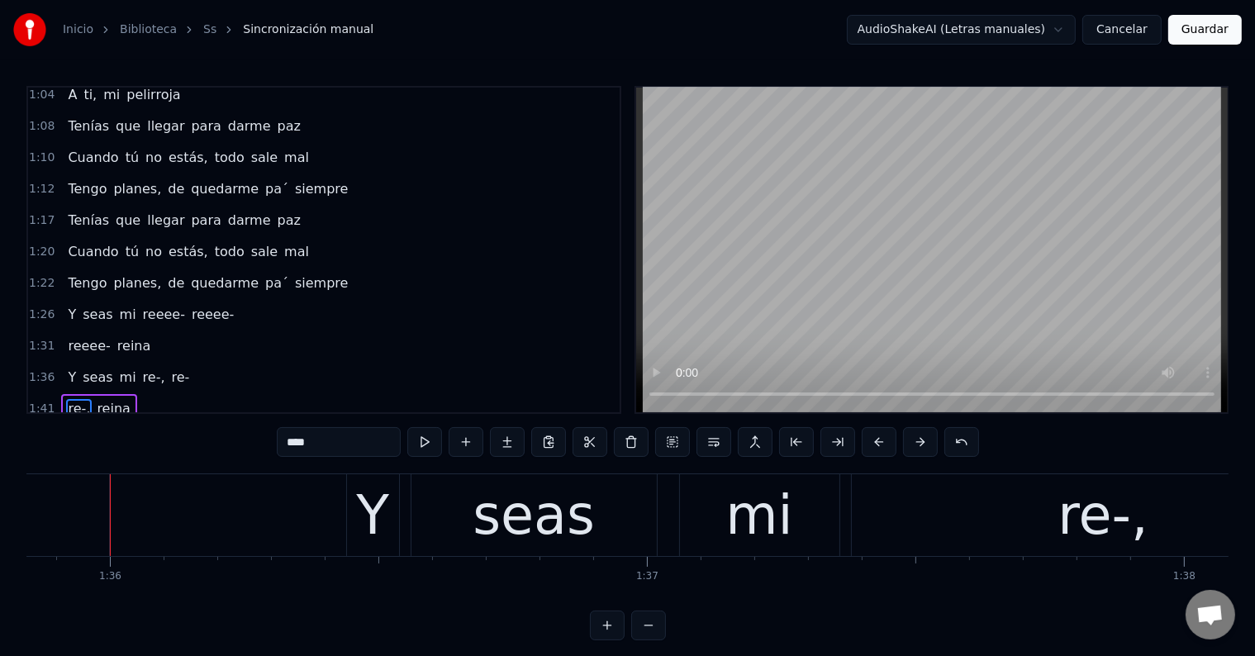
paste input "*"
click at [141, 368] on span "re-," at bounding box center [154, 377] width 26 height 19
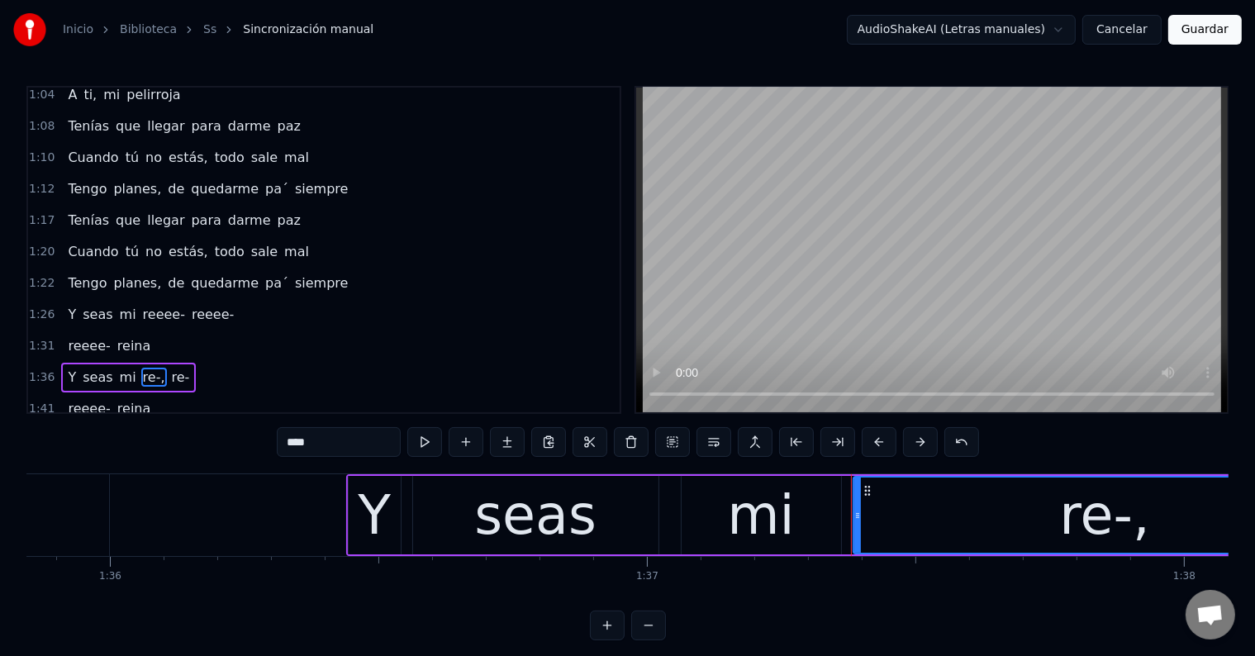
scroll to position [673, 0]
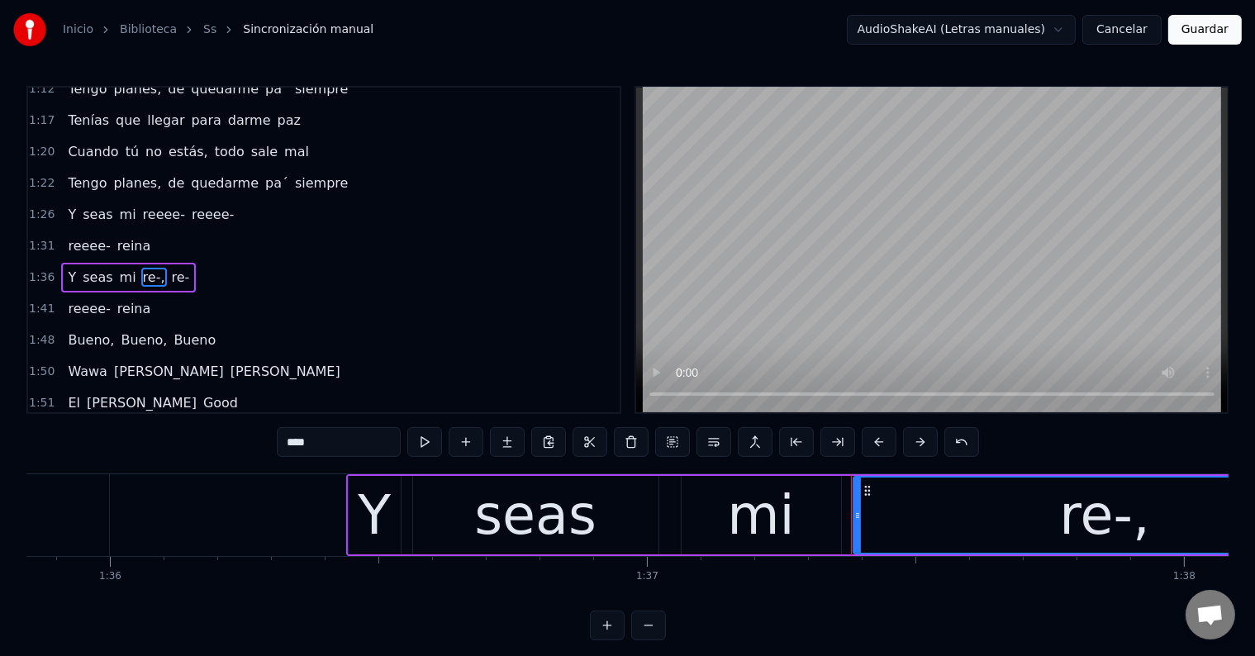
click at [297, 444] on input "****" at bounding box center [339, 442] width 124 height 30
paste input "***"
click at [190, 268] on span "re-" at bounding box center [200, 277] width 21 height 19
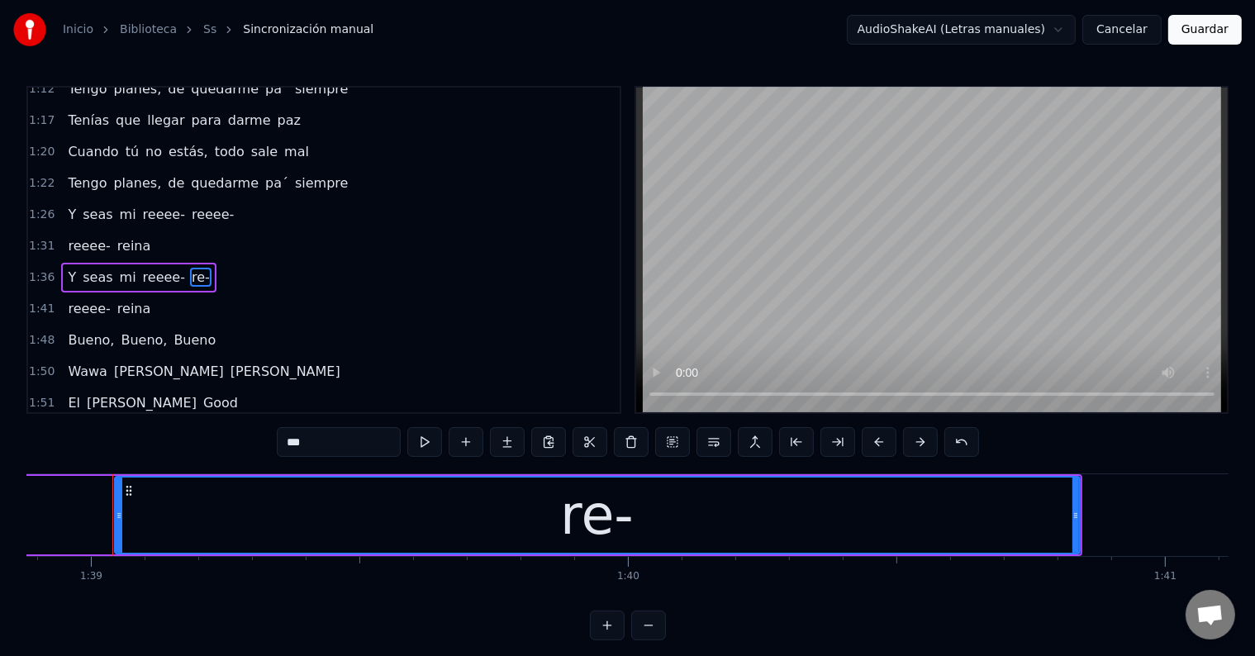
scroll to position [0, 53114]
click at [295, 440] on input "***" at bounding box center [339, 442] width 124 height 30
paste input "***"
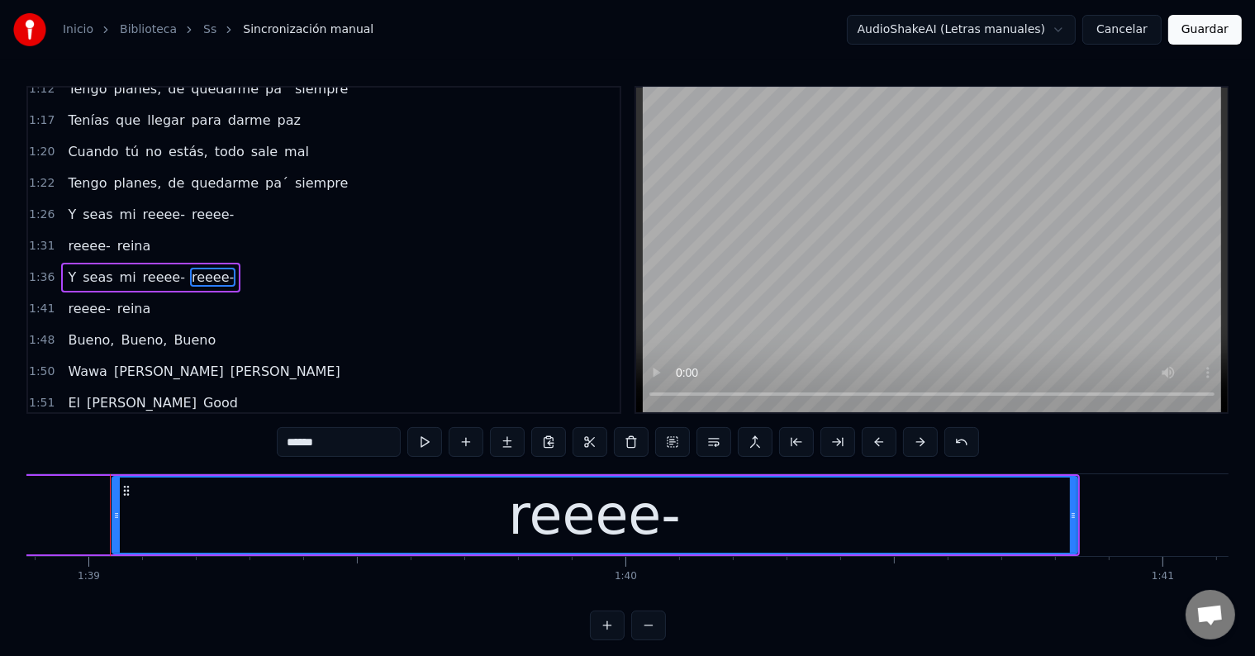
click at [83, 236] on span "reeee-" at bounding box center [88, 245] width 45 height 19
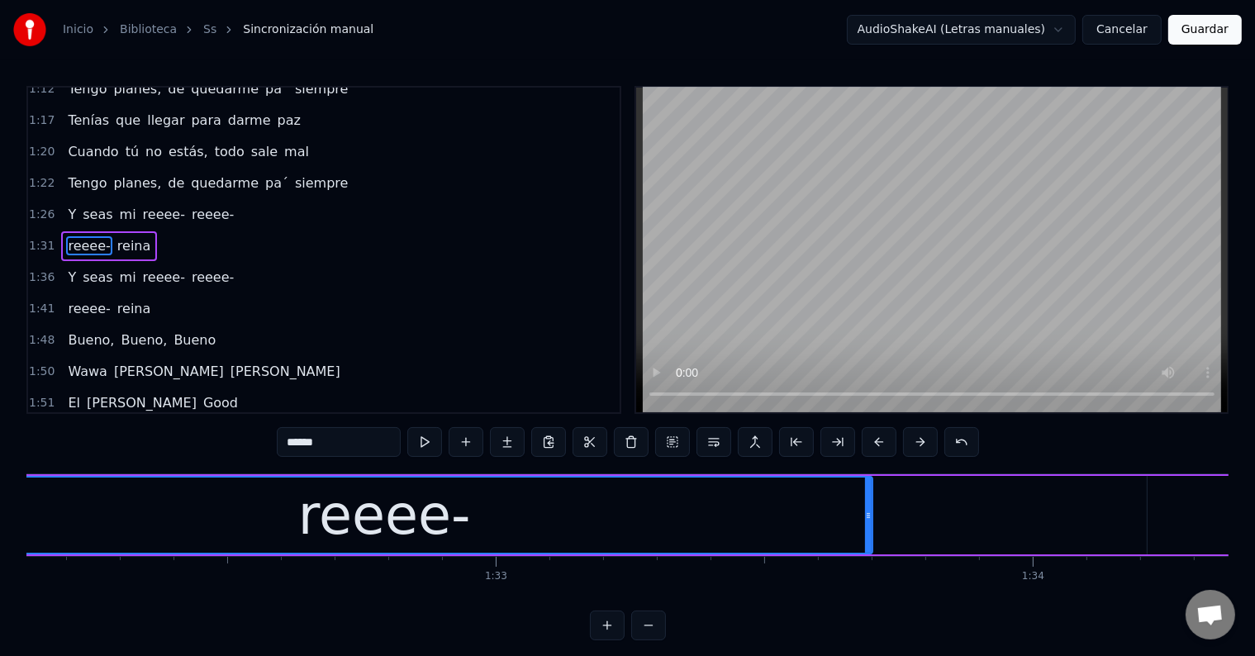
scroll to position [0, 49267]
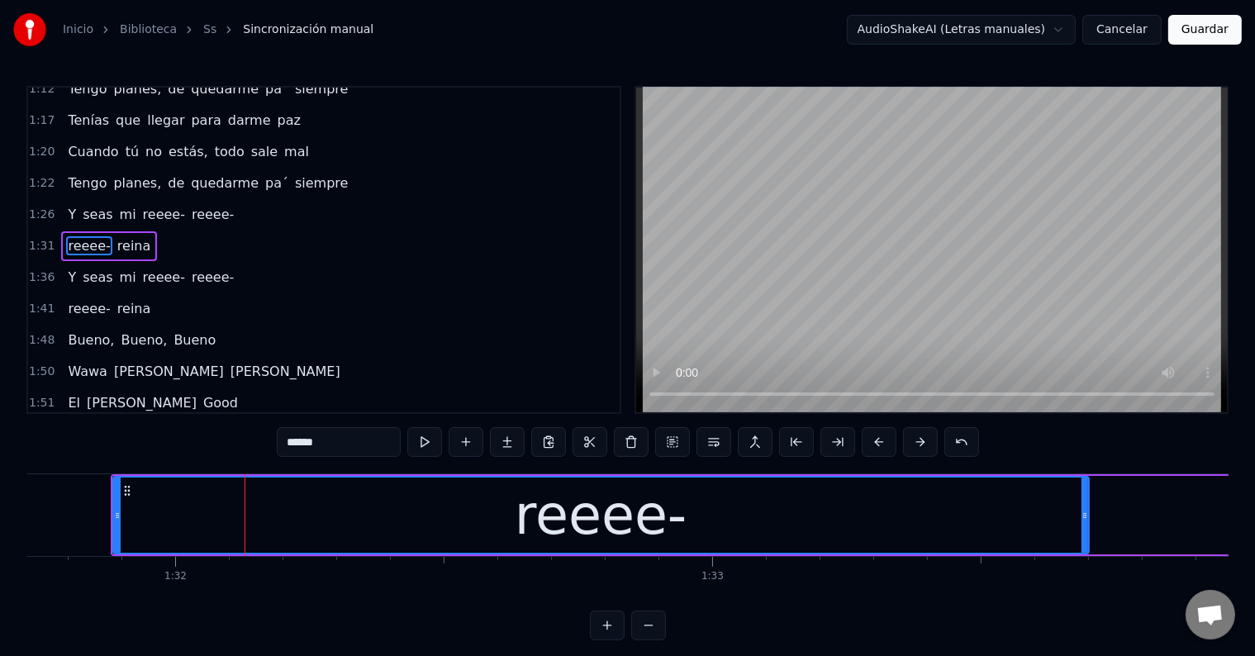
click at [293, 174] on span "siempre" at bounding box center [321, 183] width 56 height 19
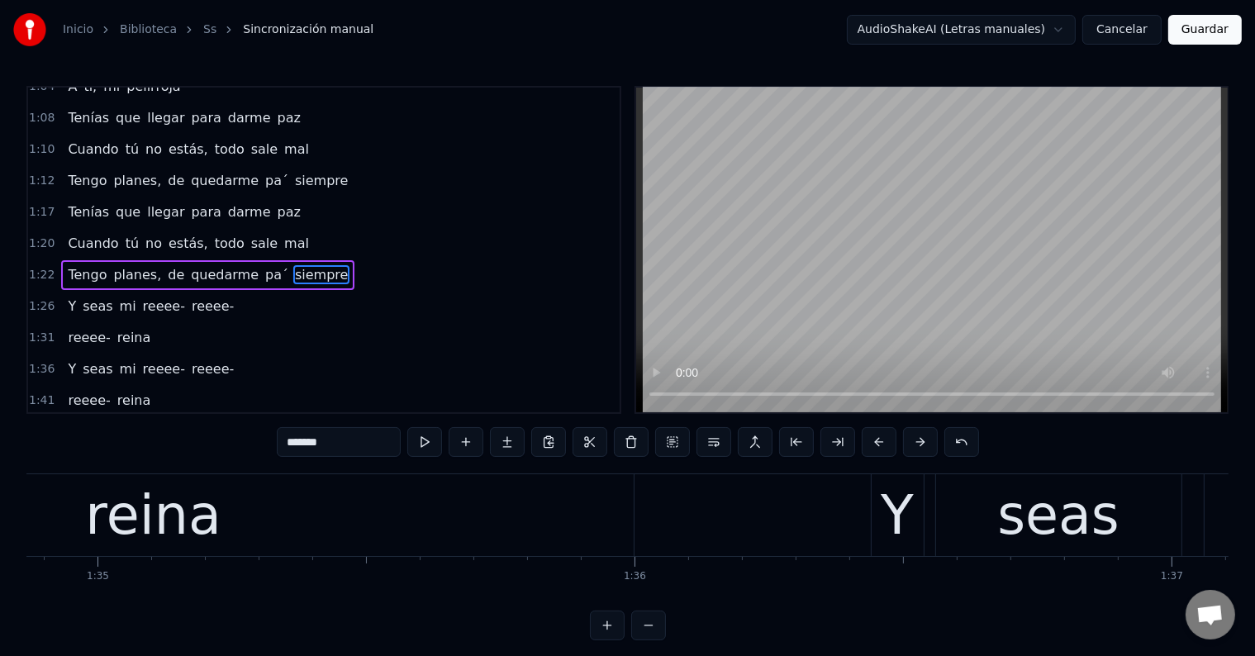
scroll to position [0, 50953]
click at [317, 531] on div "reina" at bounding box center [157, 515] width 960 height 82
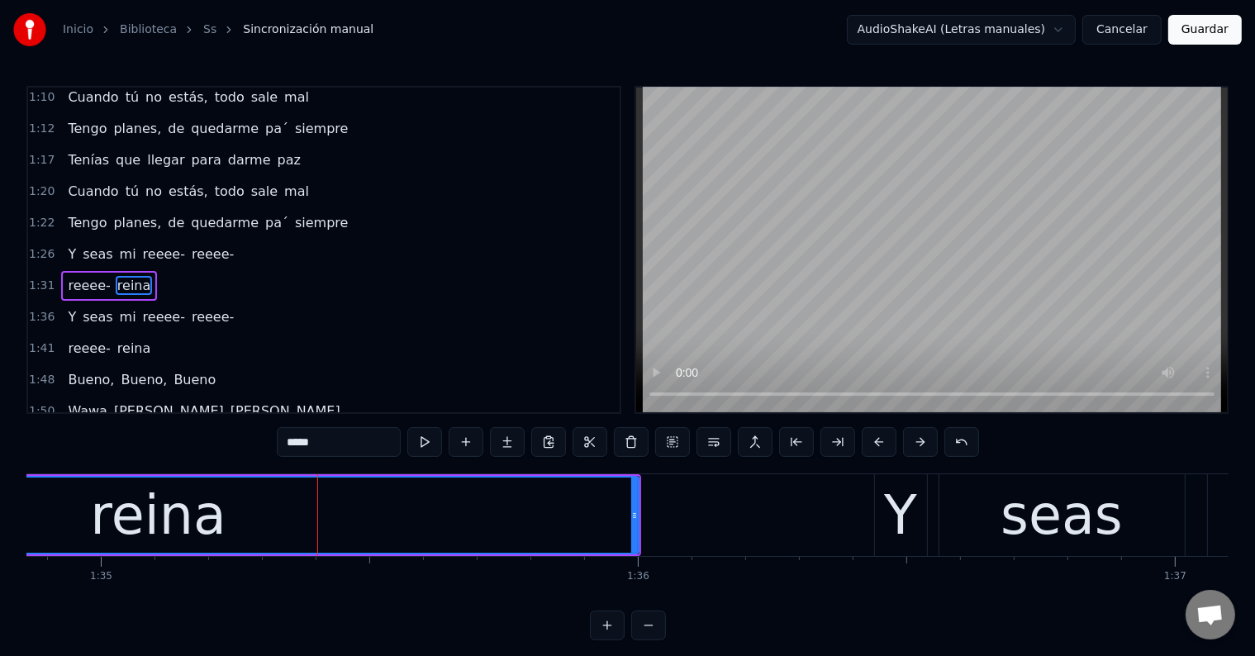
scroll to position [643, 0]
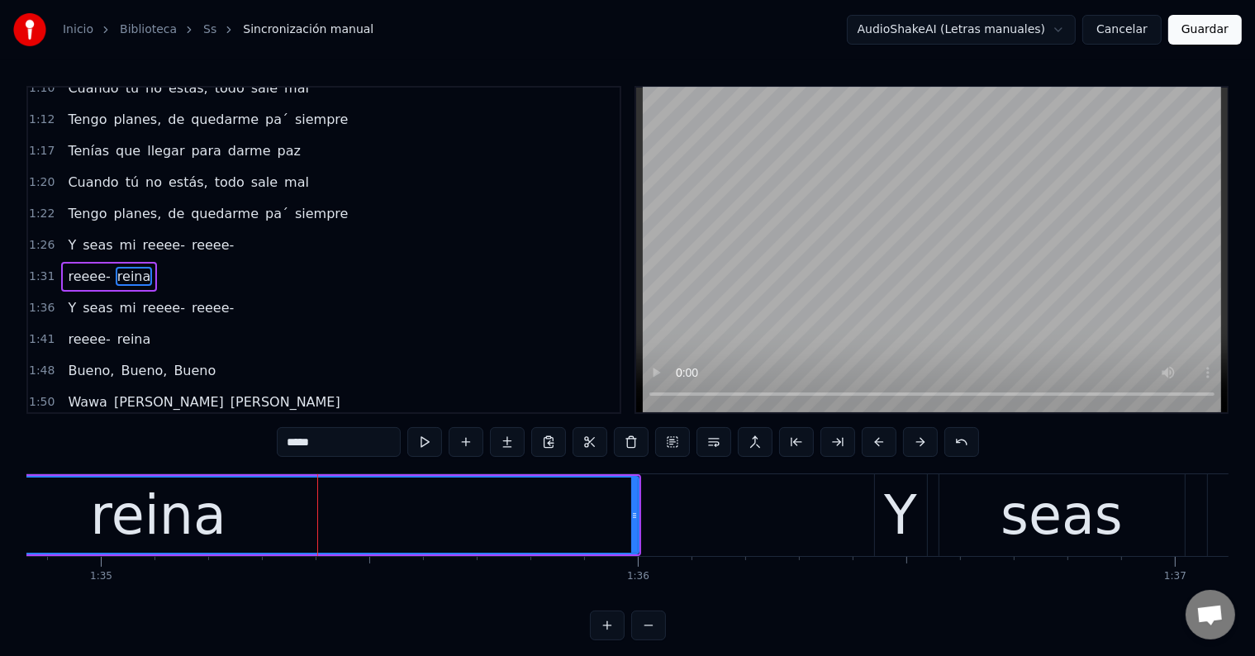
click at [345, 443] on input "*****" at bounding box center [339, 442] width 124 height 30
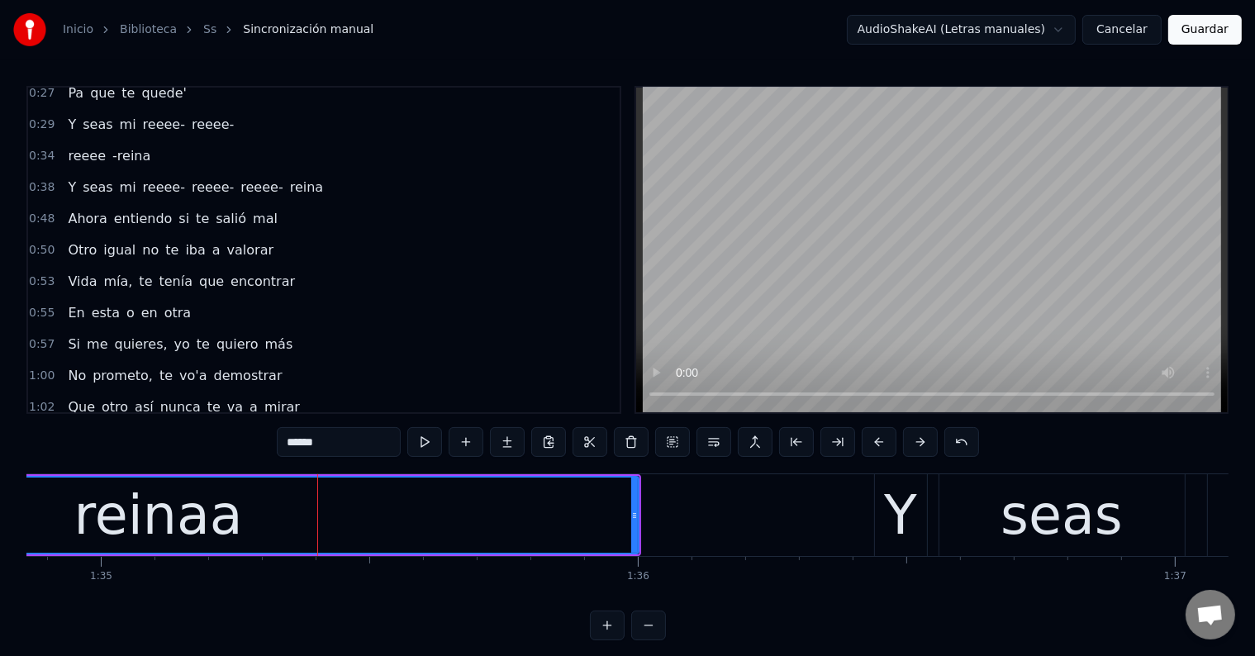
scroll to position [147, 0]
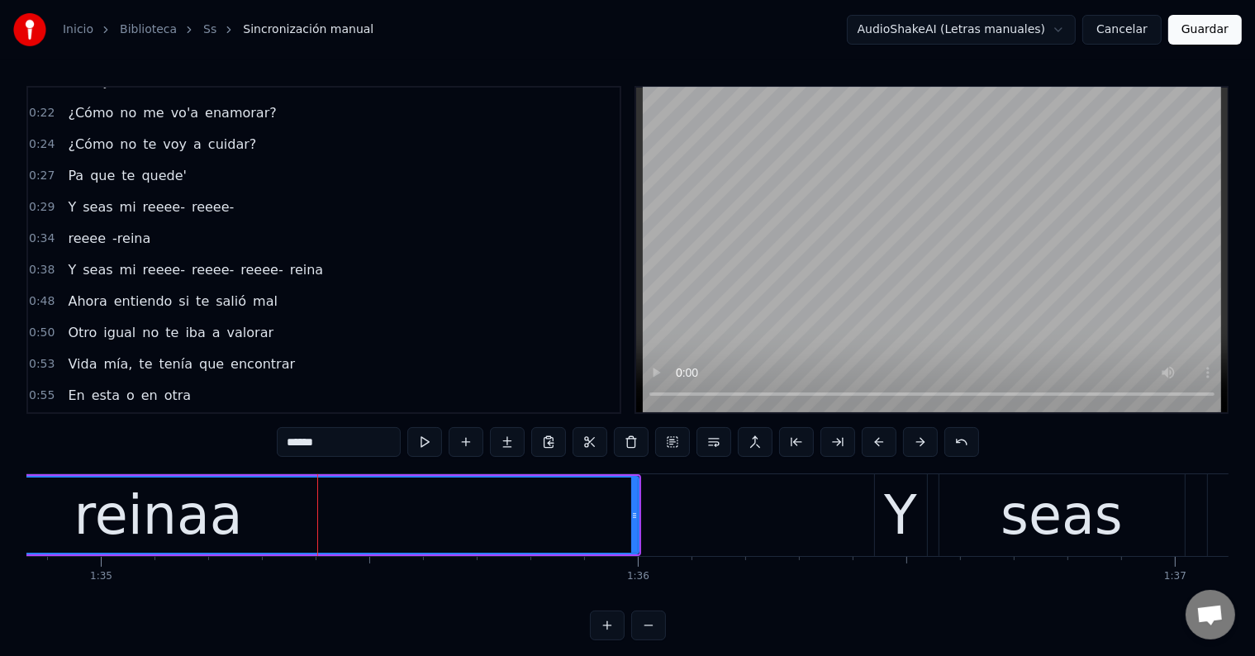
click at [288, 260] on span "reina" at bounding box center [306, 269] width 36 height 19
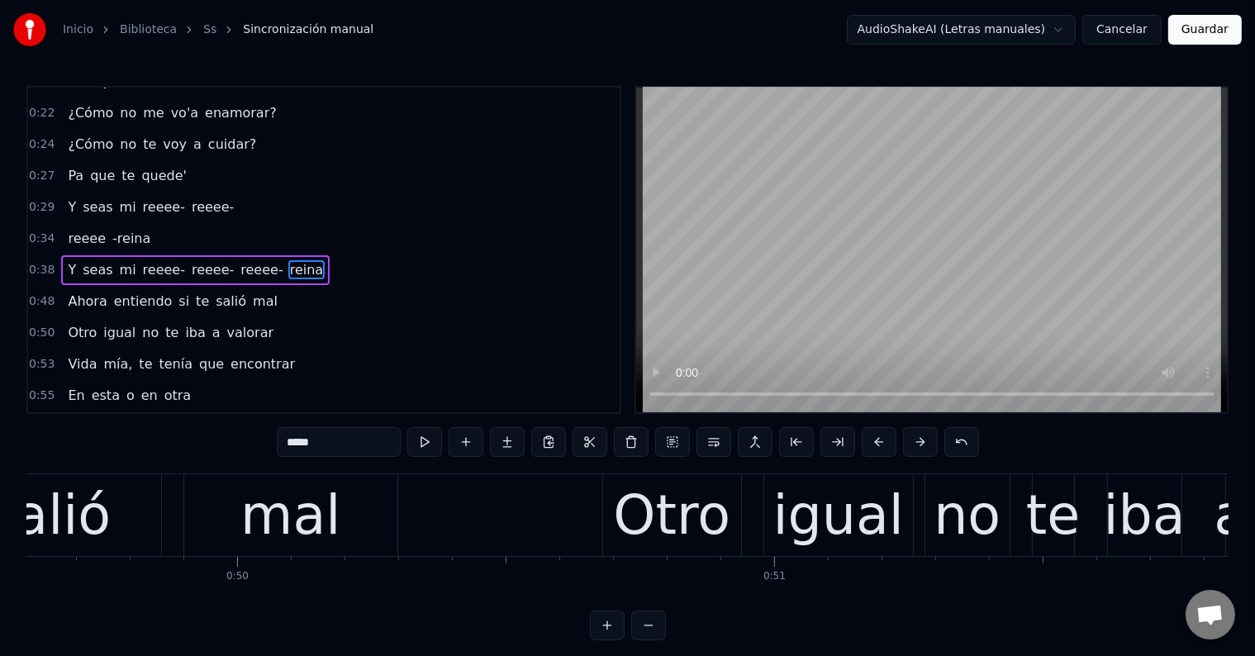
scroll to position [0, 24719]
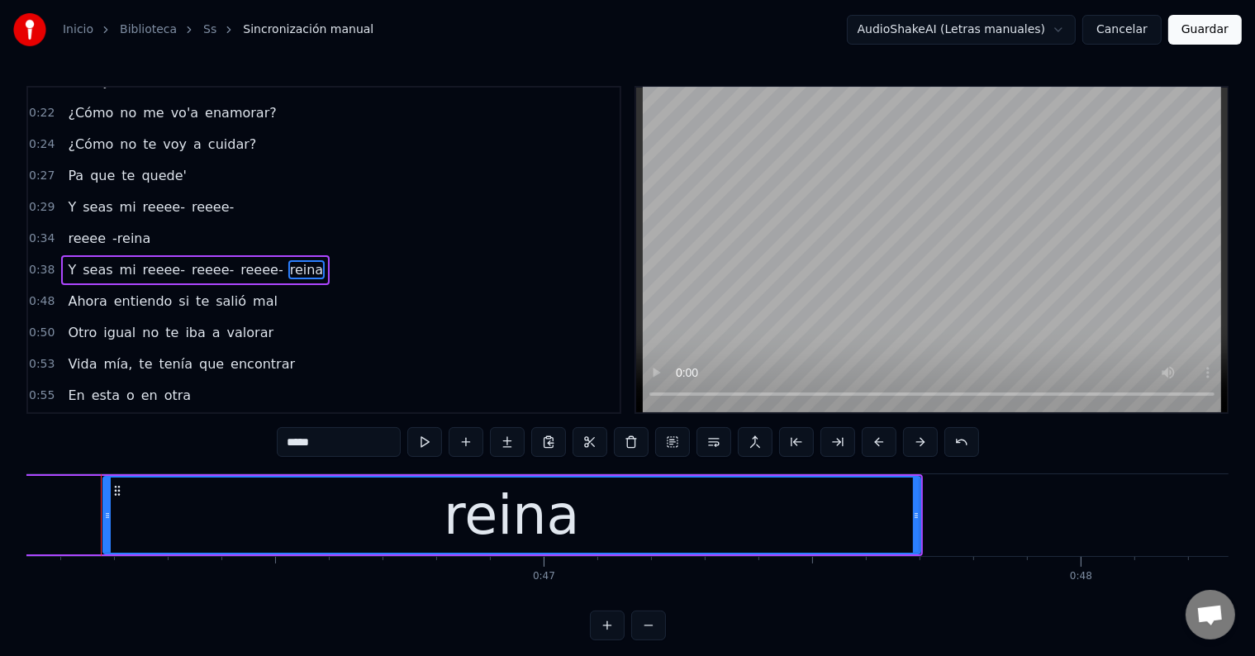
click at [338, 452] on input "*****" at bounding box center [339, 442] width 124 height 30
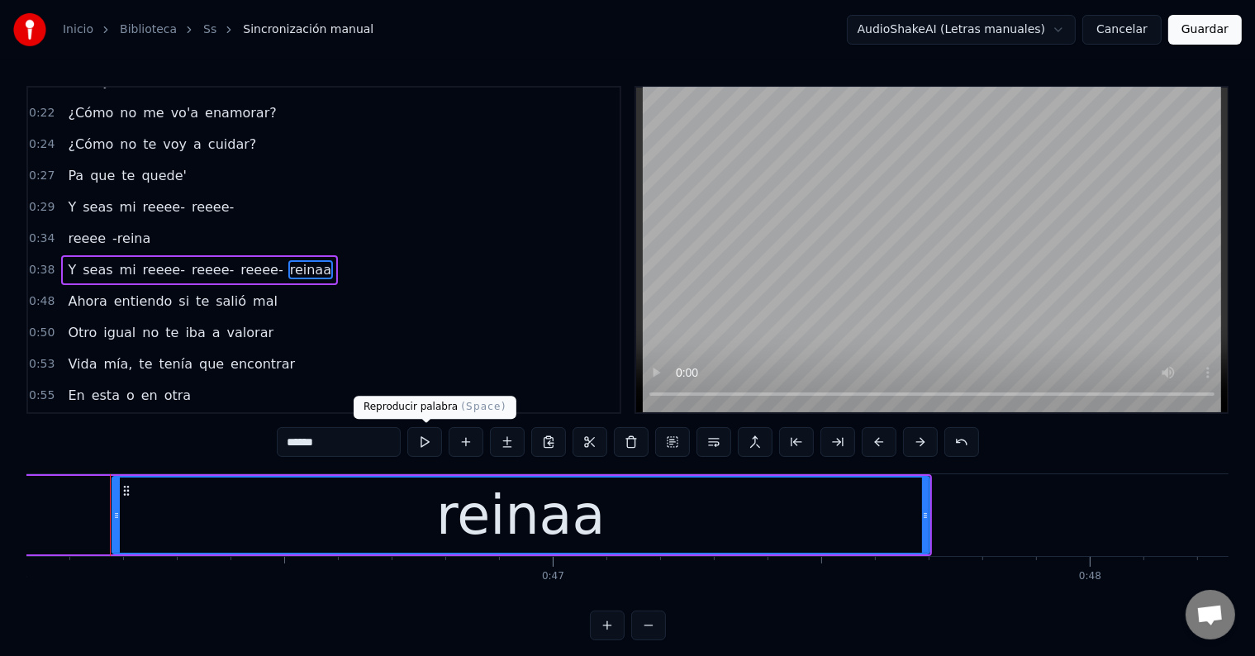
click at [425, 442] on button at bounding box center [424, 442] width 35 height 30
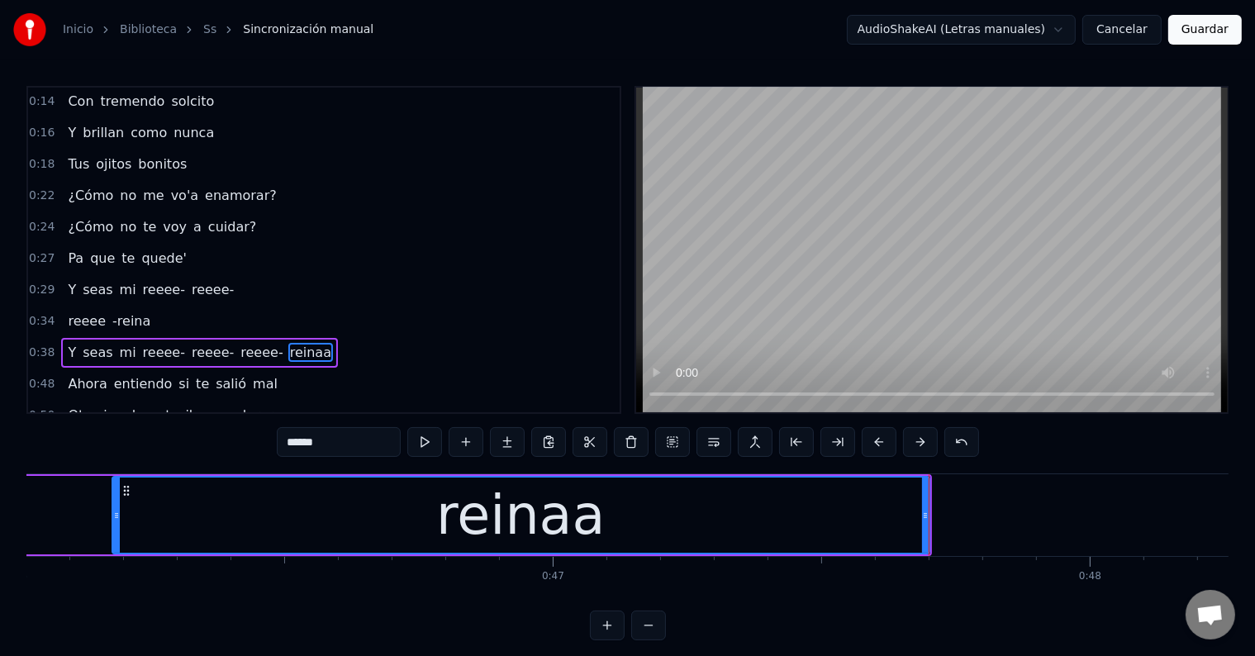
scroll to position [0, 0]
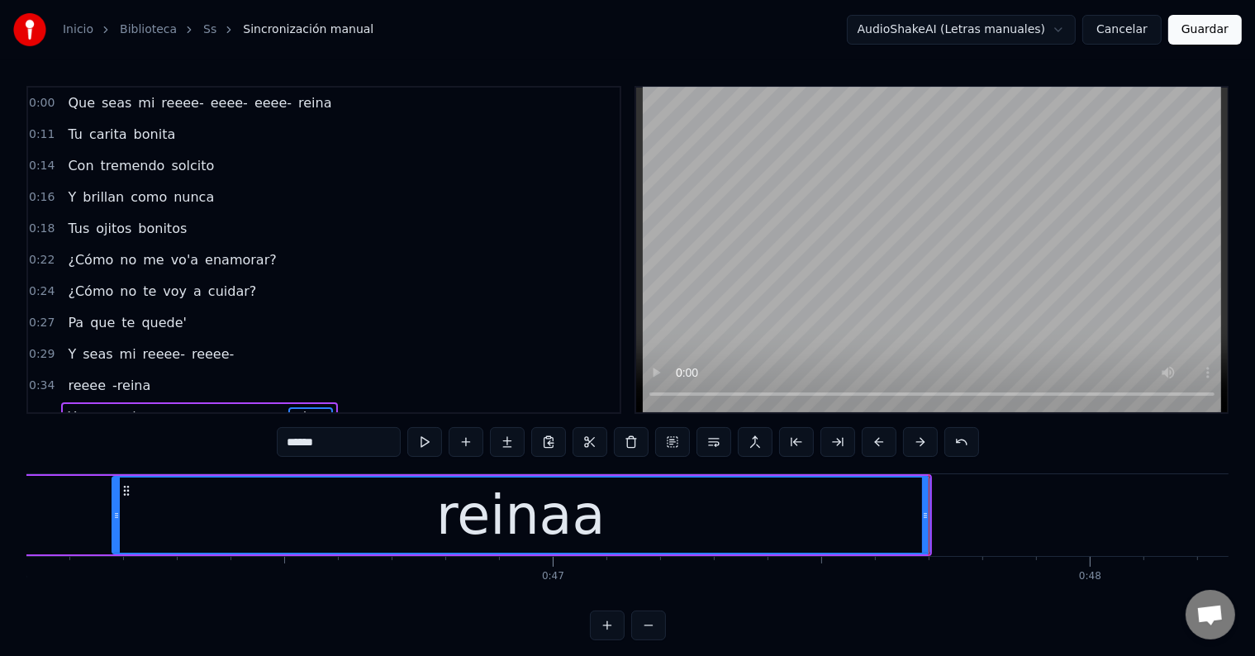
drag, startPoint x: 281, startPoint y: 107, endPoint x: 288, endPoint y: 132, distance: 25.7
click at [297, 107] on span "reina" at bounding box center [315, 102] width 36 height 19
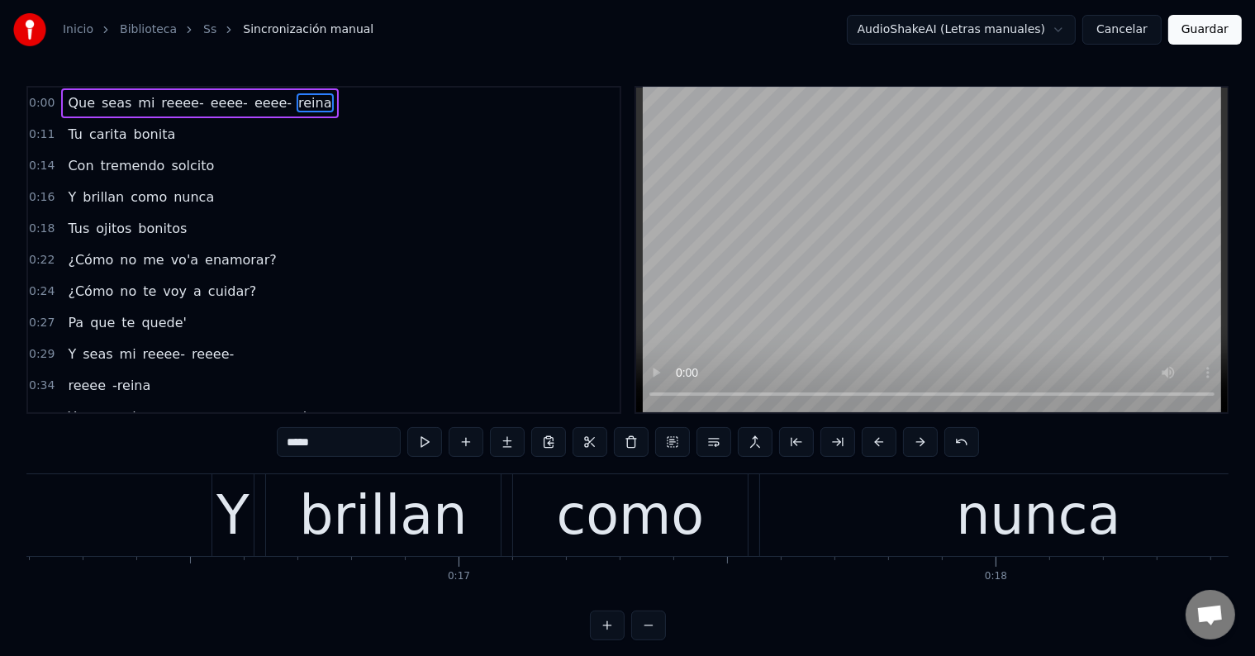
scroll to position [0, 3881]
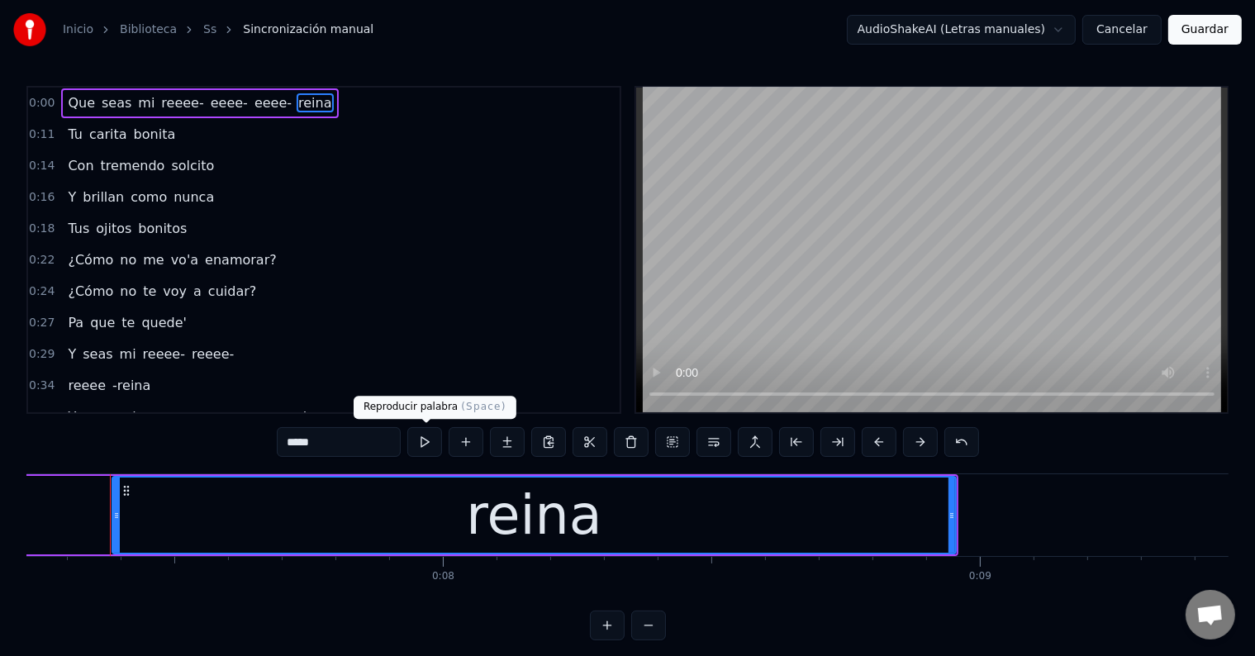
click at [431, 443] on button at bounding box center [424, 442] width 35 height 30
click at [125, 376] on span "-reina" at bounding box center [131, 385] width 41 height 19
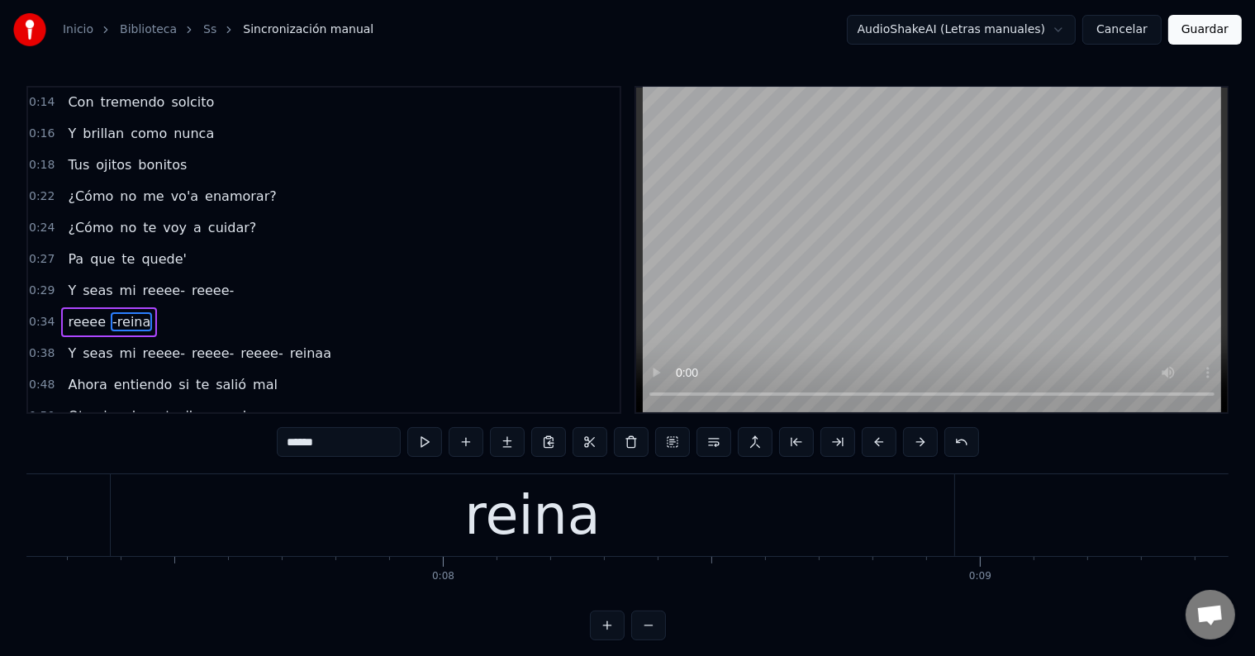
scroll to position [125, 0]
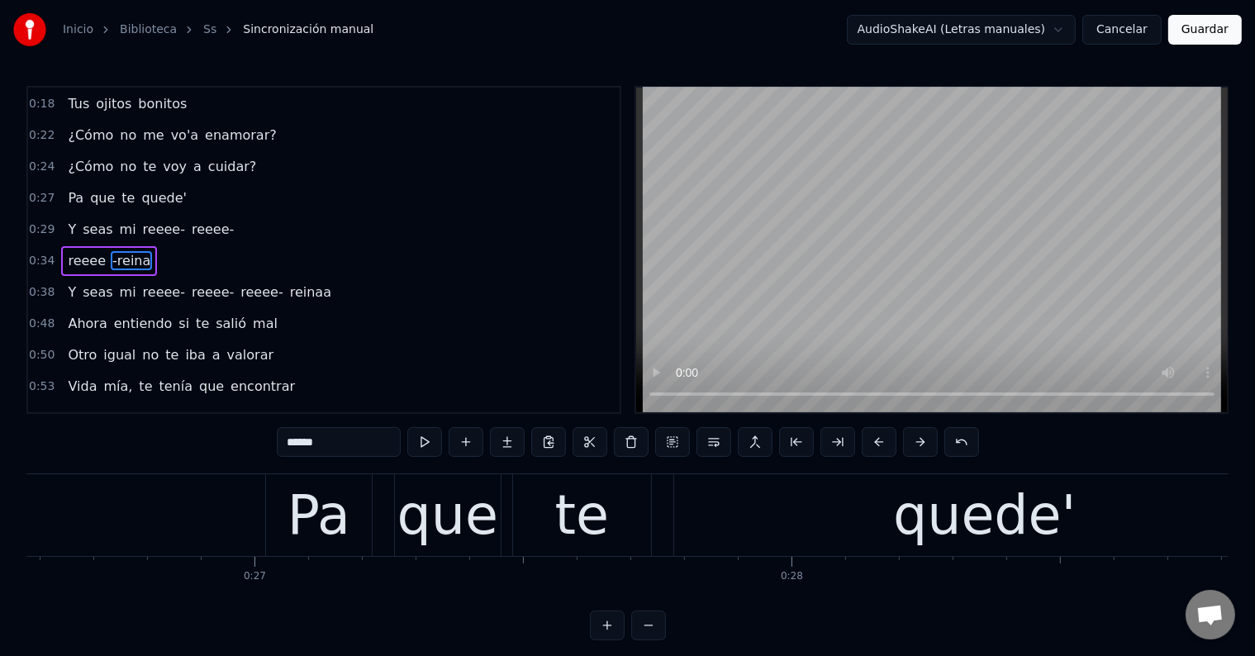
click at [374, 447] on input "******" at bounding box center [339, 442] width 124 height 30
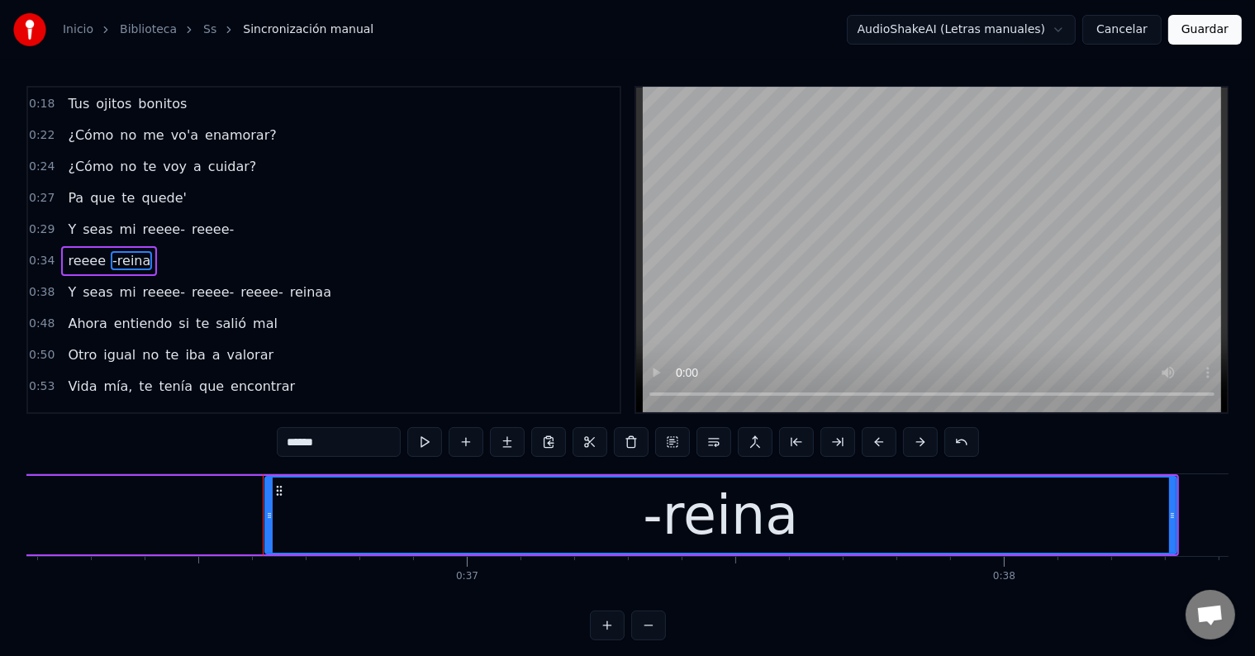
scroll to position [0, 19586]
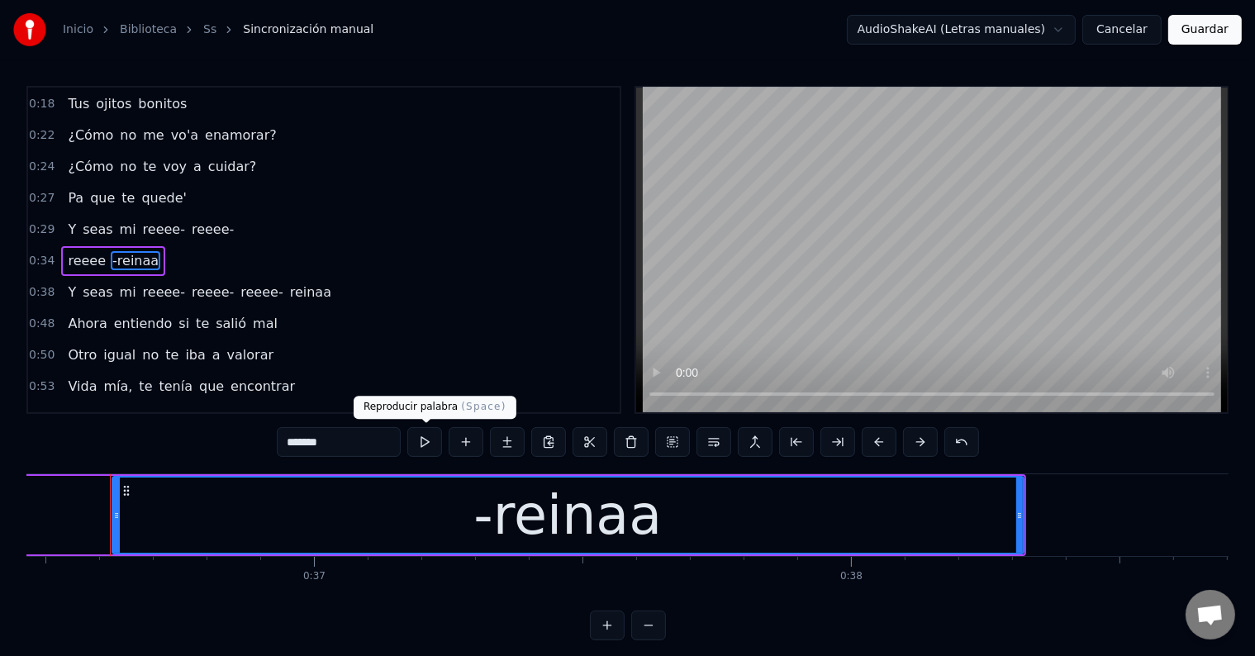
click at [421, 444] on button at bounding box center [424, 442] width 35 height 30
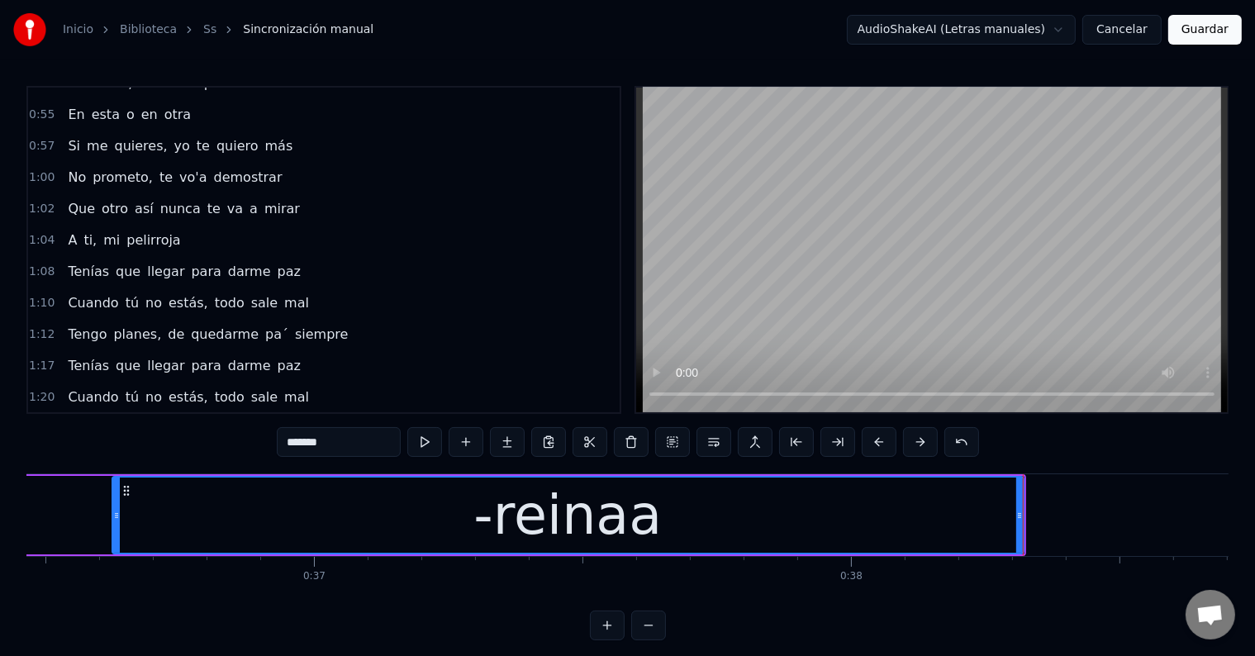
scroll to position [455, 0]
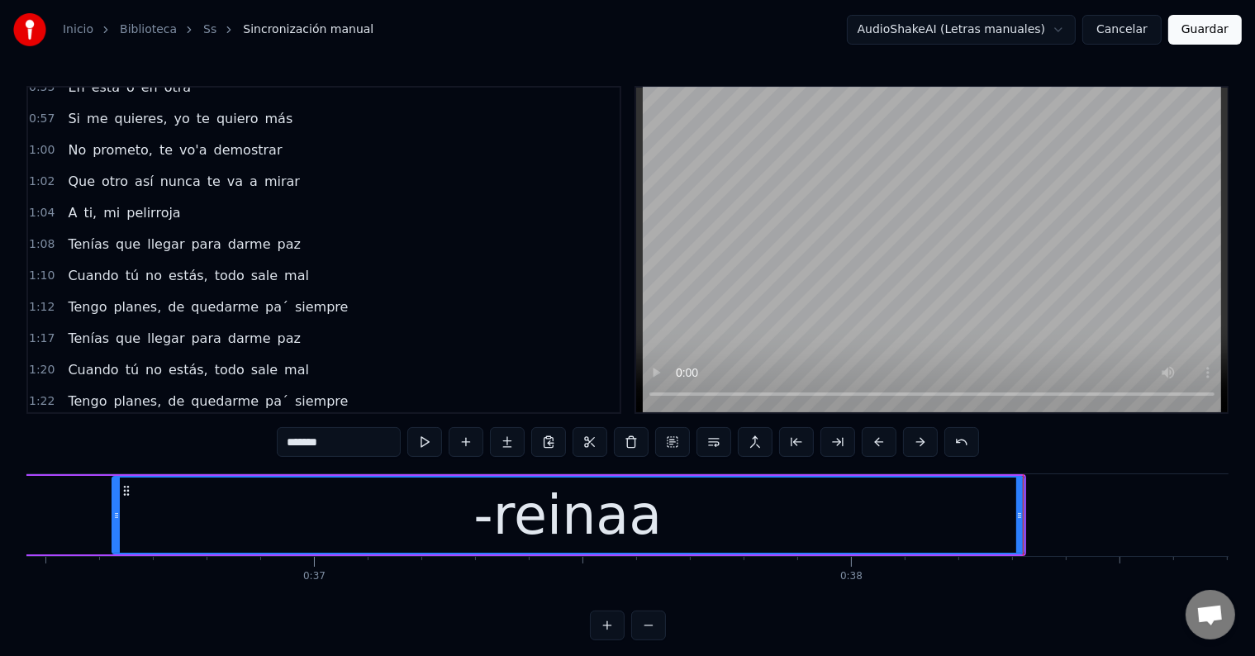
click at [149, 235] on span "llegar" at bounding box center [165, 244] width 40 height 19
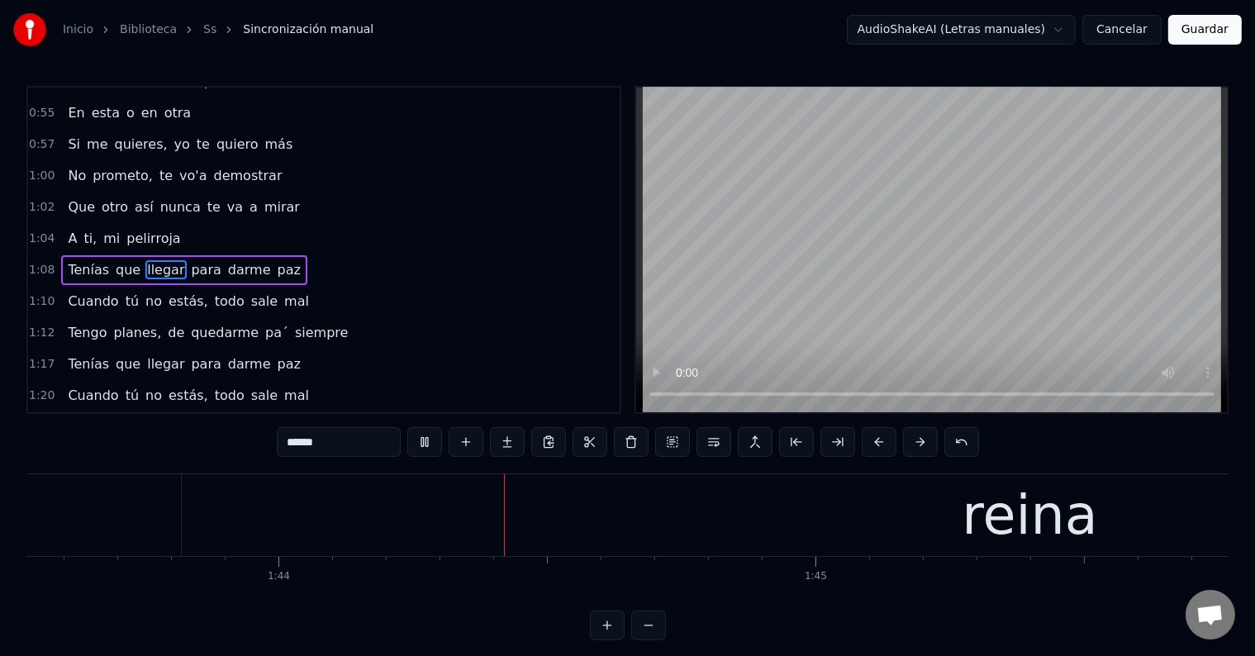
scroll to position [0, 55670]
click at [729, 497] on div "reina" at bounding box center [969, 515] width 1696 height 82
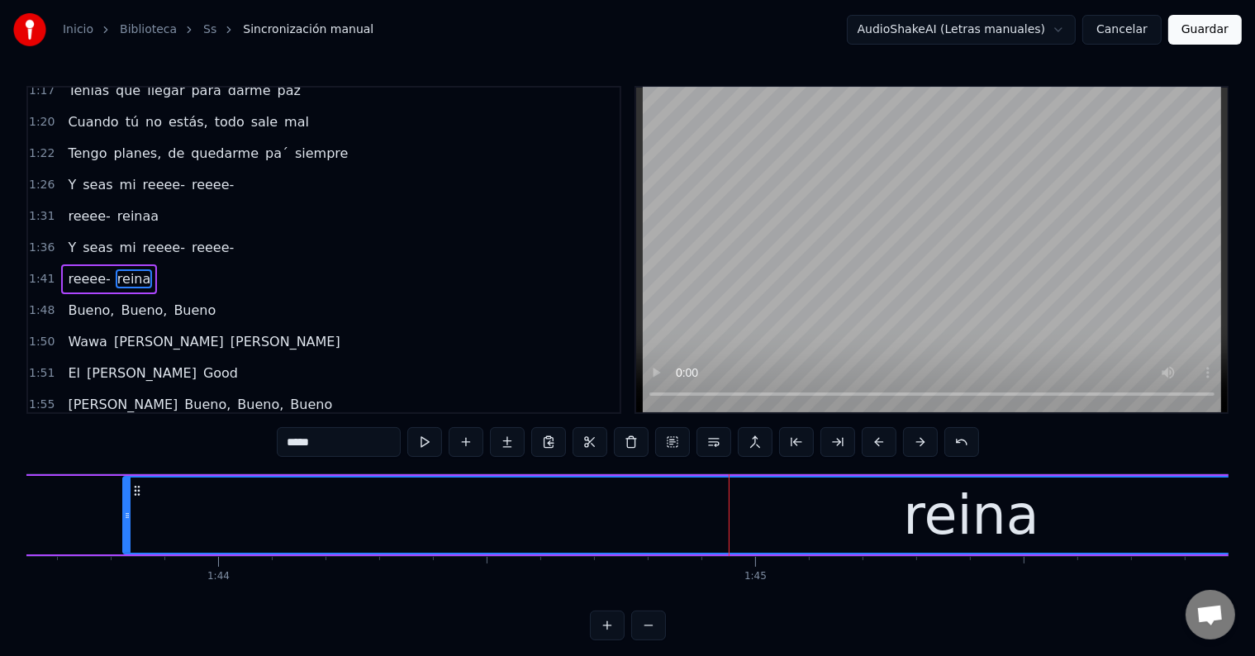
scroll to position [704, 0]
click at [361, 450] on input "*****" at bounding box center [339, 442] width 124 height 30
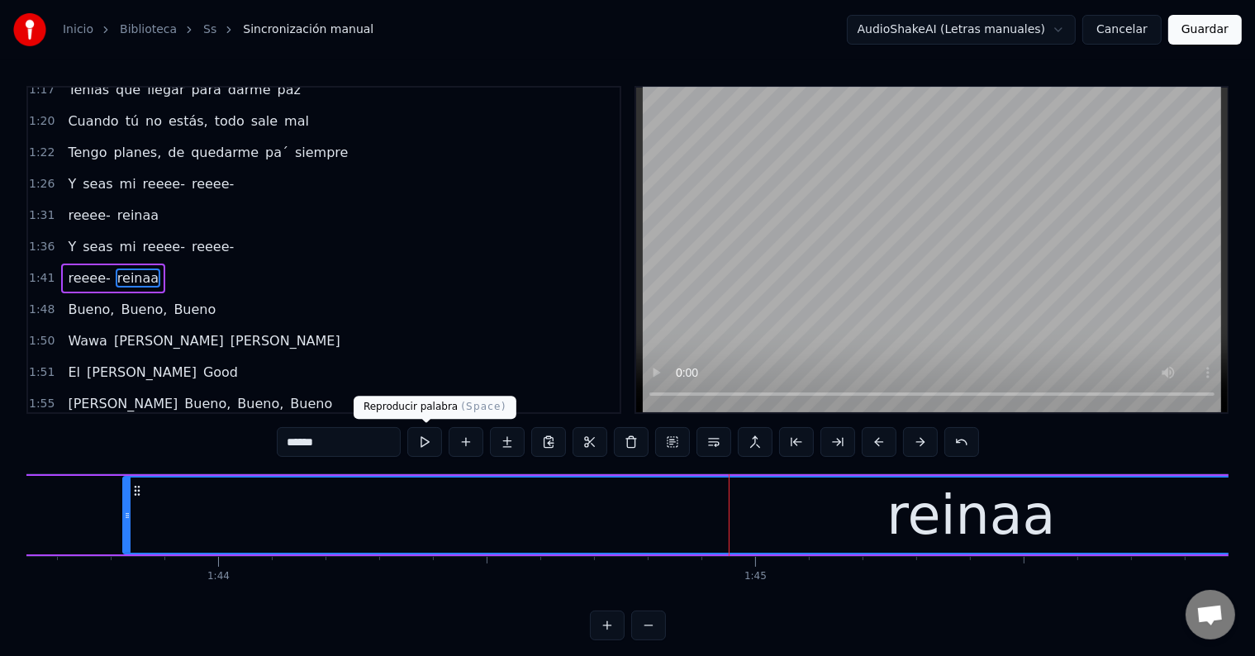
click at [435, 442] on button at bounding box center [424, 442] width 35 height 30
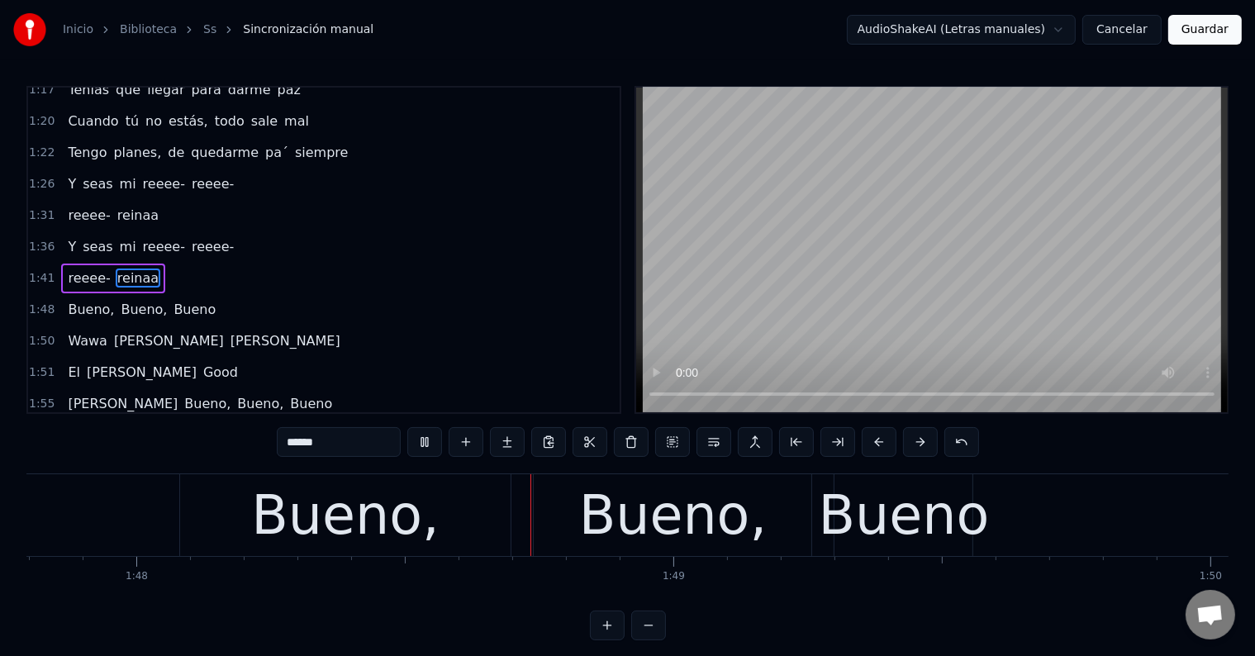
scroll to position [0, 58066]
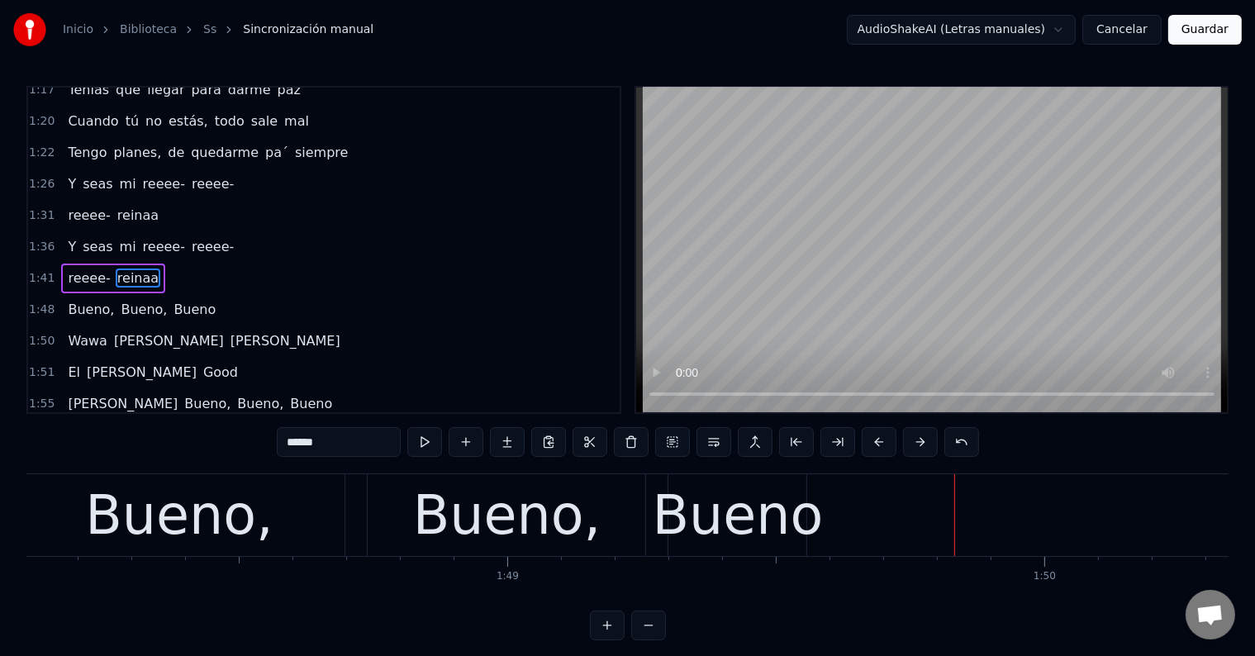
click at [268, 535] on div "Bueno," at bounding box center [179, 515] width 331 height 82
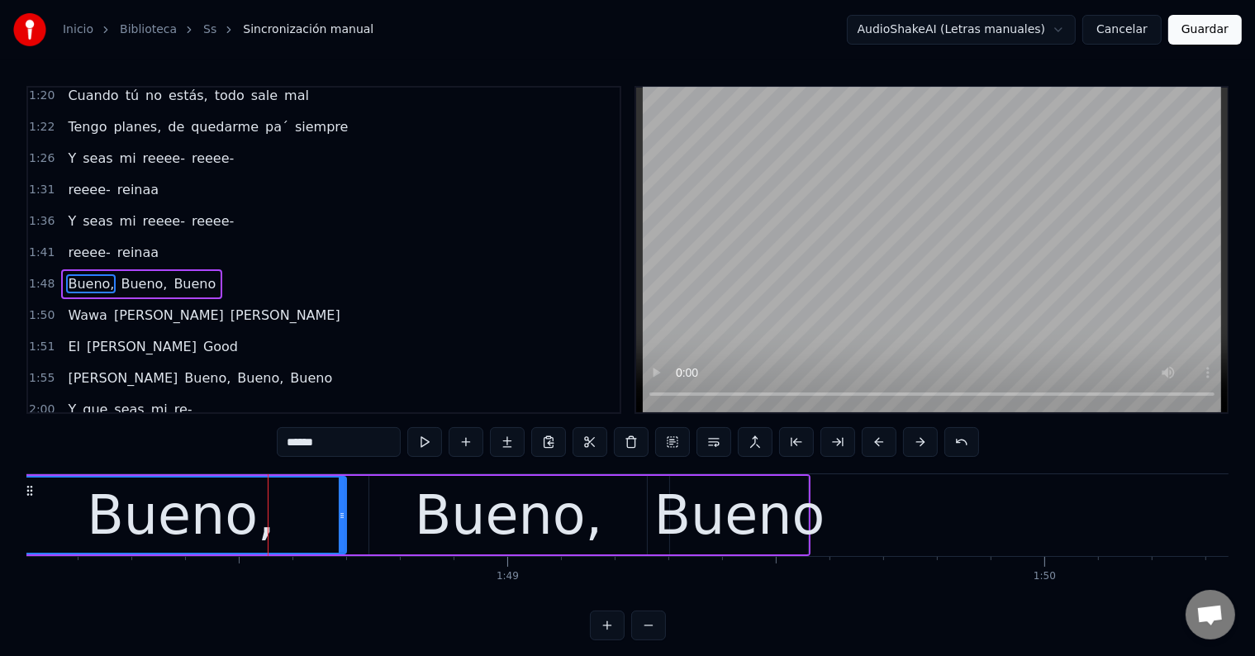
scroll to position [734, 0]
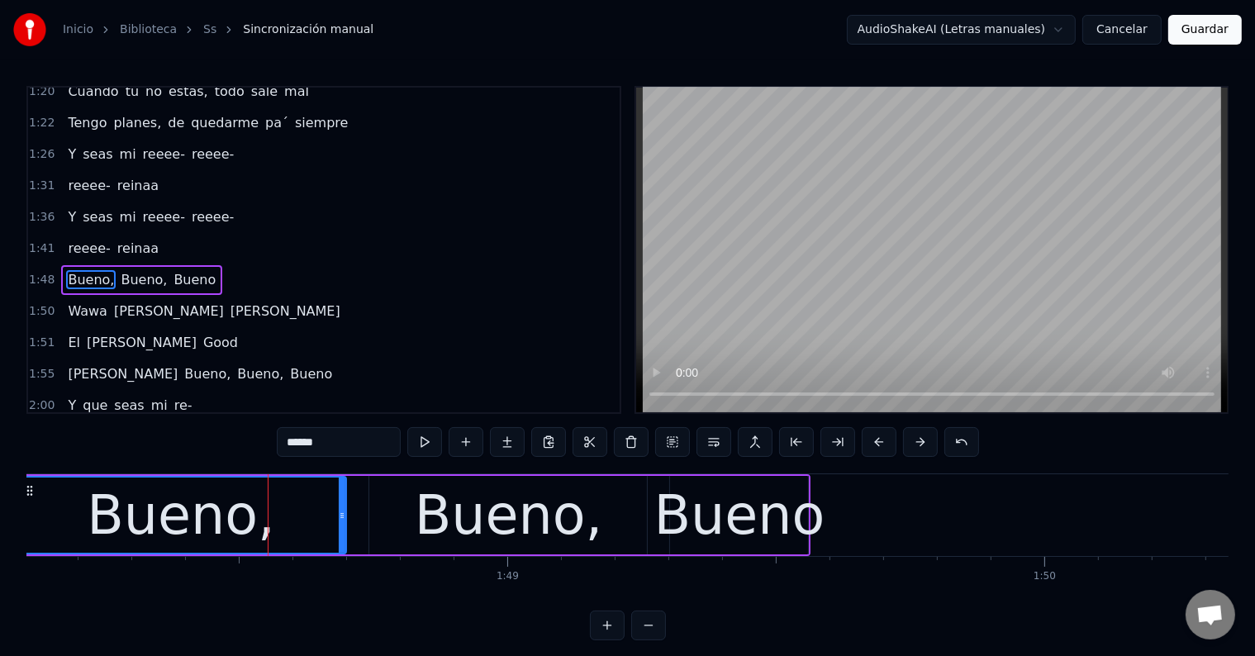
click at [466, 532] on div "Bueno," at bounding box center [509, 515] width 188 height 81
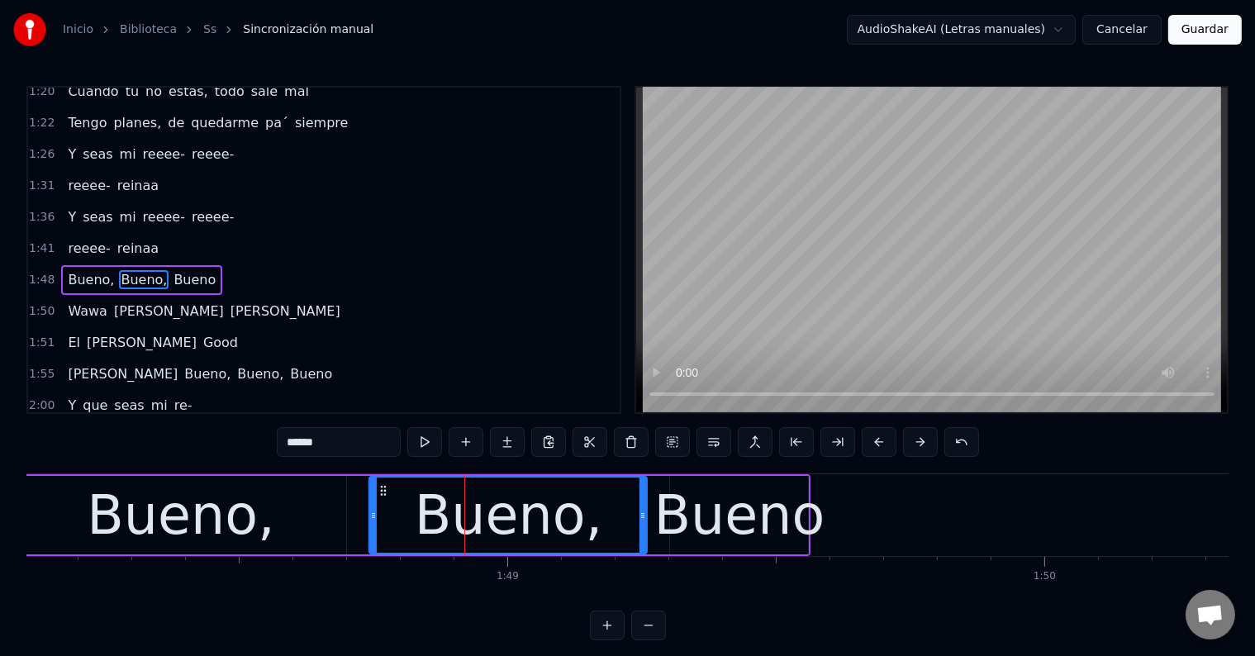
click at [291, 440] on input "******" at bounding box center [339, 442] width 124 height 30
click at [685, 509] on div "Bueno" at bounding box center [739, 515] width 171 height 81
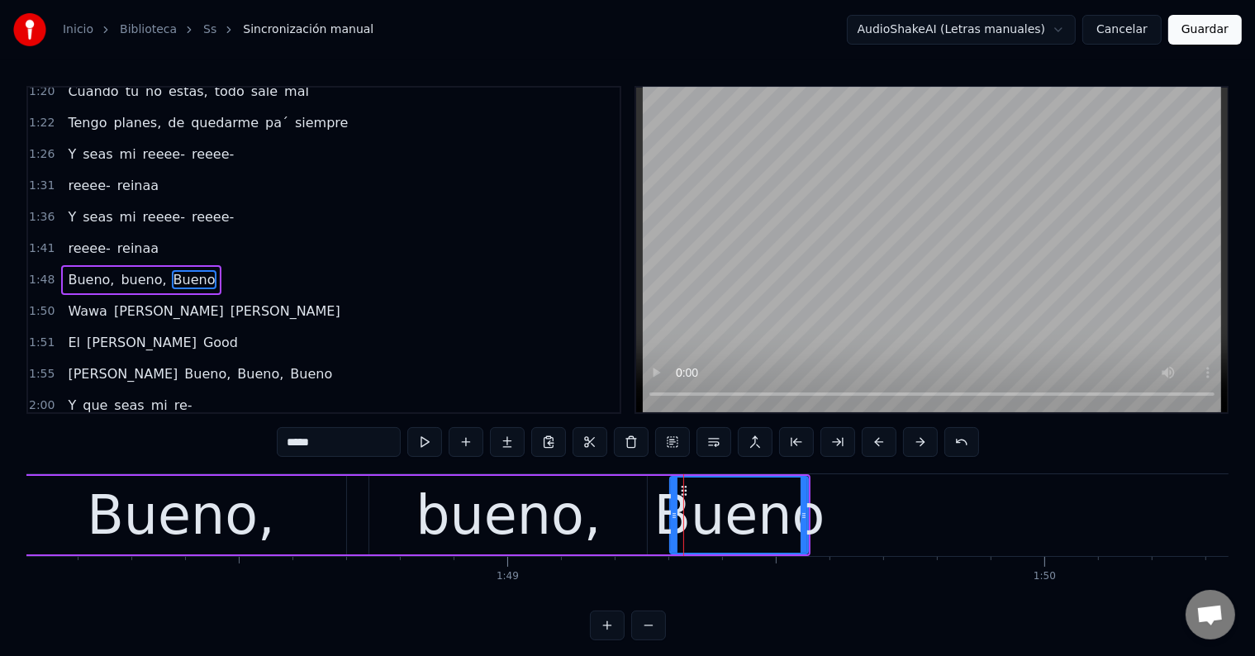
drag, startPoint x: 297, startPoint y: 439, endPoint x: 288, endPoint y: 440, distance: 9.1
click at [288, 440] on input "*****" at bounding box center [339, 442] width 124 height 30
click at [248, 493] on div "Bueno," at bounding box center [181, 515] width 188 height 81
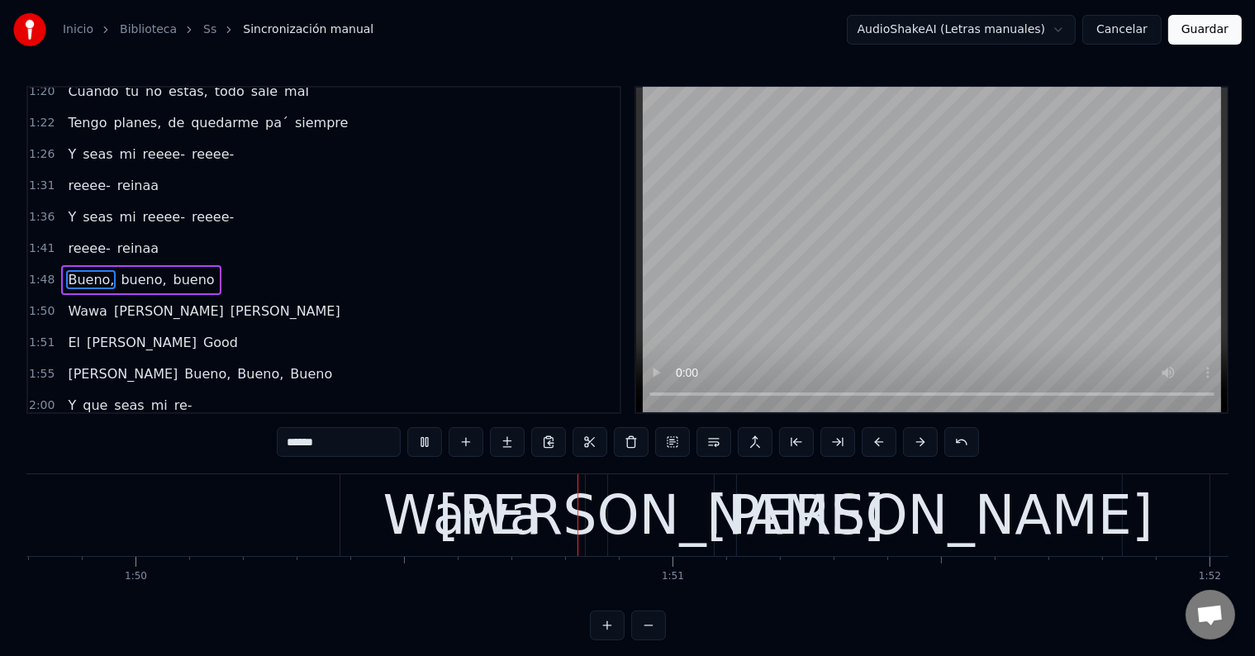
scroll to position [0, 59170]
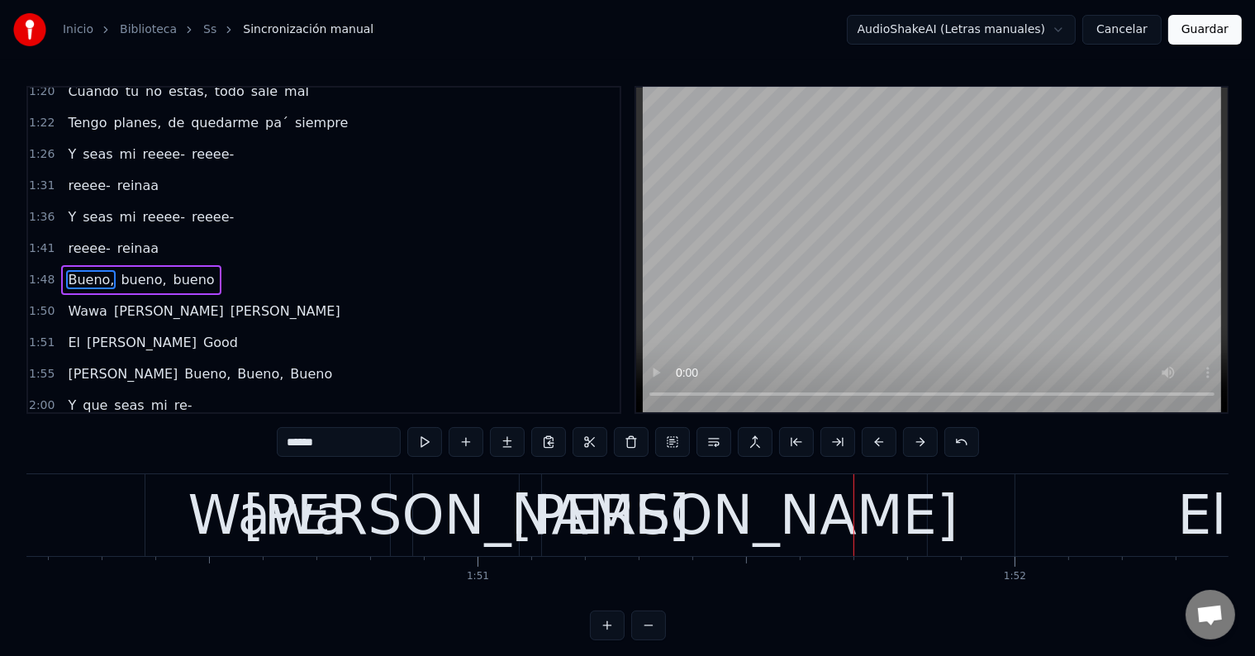
click at [300, 518] on div "Wawa" at bounding box center [267, 515] width 159 height 81
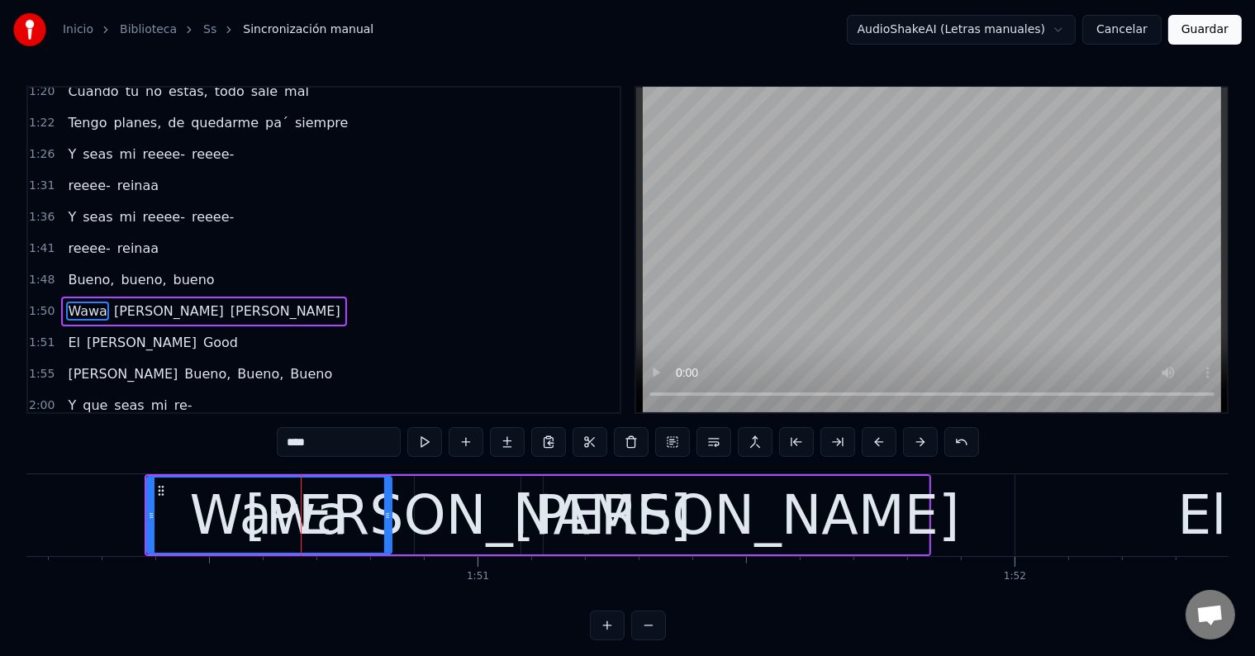
scroll to position [764, 0]
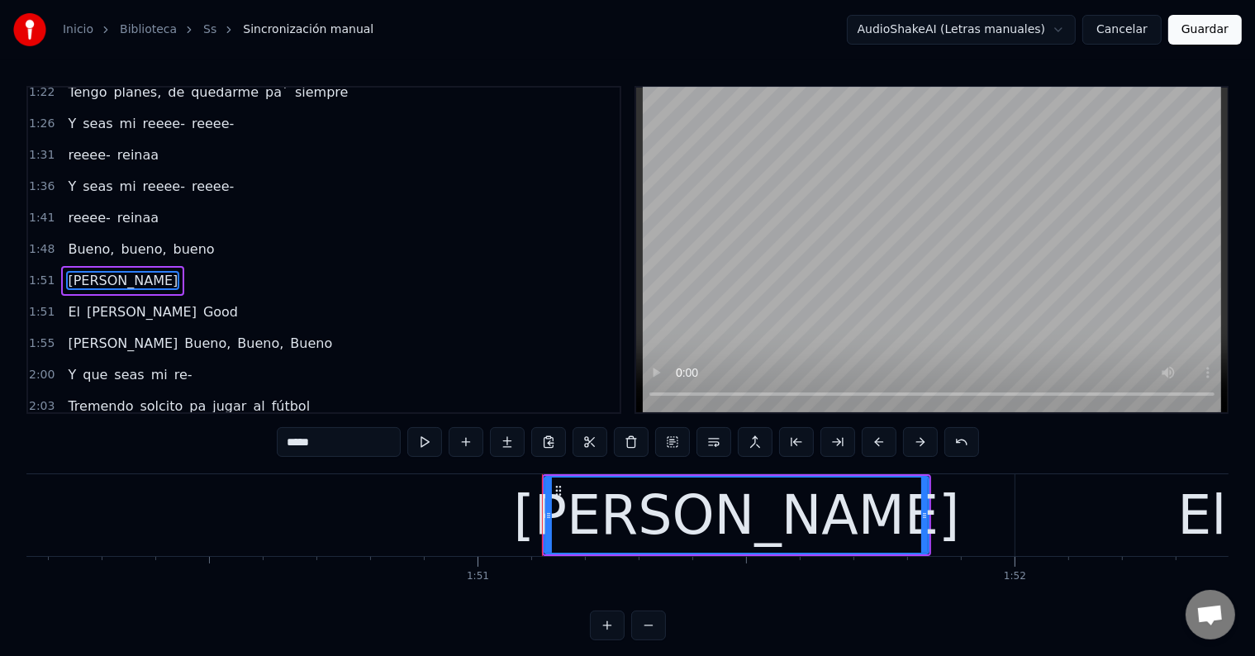
click at [707, 525] on div "[PERSON_NAME]" at bounding box center [737, 515] width 446 height 81
type input "**"
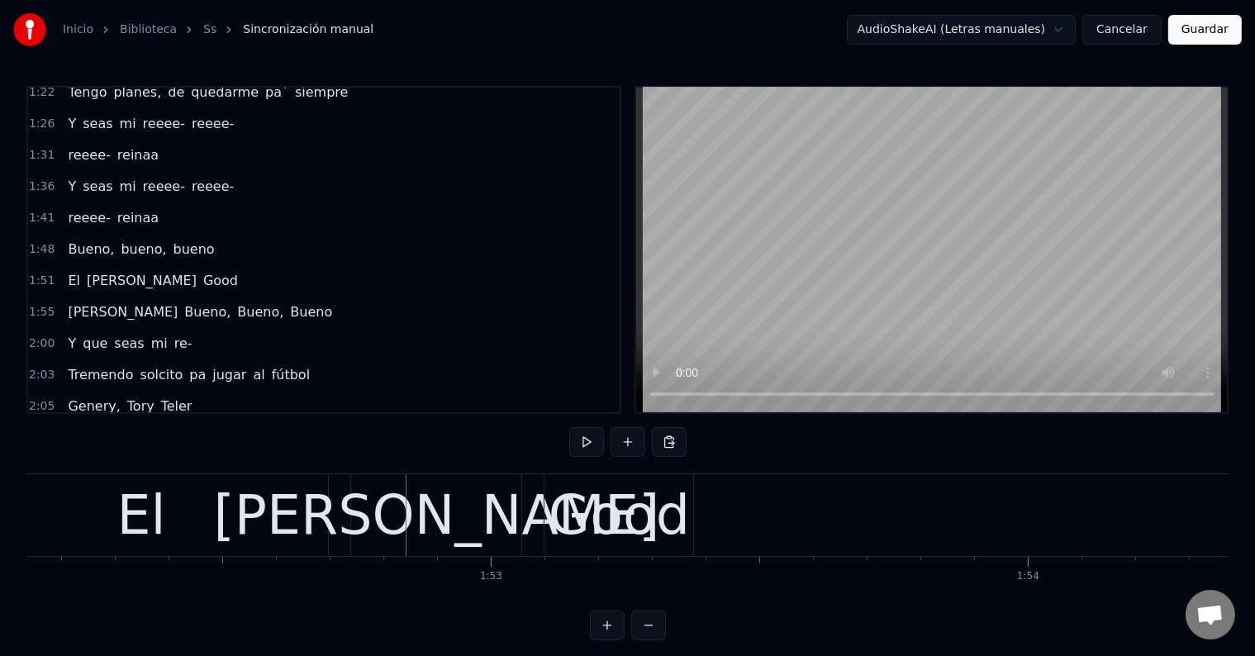
scroll to position [0, 60304]
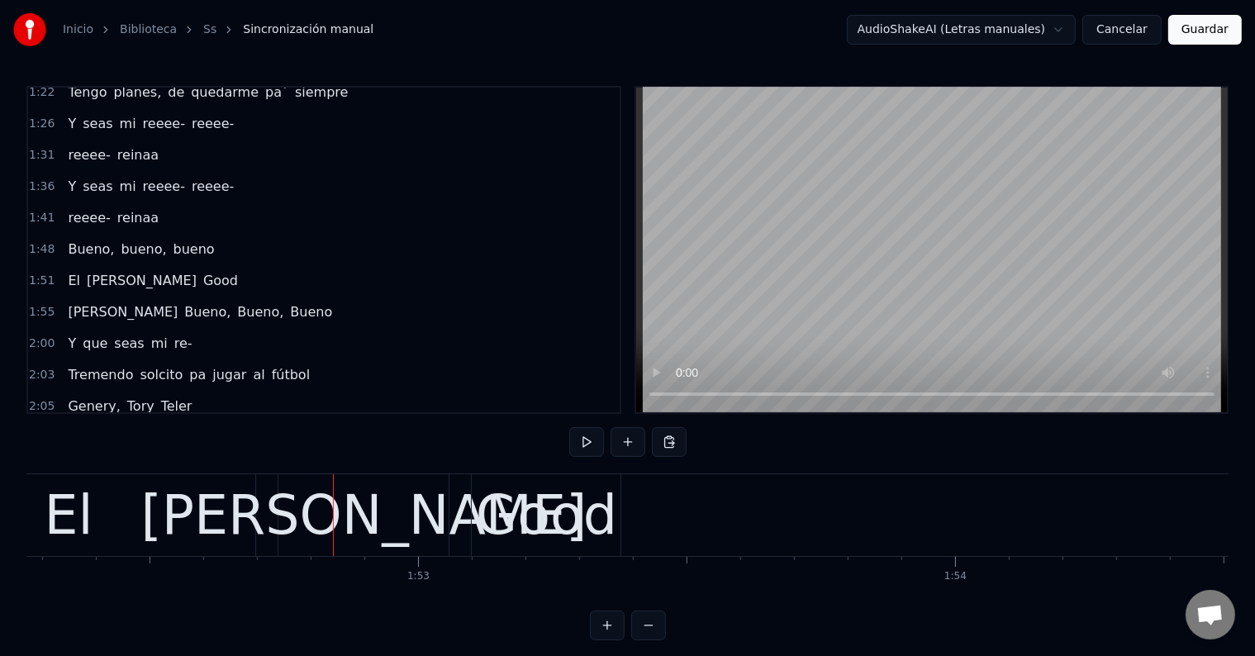
click at [155, 514] on div "El" at bounding box center [69, 515] width 374 height 82
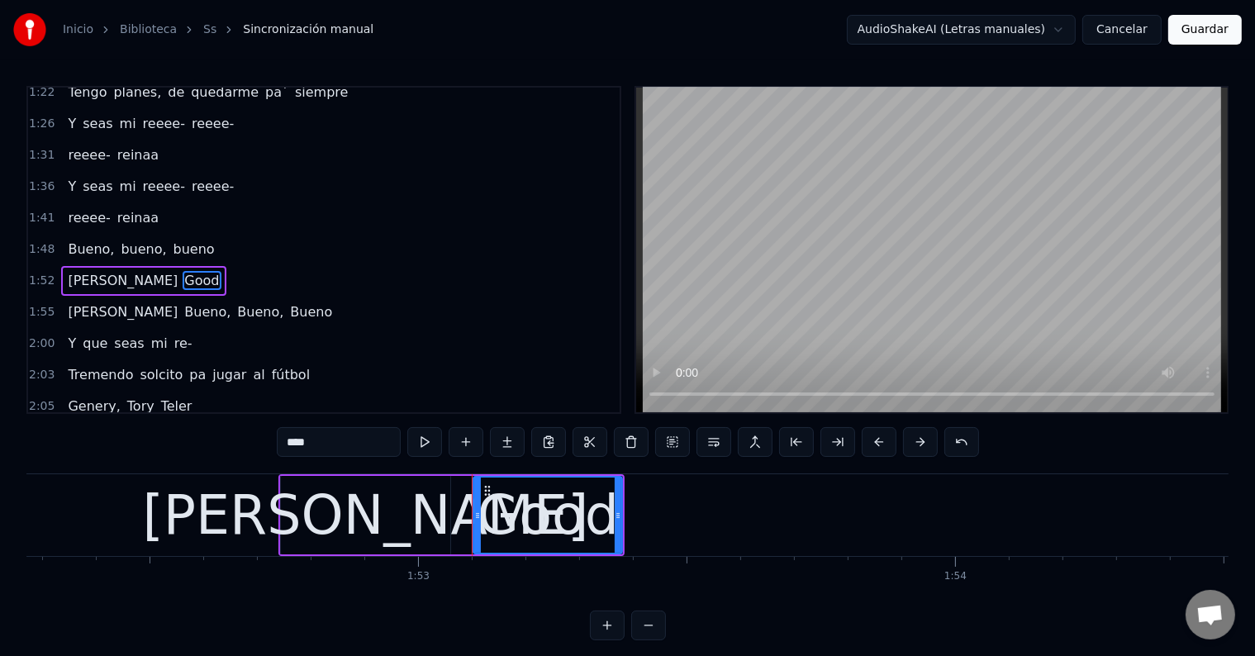
type input "******"
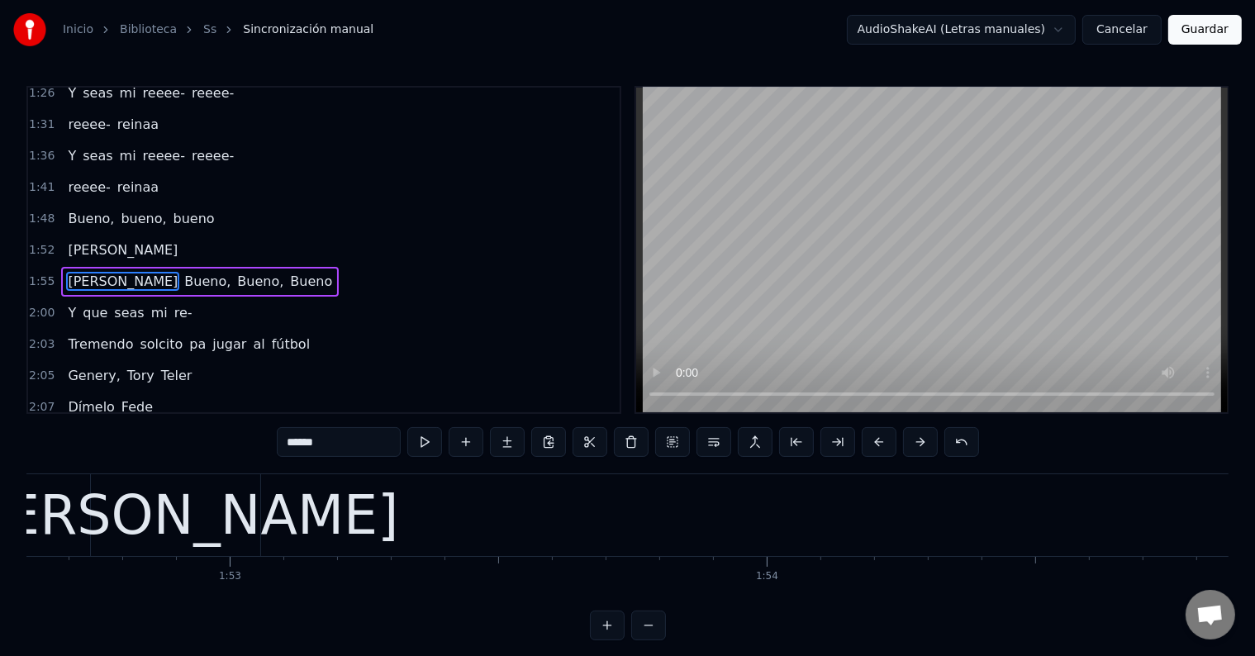
scroll to position [0, 60491]
click at [240, 516] on div "[PERSON_NAME]" at bounding box center [178, 515] width 446 height 81
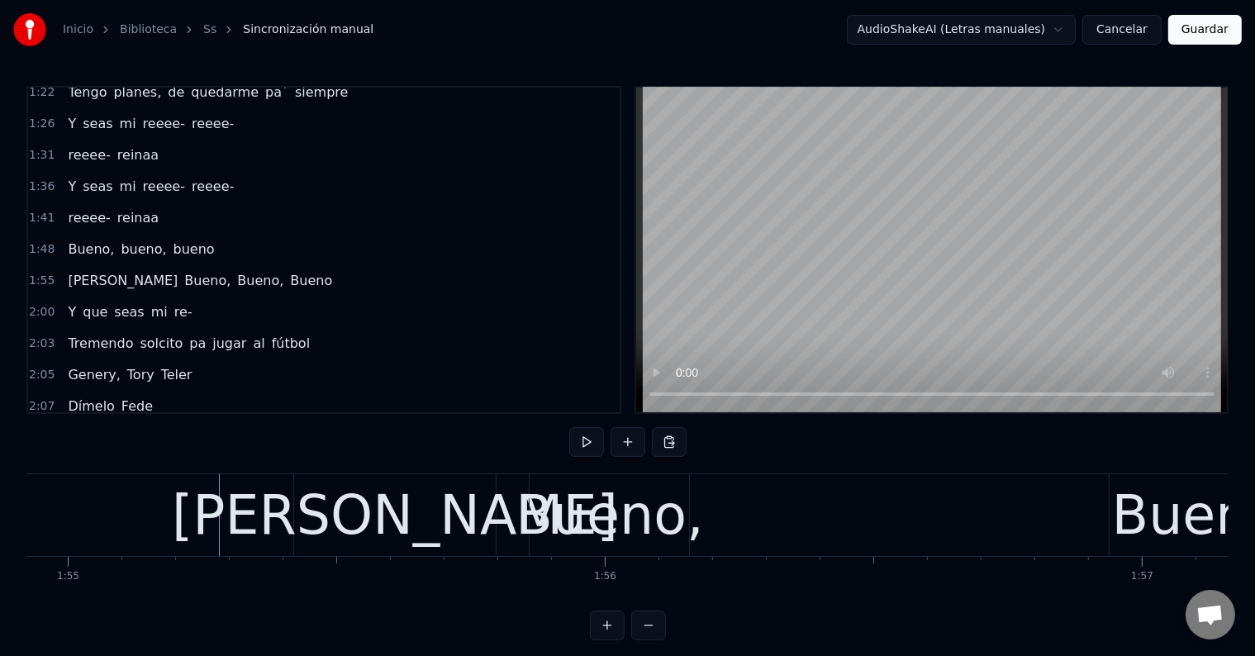
scroll to position [0, 61729]
click at [391, 521] on div "[PERSON_NAME]" at bounding box center [395, 515] width 446 height 81
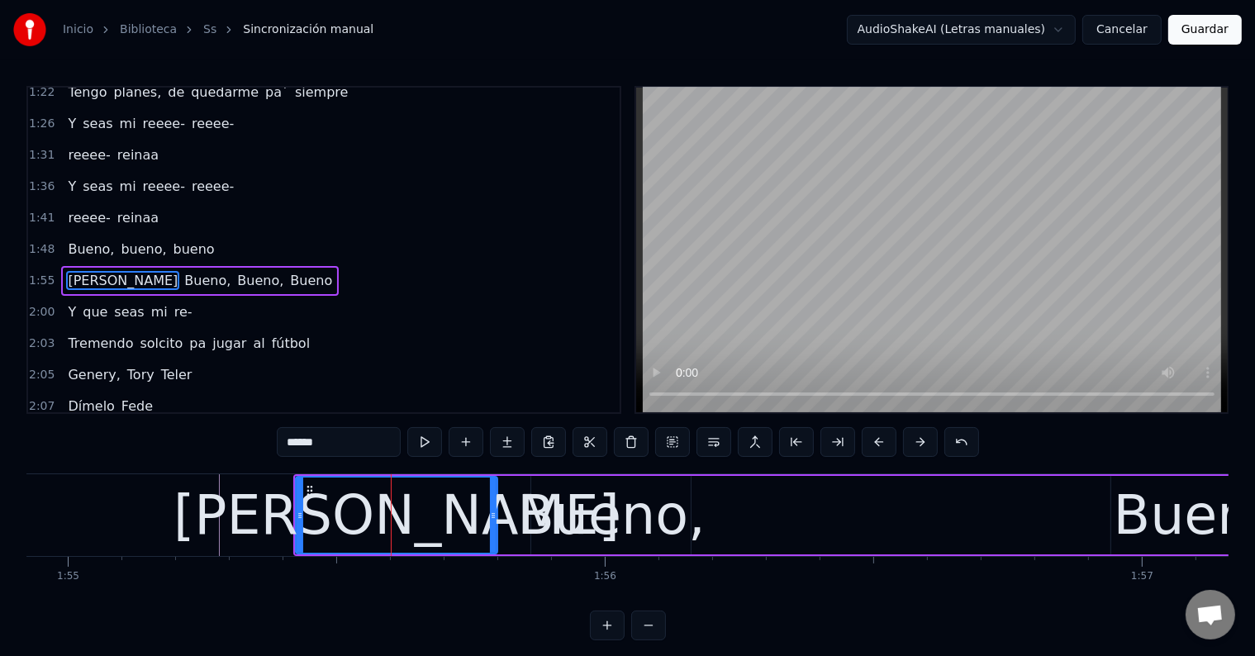
type input "******"
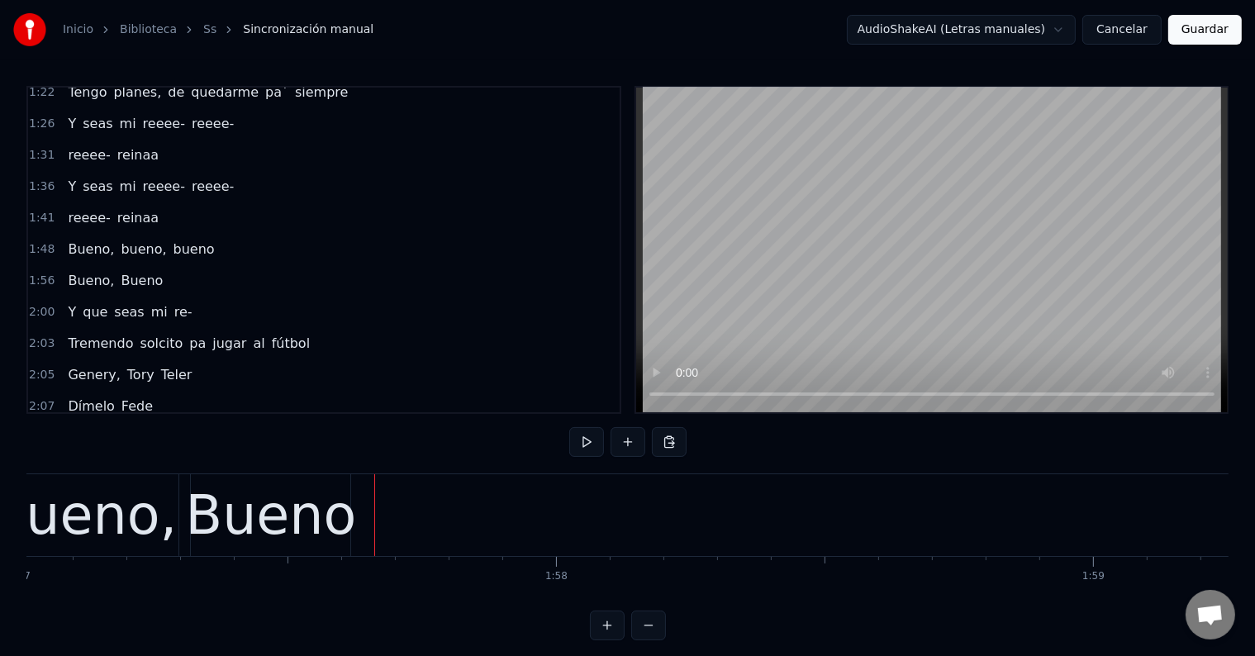
scroll to position [0, 62854]
click at [326, 529] on div "Bueno" at bounding box center [269, 515] width 171 height 81
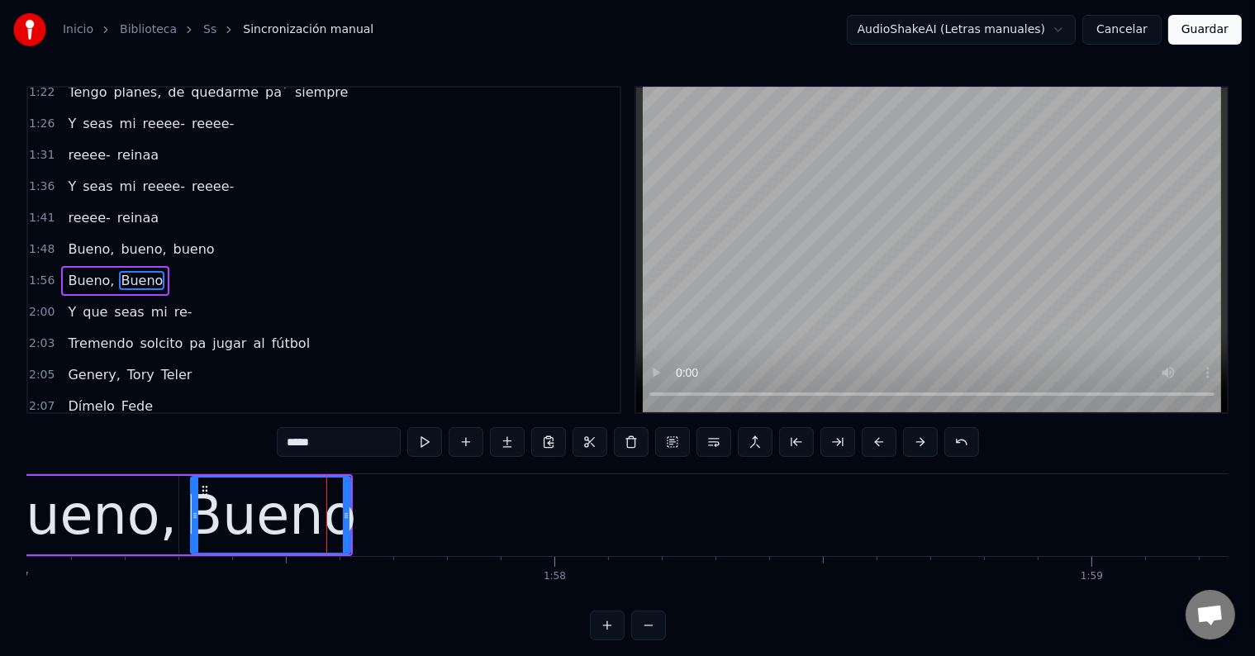
click at [291, 438] on input "*****" at bounding box center [339, 442] width 124 height 30
click at [154, 509] on div "Bueno," at bounding box center [83, 515] width 188 height 81
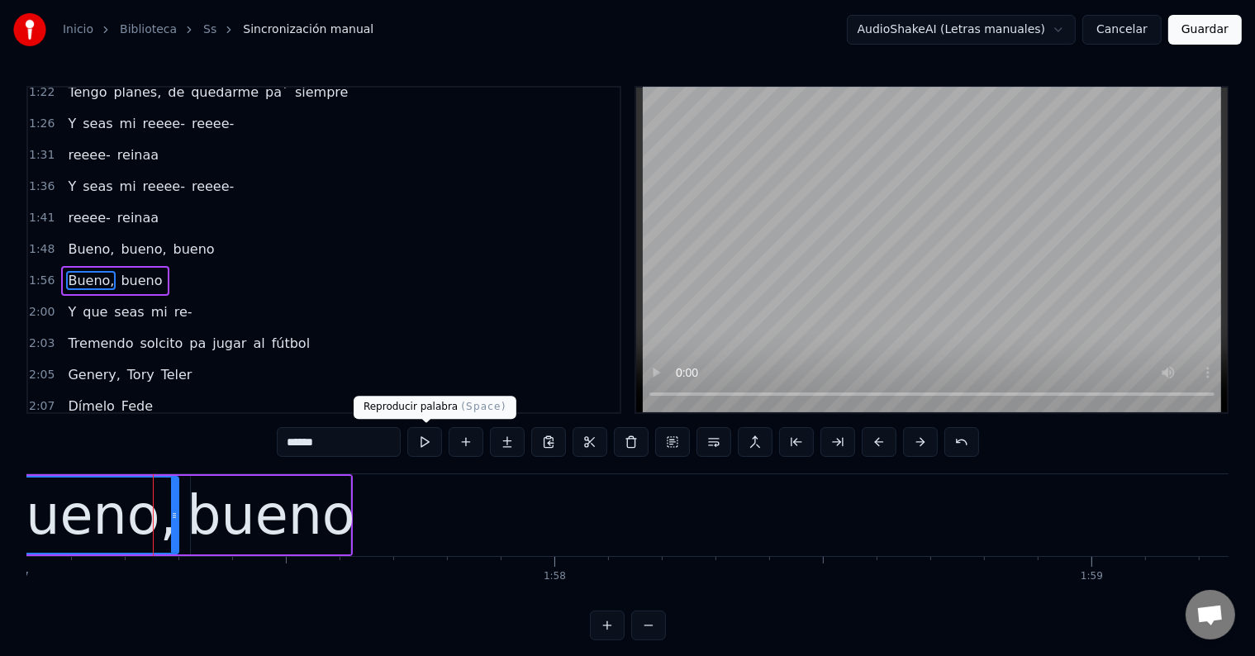
click at [434, 445] on button at bounding box center [424, 442] width 35 height 30
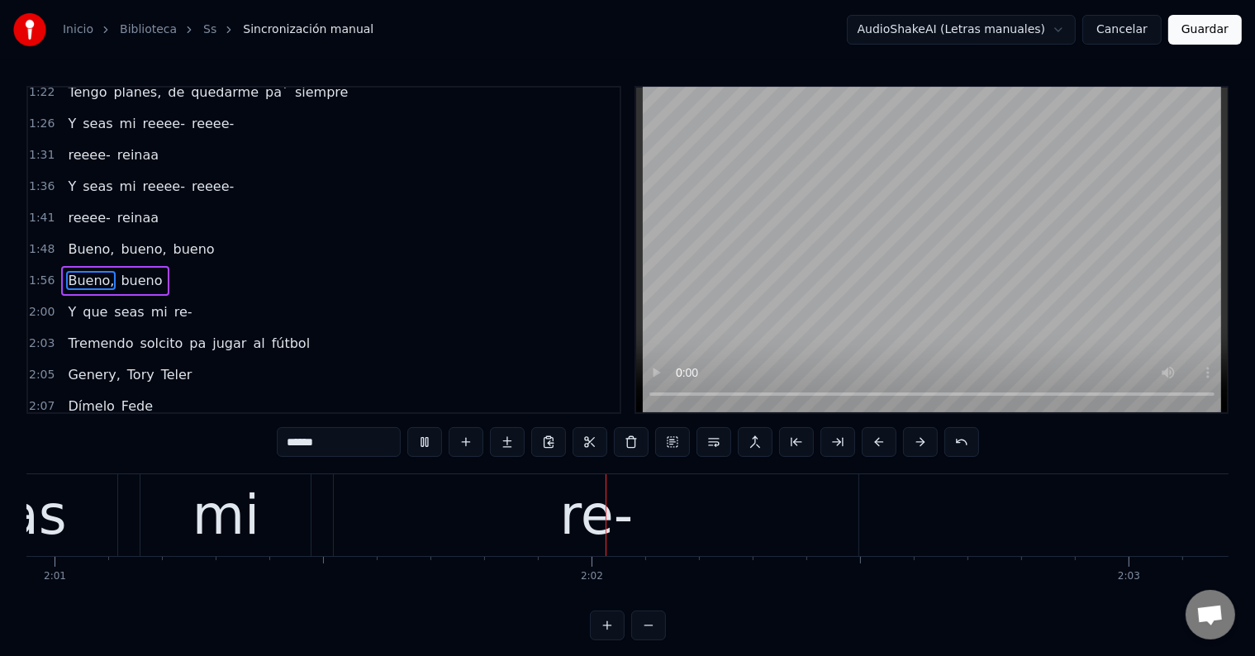
scroll to position [0, 65184]
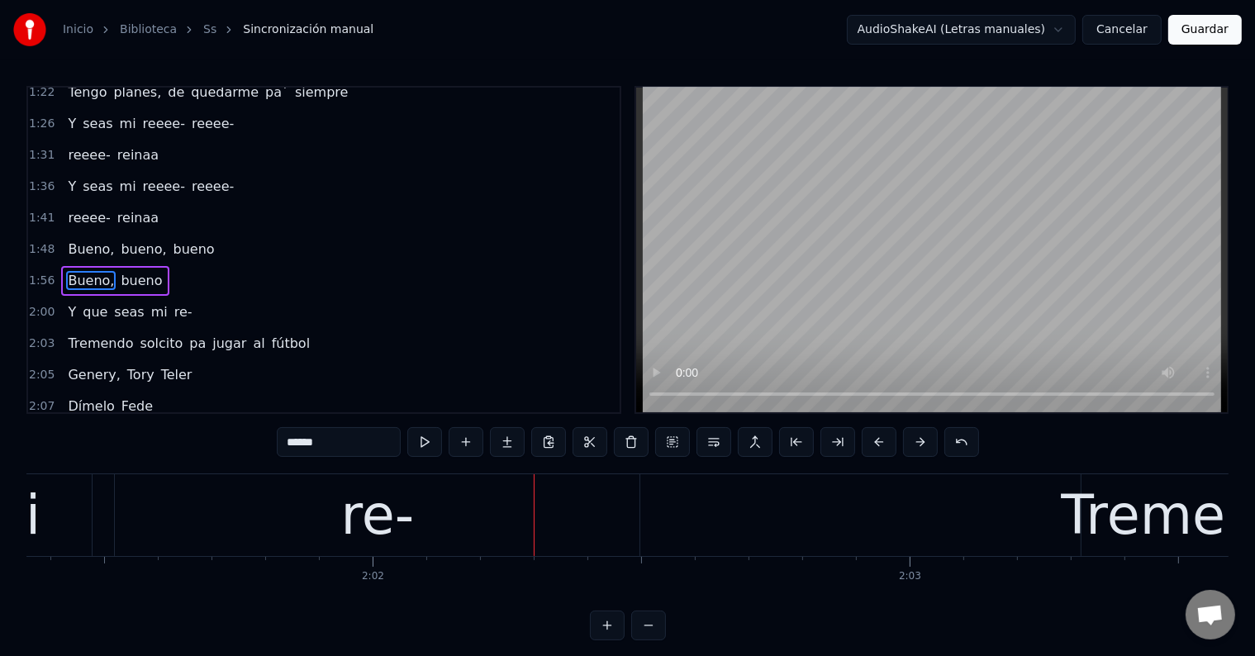
click at [398, 538] on div "re-" at bounding box center [378, 515] width 74 height 81
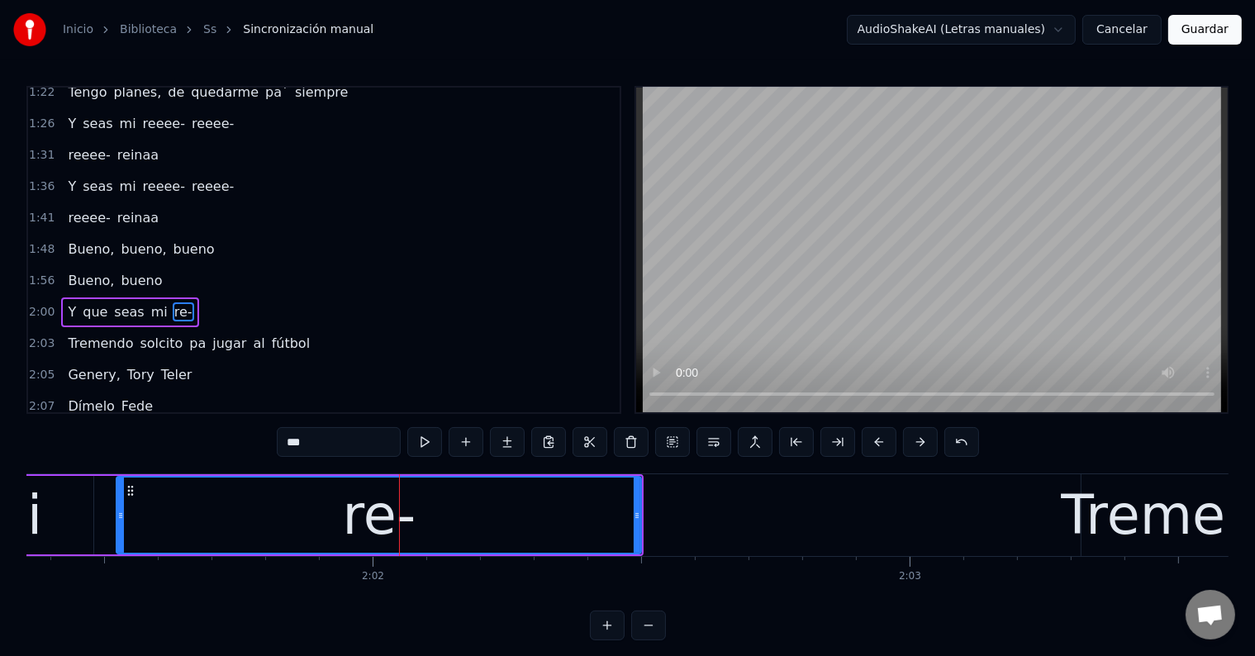
scroll to position [795, 0]
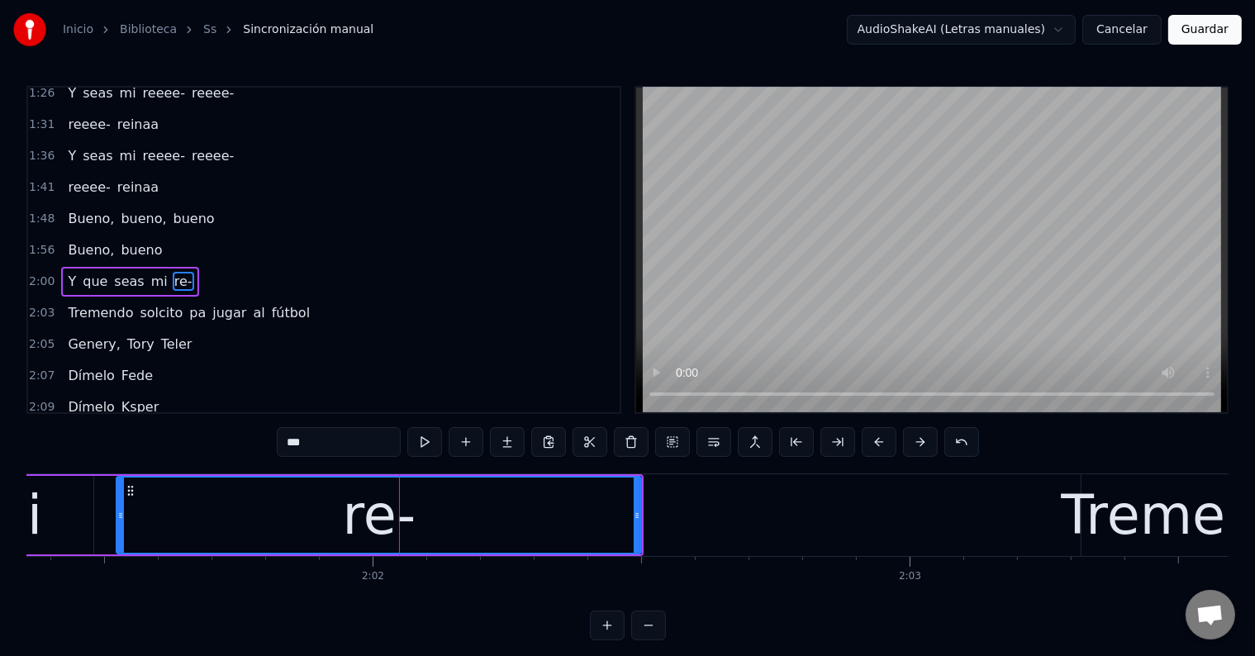
click at [295, 440] on input "***" at bounding box center [339, 442] width 124 height 30
paste input "***"
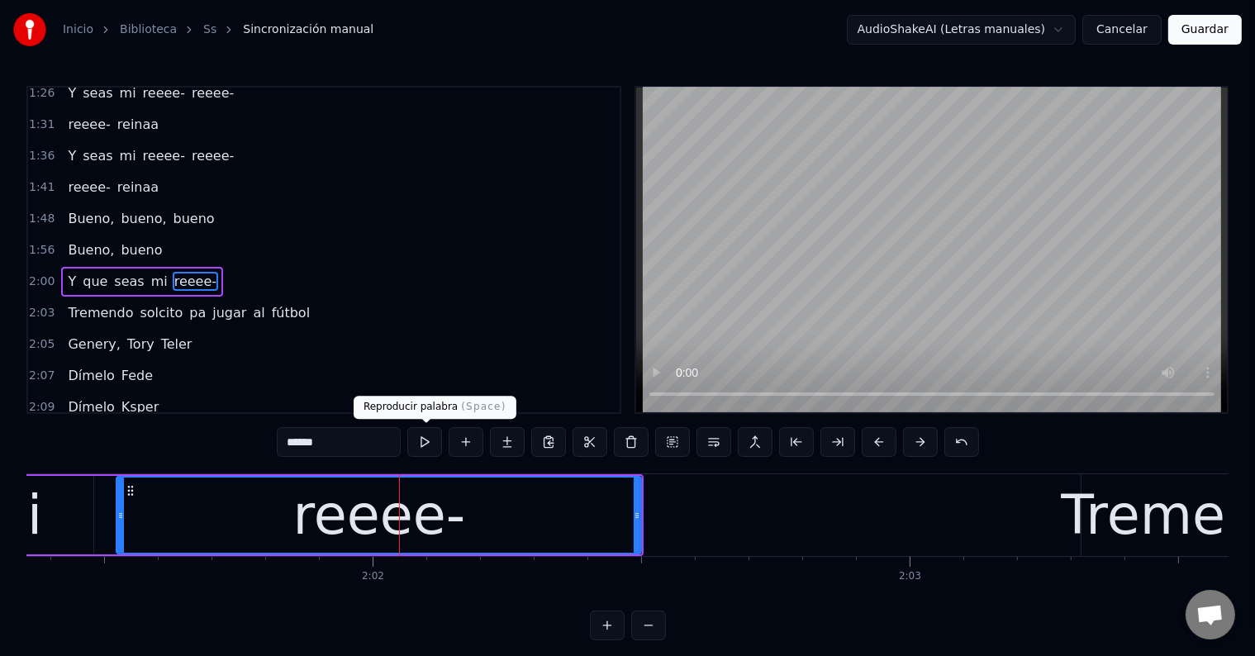
click at [439, 440] on button at bounding box center [424, 442] width 35 height 30
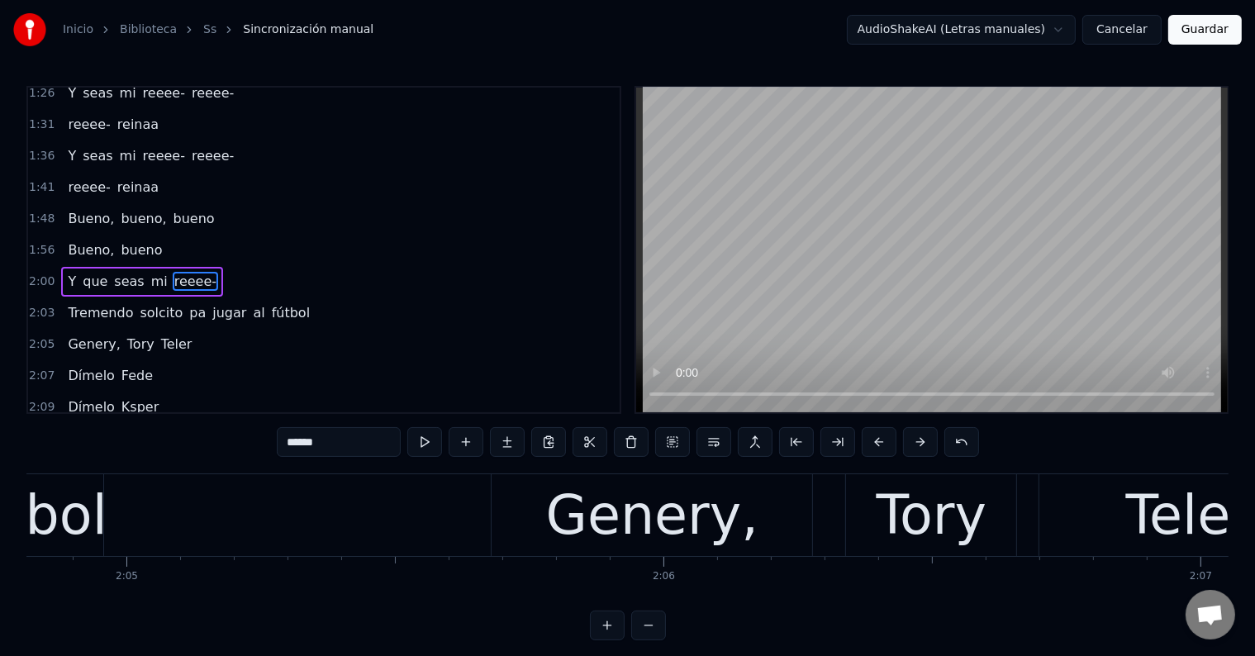
scroll to position [0, 67041]
click at [578, 532] on div "Genery," at bounding box center [653, 515] width 212 height 81
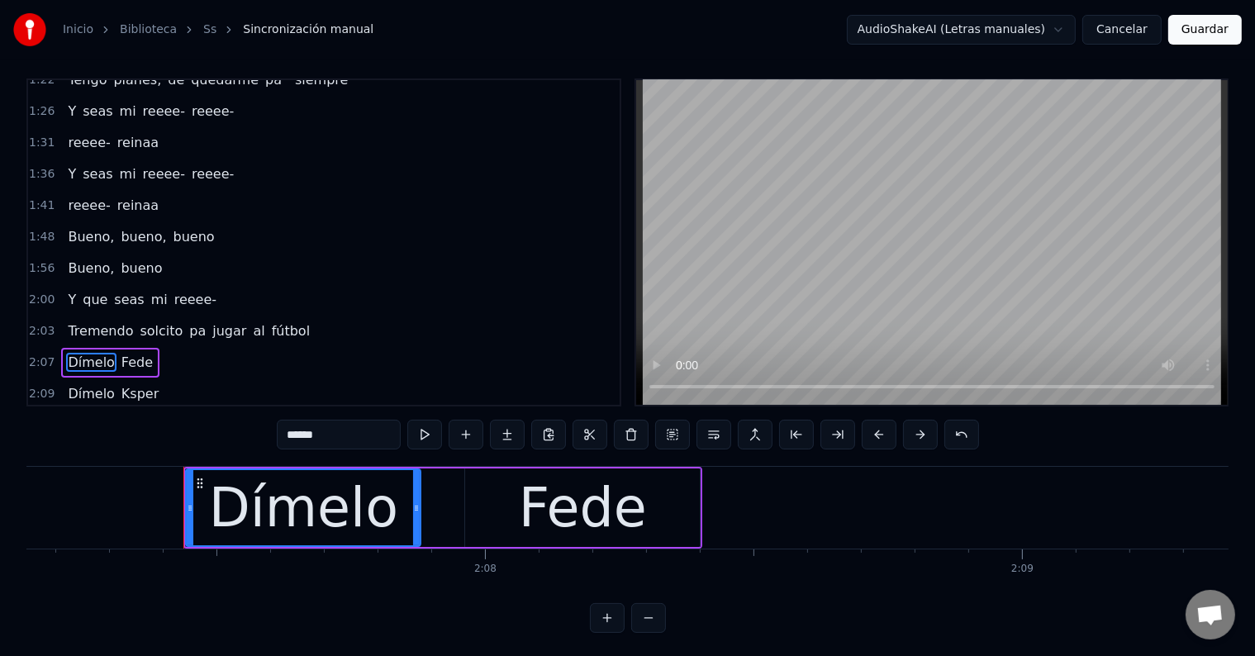
scroll to position [0, 68369]
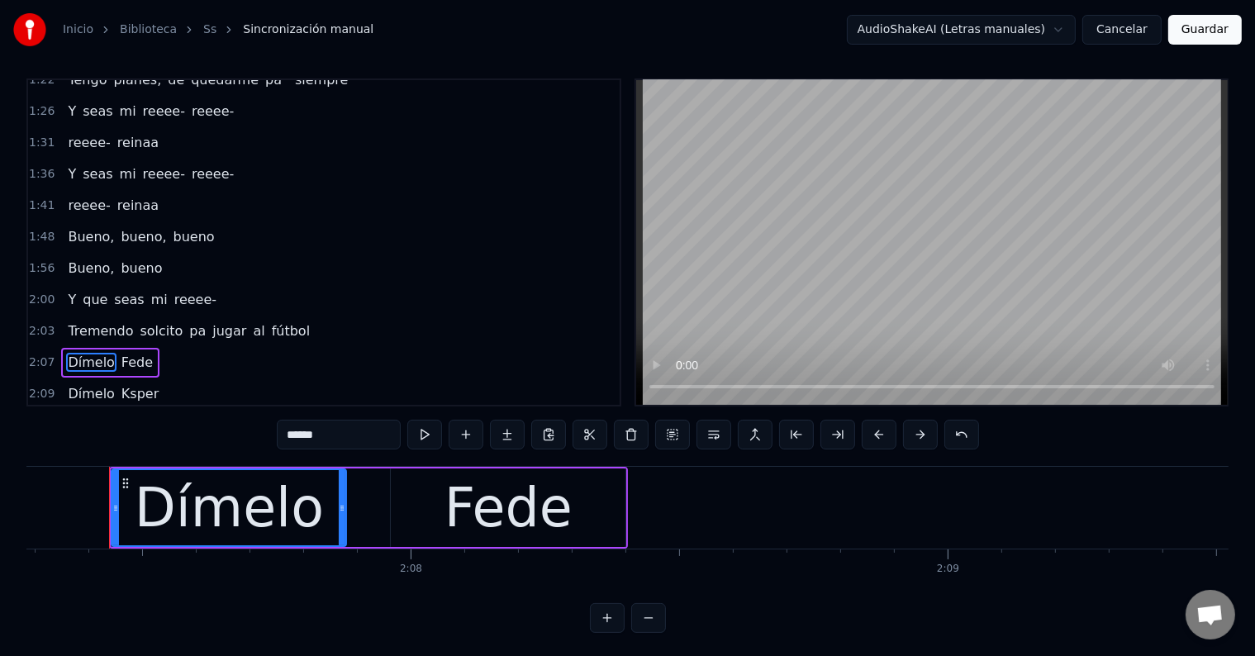
click at [321, 521] on div "Dímelo" at bounding box center [228, 507] width 233 height 75
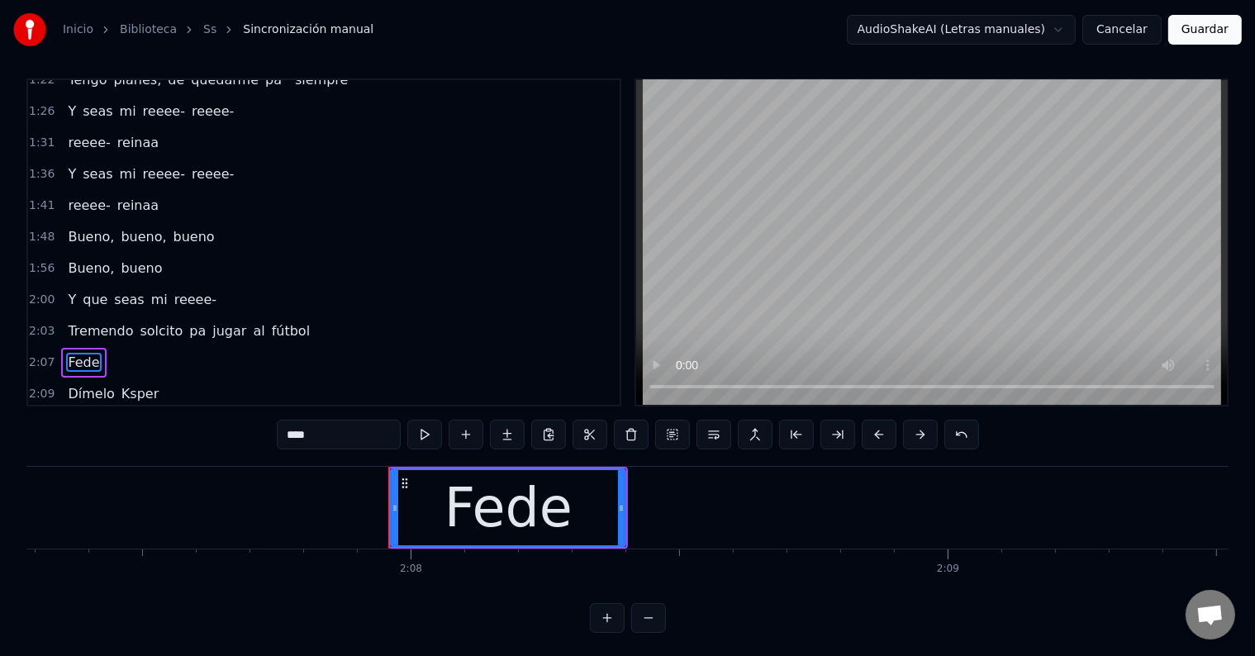
click at [534, 512] on div "Fede" at bounding box center [509, 508] width 128 height 81
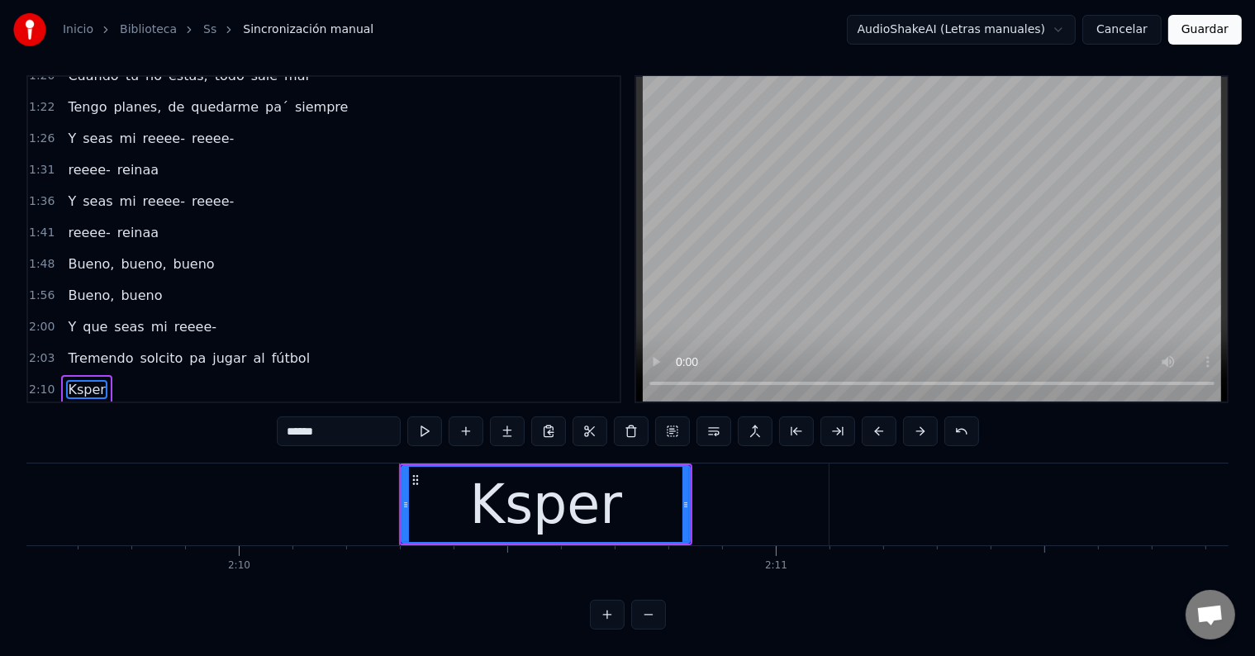
scroll to position [708, 0]
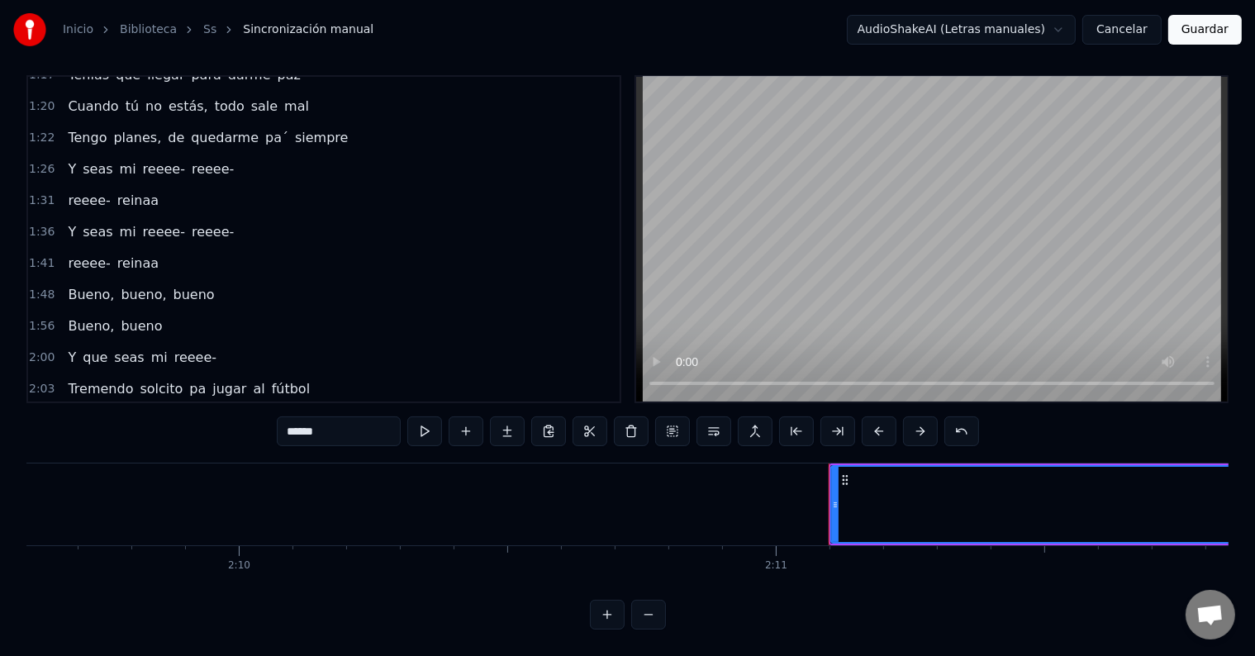
type input "******"
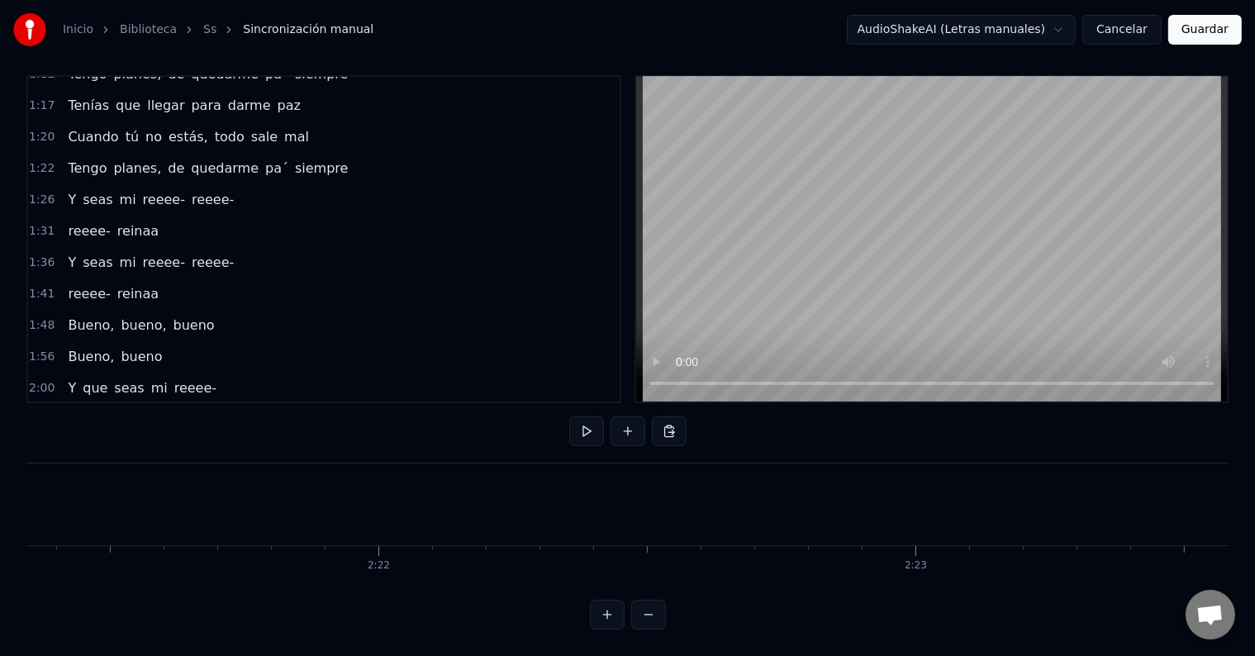
scroll to position [0, 76165]
click at [278, 410] on span "fútbol" at bounding box center [290, 419] width 41 height 19
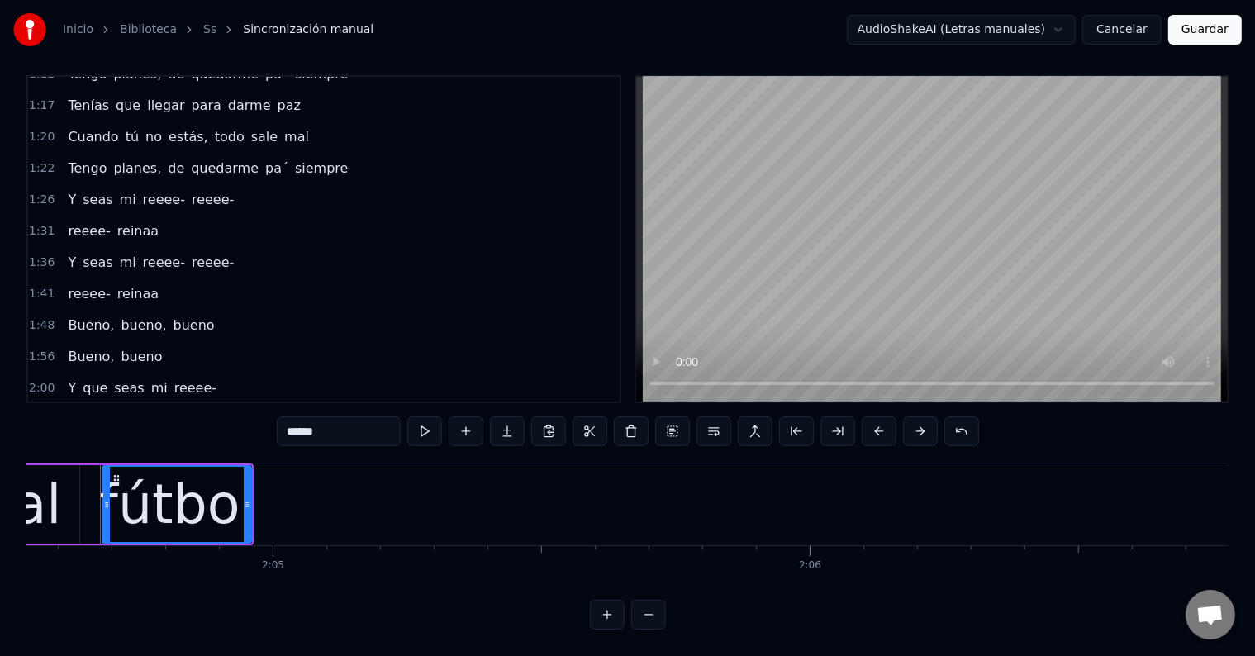
scroll to position [0, 66885]
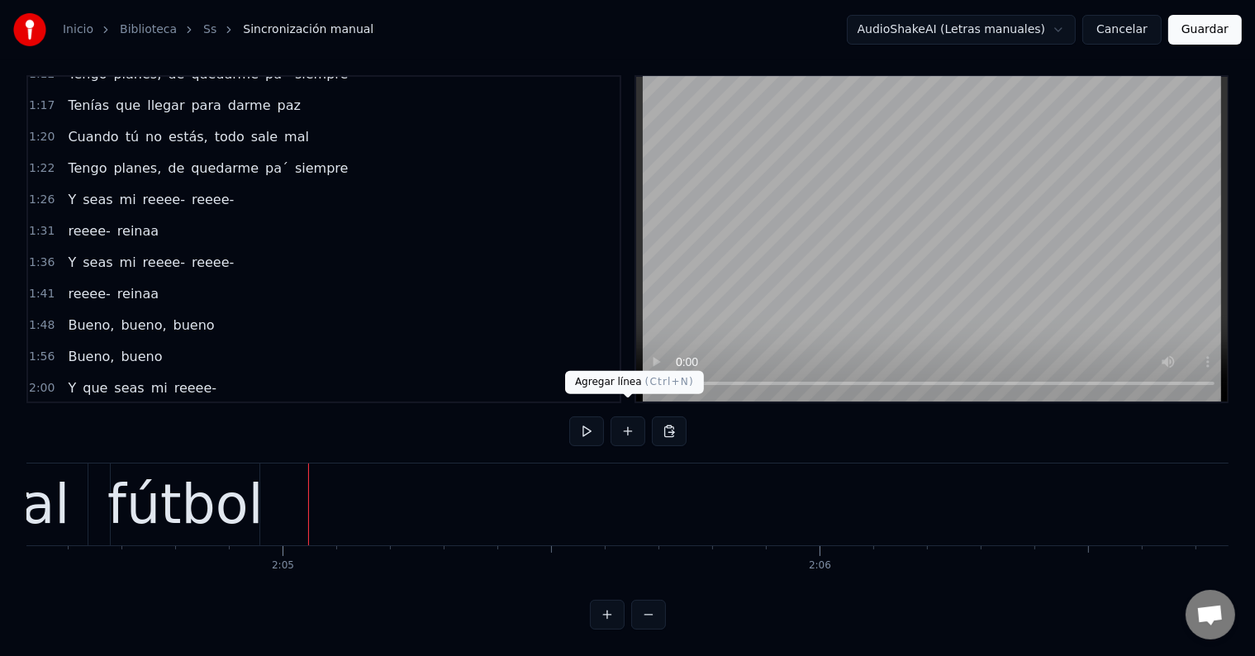
click at [631, 424] on button at bounding box center [628, 431] width 35 height 30
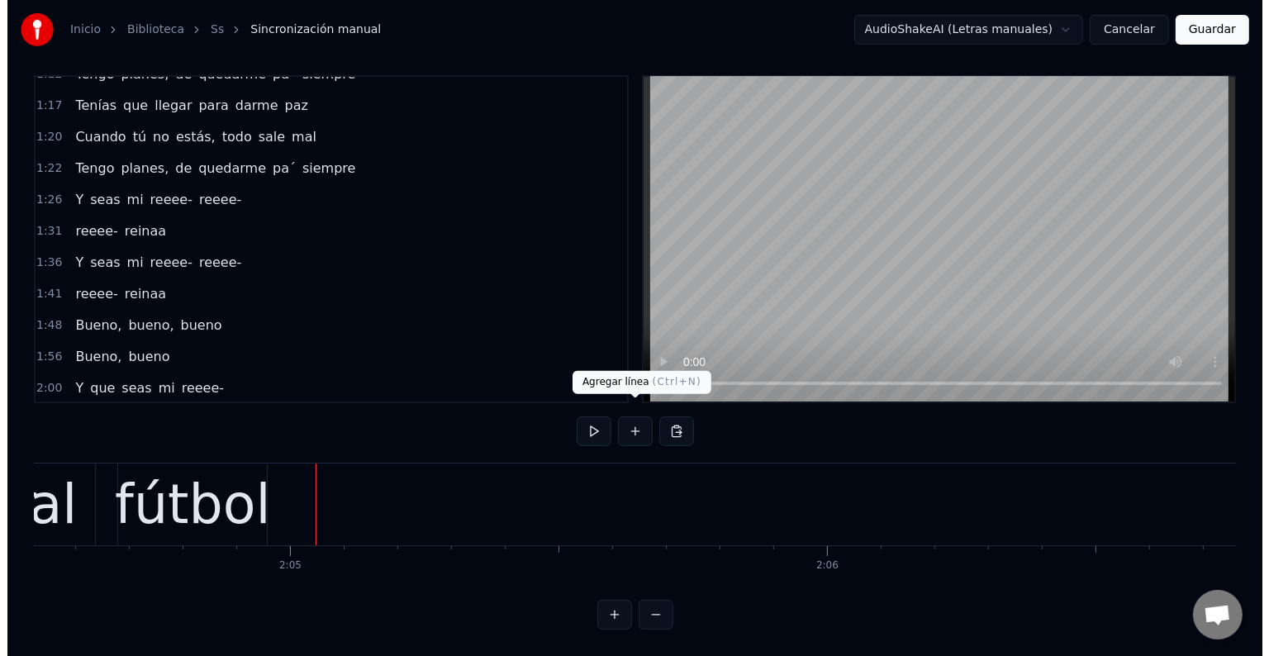
scroll to position [708, 0]
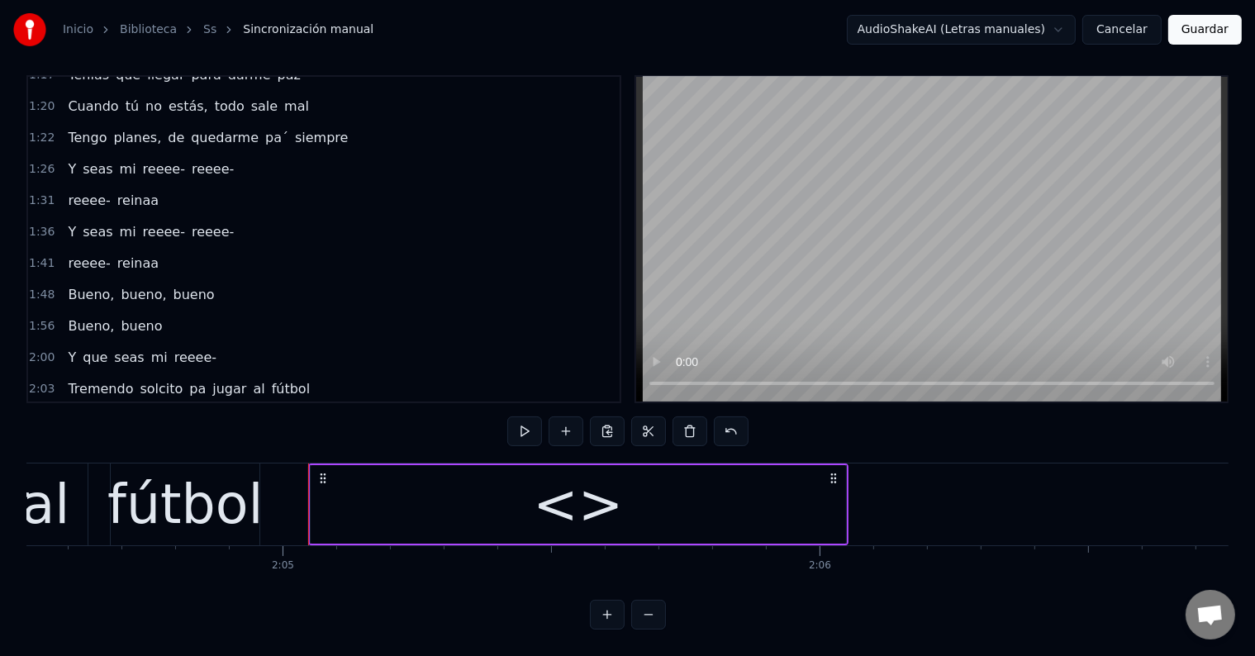
click at [759, 507] on div "<>" at bounding box center [578, 504] width 535 height 79
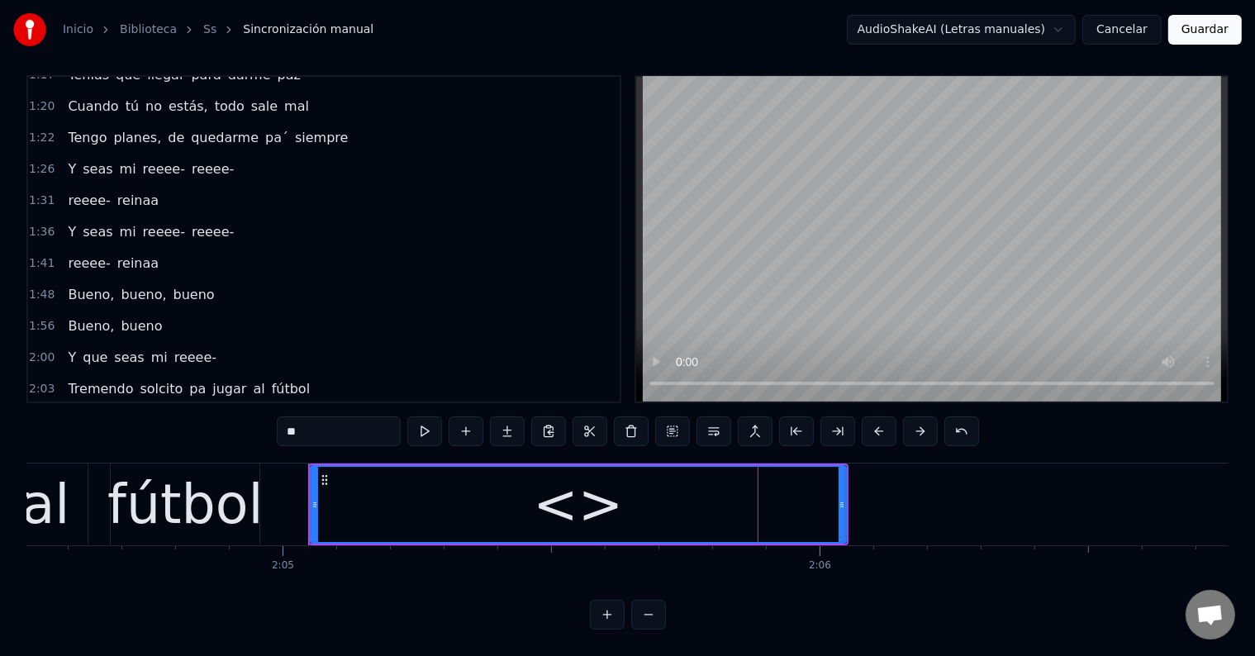
drag, startPoint x: 334, startPoint y: 418, endPoint x: 238, endPoint y: 420, distance: 95.9
click at [238, 420] on div "0:00 Que seas mi reeee- eeee- eeee- reina 0:11 Tu carita bonita 0:14 Con tremen…" at bounding box center [627, 352] width 1202 height 554
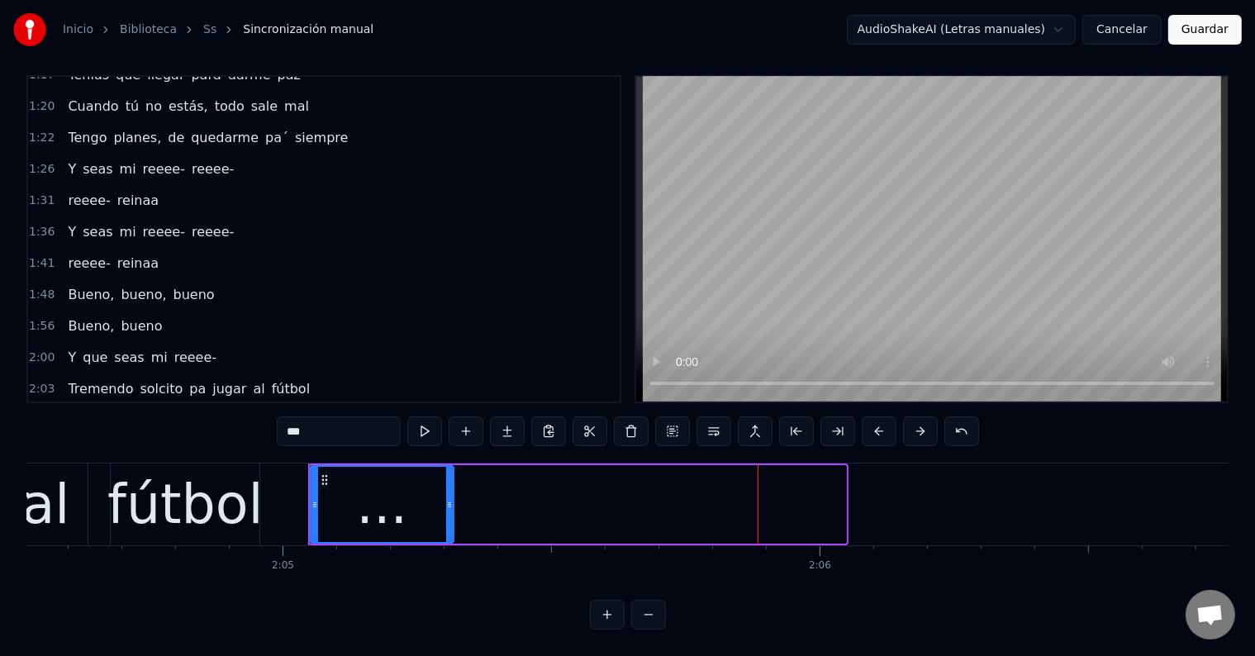
drag, startPoint x: 842, startPoint y: 489, endPoint x: 443, endPoint y: 489, distance: 399.1
click at [446, 498] on icon at bounding box center [449, 504] width 7 height 13
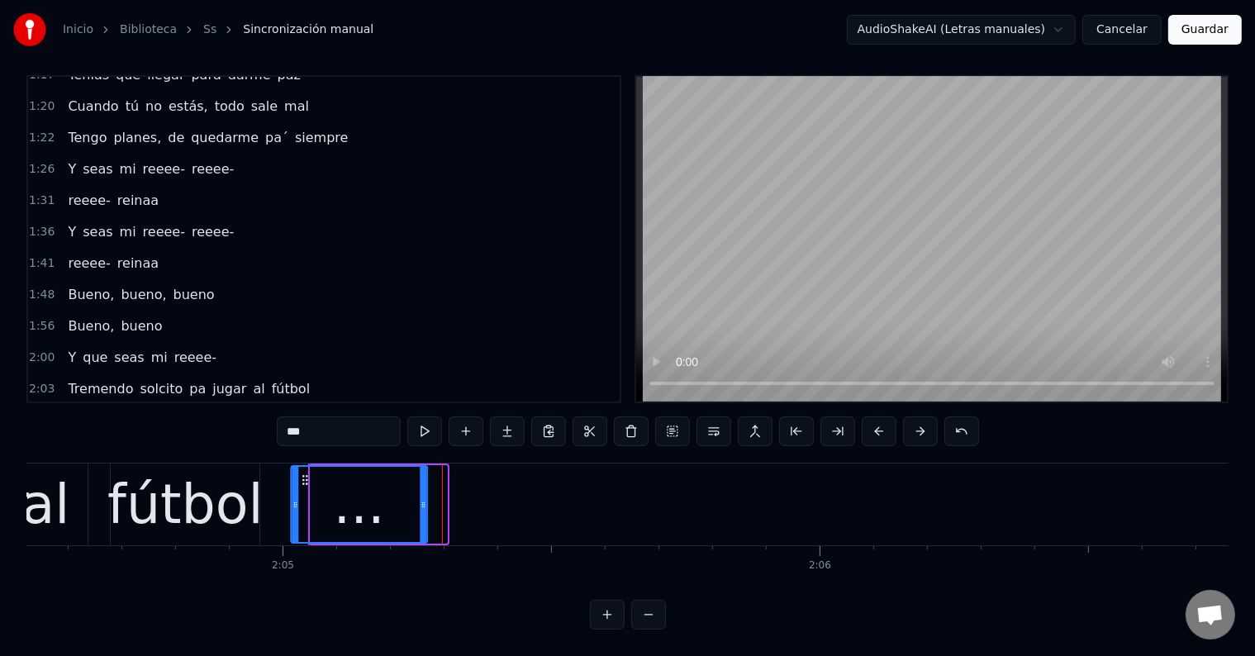
drag, startPoint x: 325, startPoint y: 464, endPoint x: 305, endPoint y: 464, distance: 19.8
click at [306, 479] on circle at bounding box center [306, 479] width 1 height 1
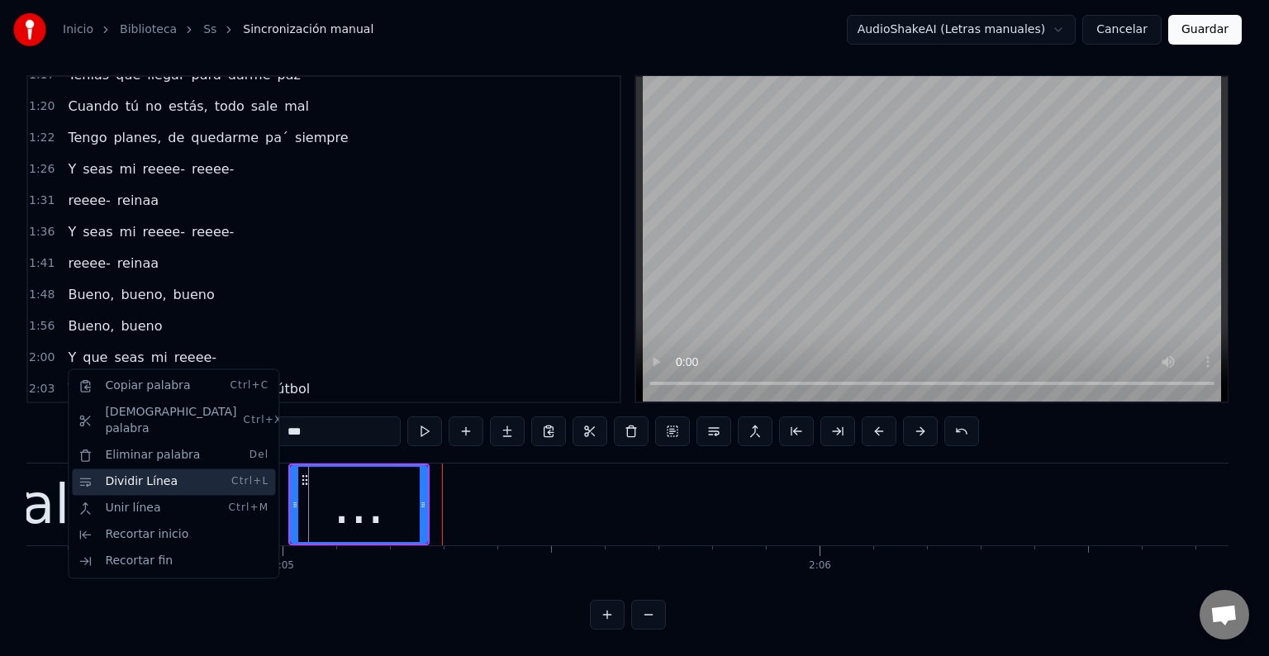
click at [164, 469] on div "Dividir Línea Ctrl+L" at bounding box center [173, 482] width 203 height 26
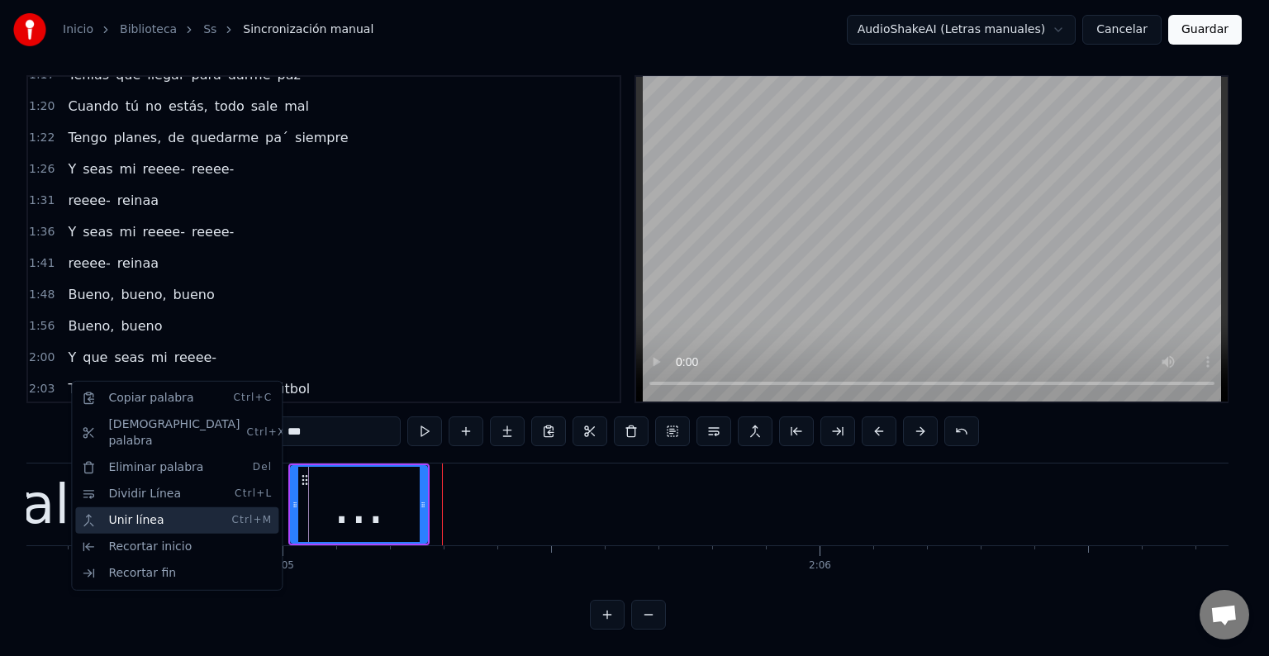
click at [152, 507] on div "Unir línea Ctrl+M" at bounding box center [176, 520] width 203 height 26
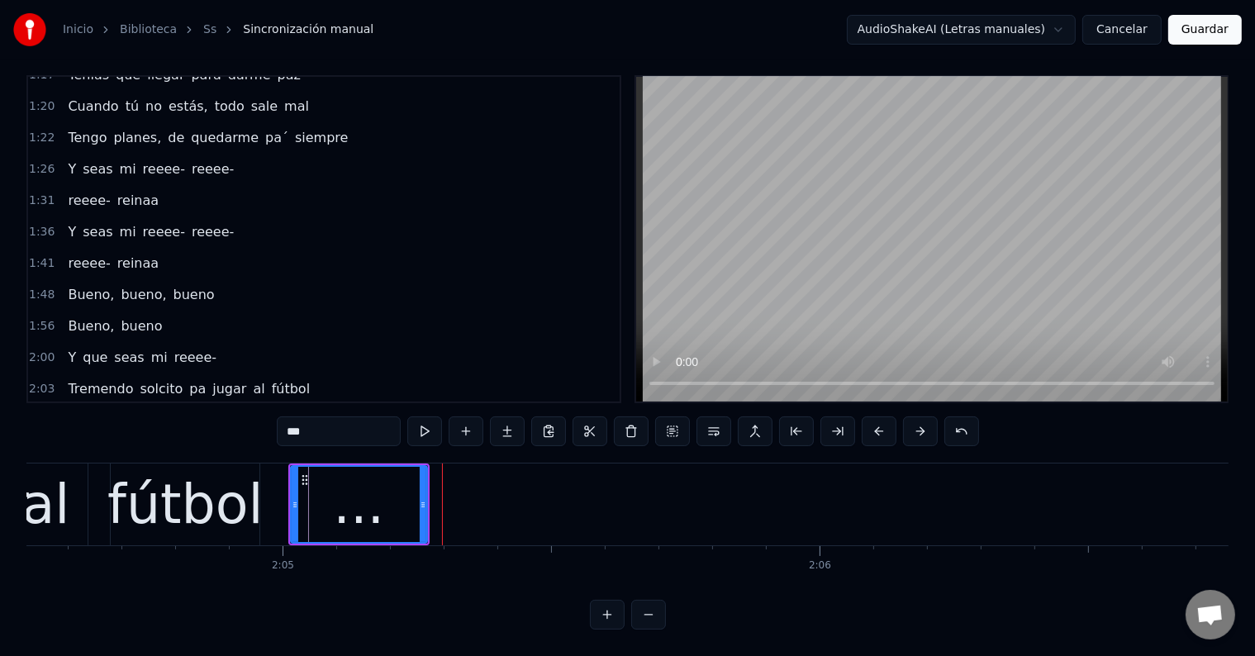
click at [270, 379] on span "fútbol" at bounding box center [290, 388] width 41 height 19
type input "******"
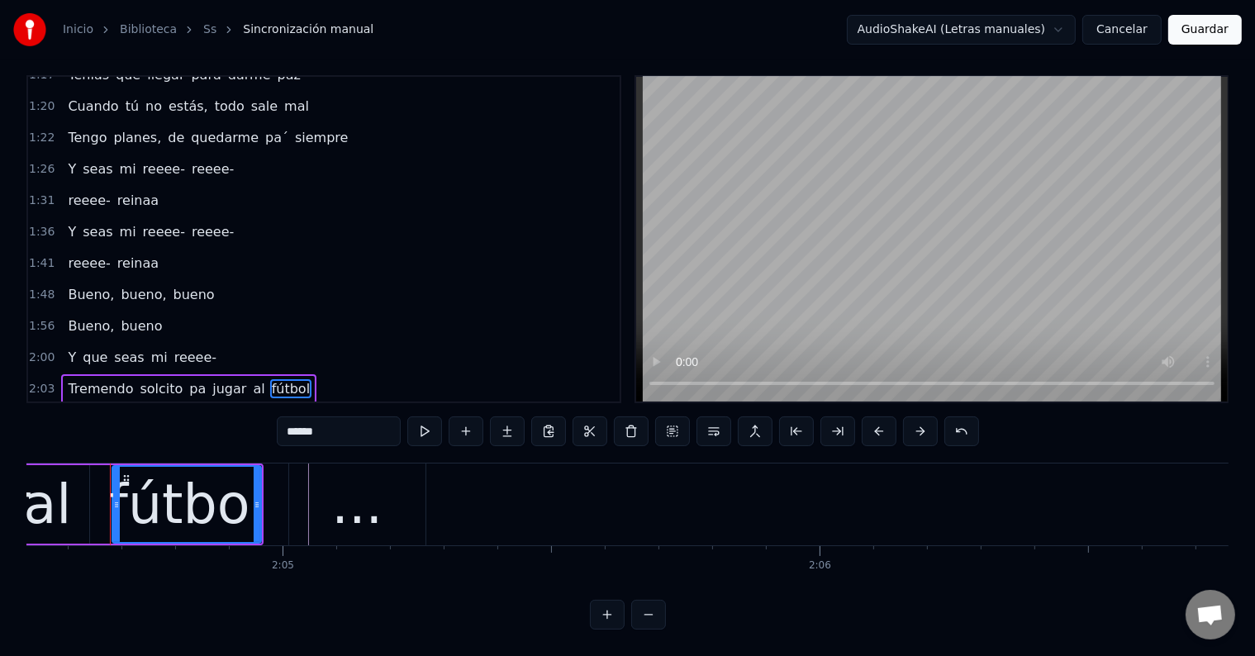
click at [75, 406] on div "..." at bounding box center [74, 421] width 26 height 30
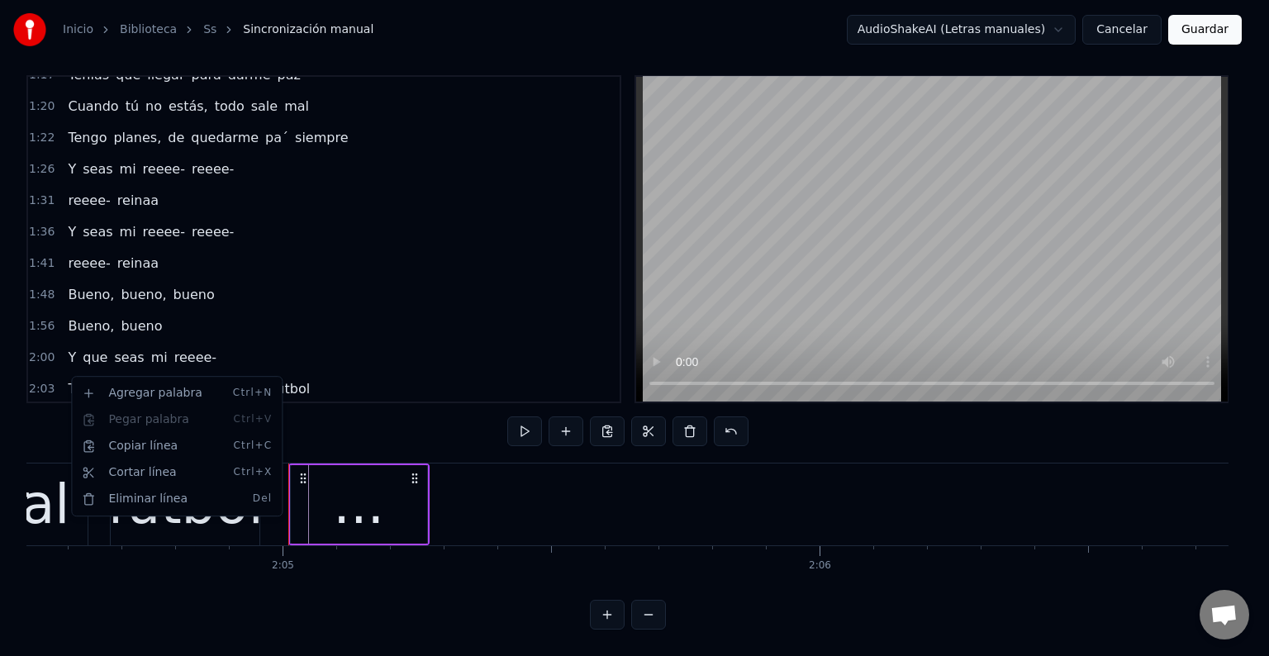
click at [232, 345] on html "Inicio Biblioteca Ss Sincronización manual AudioShakeAI (Letras manuales) Cance…" at bounding box center [634, 322] width 1269 height 667
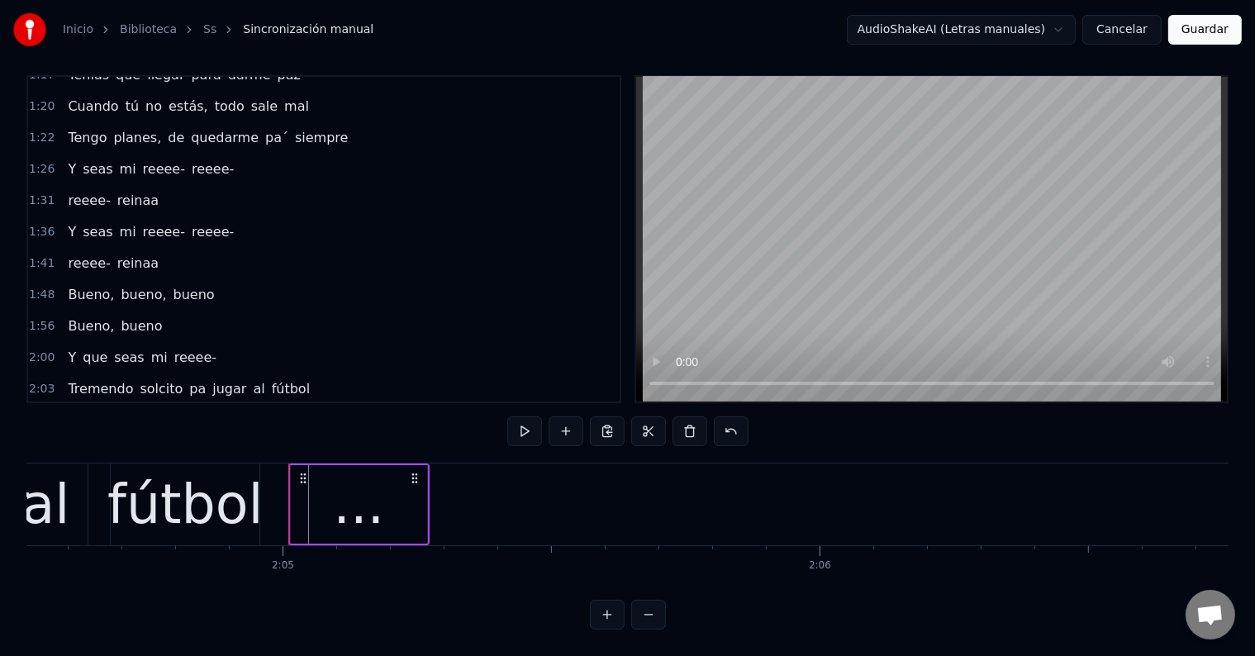
click at [270, 379] on span "fútbol" at bounding box center [290, 388] width 41 height 19
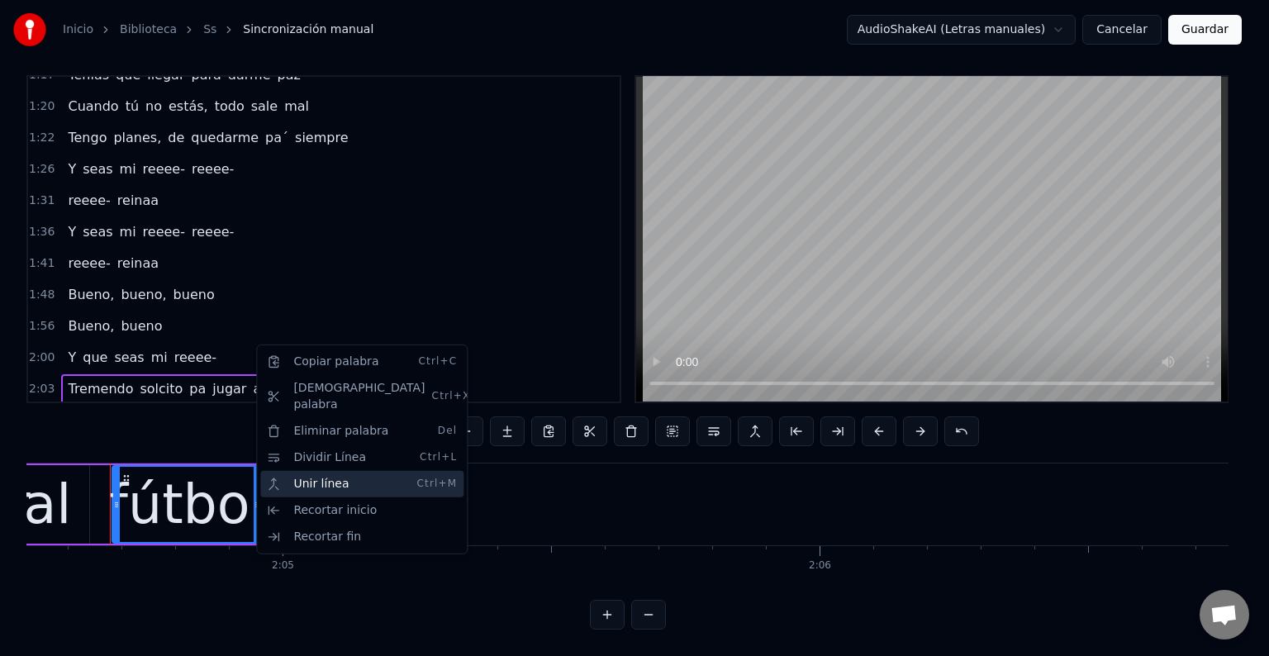
click at [334, 471] on div "Unir línea Ctrl+M" at bounding box center [361, 484] width 203 height 26
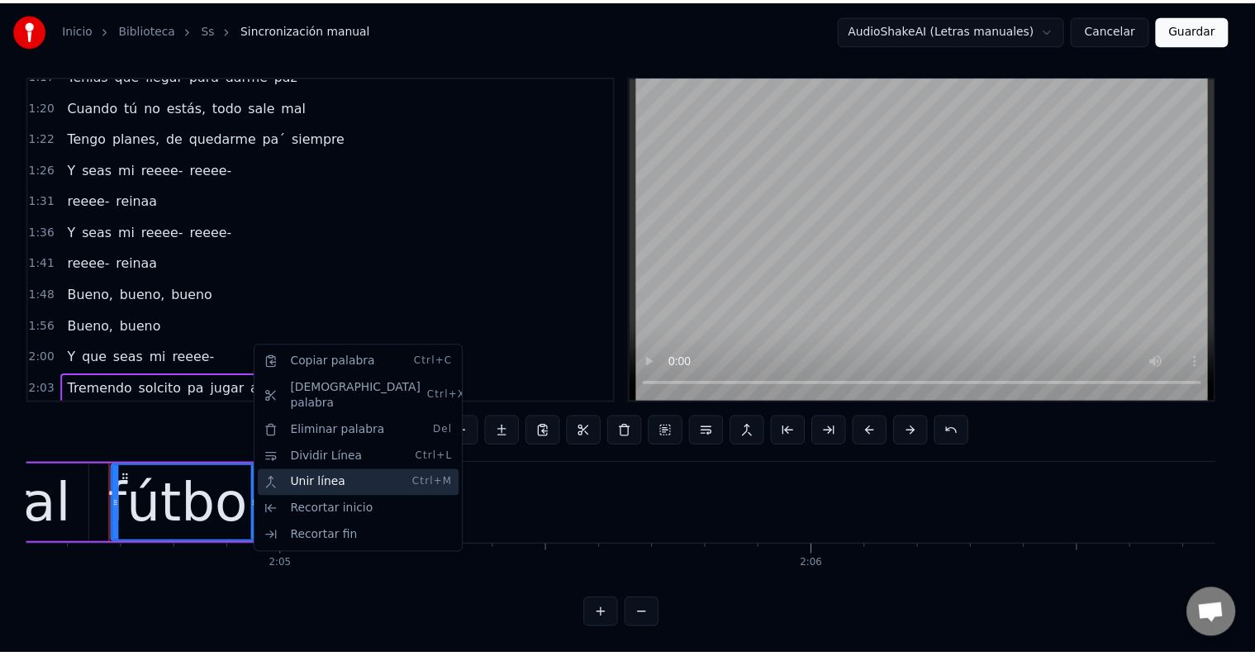
scroll to position [678, 0]
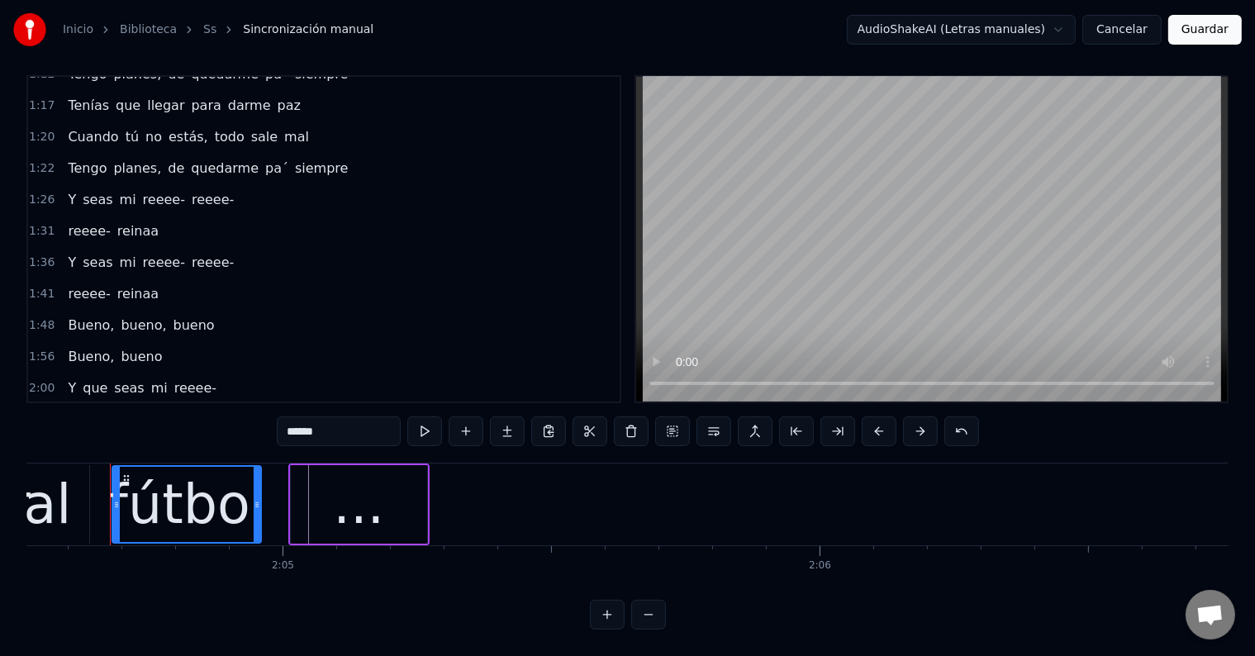
click at [194, 472] on div "fútbol" at bounding box center [187, 504] width 156 height 81
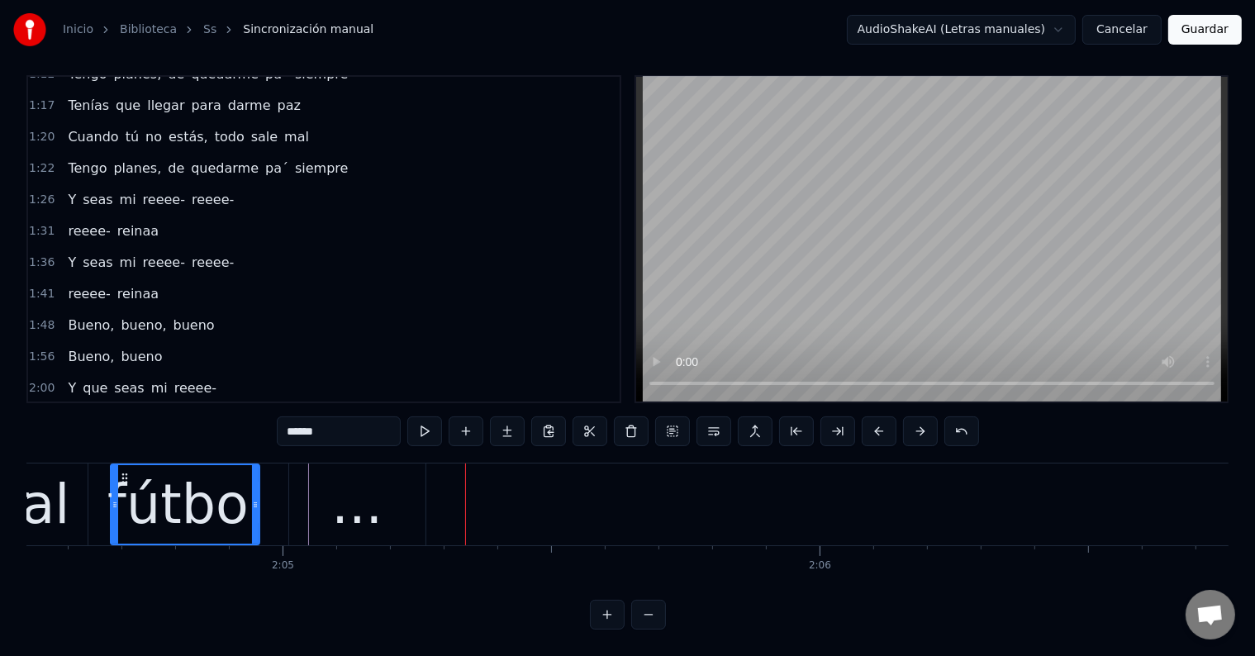
click at [1223, 30] on button "Guardar" at bounding box center [1205, 30] width 74 height 30
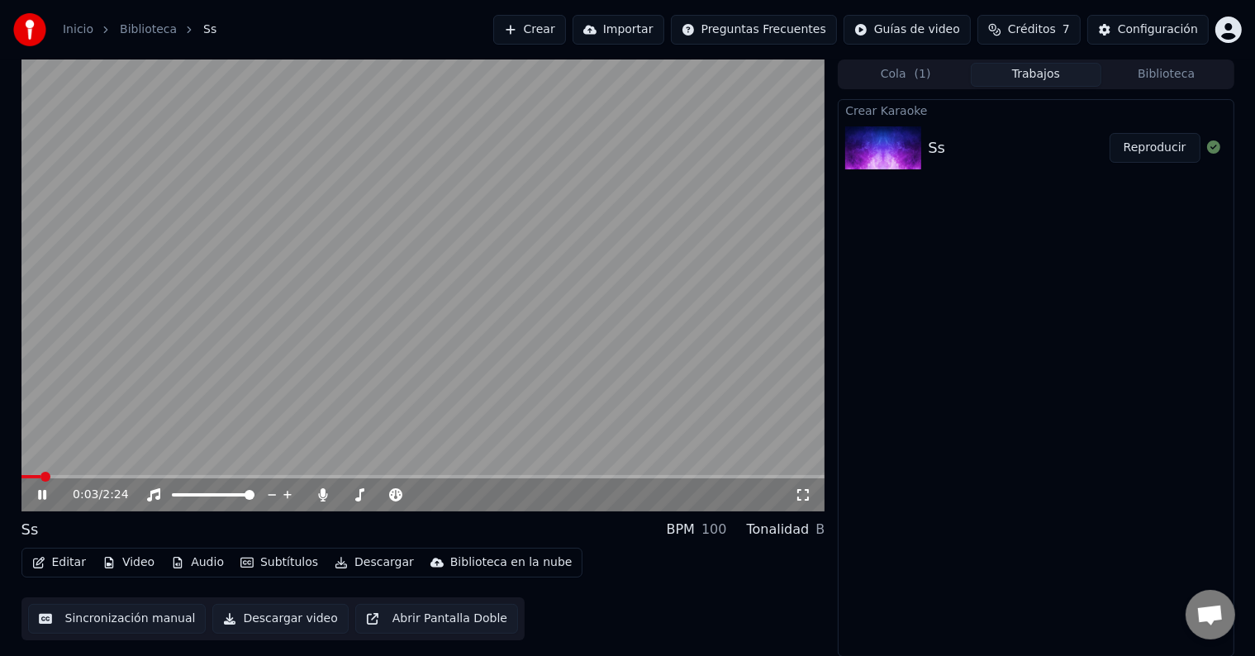
click at [40, 489] on icon at bounding box center [54, 494] width 39 height 13
click at [63, 563] on button "Editar" at bounding box center [59, 562] width 67 height 23
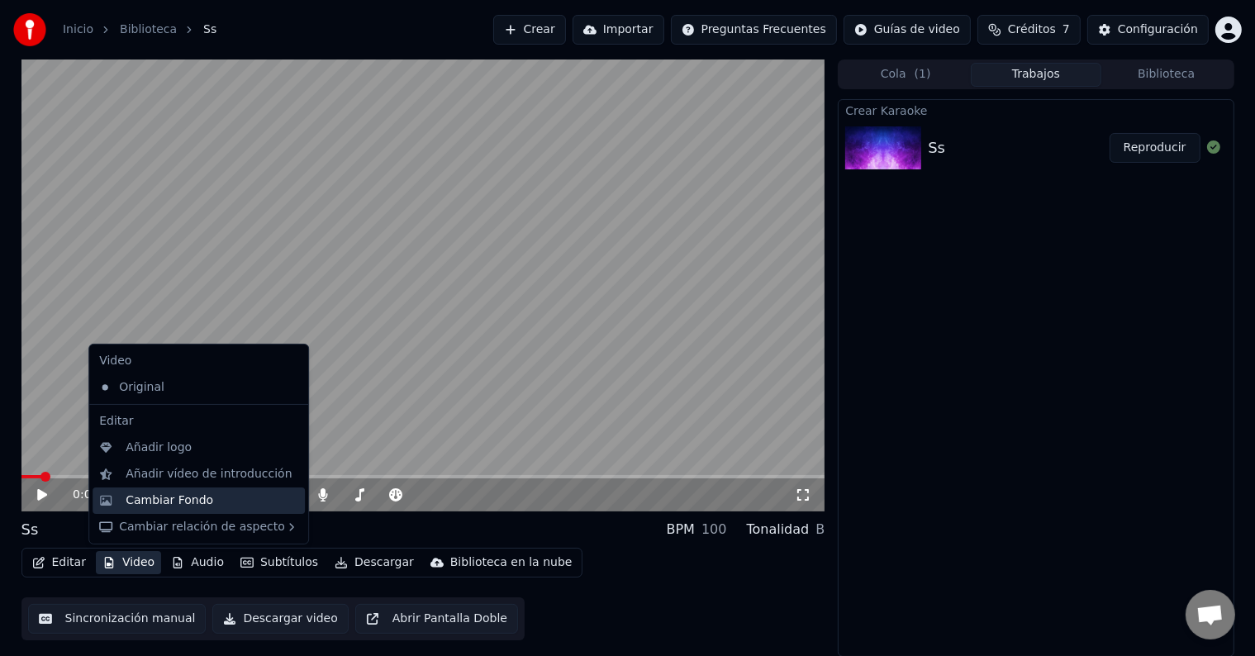
click at [180, 494] on div "Cambiar Fondo" at bounding box center [170, 501] width 88 height 17
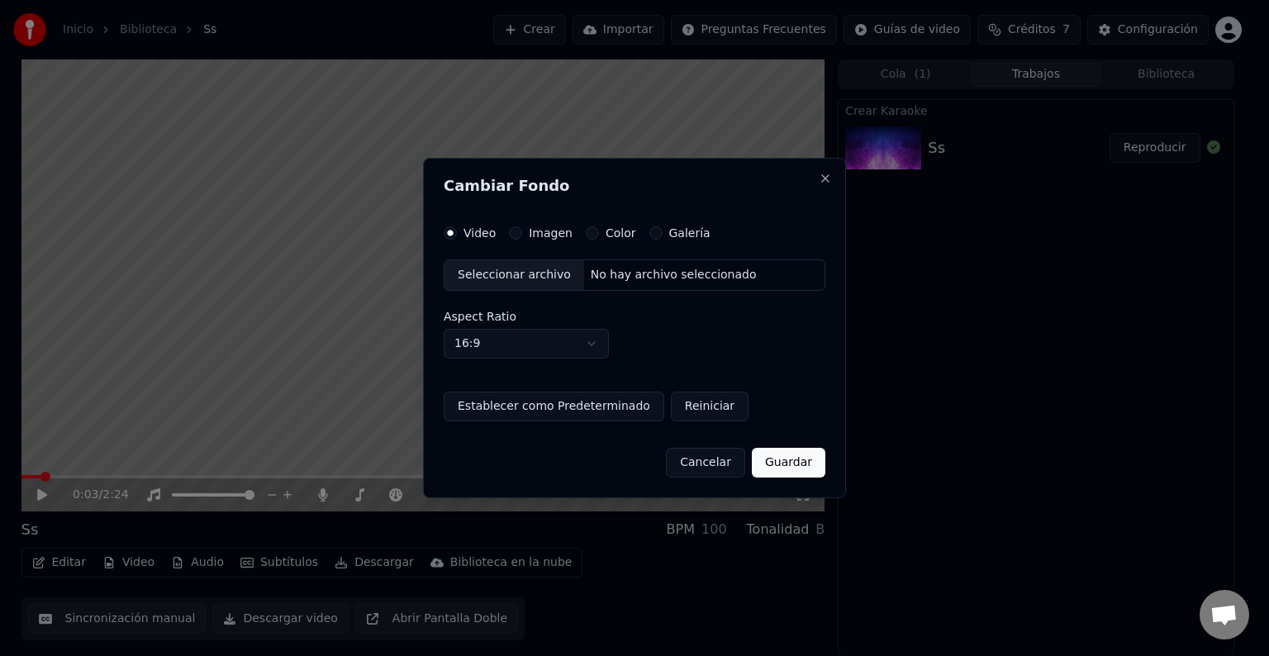
click at [516, 232] on button "Imagen" at bounding box center [515, 232] width 13 height 13
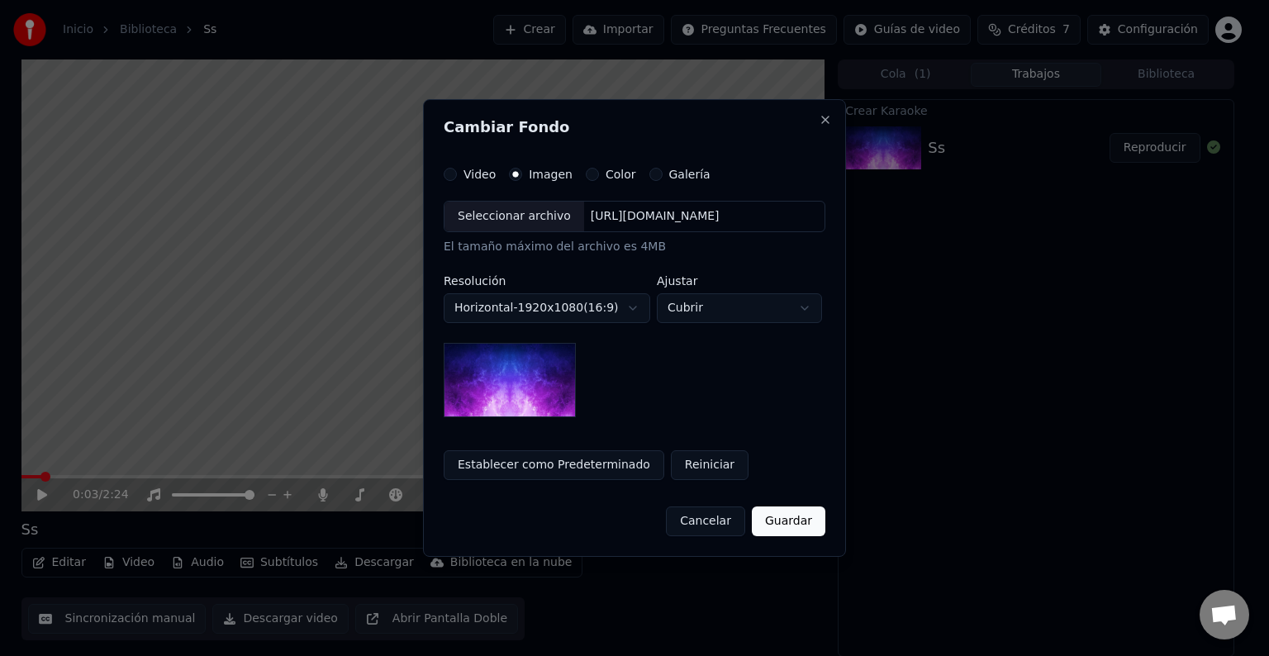
click at [526, 211] on div "Seleccionar archivo" at bounding box center [515, 217] width 140 height 30
click at [517, 217] on div "Seleccionar archivo" at bounding box center [515, 217] width 140 height 30
click at [516, 225] on div "Seleccionar archivo" at bounding box center [515, 217] width 140 height 30
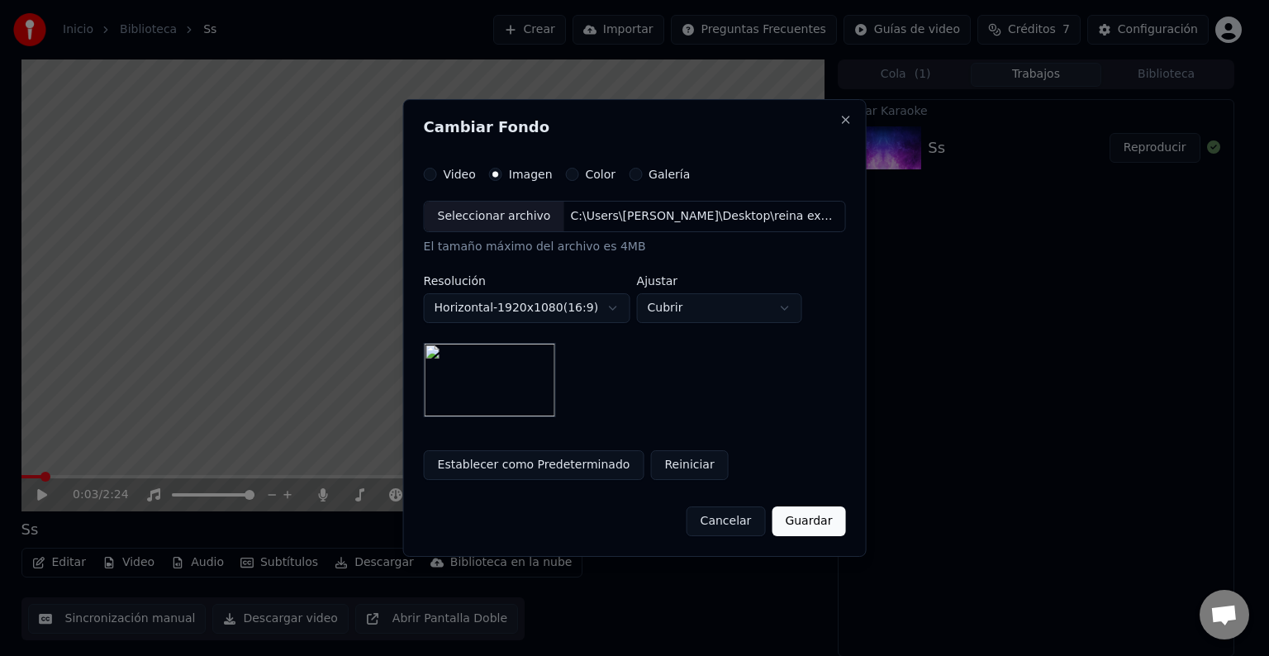
click at [812, 526] on button "Guardar" at bounding box center [809, 522] width 74 height 30
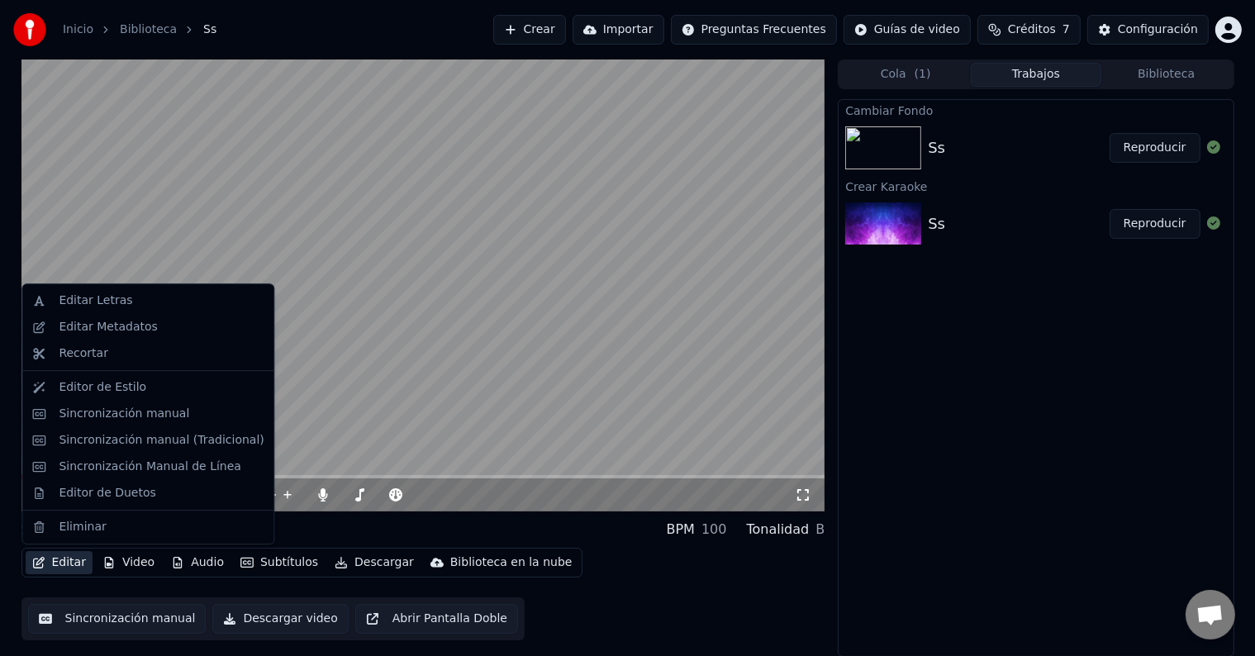
click at [73, 559] on button "Editar" at bounding box center [59, 562] width 67 height 23
click at [97, 331] on div "Editar Metadatos" at bounding box center [108, 327] width 98 height 17
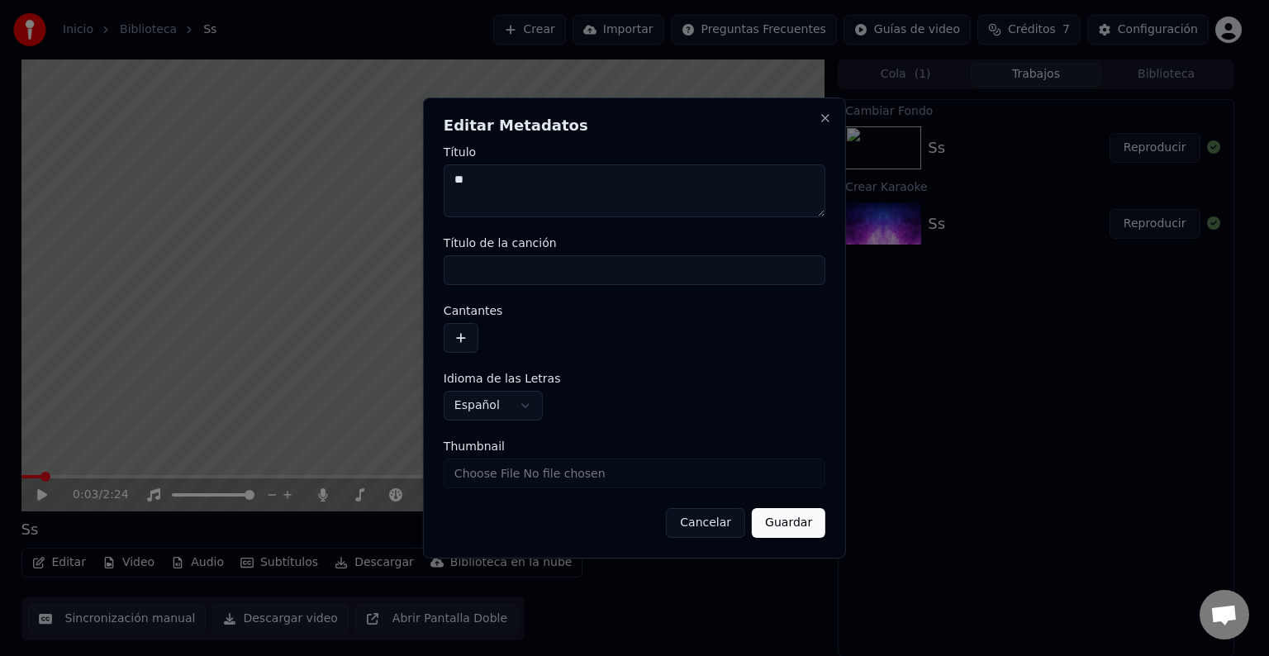
drag, startPoint x: 487, startPoint y: 186, endPoint x: 411, endPoint y: 178, distance: 76.5
click at [411, 178] on body "**********" at bounding box center [627, 328] width 1255 height 656
click at [790, 516] on button "Guardar" at bounding box center [789, 523] width 74 height 30
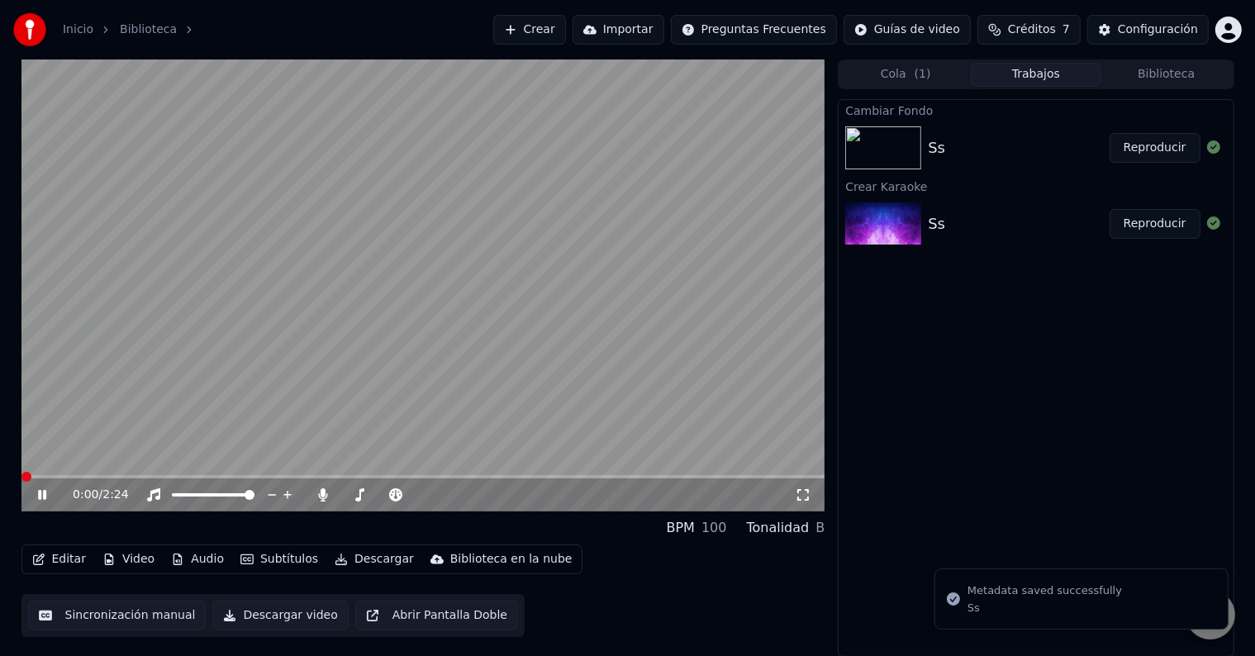
click at [40, 492] on icon at bounding box center [42, 495] width 8 height 10
click at [73, 557] on button "Editar" at bounding box center [59, 559] width 67 height 23
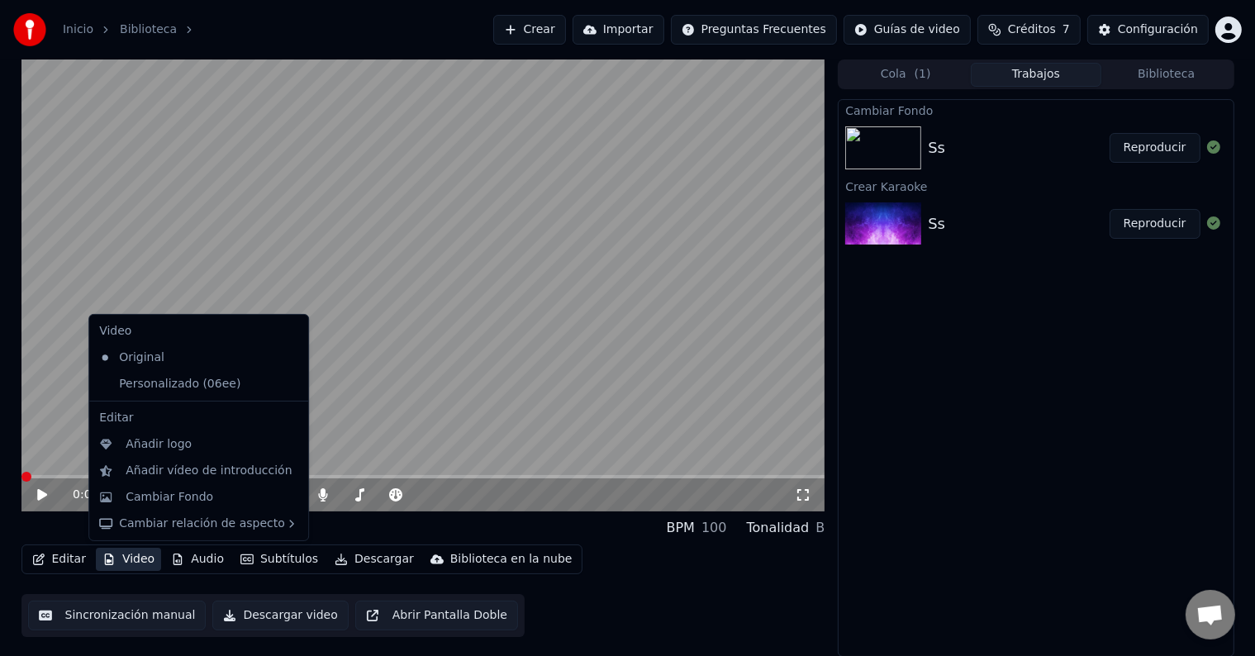
click at [1076, 360] on div "Cambiar Fondo Ss Reproducir Crear Karaoke Ss Reproducir" at bounding box center [1036, 378] width 396 height 558
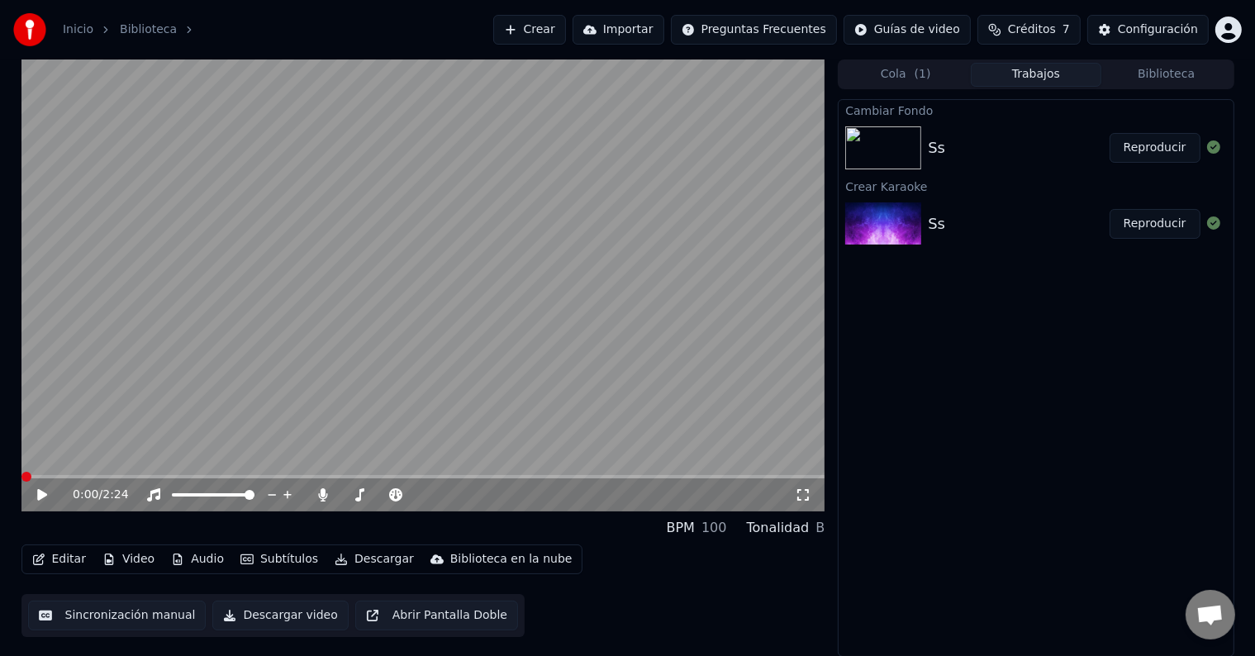
click at [1177, 147] on button "Reproducir" at bounding box center [1155, 148] width 91 height 30
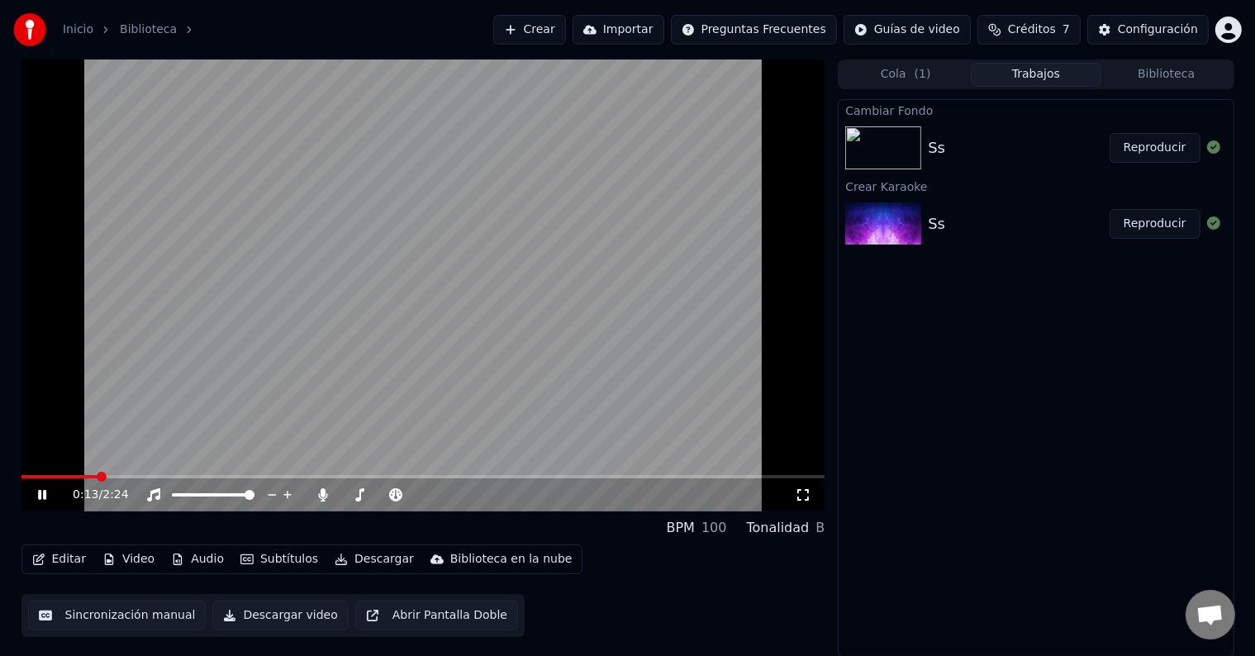
click at [50, 493] on icon at bounding box center [54, 494] width 39 height 13
click at [412, 306] on video at bounding box center [423, 285] width 804 height 452
click at [42, 498] on icon at bounding box center [54, 494] width 39 height 13
click at [43, 498] on icon at bounding box center [42, 495] width 8 height 10
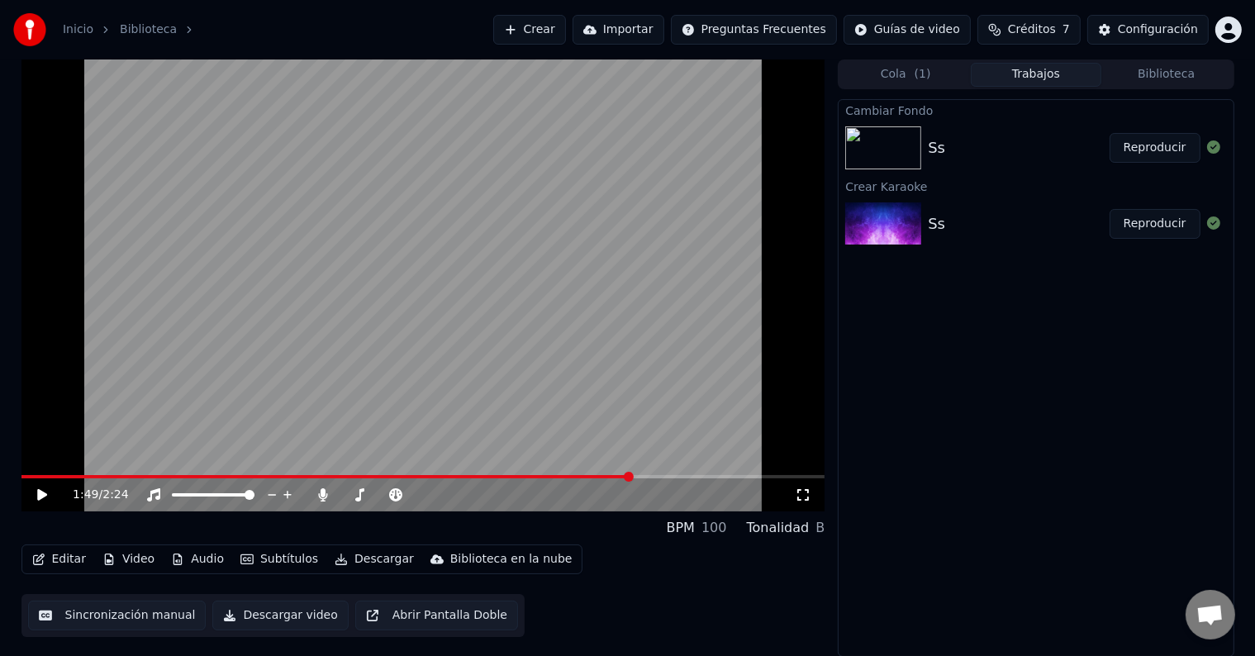
click at [59, 559] on button "Editar" at bounding box center [59, 559] width 67 height 23
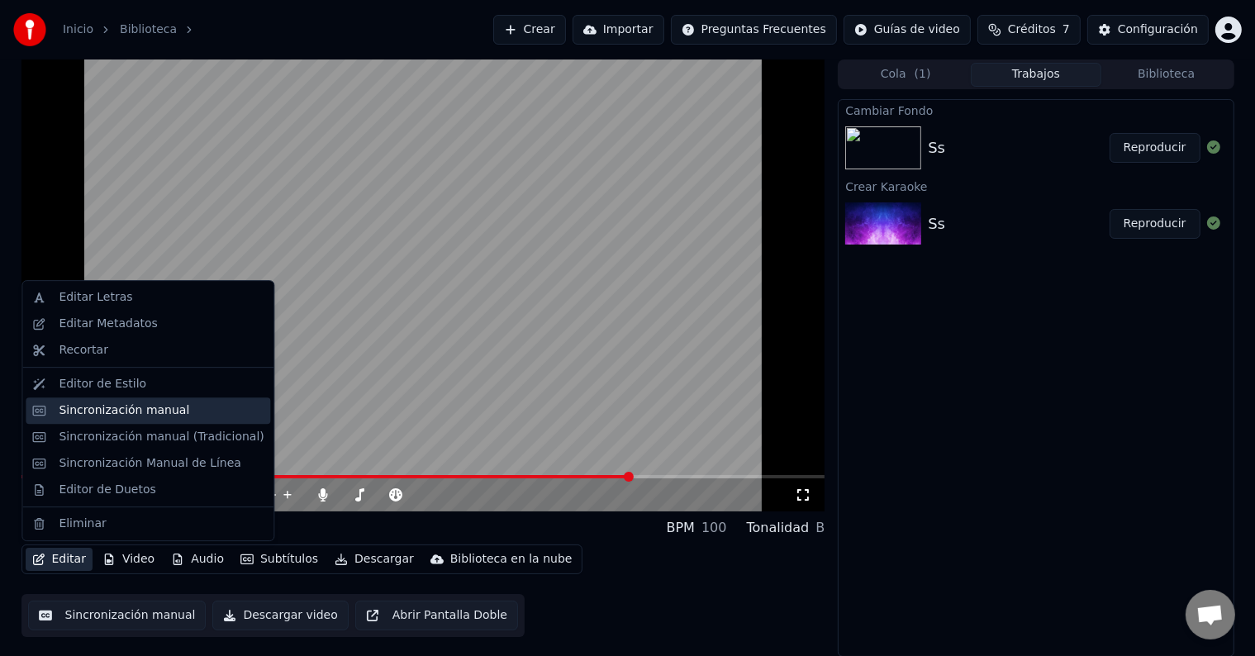
click at [112, 413] on div "Sincronización manual" at bounding box center [124, 410] width 131 height 17
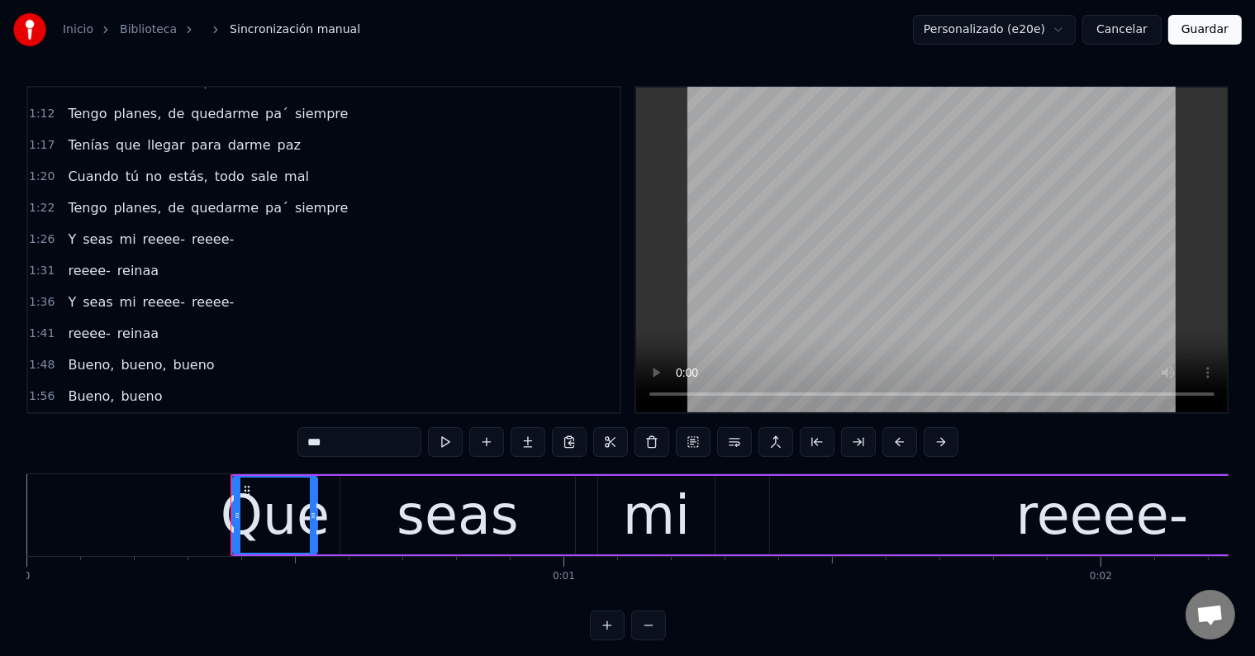
scroll to position [651, 0]
click at [131, 316] on div "reeee- reinaa" at bounding box center [113, 331] width 104 height 30
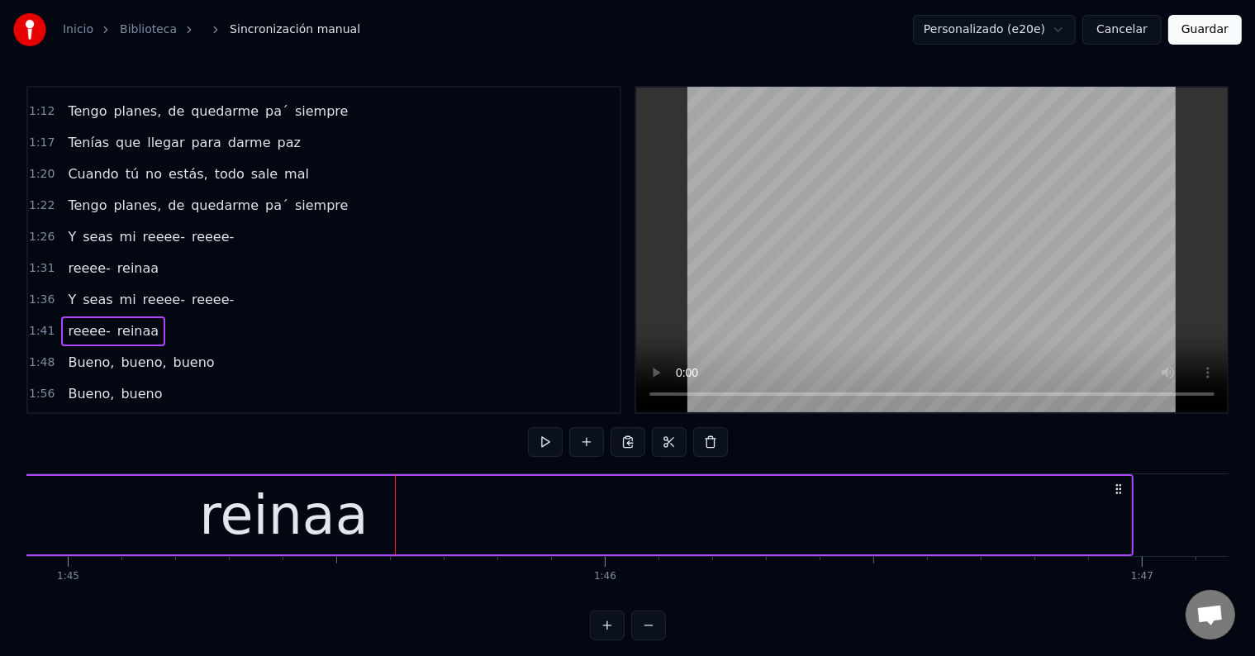
scroll to position [0, 56643]
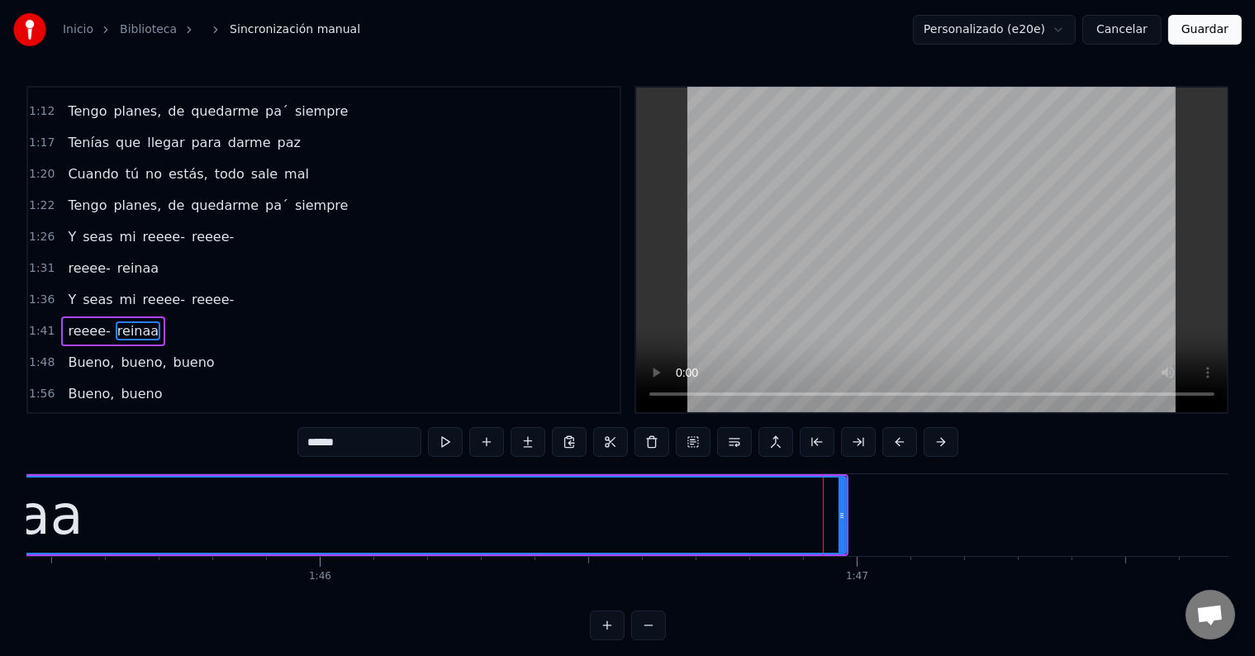
scroll to position [678, 0]
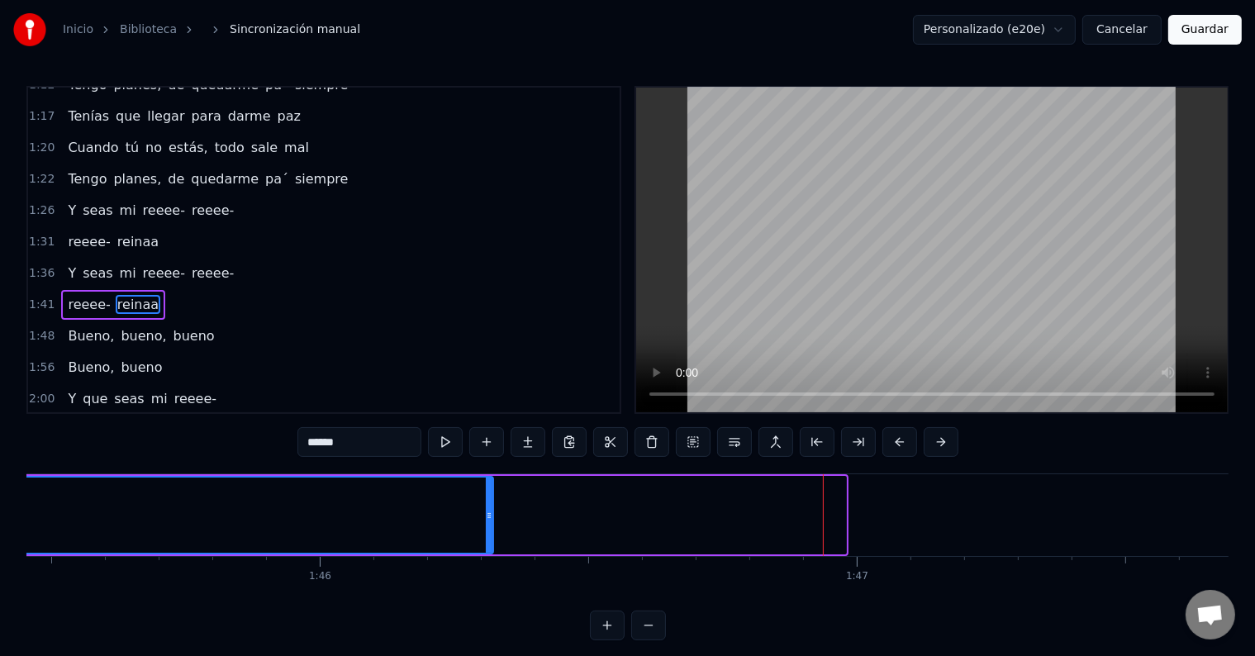
drag, startPoint x: 845, startPoint y: 508, endPoint x: 478, endPoint y: 493, distance: 366.4
click at [489, 512] on icon at bounding box center [489, 515] width 7 height 13
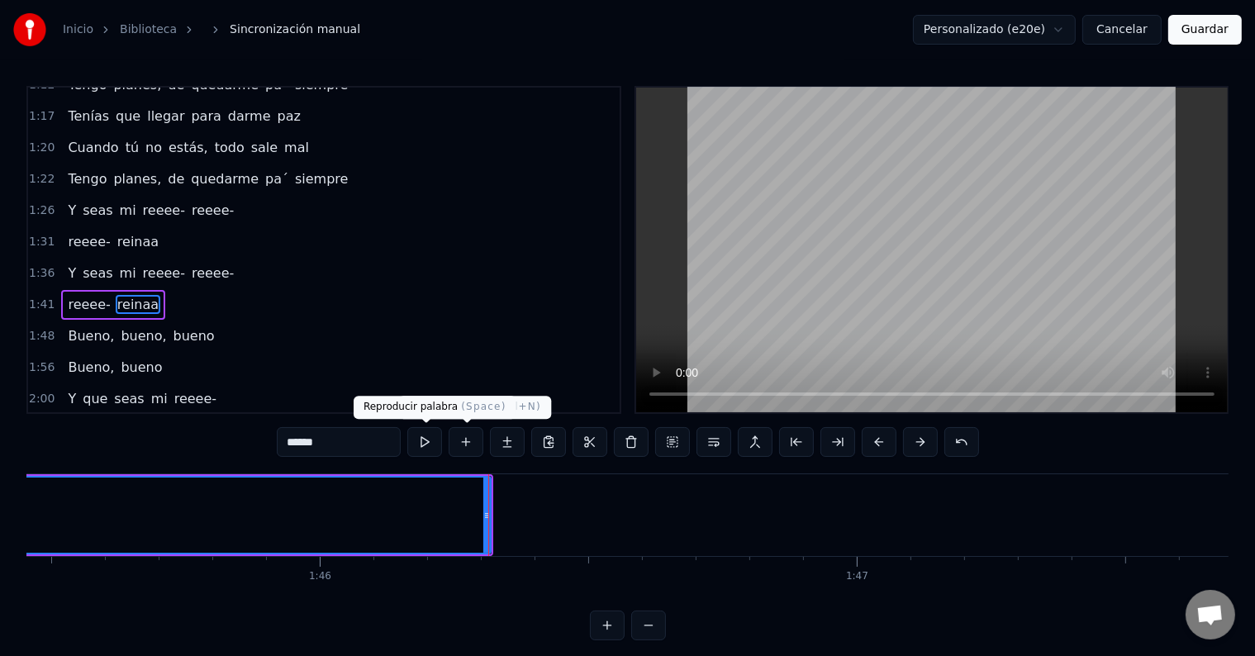
click at [432, 446] on button at bounding box center [424, 442] width 35 height 30
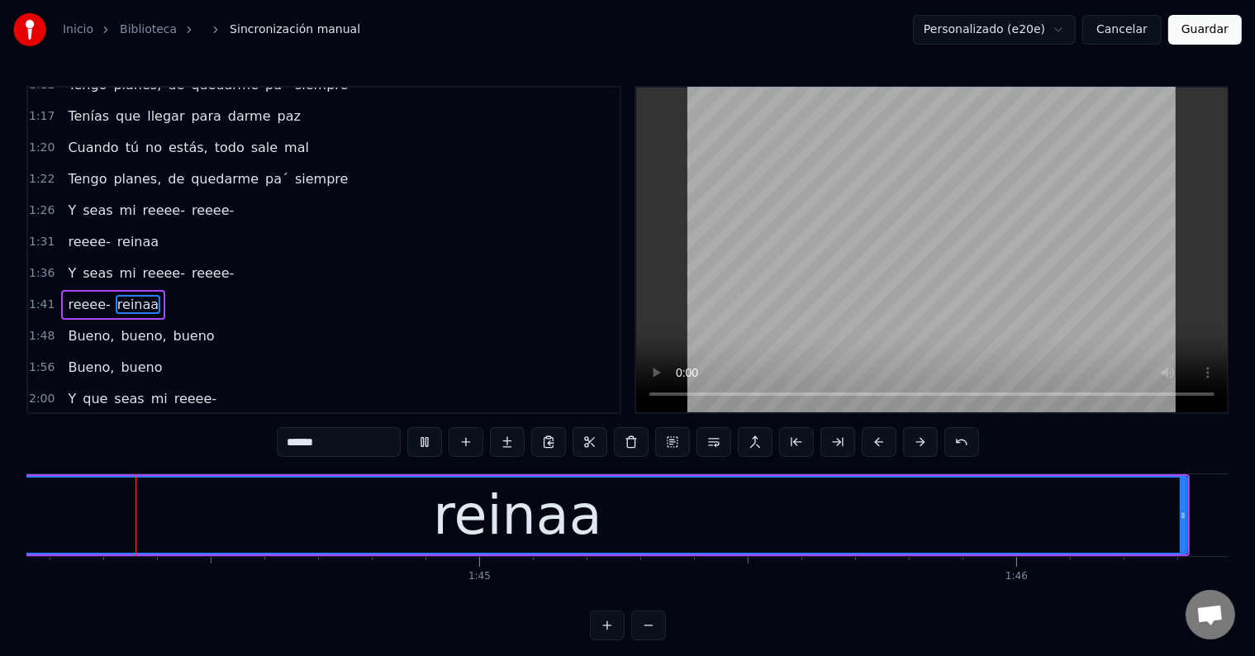
scroll to position [0, 55939]
click at [432, 446] on button at bounding box center [424, 442] width 35 height 30
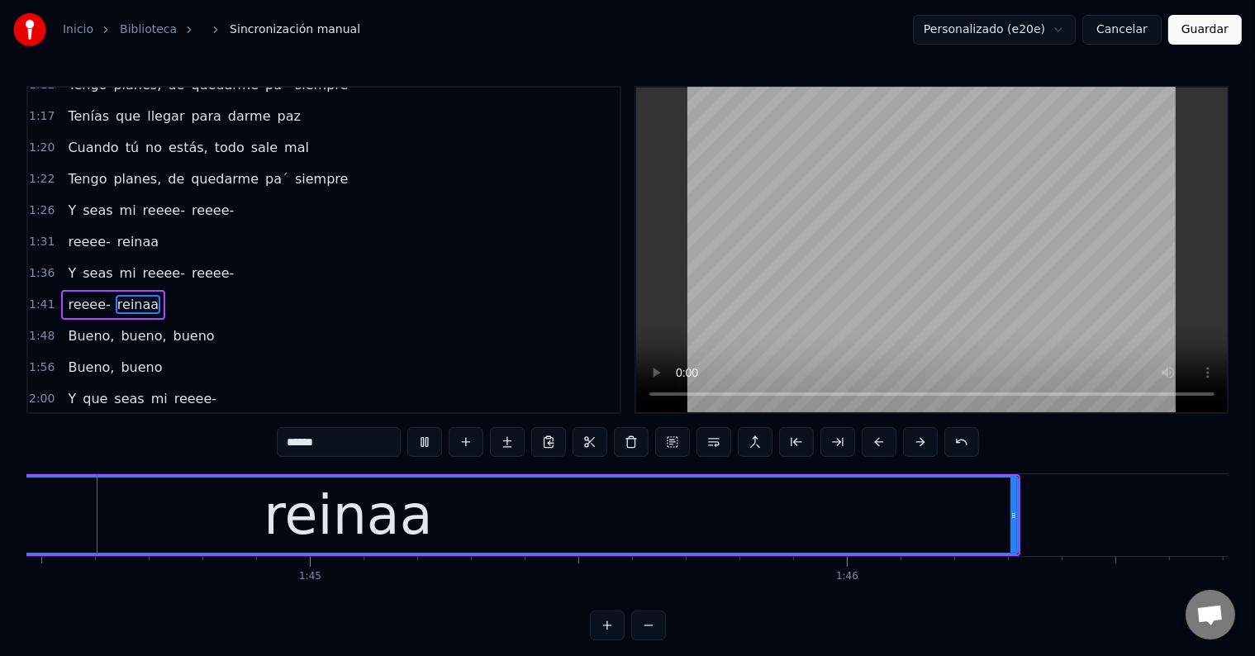
scroll to position [0, 56082]
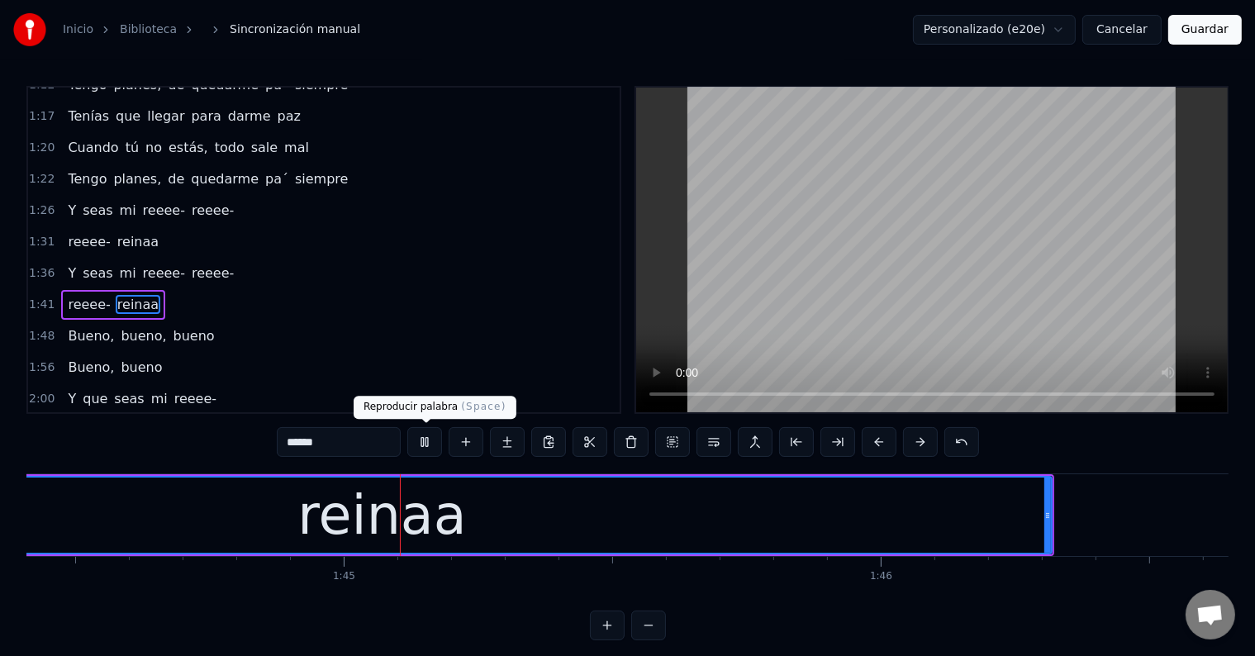
click at [421, 445] on button at bounding box center [424, 442] width 35 height 30
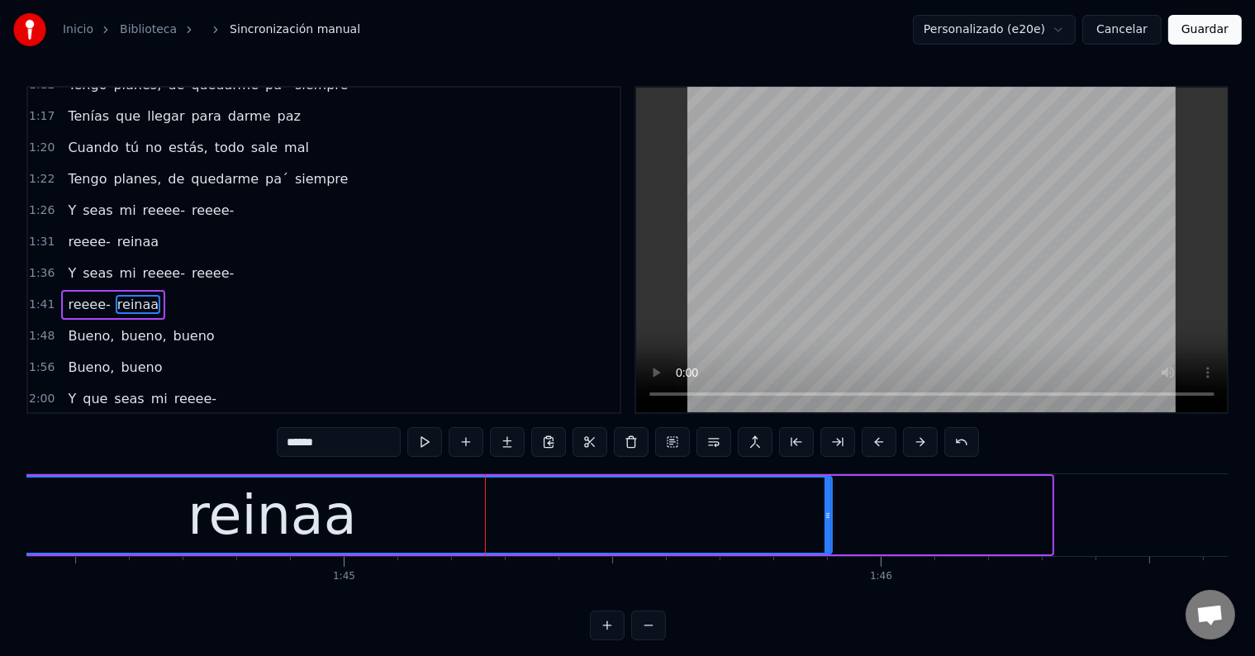
drag, startPoint x: 1049, startPoint y: 510, endPoint x: 830, endPoint y: 506, distance: 219.8
click at [830, 506] on div at bounding box center [828, 515] width 7 height 75
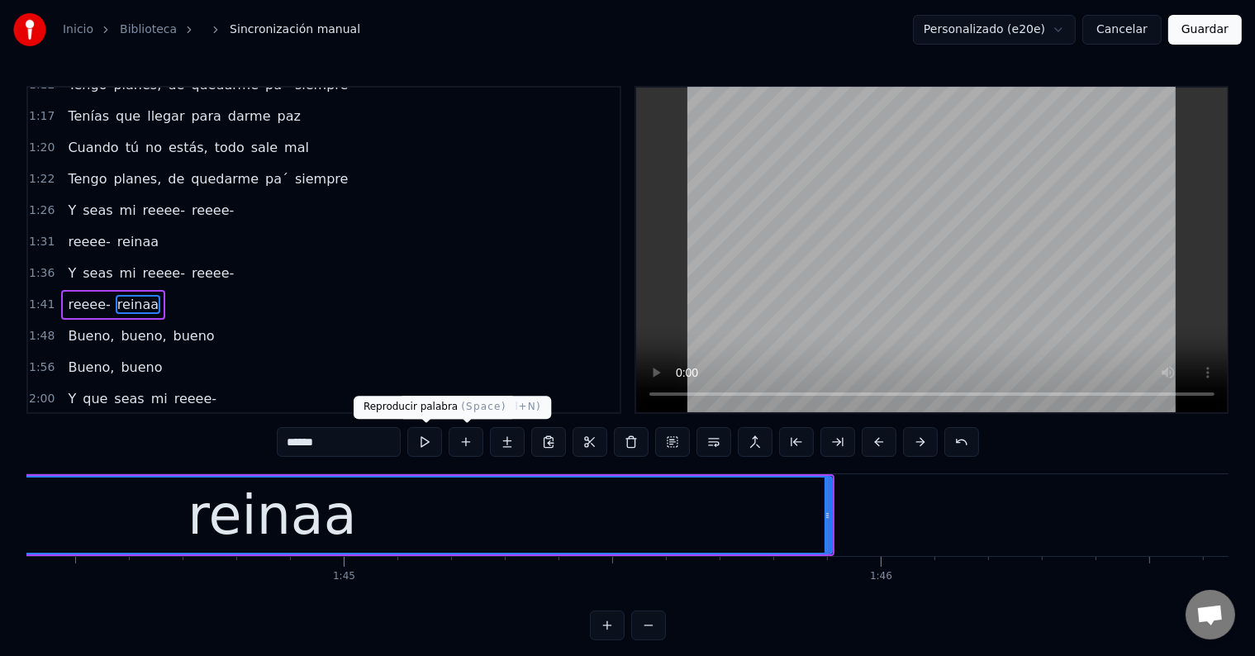
click at [426, 442] on button at bounding box center [424, 442] width 35 height 30
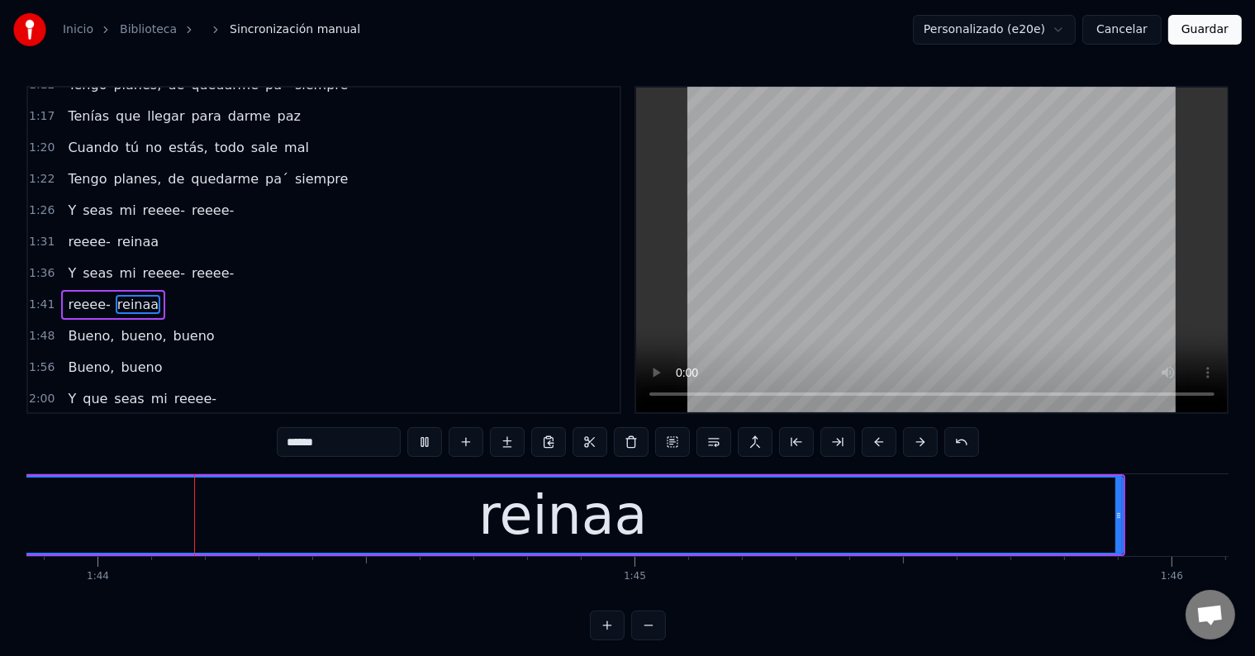
scroll to position [0, 55789]
click at [637, 524] on div "reinaa" at bounding box center [564, 515] width 1119 height 75
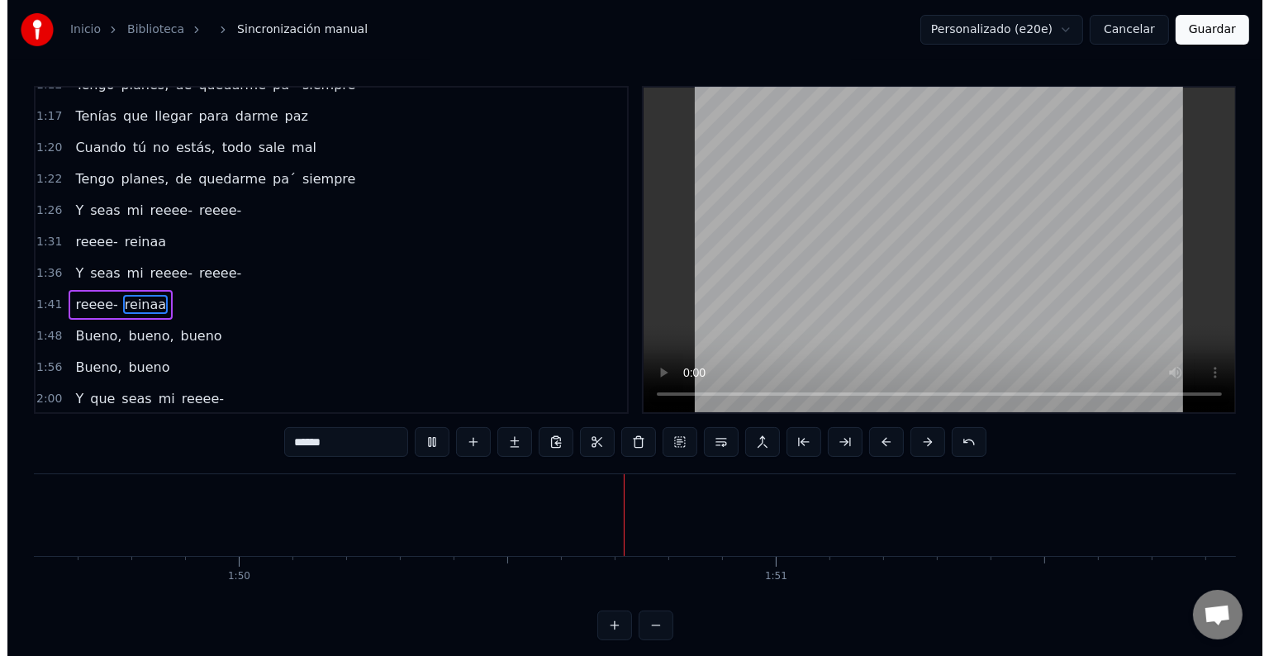
scroll to position [0, 59131]
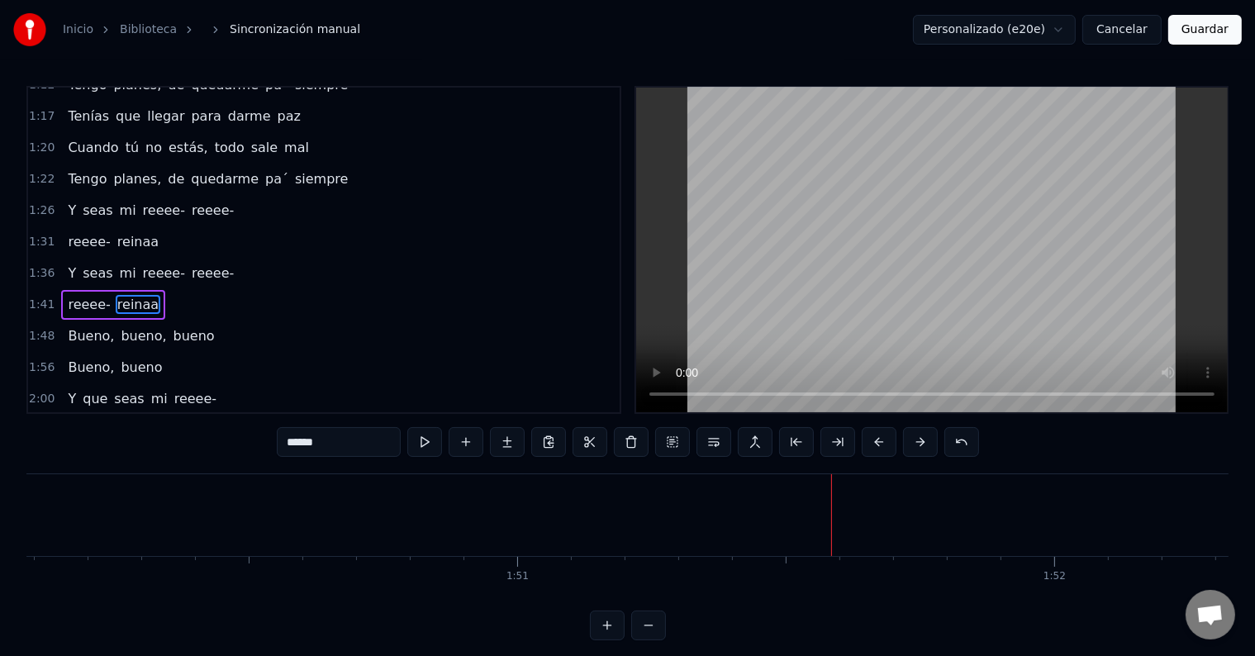
click at [1192, 30] on button "Guardar" at bounding box center [1205, 30] width 74 height 30
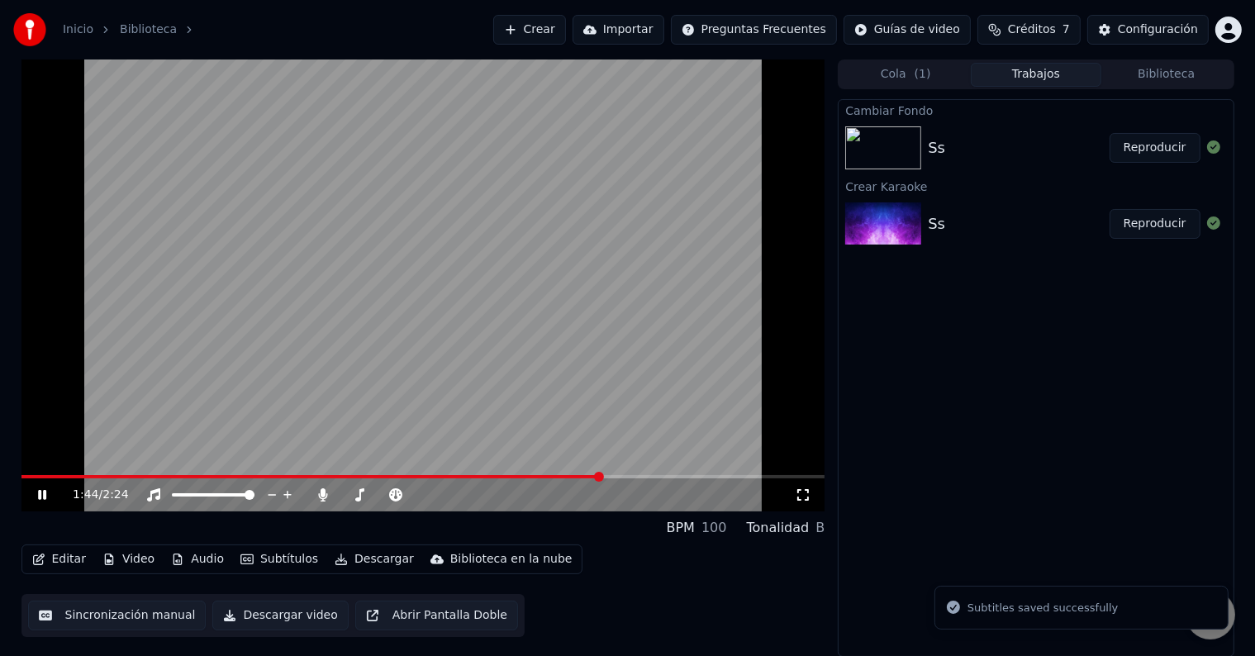
click at [600, 476] on span at bounding box center [423, 476] width 804 height 3
click at [43, 497] on icon at bounding box center [42, 495] width 8 height 10
click at [74, 558] on button "Editar" at bounding box center [59, 559] width 67 height 23
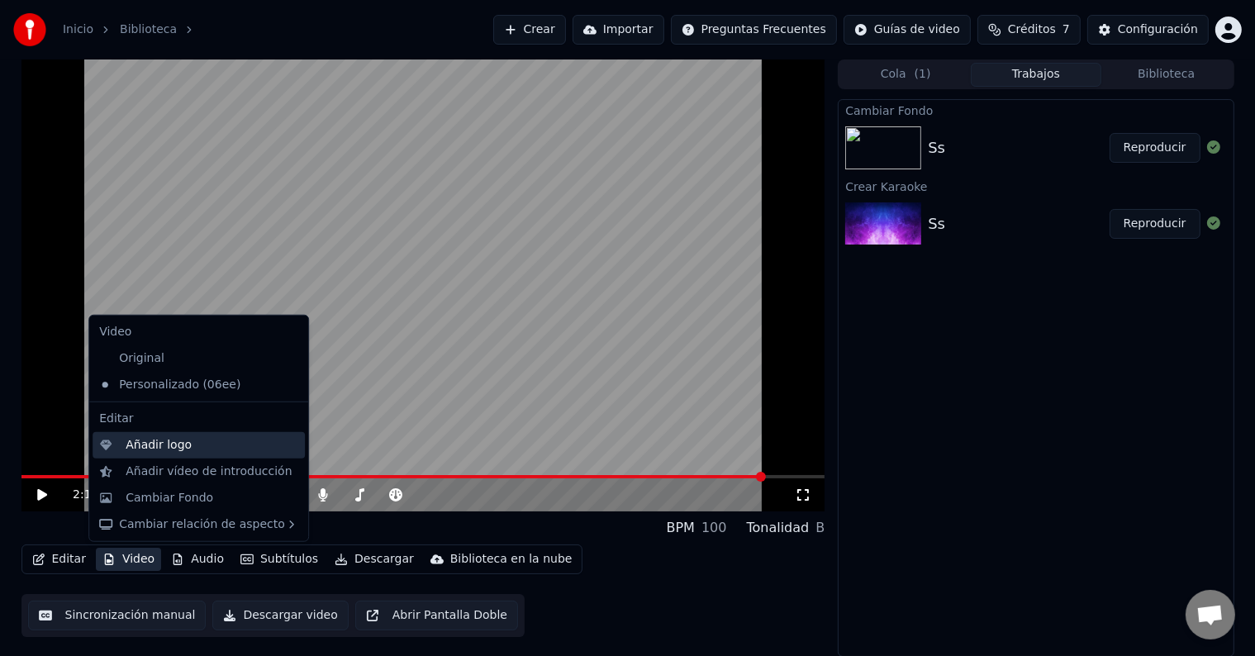
click at [170, 450] on div "Añadir logo" at bounding box center [159, 445] width 66 height 17
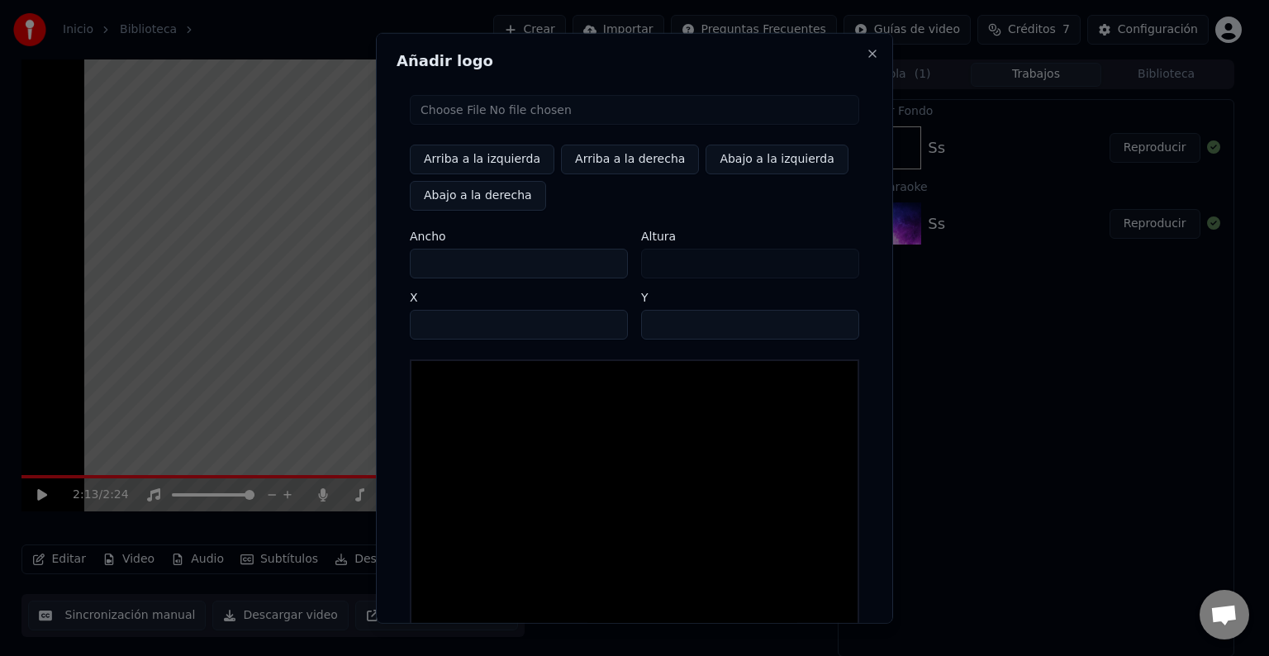
click at [462, 112] on input "file" at bounding box center [635, 110] width 450 height 30
type input "**********"
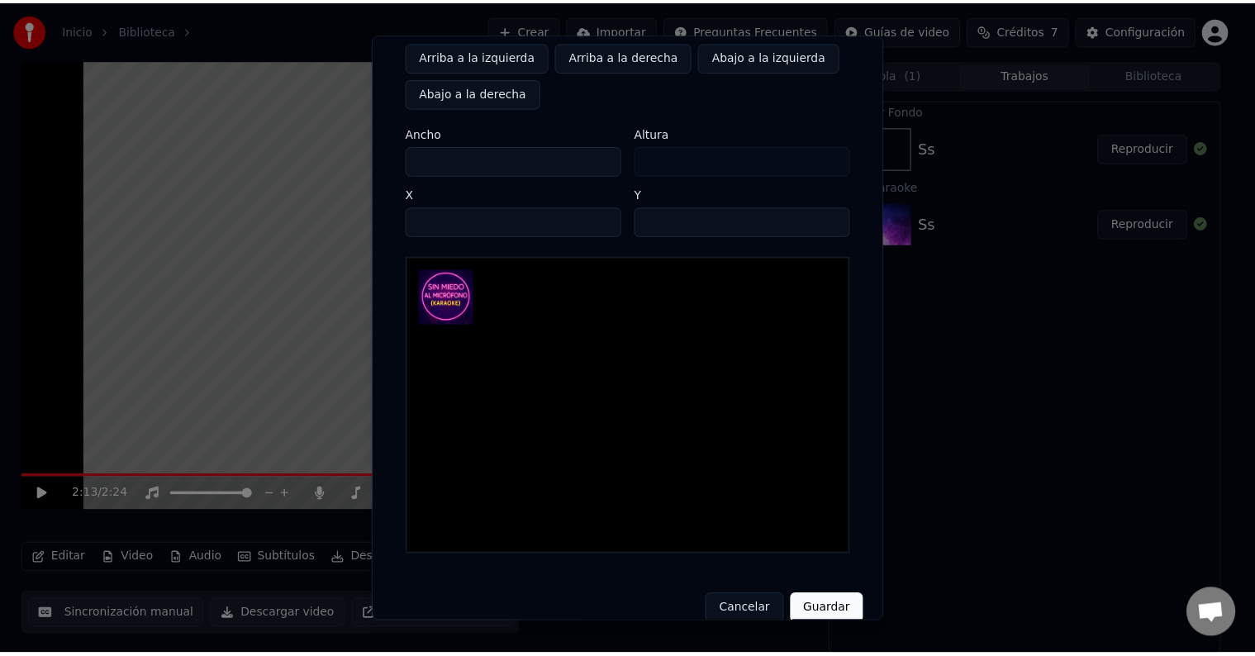
scroll to position [126, 0]
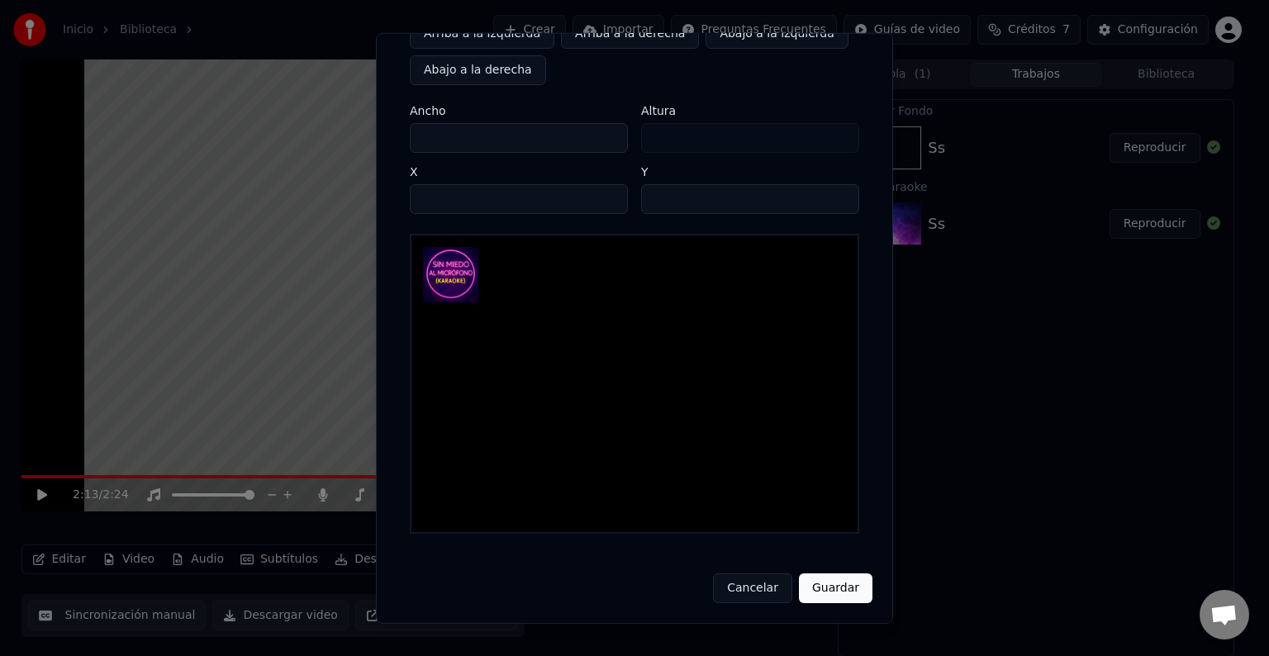
click at [864, 608] on div "Añadir logo Arriba a la izquierda Arriba a la derecha Abajo a la izquierda Abaj…" at bounding box center [634, 328] width 517 height 591
click at [847, 592] on button "Guardar" at bounding box center [836, 588] width 74 height 30
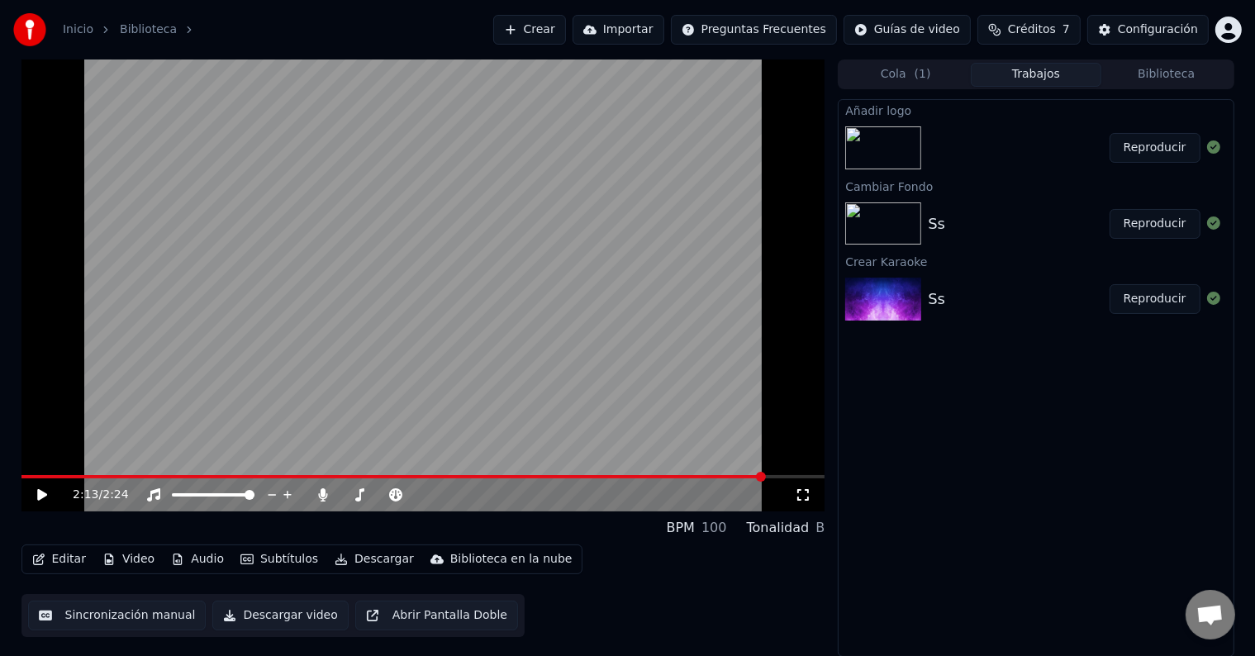
click at [1144, 150] on button "Reproducir" at bounding box center [1155, 148] width 91 height 30
click at [41, 497] on icon at bounding box center [54, 494] width 39 height 13
click at [26, 477] on span at bounding box center [31, 477] width 10 height 10
click at [37, 492] on icon at bounding box center [42, 495] width 10 height 12
click at [37, 492] on icon at bounding box center [54, 494] width 39 height 13
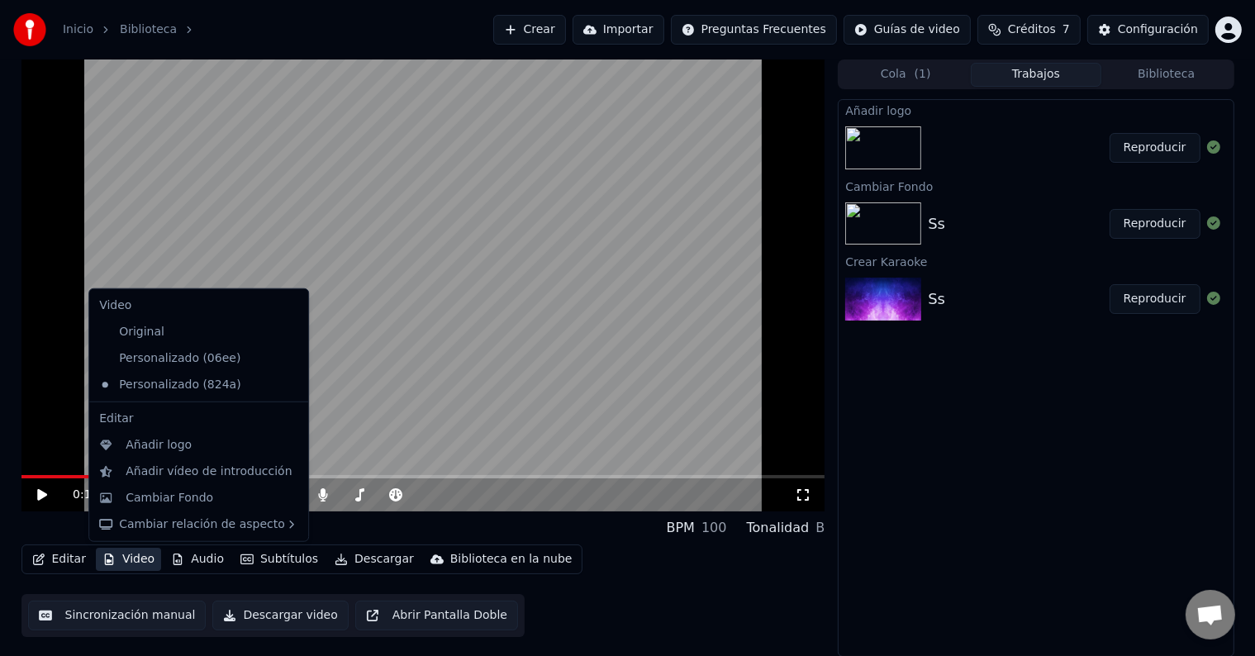
click at [130, 556] on button "Video" at bounding box center [128, 559] width 65 height 23
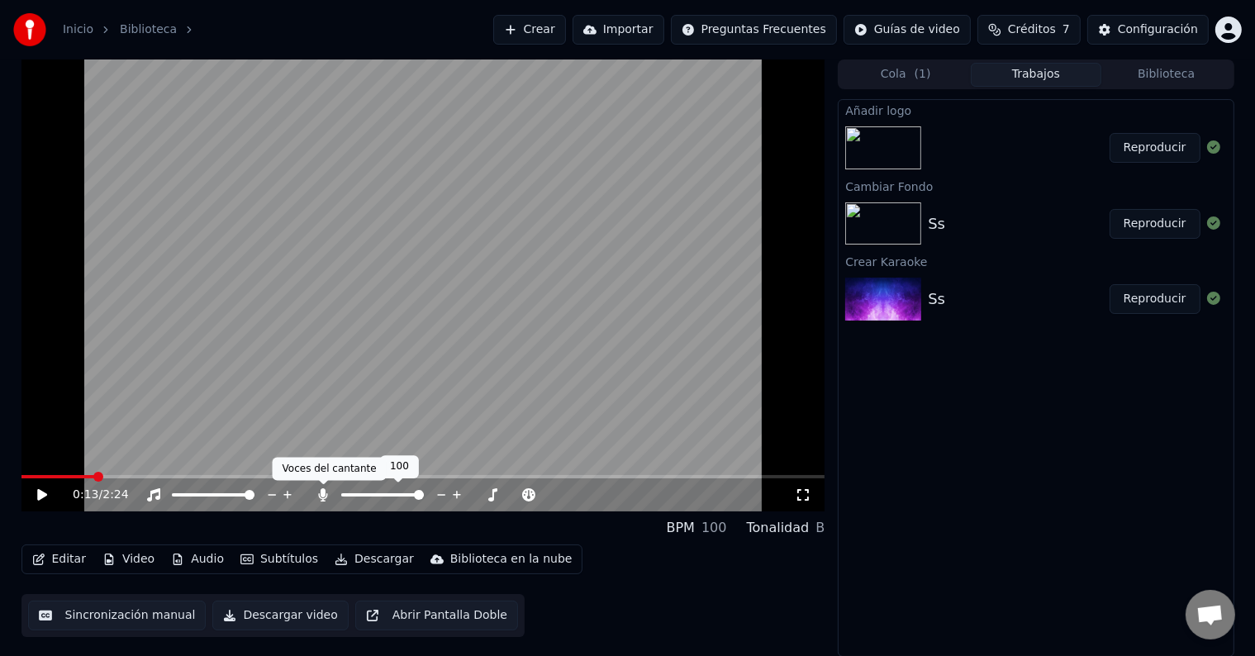
click at [327, 495] on icon at bounding box center [323, 494] width 9 height 13
click at [343, 555] on button "Descargar" at bounding box center [374, 559] width 93 height 23
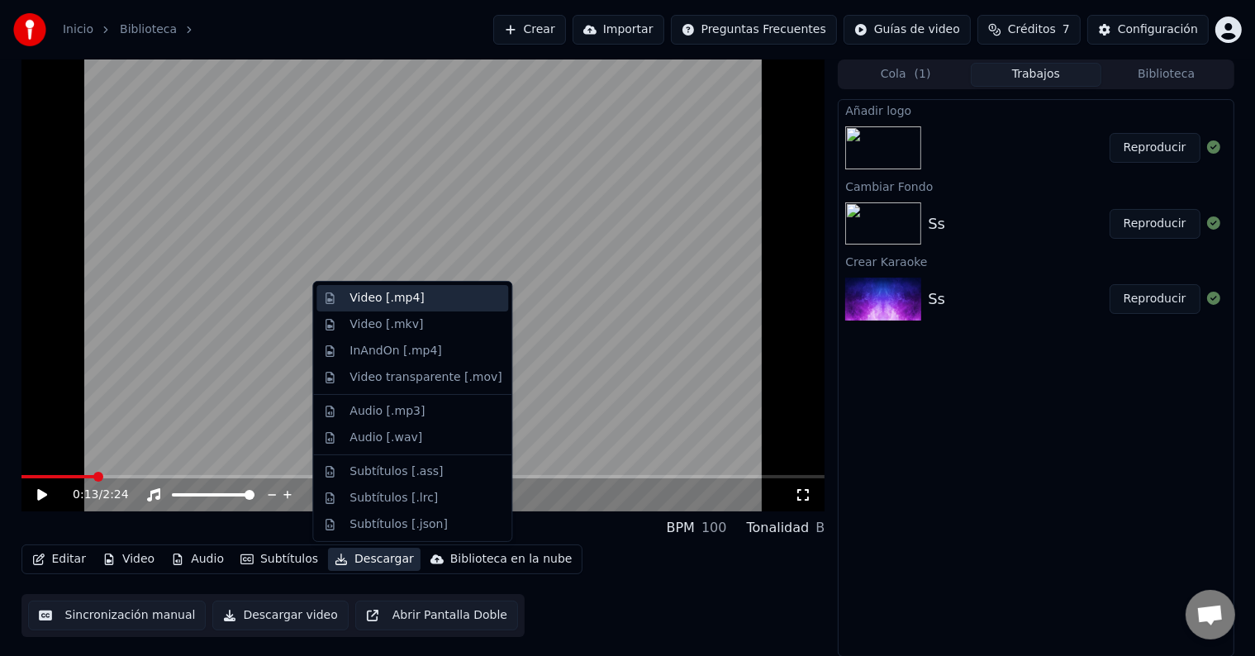
click at [379, 307] on div "Video [.mp4]" at bounding box center [412, 298] width 192 height 26
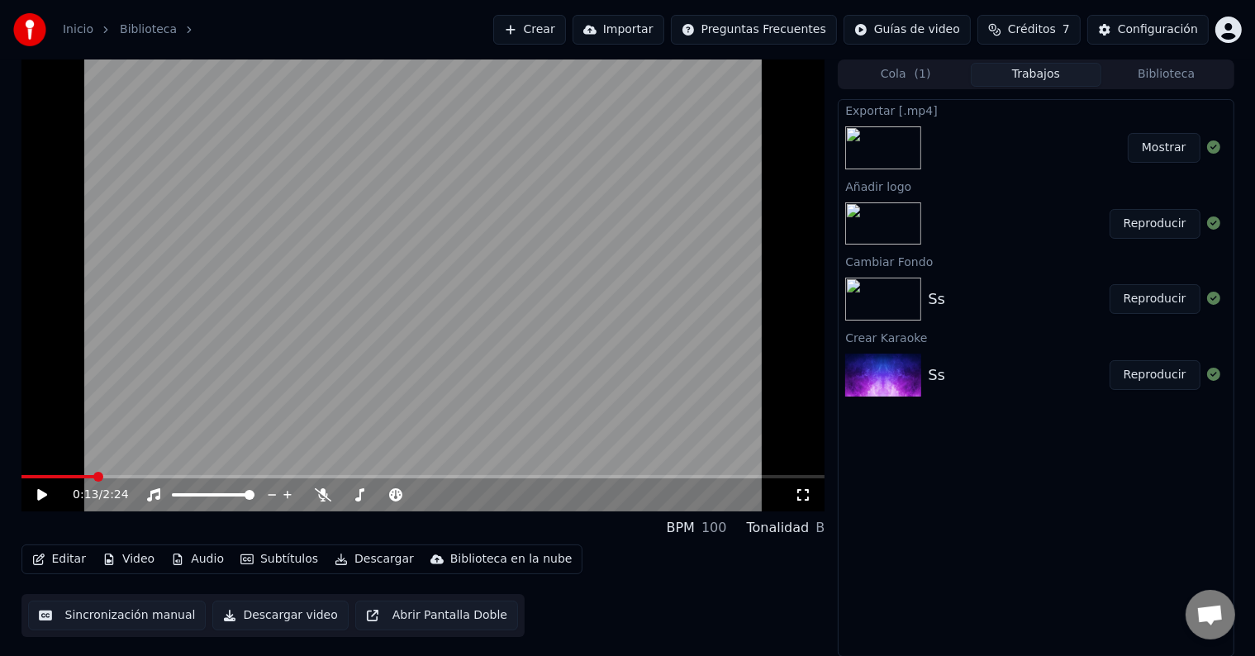
click at [1170, 151] on button "Mostrar" at bounding box center [1164, 148] width 73 height 30
